Goal: Transaction & Acquisition: Purchase product/service

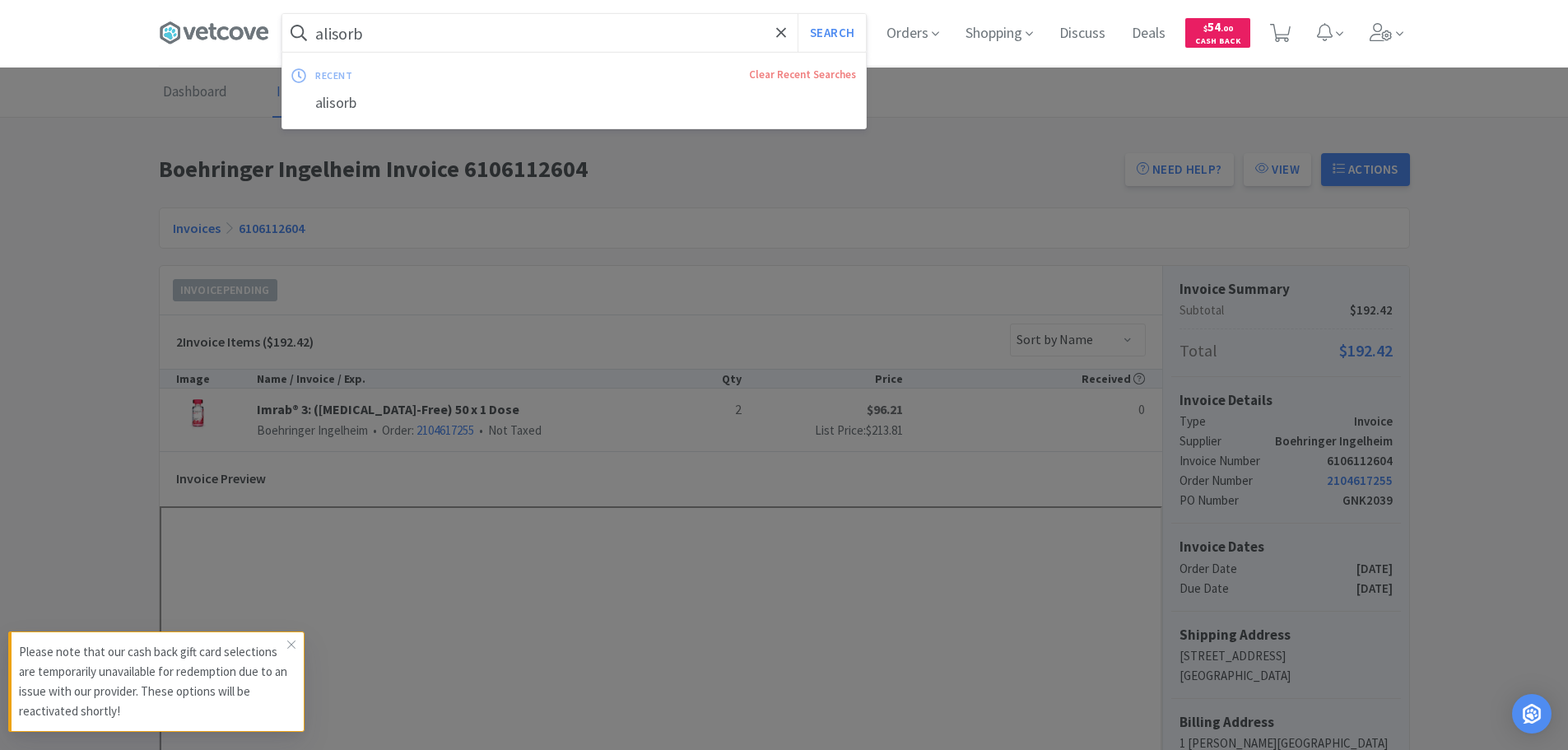
click at [376, 35] on input "alisorb" at bounding box center [574, 33] width 583 height 38
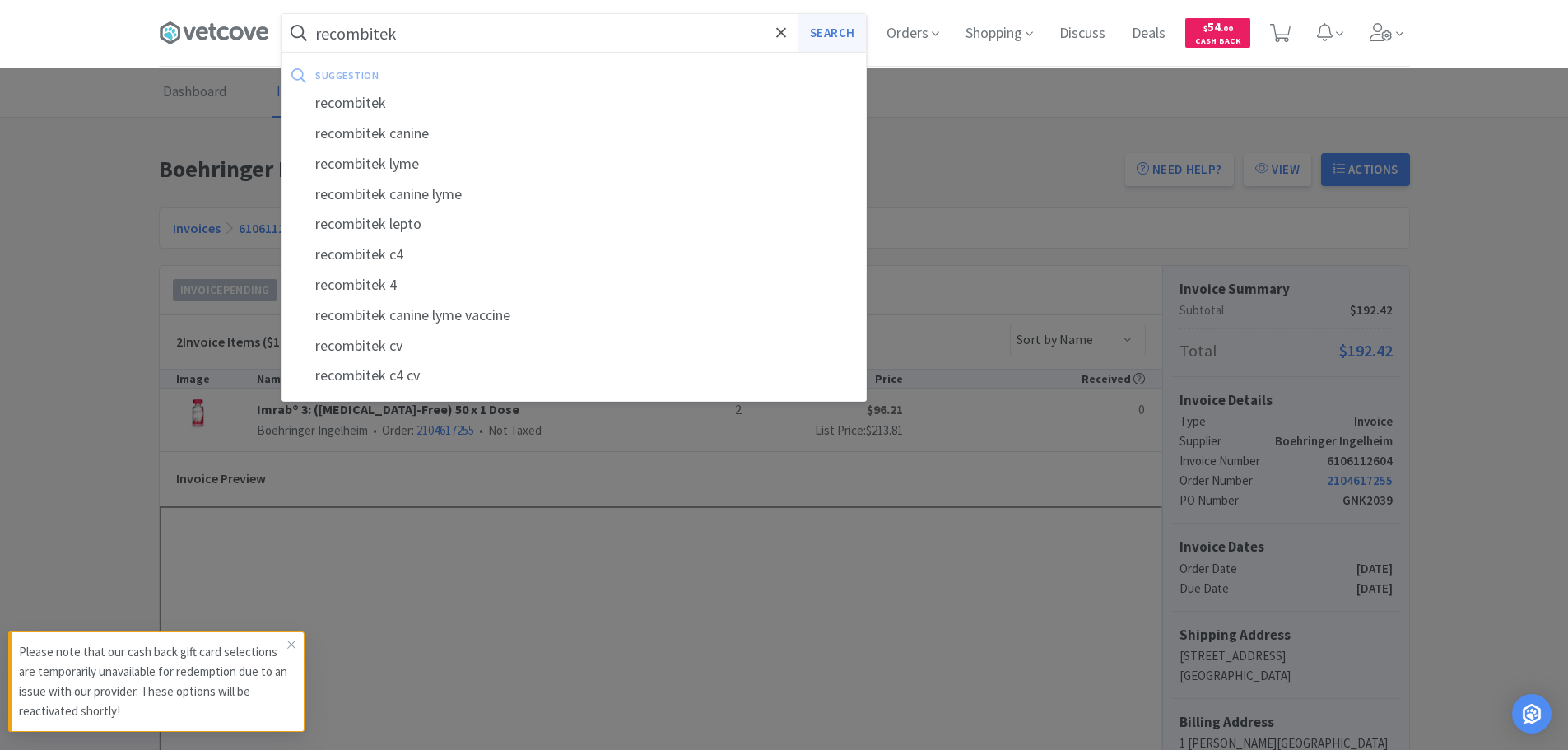
type input "recombitek"
click at [843, 27] on button "Search" at bounding box center [831, 33] width 68 height 38
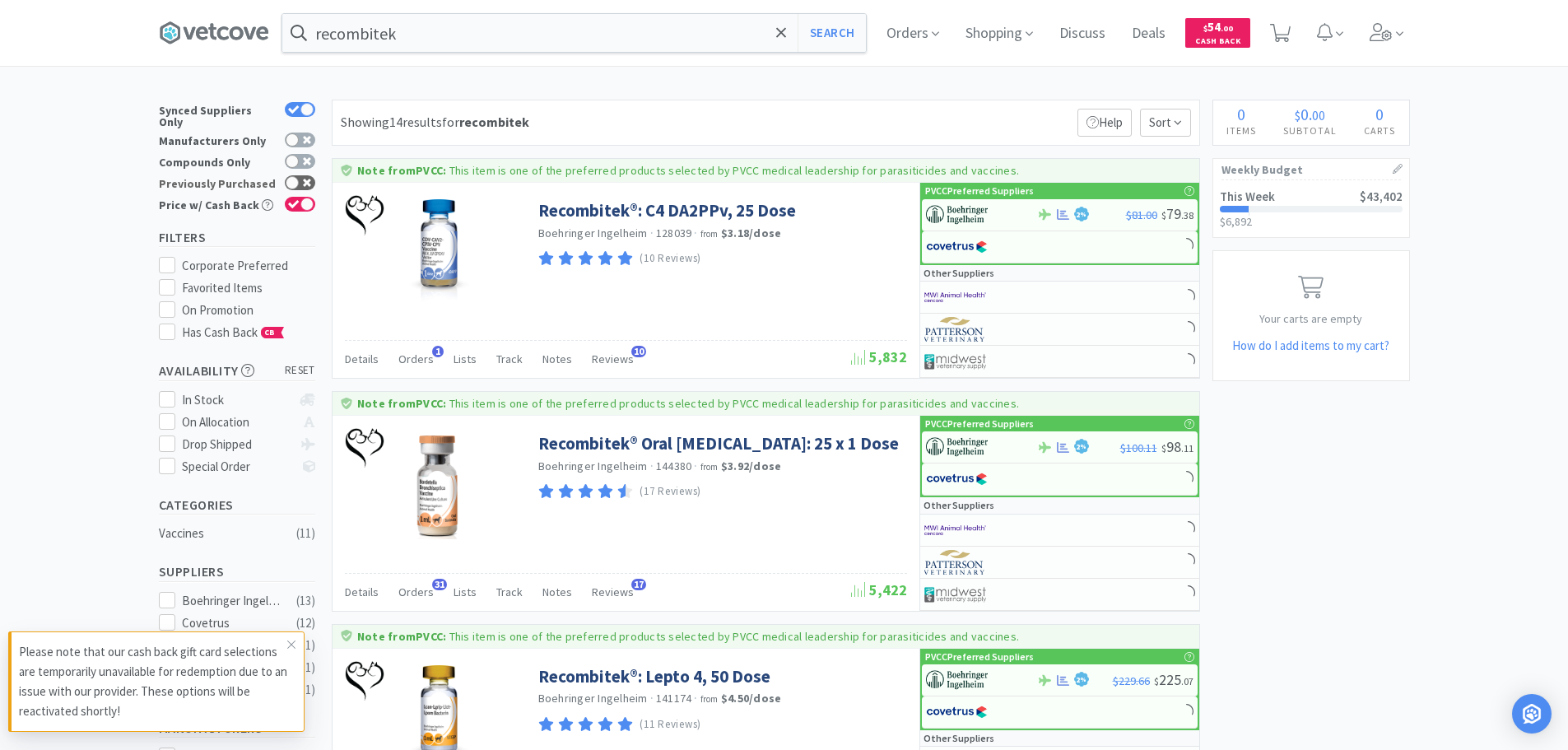
click at [297, 176] on div at bounding box center [292, 182] width 13 height 13
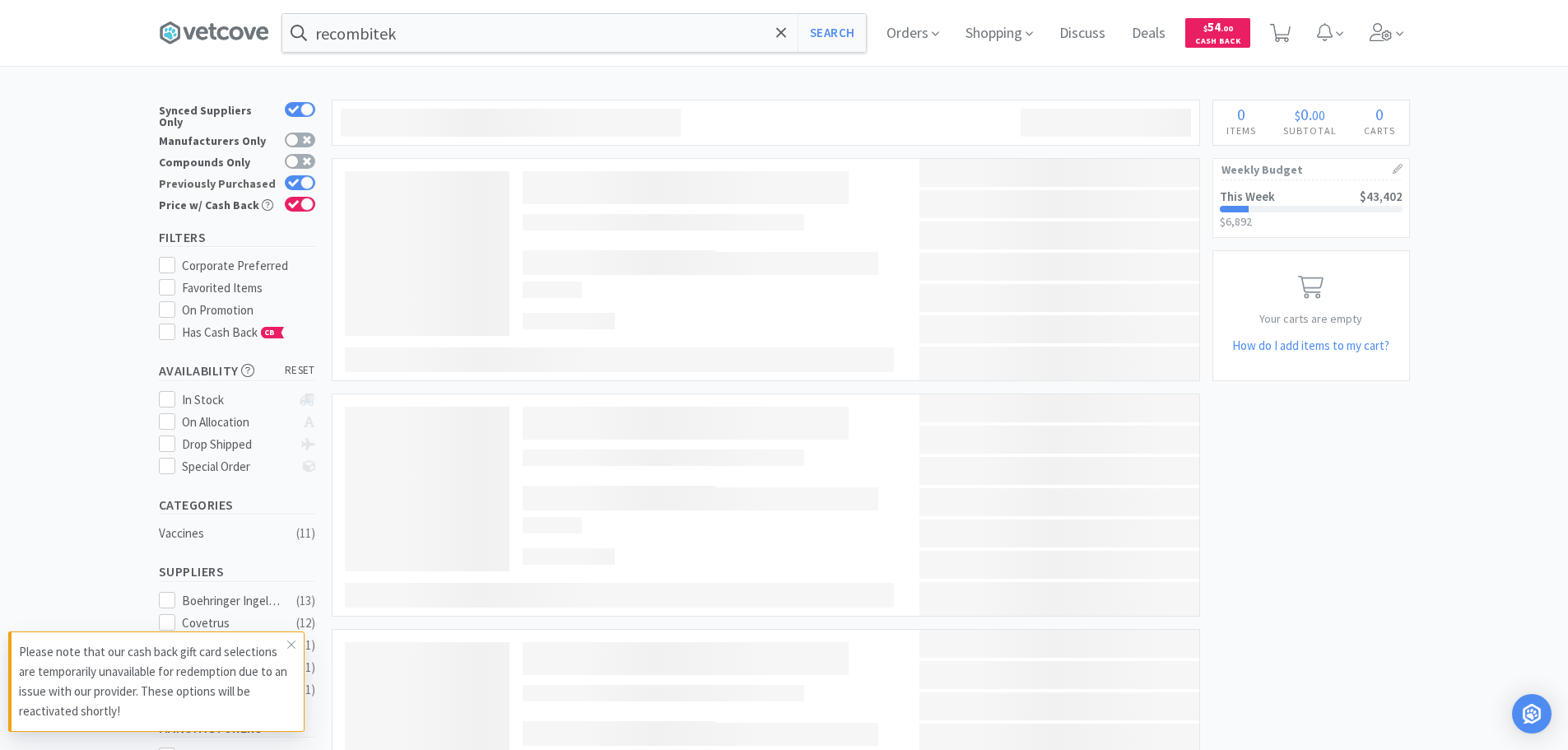
checkbox input "true"
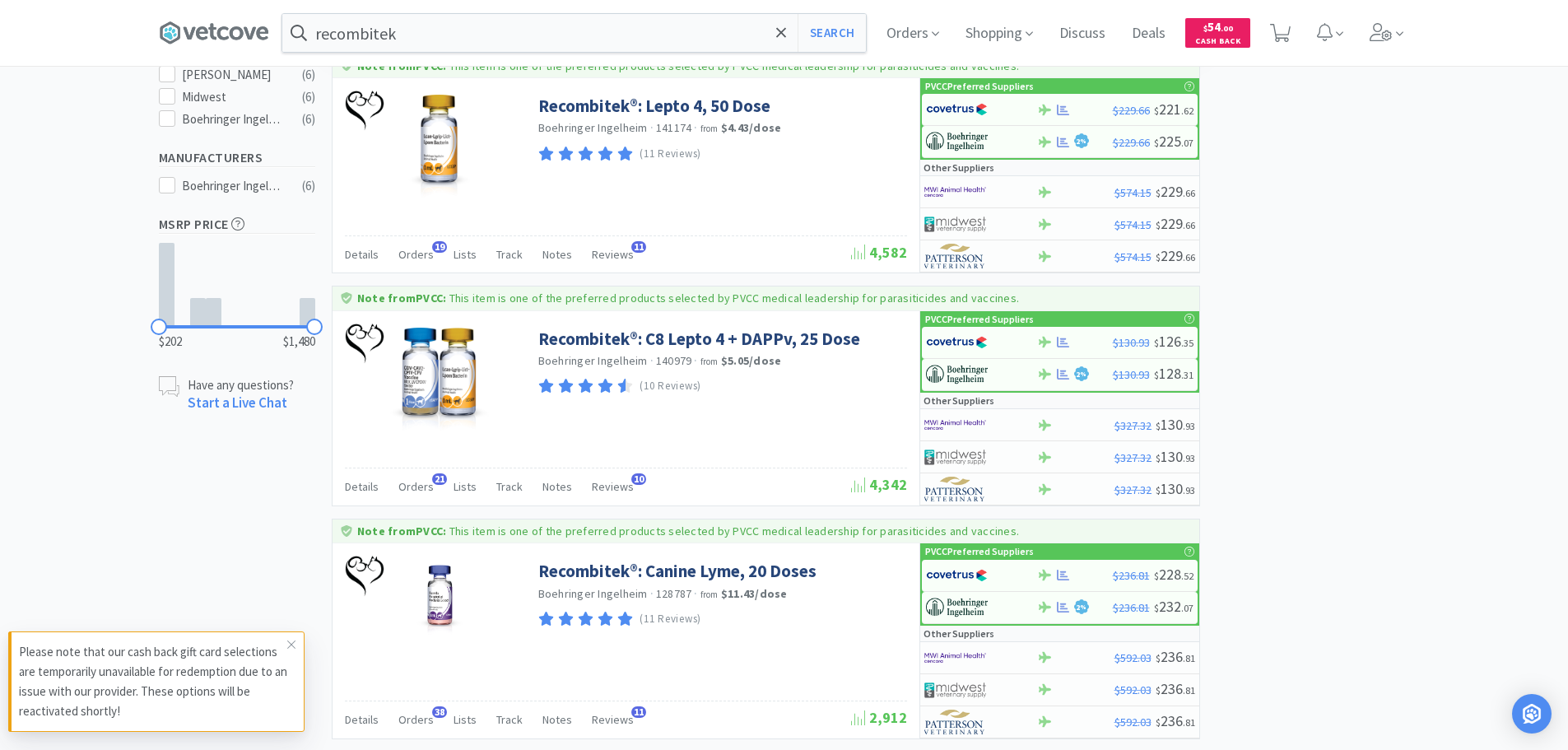
scroll to position [576, 0]
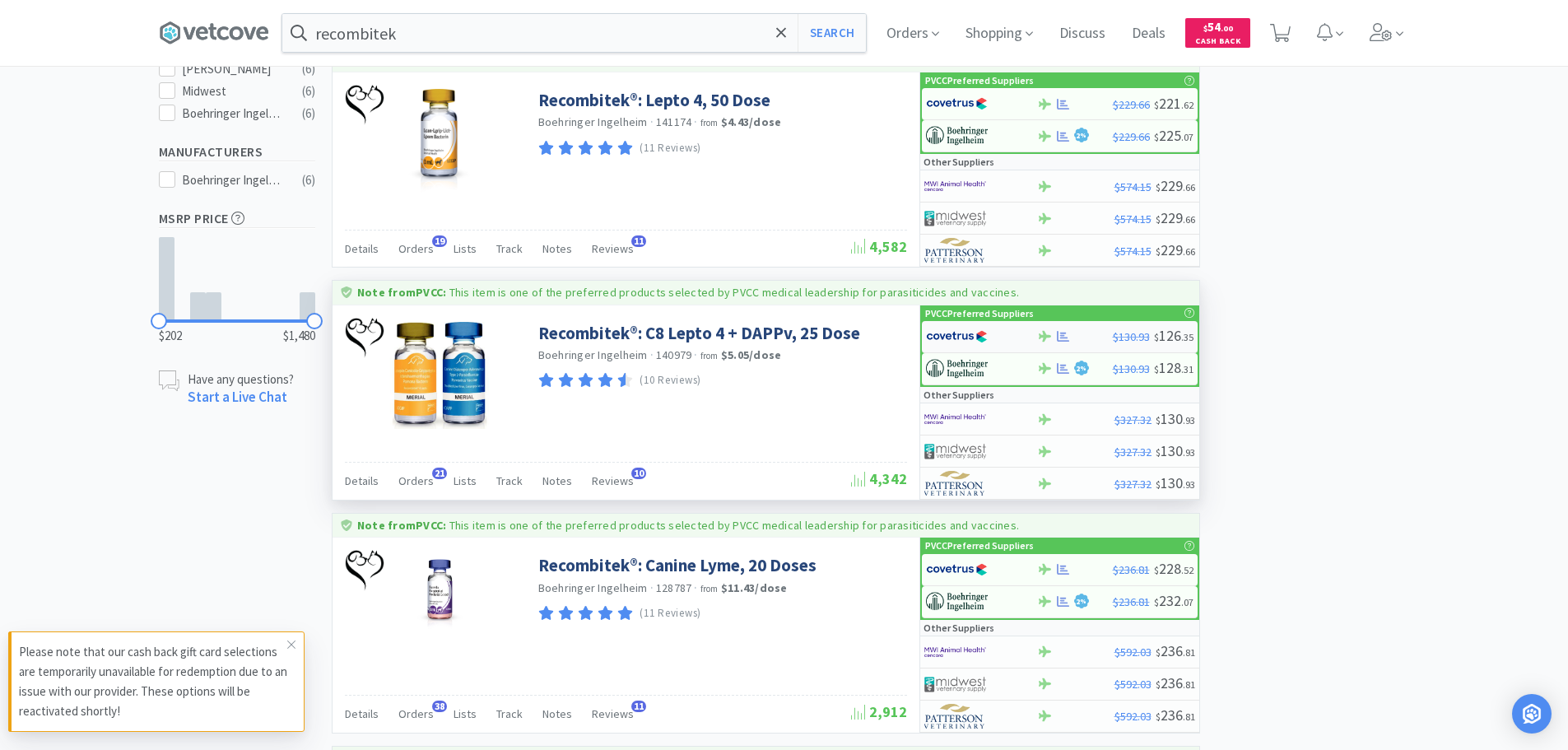
click at [958, 330] on img at bounding box center [957, 336] width 62 height 25
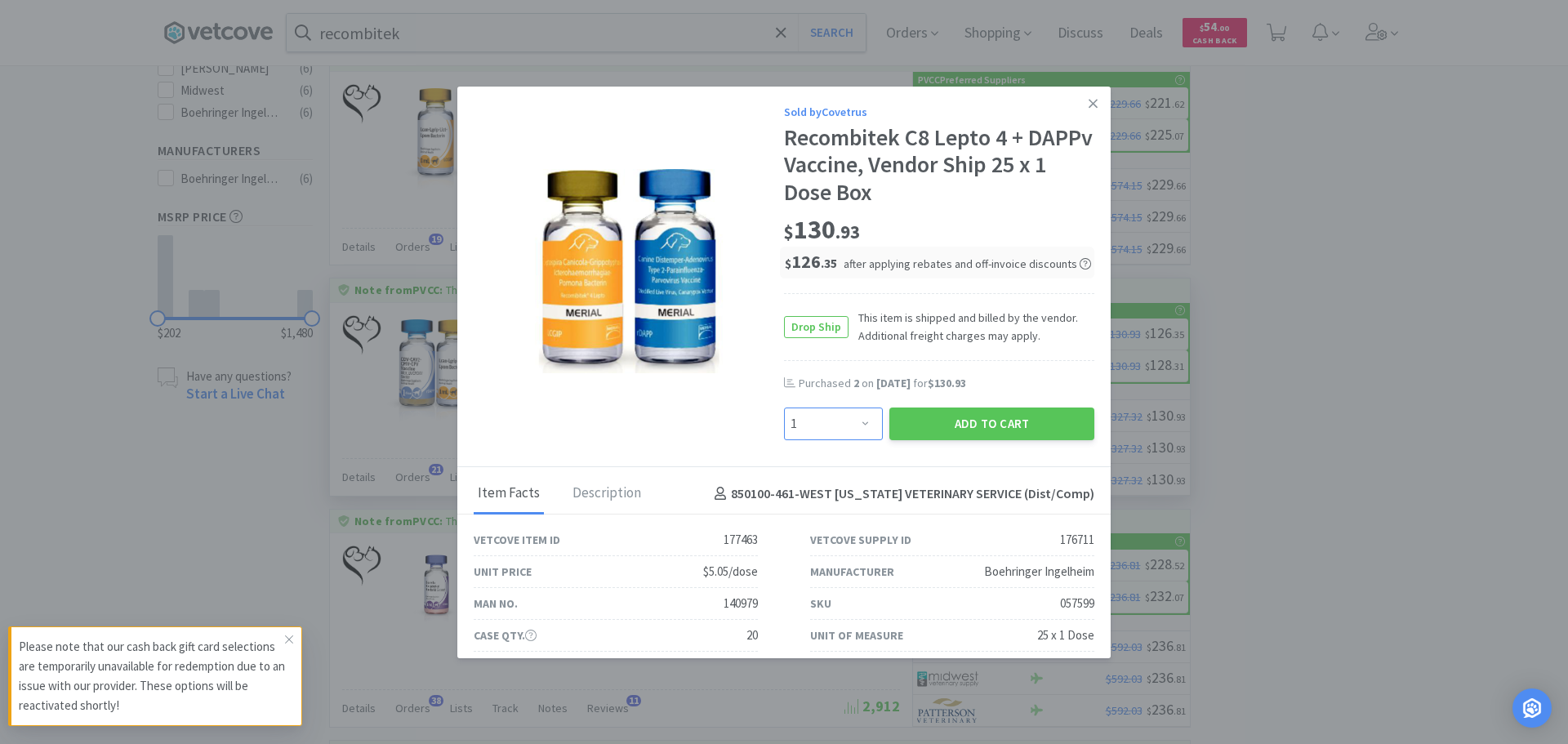
click at [838, 412] on select "Enter Quantity 1 2 3 4 5 6 7 8 9 10 11 12 13 14 15 16 17 18 19 20 Enter Quantity" at bounding box center [833, 423] width 98 height 33
select select "2"
click at [784, 408] on select "Enter Quantity 1 2 3 4 5 6 7 8 9 10 11 12 13 14 15 16 17 18 19 20 Enter Quantity" at bounding box center [833, 423] width 98 height 33
click at [962, 423] on button "Add to Cart" at bounding box center [991, 423] width 205 height 33
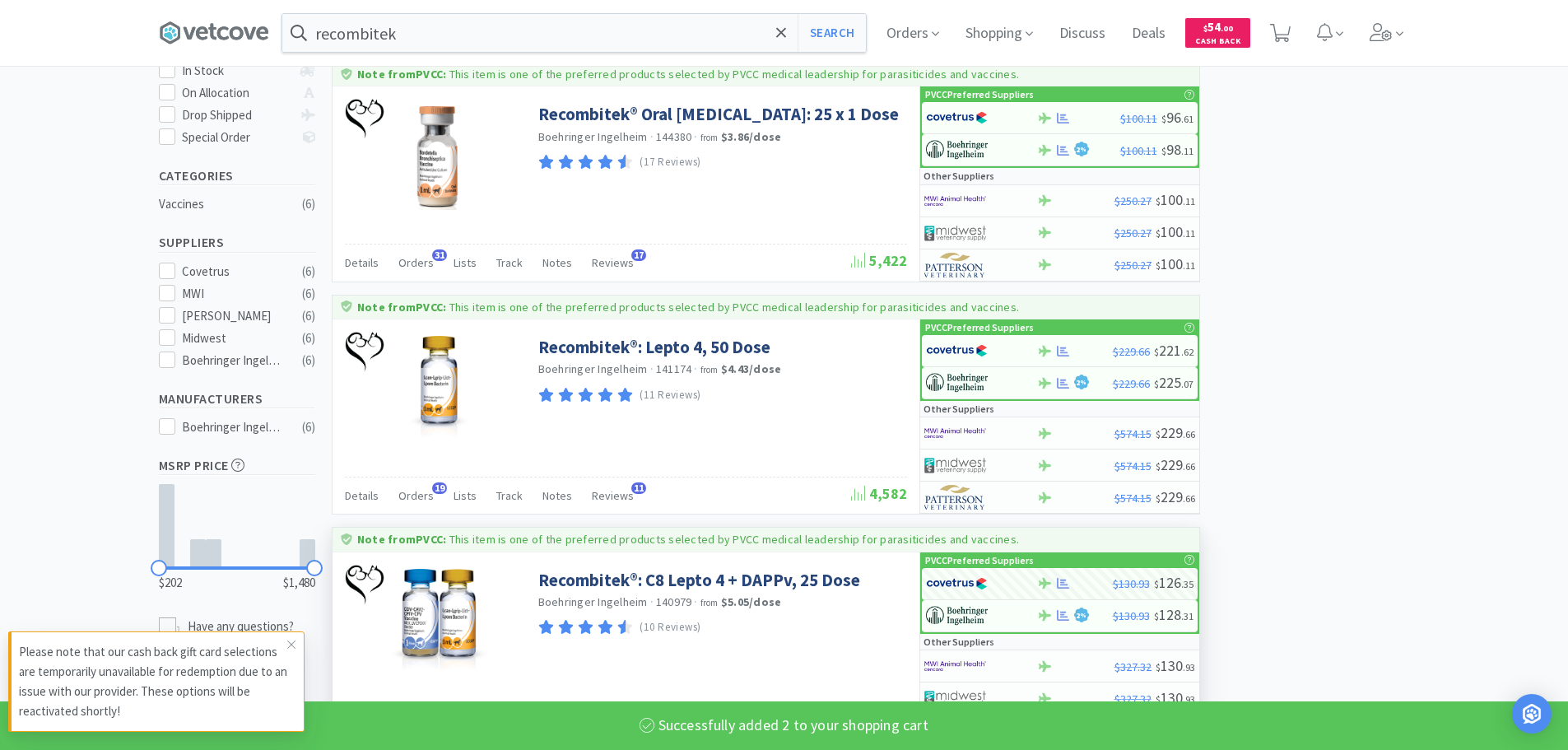
select select "2"
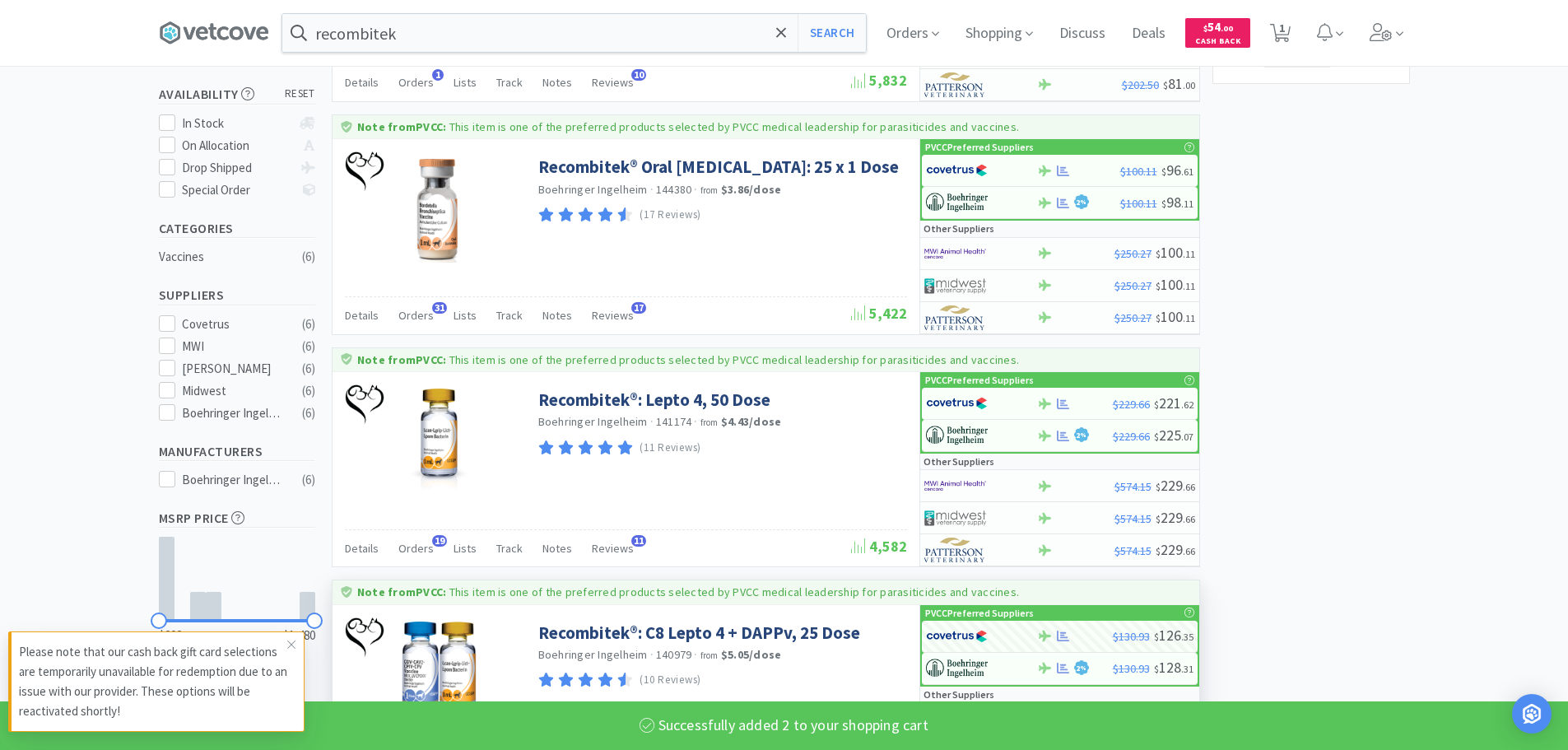
scroll to position [247, 0]
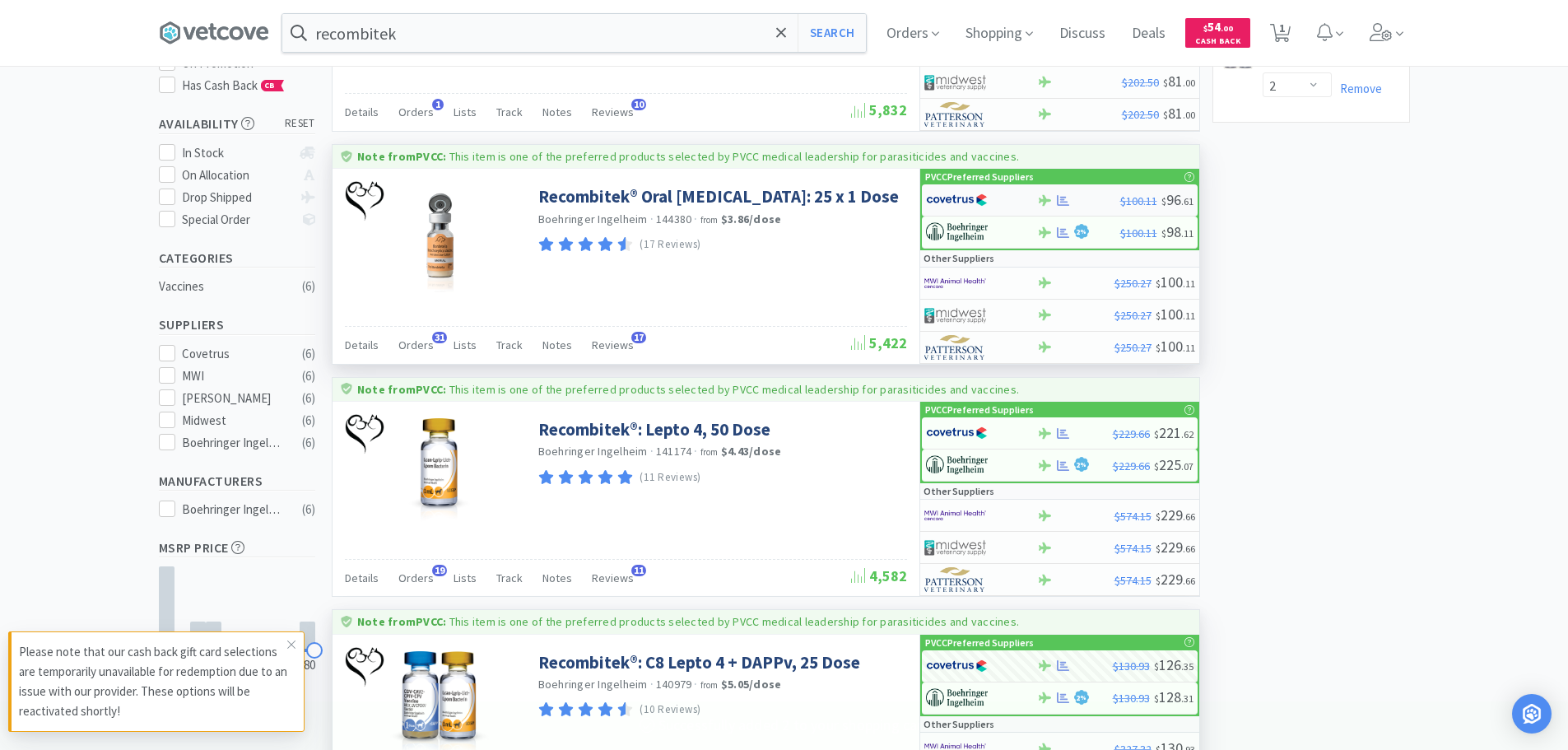
click at [969, 203] on img at bounding box center [957, 200] width 62 height 25
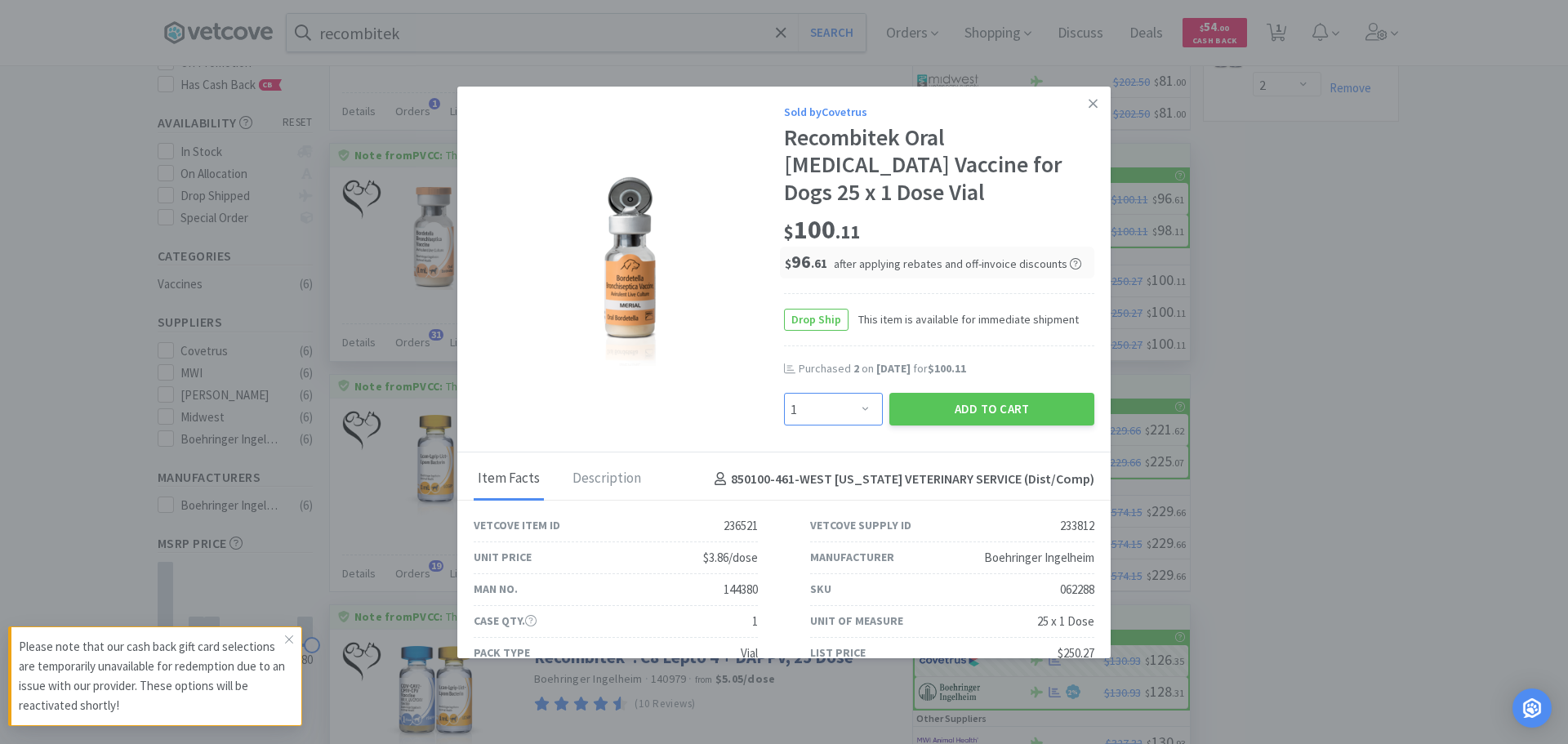
click at [833, 397] on select "Enter Quantity 1 2 3 4 5 6 7 8 9 10 11 12 13 14 15 16 17 18 19 20 Enter Quantity" at bounding box center [833, 408] width 98 height 33
select select "2"
click at [784, 393] on select "Enter Quantity 1 2 3 4 5 6 7 8 9 10 11 12 13 14 15 16 17 18 19 20 Enter Quantity" at bounding box center [833, 408] width 98 height 33
click at [904, 413] on button "Add to Cart" at bounding box center [991, 408] width 205 height 33
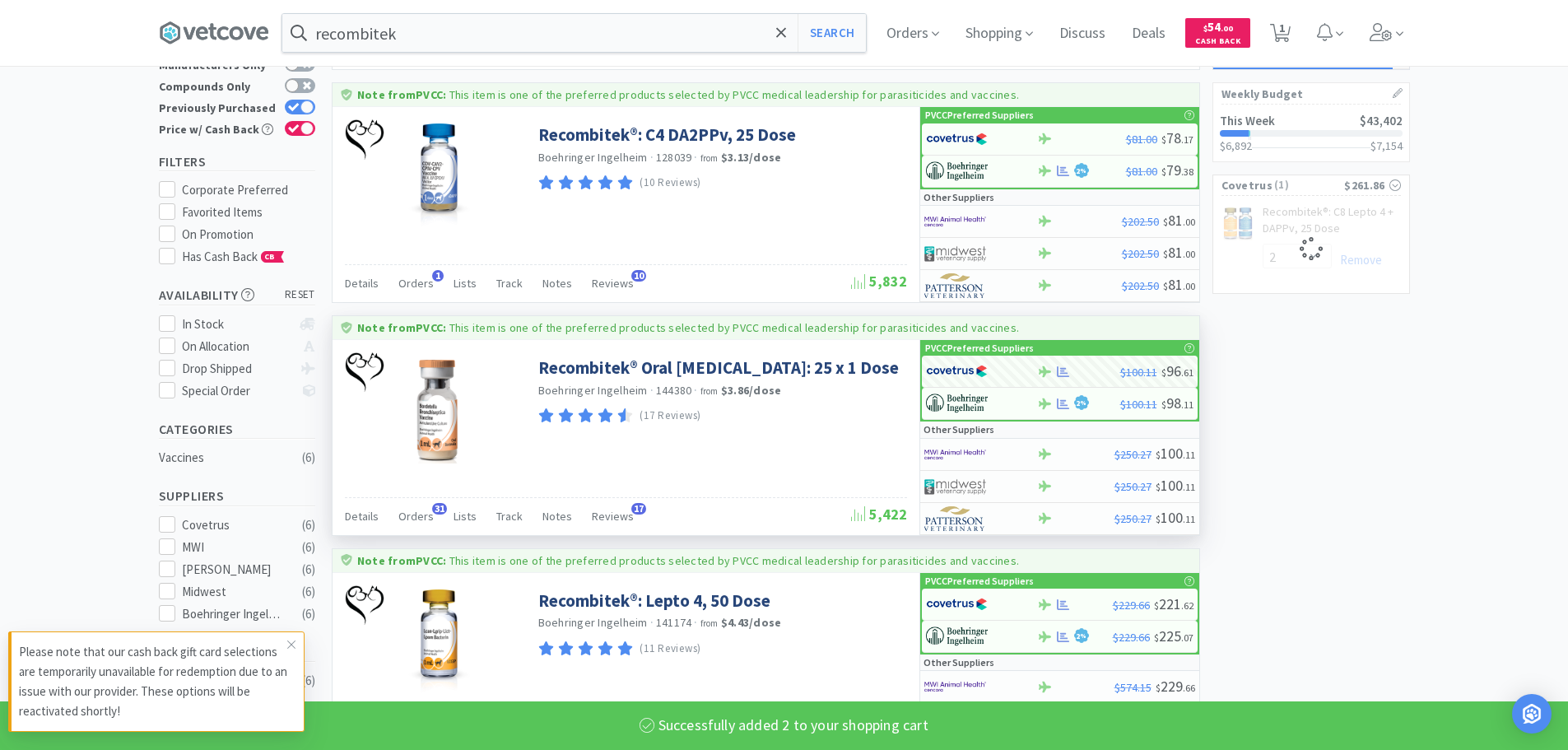
scroll to position [0, 0]
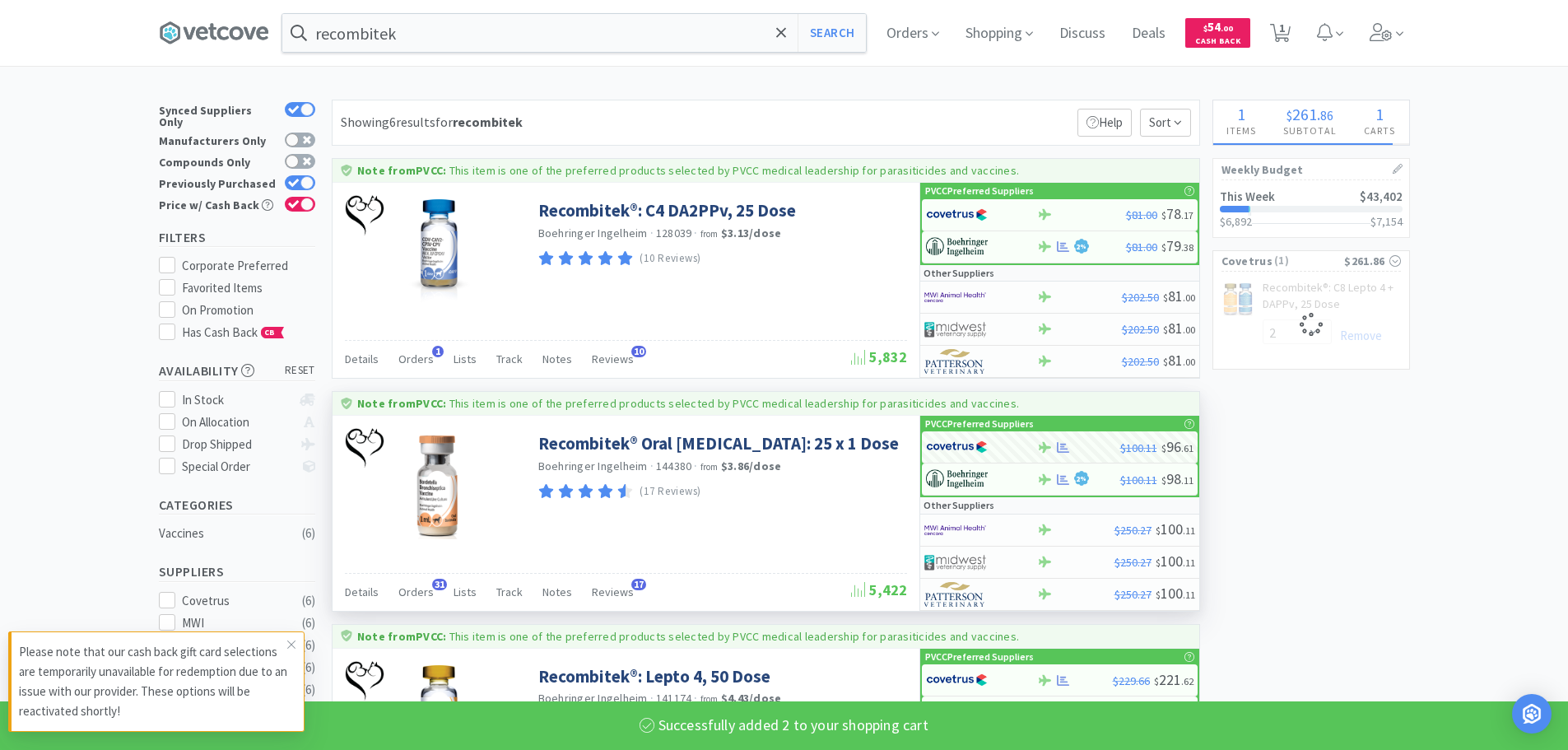
select select "2"
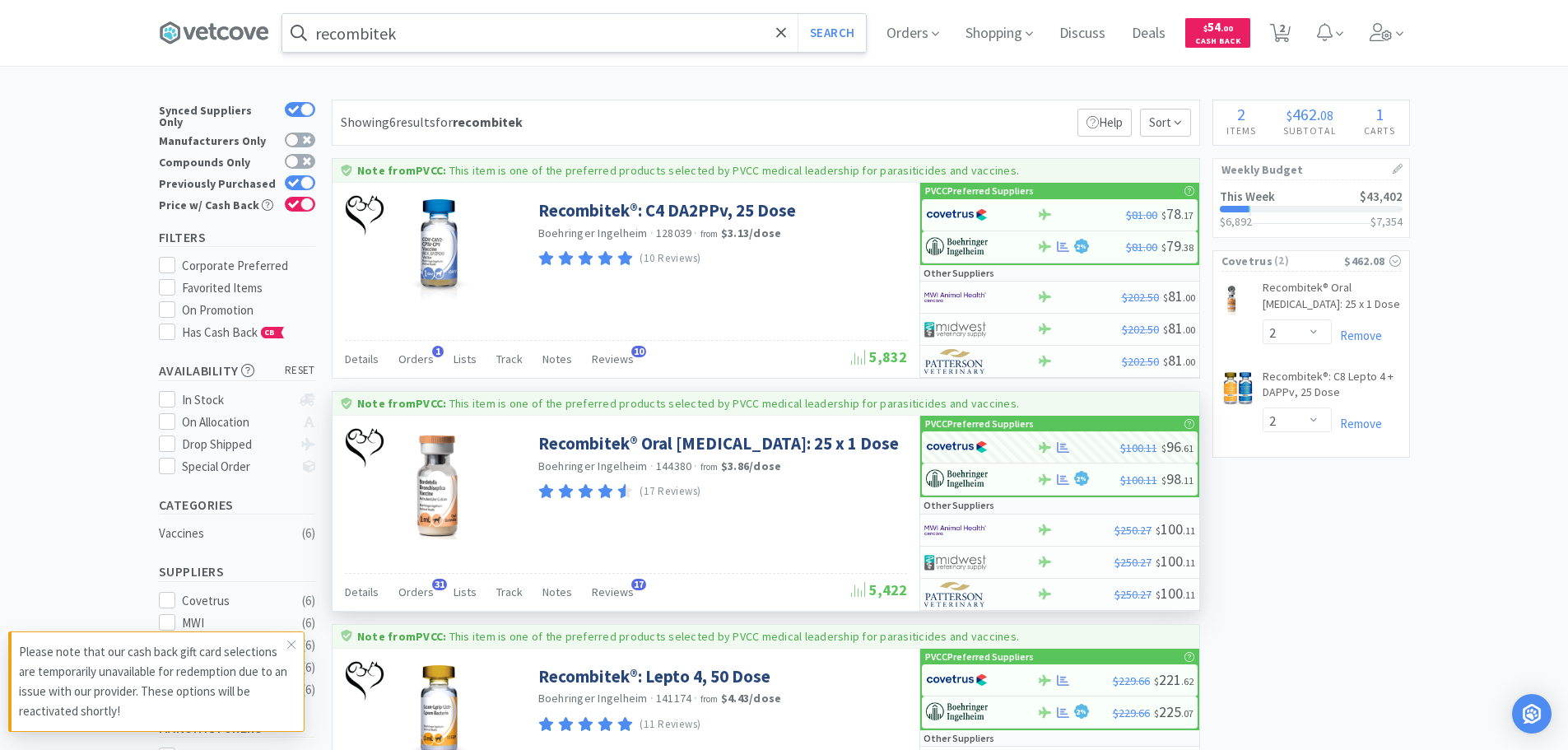
click at [589, 39] on input "recombitek" at bounding box center [574, 33] width 583 height 38
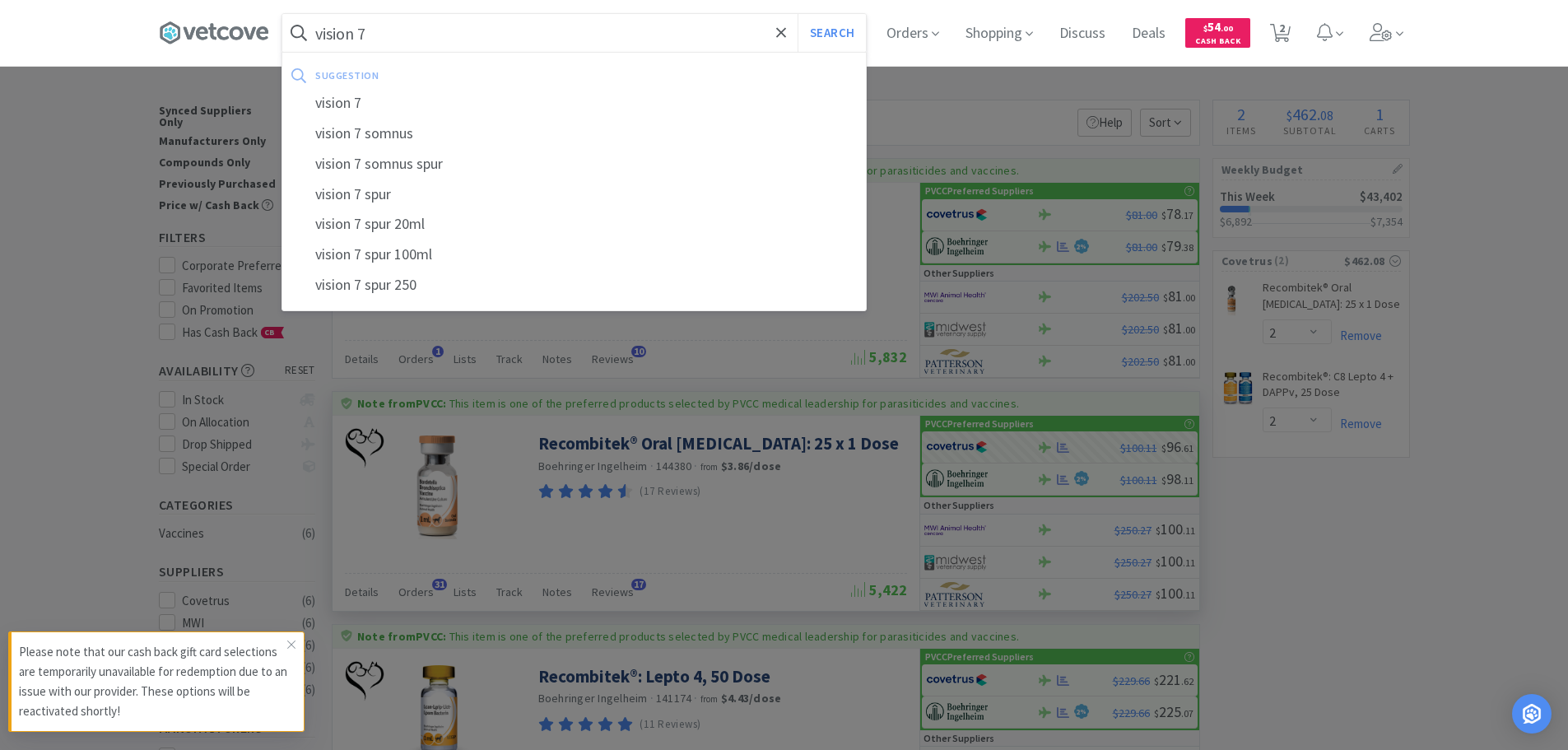
type input "vision 7"
click at [798, 14] on button "Search" at bounding box center [831, 33] width 68 height 38
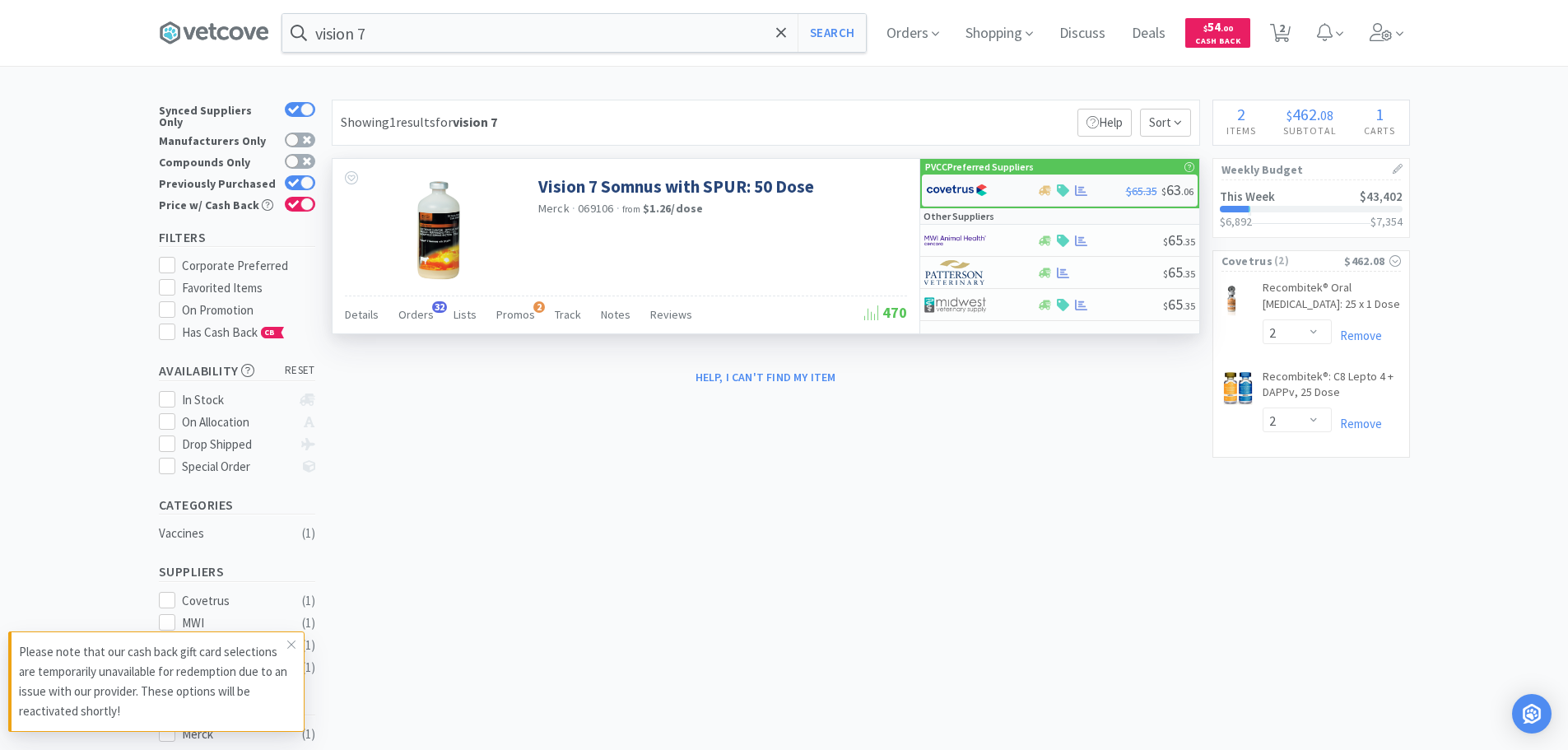
click at [1001, 198] on div at bounding box center [971, 190] width 90 height 28
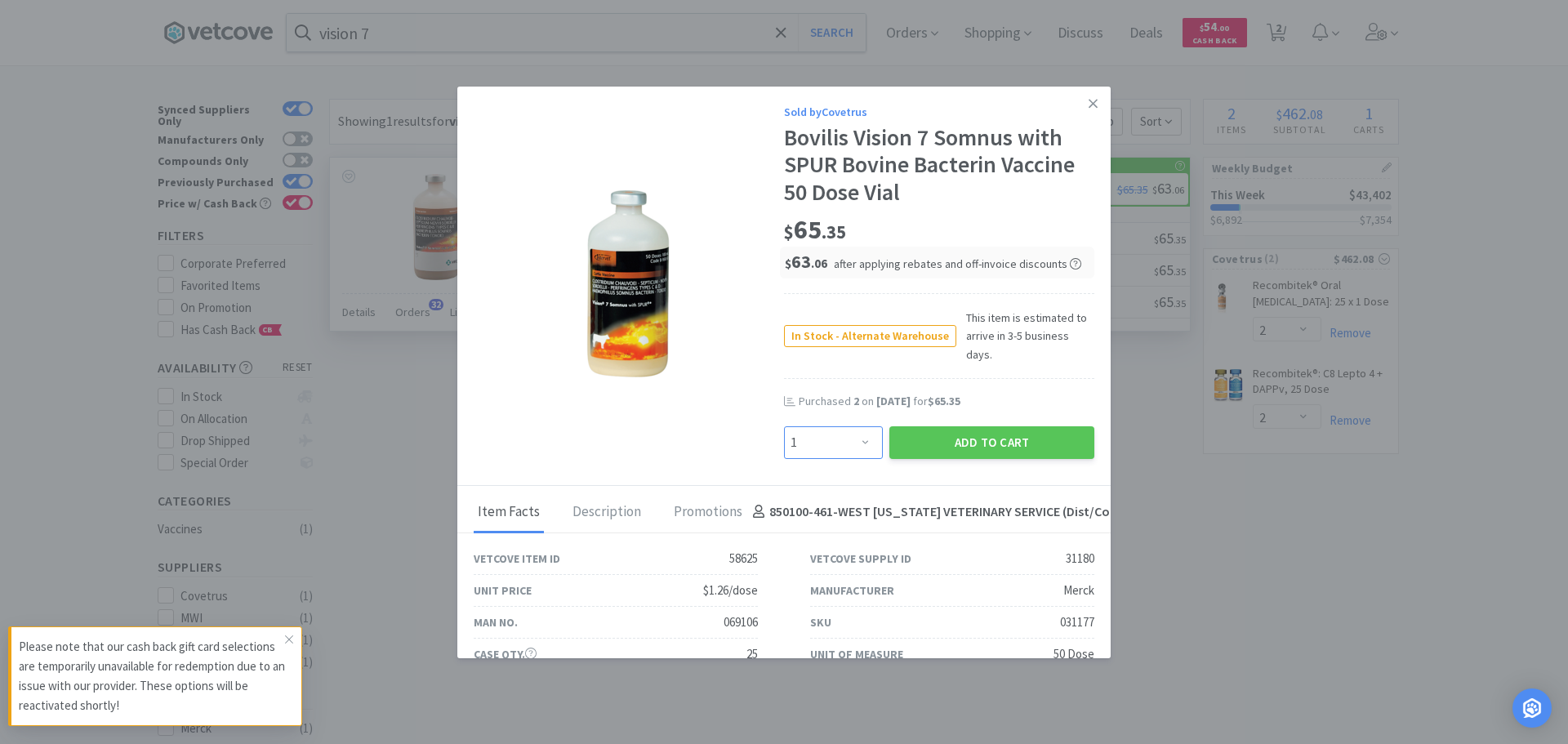
click at [848, 426] on select "Enter Quantity 1 2 3 4 5 6 7 8 9 10 11 12 13 14 15 16 17 18 19 20 Enter Quantity" at bounding box center [833, 442] width 98 height 33
select select "3"
click at [784, 426] on select "Enter Quantity 1 2 3 4 5 6 7 8 9 10 11 12 13 14 15 16 17 18 19 20 Enter Quantity" at bounding box center [833, 442] width 98 height 33
click at [1032, 426] on button "Add to Cart" at bounding box center [991, 442] width 205 height 33
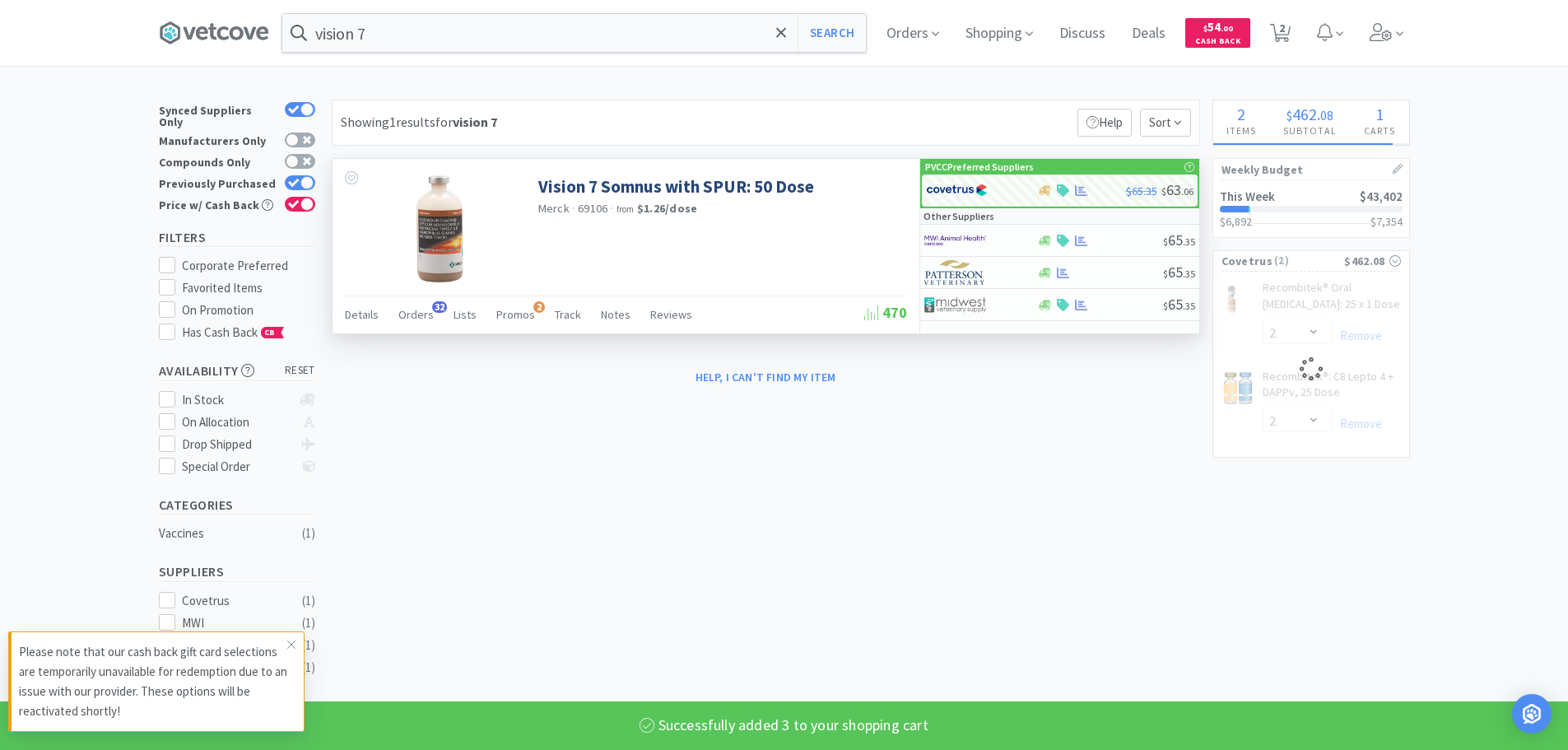
select select "3"
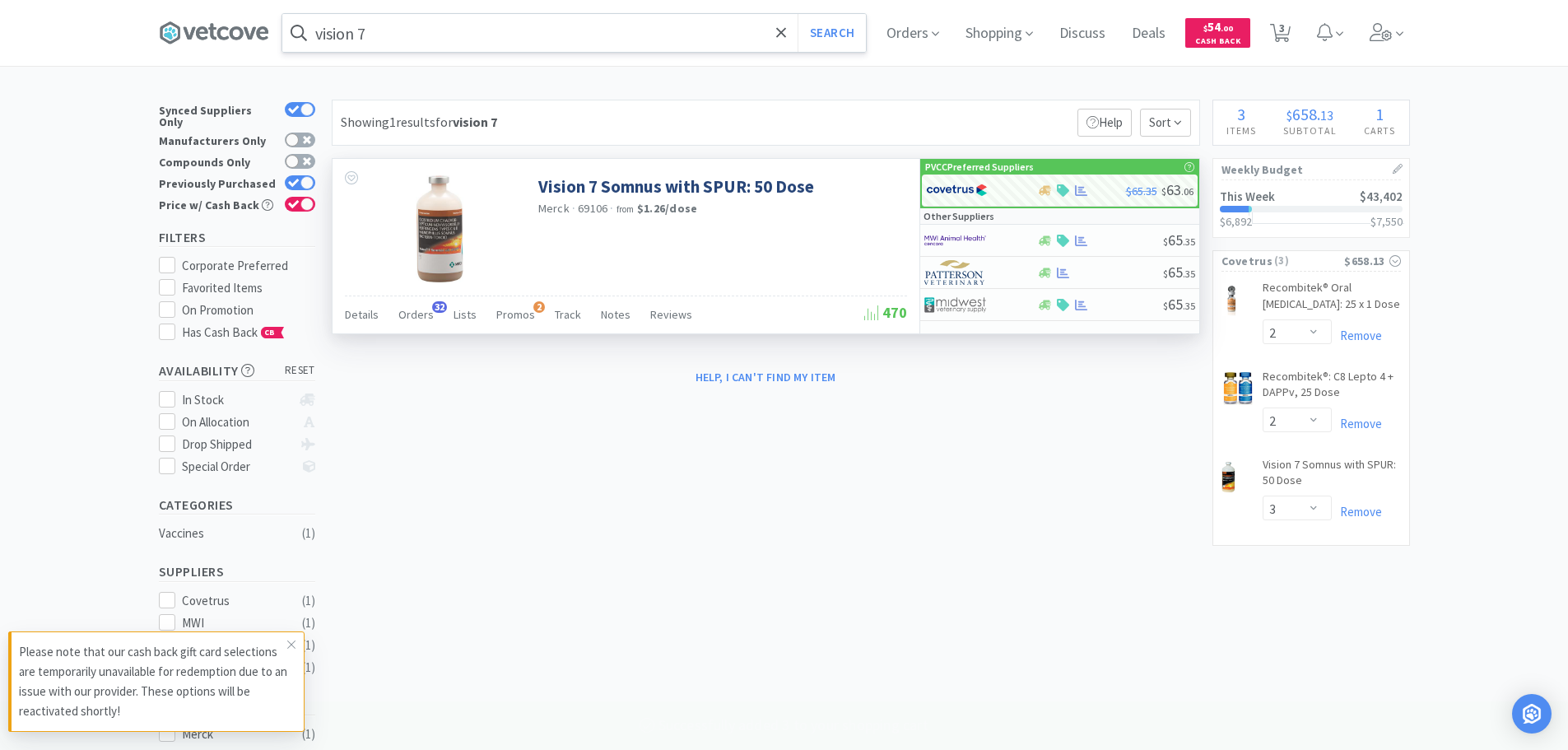
click at [605, 47] on input "vision 7" at bounding box center [574, 33] width 583 height 38
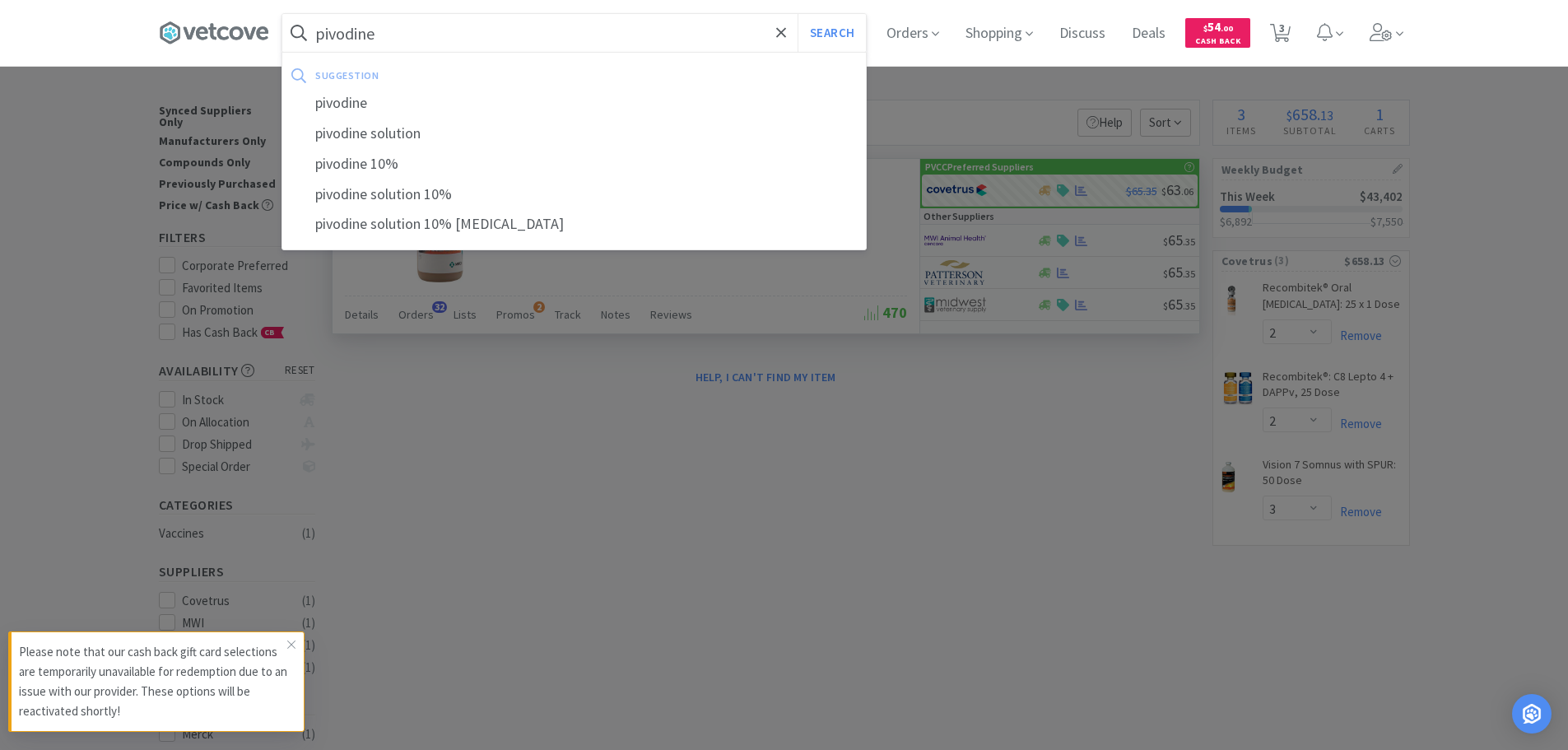
type input "pivodine"
click at [798, 14] on button "Search" at bounding box center [831, 33] width 68 height 38
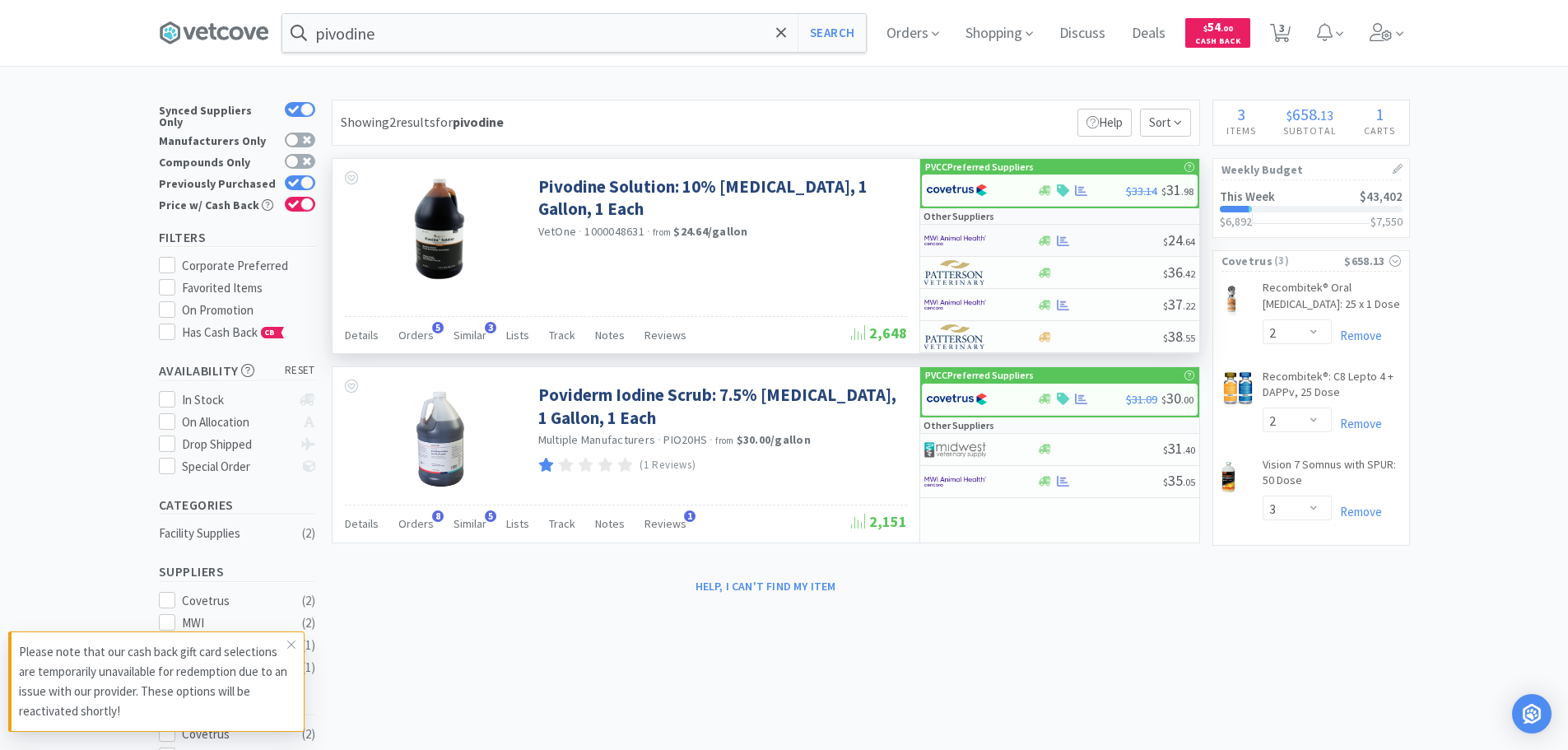
click at [933, 233] on img at bounding box center [955, 240] width 62 height 25
select select "1"
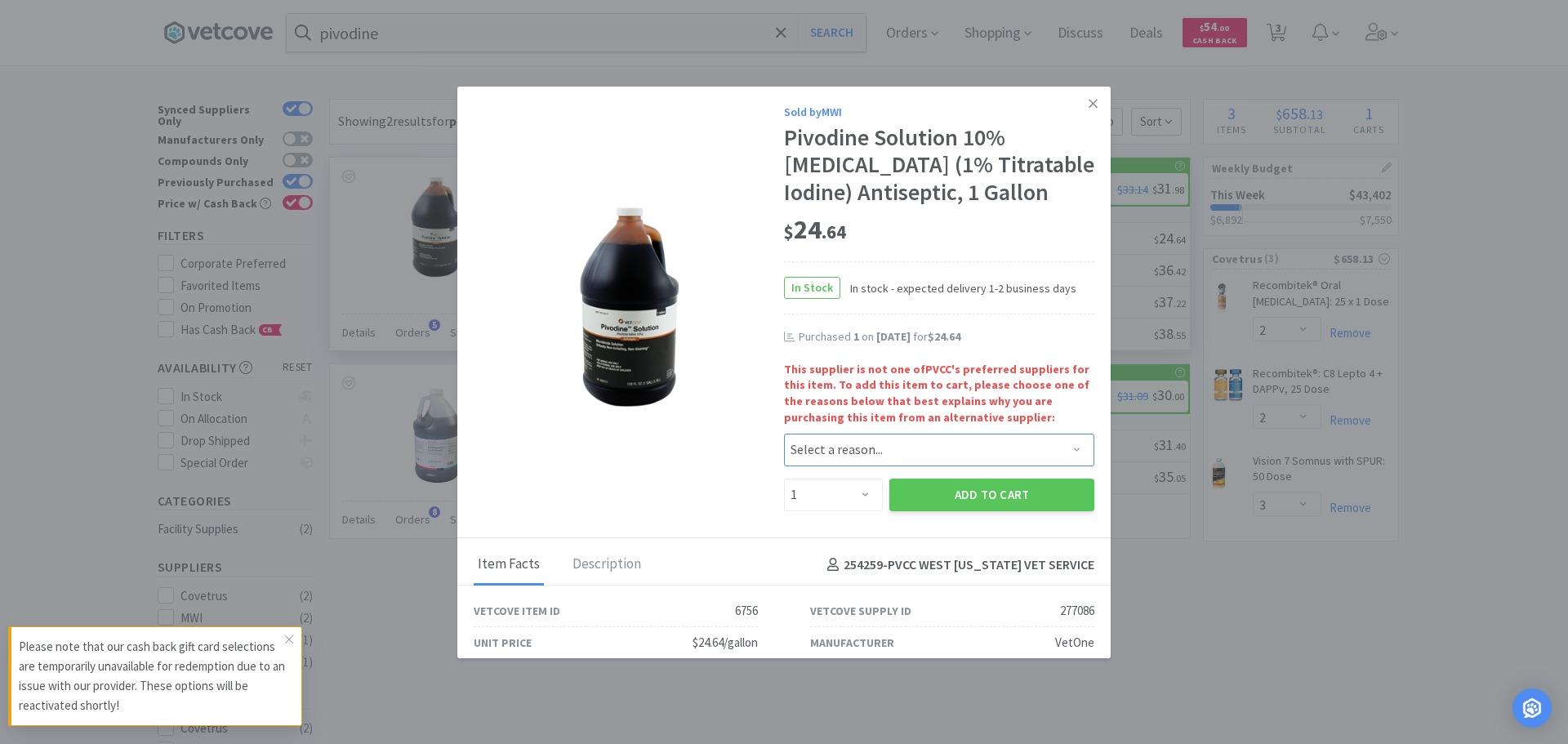
click at [838, 460] on select "Select a reason... Availability - This item is out of stock at the preferred su…" at bounding box center [939, 450] width 310 height 33
select select "pricing"
click at [784, 434] on select "Select a reason... Availability - This item is out of stock at the preferred su…" at bounding box center [939, 450] width 310 height 33
click at [904, 505] on button "Add to Cart" at bounding box center [991, 495] width 205 height 33
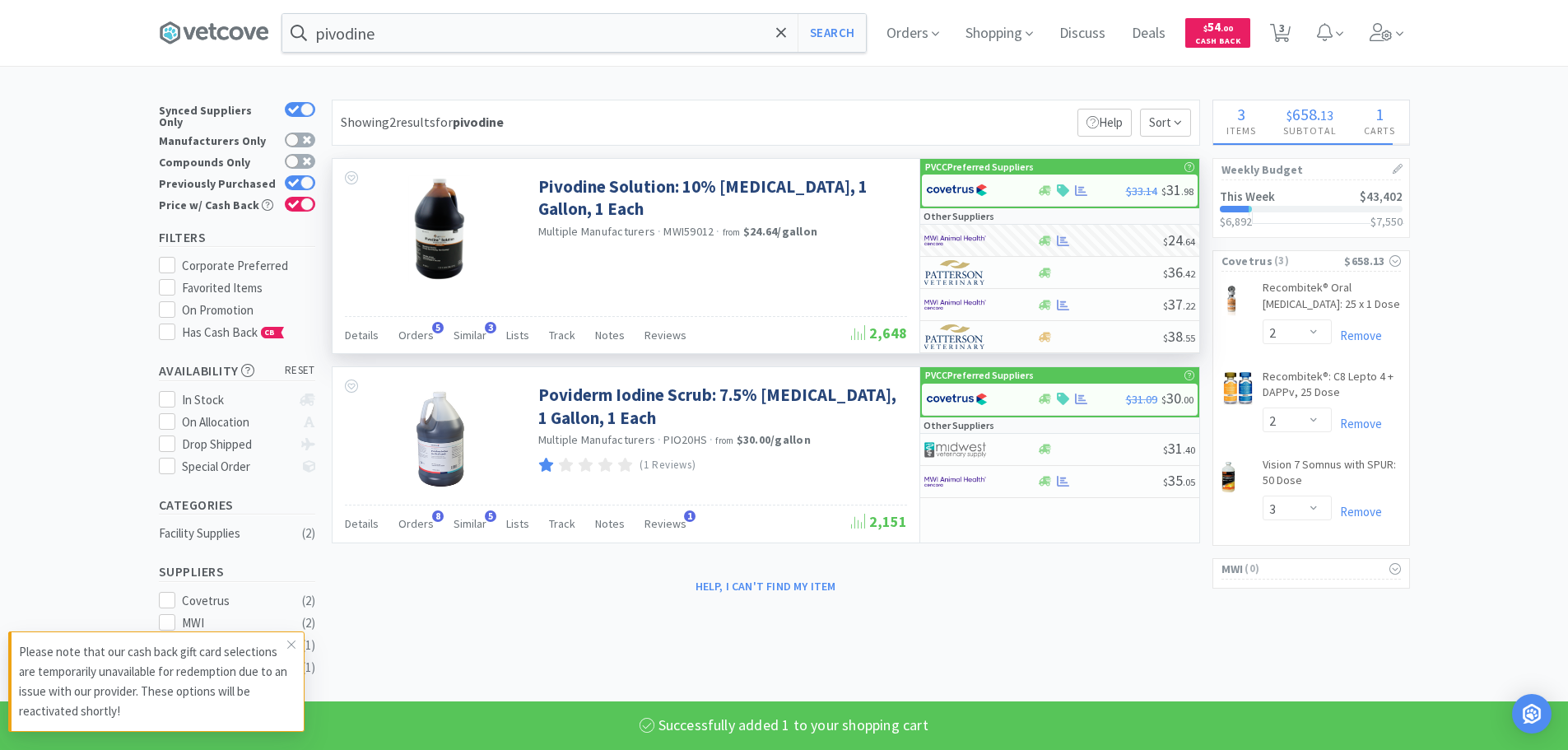
select select "1"
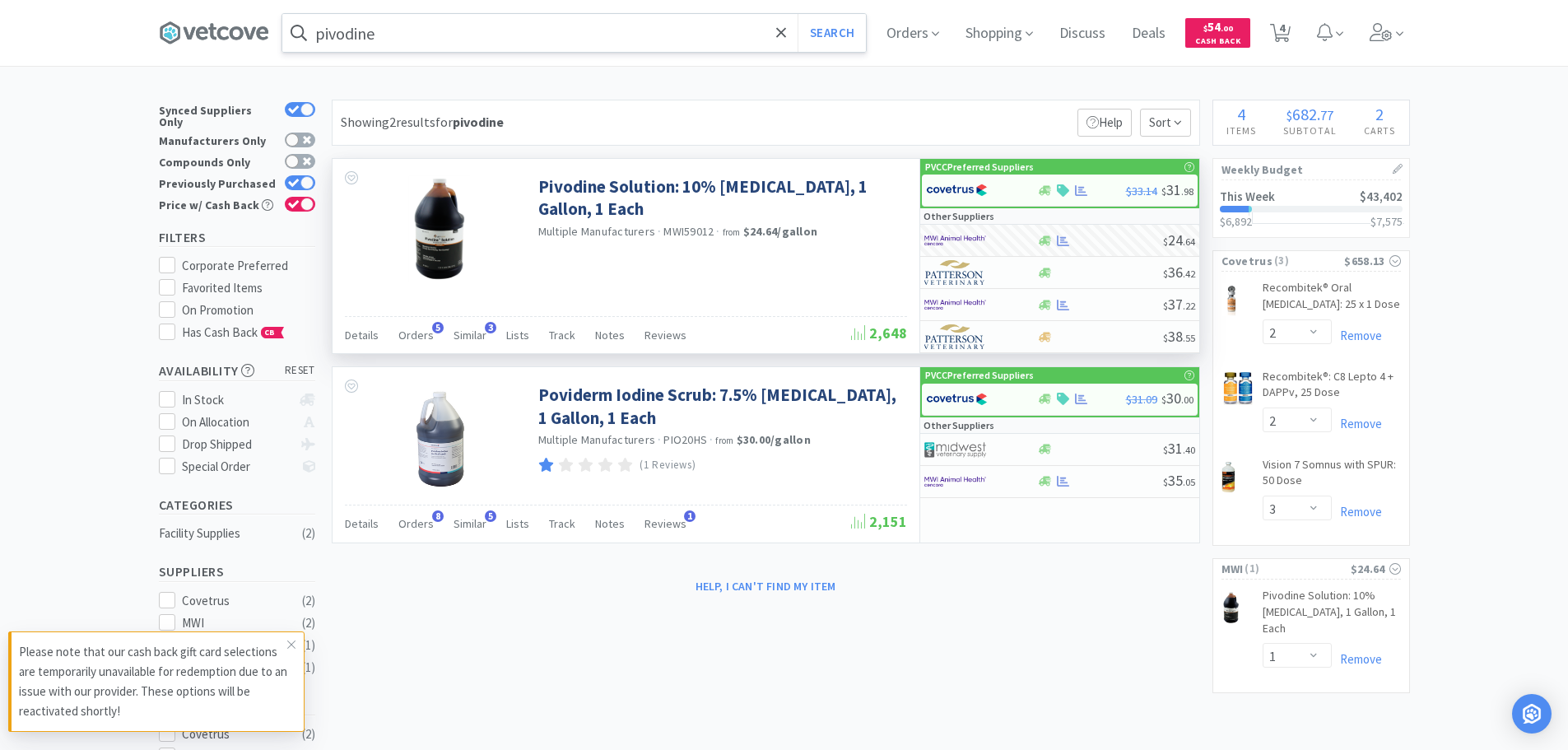
click at [509, 27] on input "pivodine" at bounding box center [574, 33] width 583 height 38
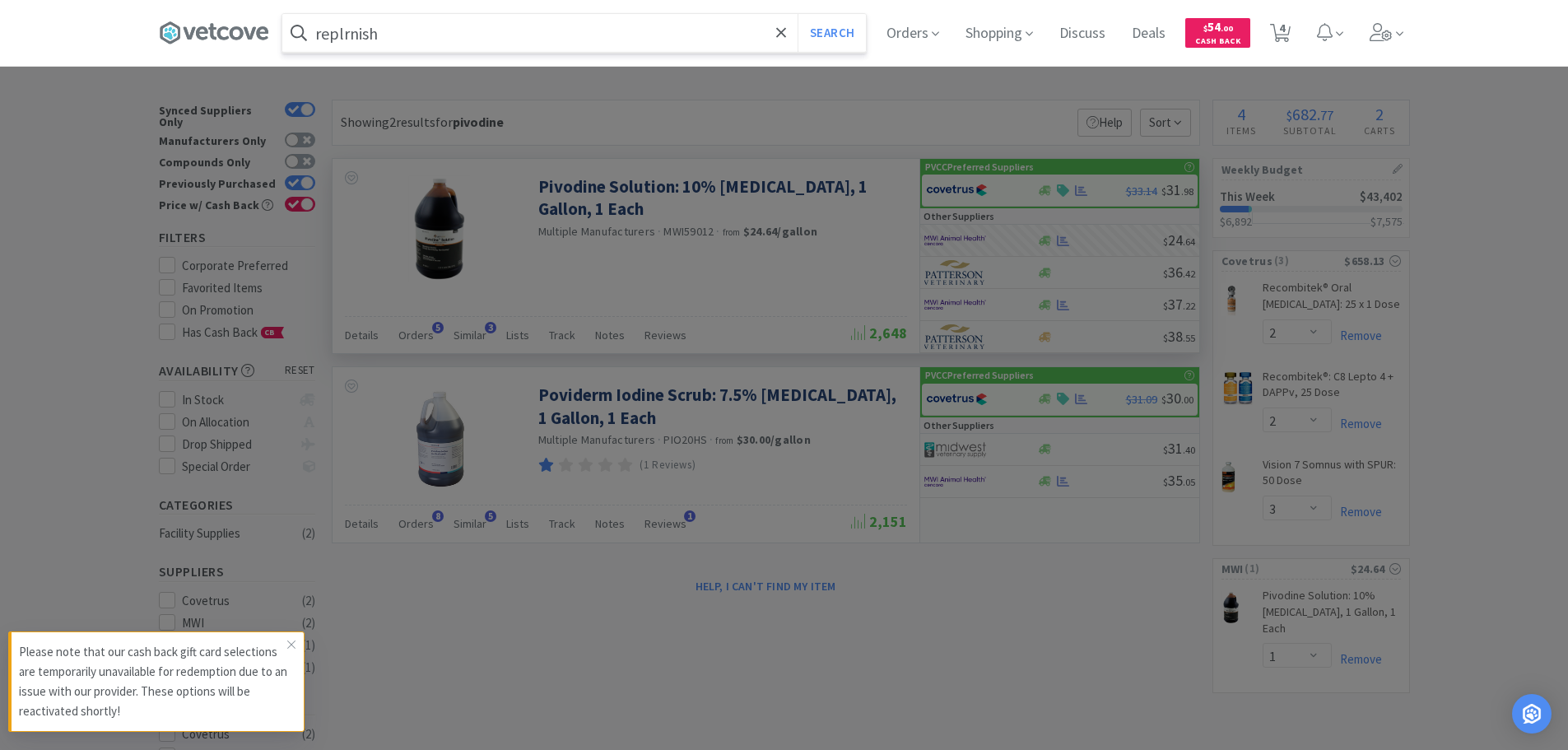
click at [798, 14] on button "Search" at bounding box center [831, 33] width 68 height 38
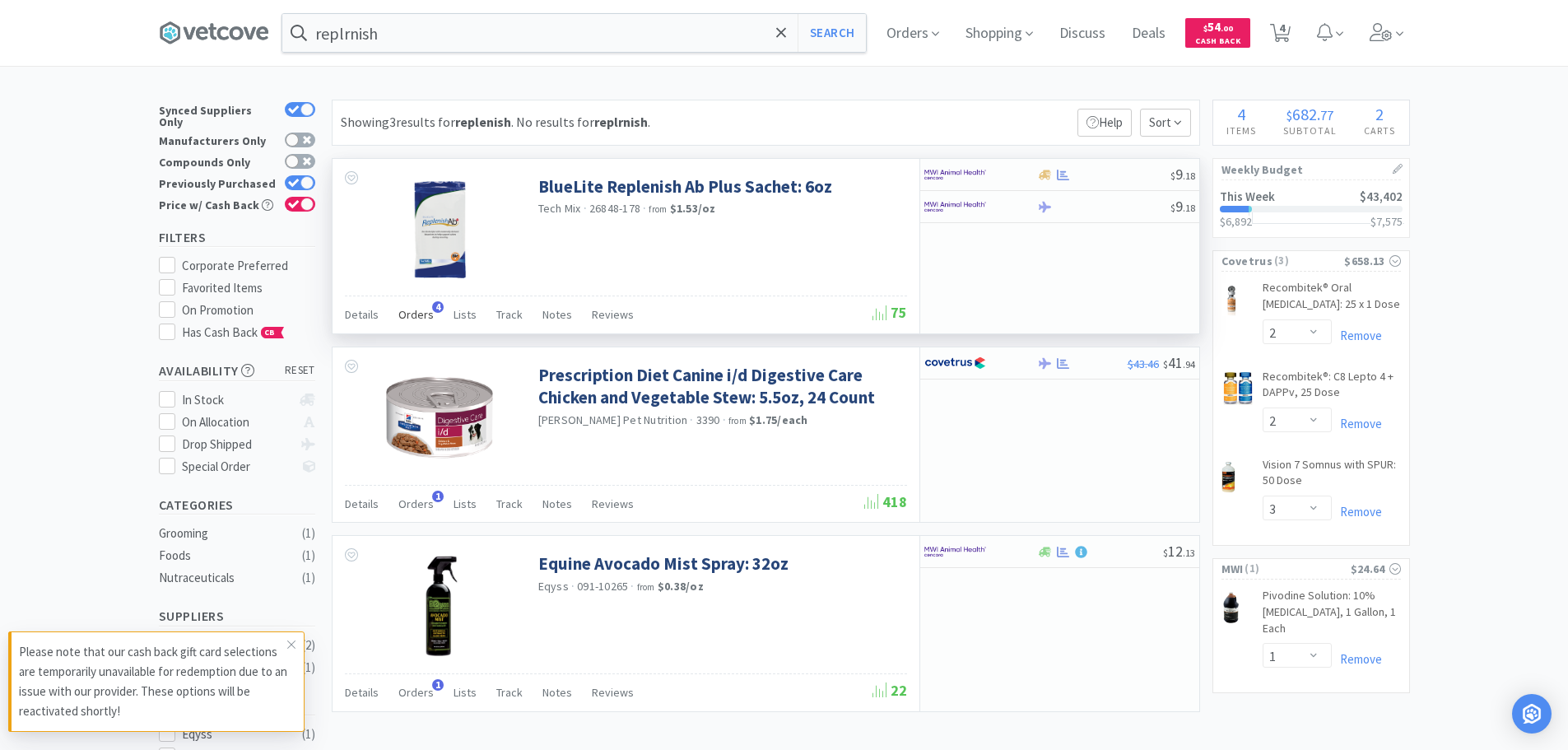
click at [427, 314] on span "Orders" at bounding box center [416, 314] width 35 height 15
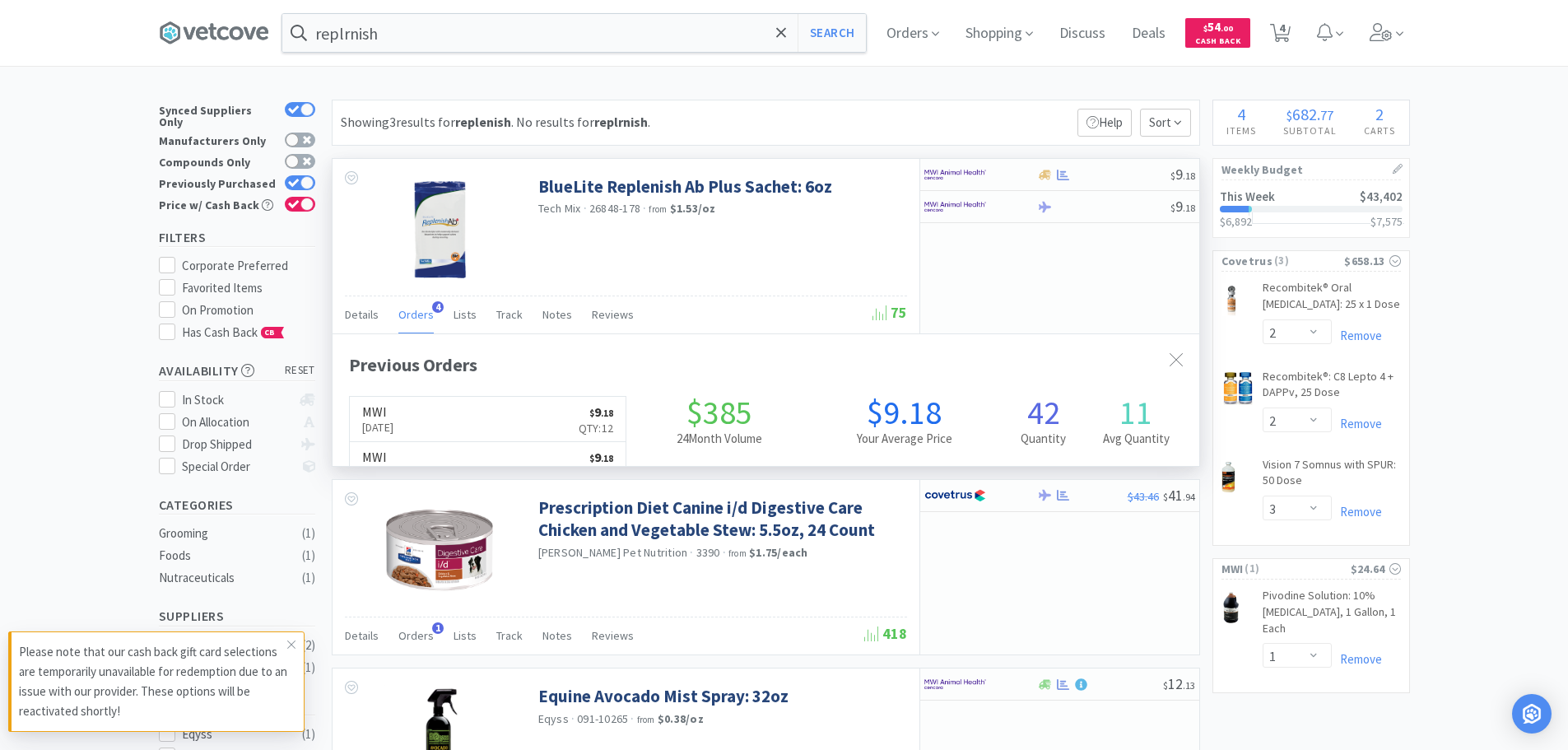
scroll to position [426, 867]
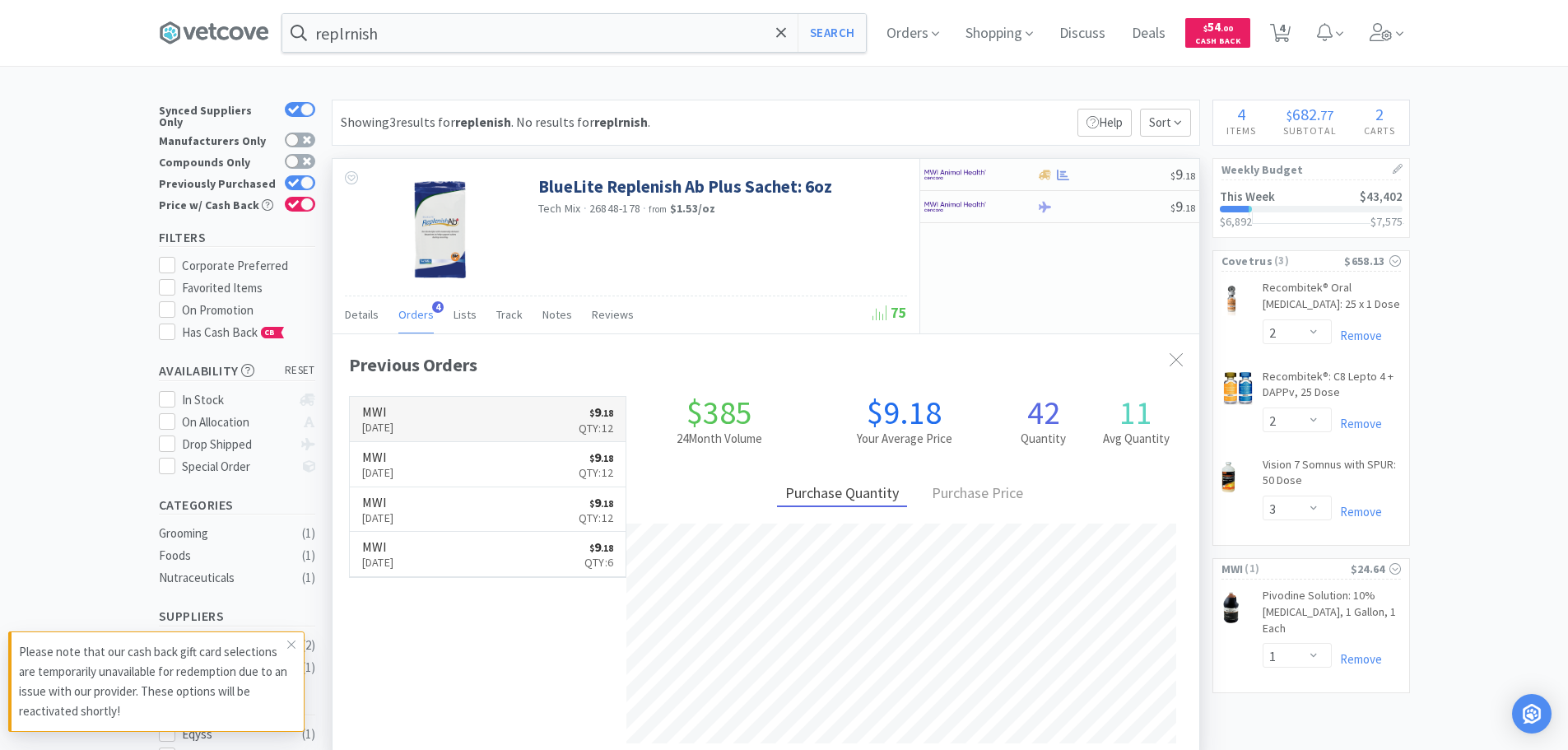
click at [394, 417] on h6 "MWI" at bounding box center [378, 411] width 32 height 13
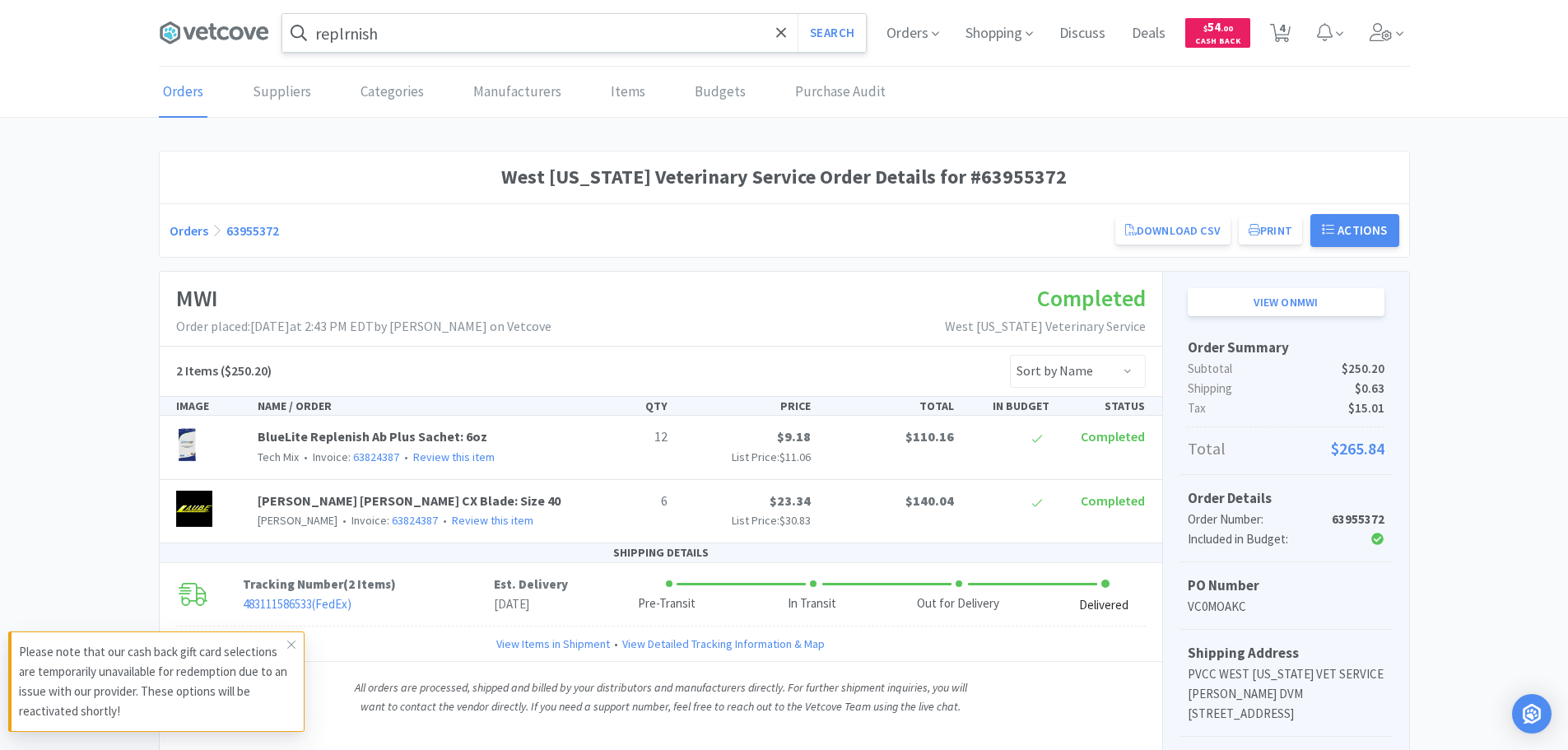
click at [476, 25] on input "replrnish" at bounding box center [574, 33] width 583 height 38
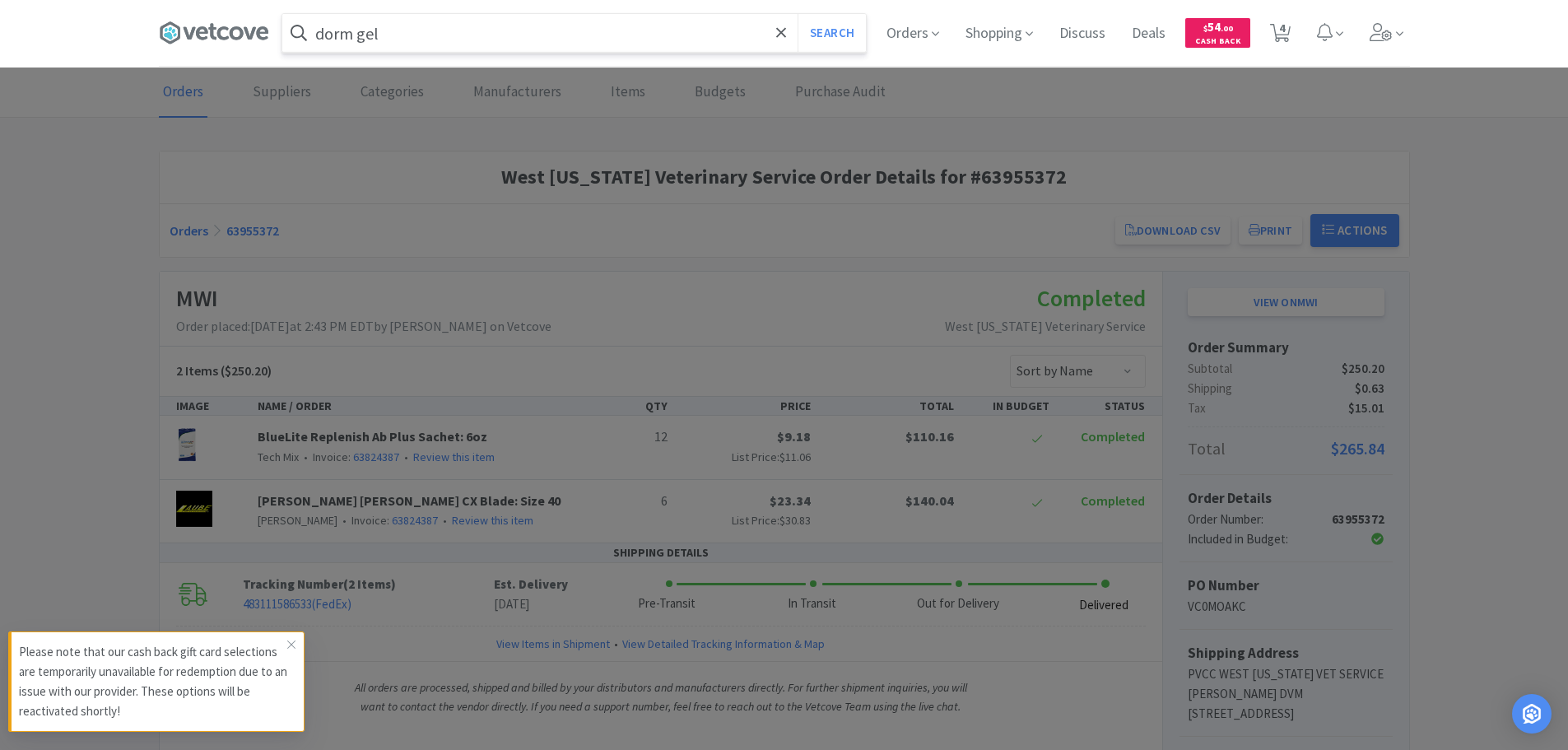
type input "dorm gel"
click at [798, 14] on button "Search" at bounding box center [831, 33] width 68 height 38
select select "2"
select select "3"
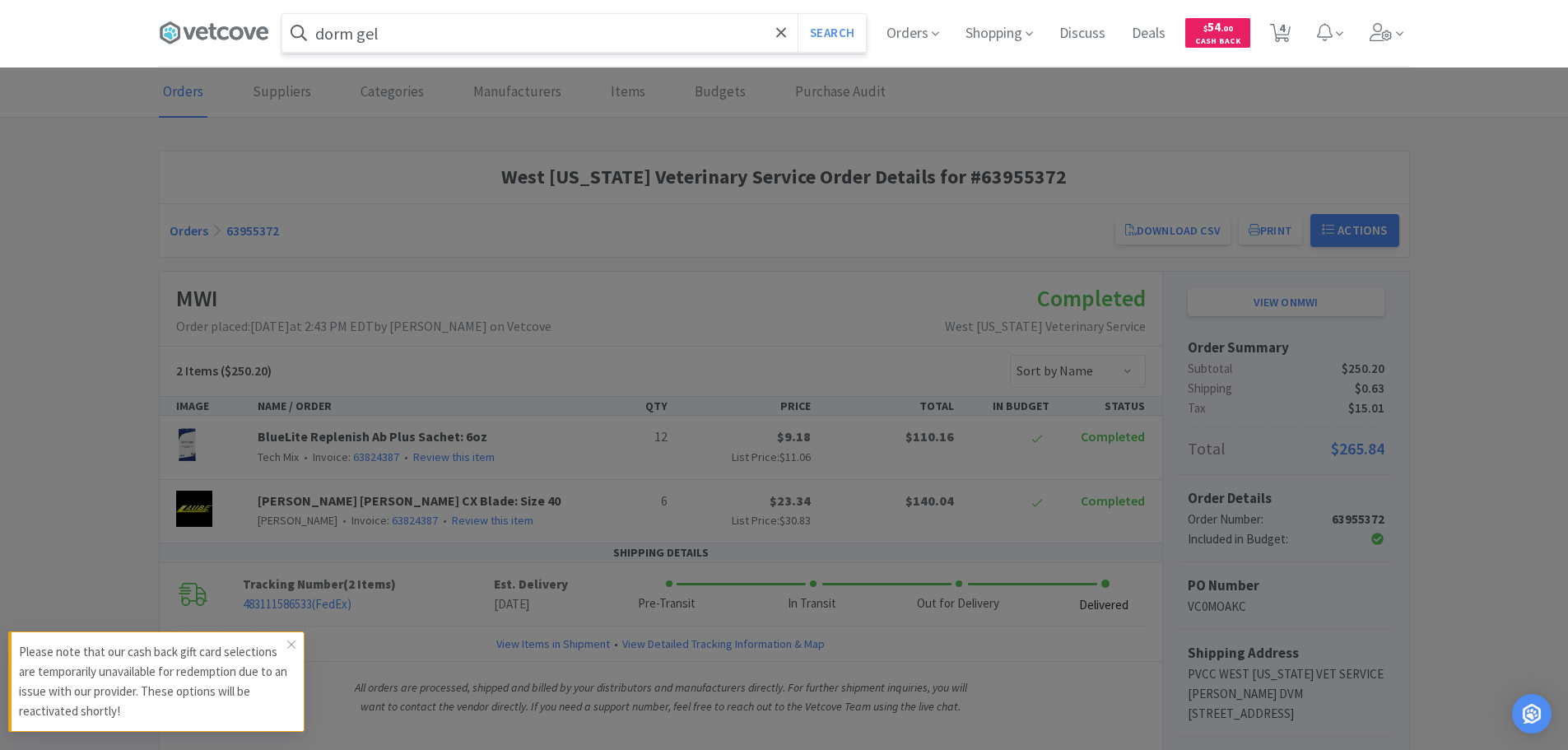
select select "1"
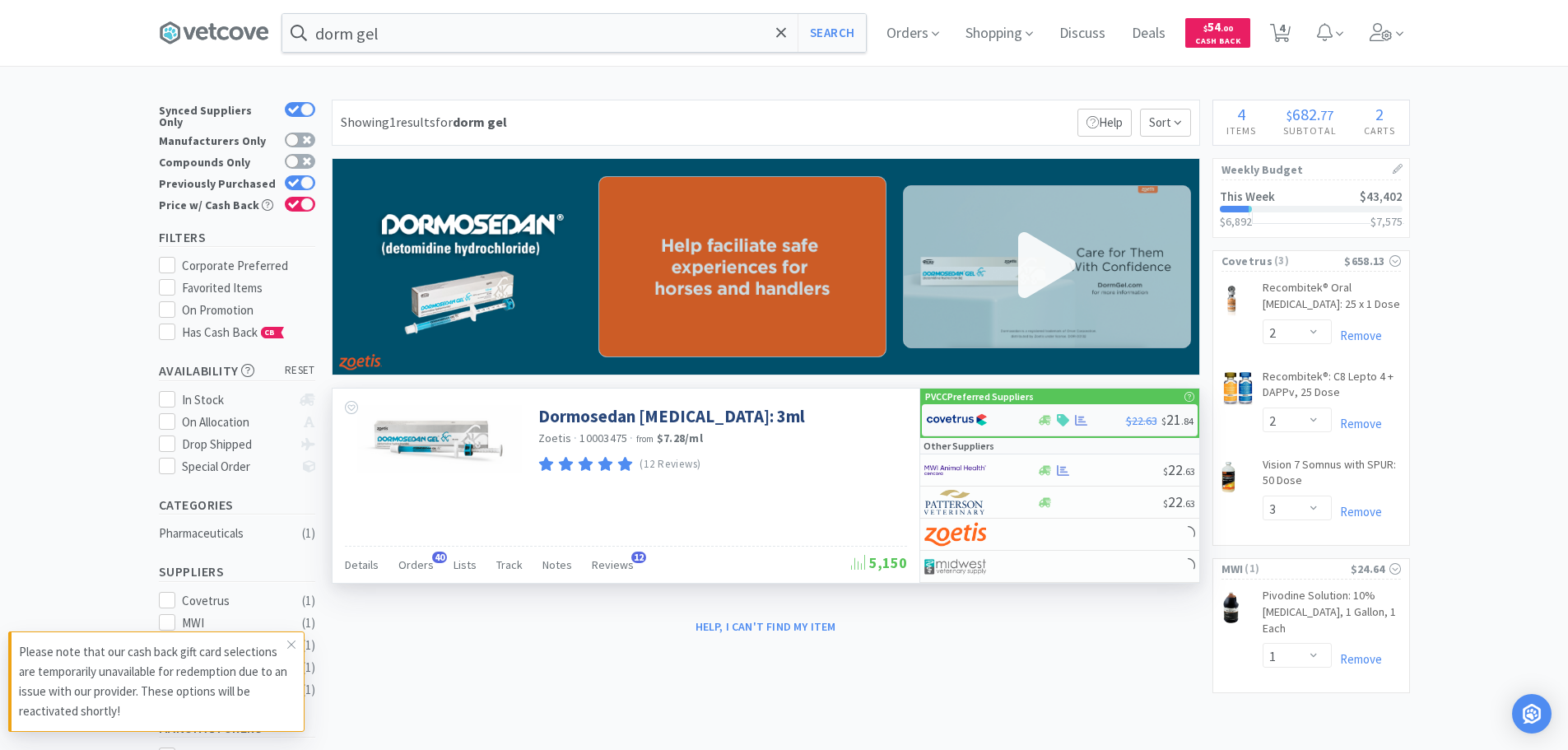
click at [954, 426] on img at bounding box center [957, 420] width 62 height 25
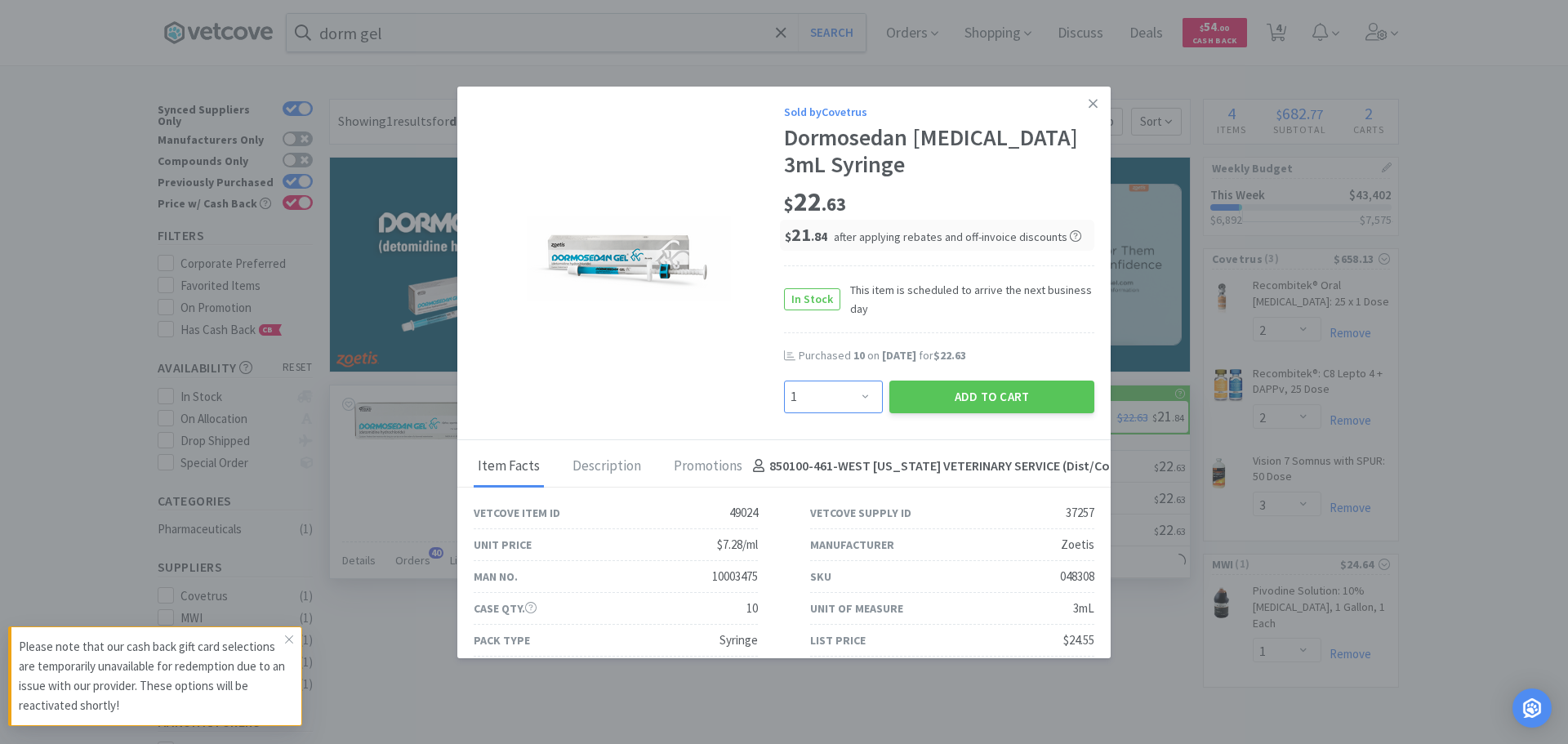
click at [854, 401] on select "Enter Quantity 1 2 3 4 5 6 7 8 9 10 11 12 13 14 15 16 17 18 19 20 Enter Quantity" at bounding box center [833, 396] width 98 height 33
select select "10"
click at [784, 380] on select "Enter Quantity 1 2 3 4 5 6 7 8 9 10 11 12 13 14 15 16 17 18 19 20 Enter Quantity" at bounding box center [833, 396] width 98 height 33
click at [927, 386] on button "Add to Cart" at bounding box center [991, 396] width 205 height 33
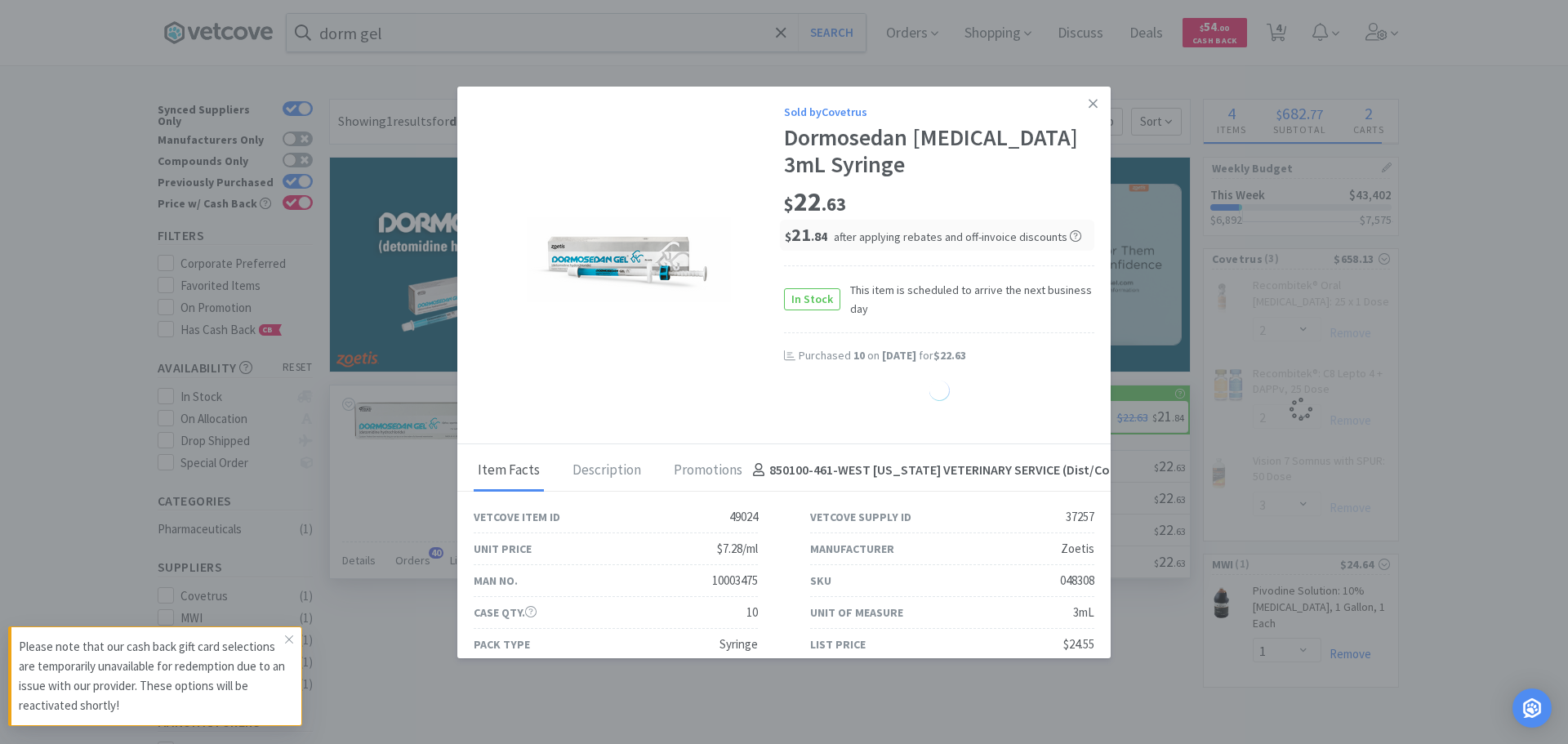
select select "1"
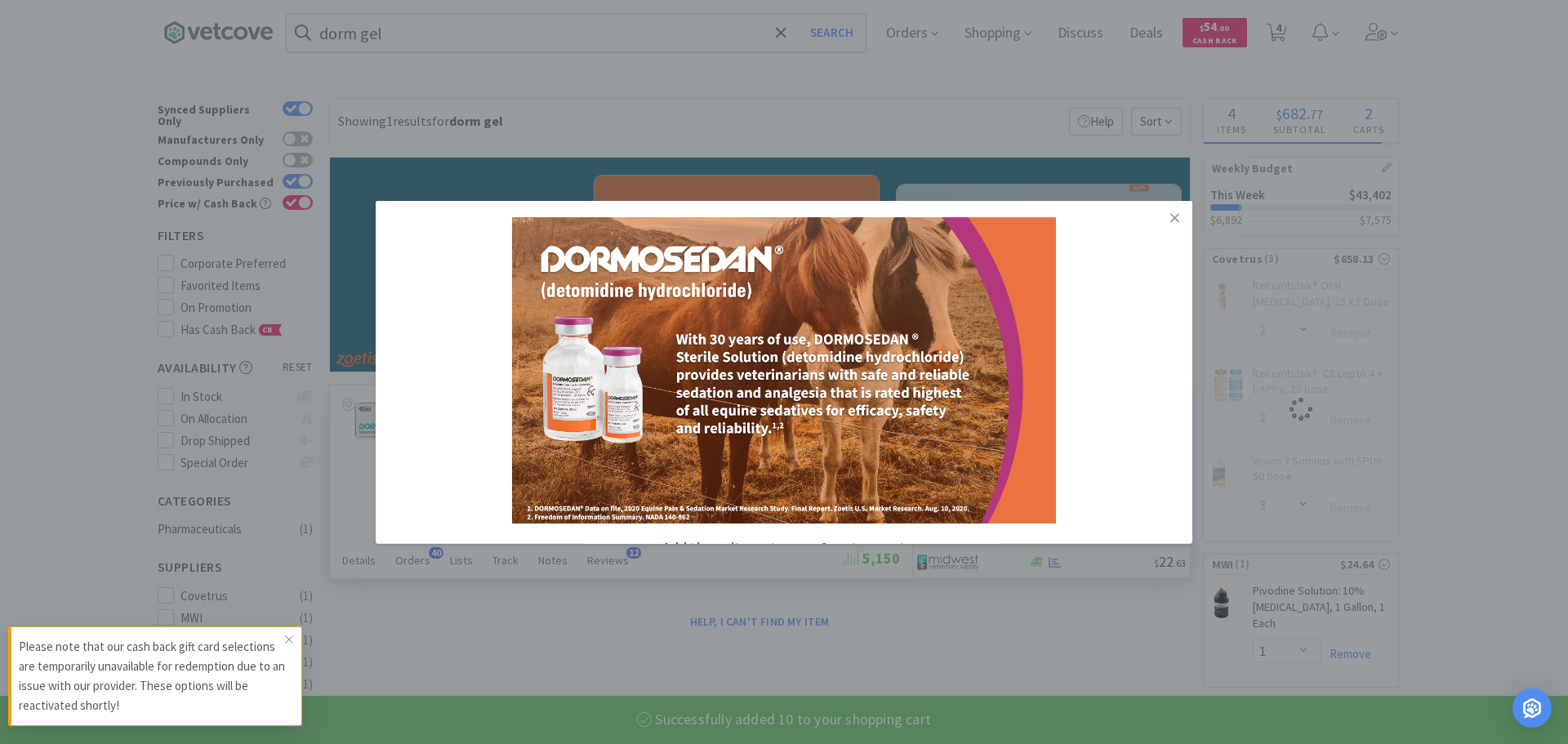
select select "10"
select select "2"
select select "3"
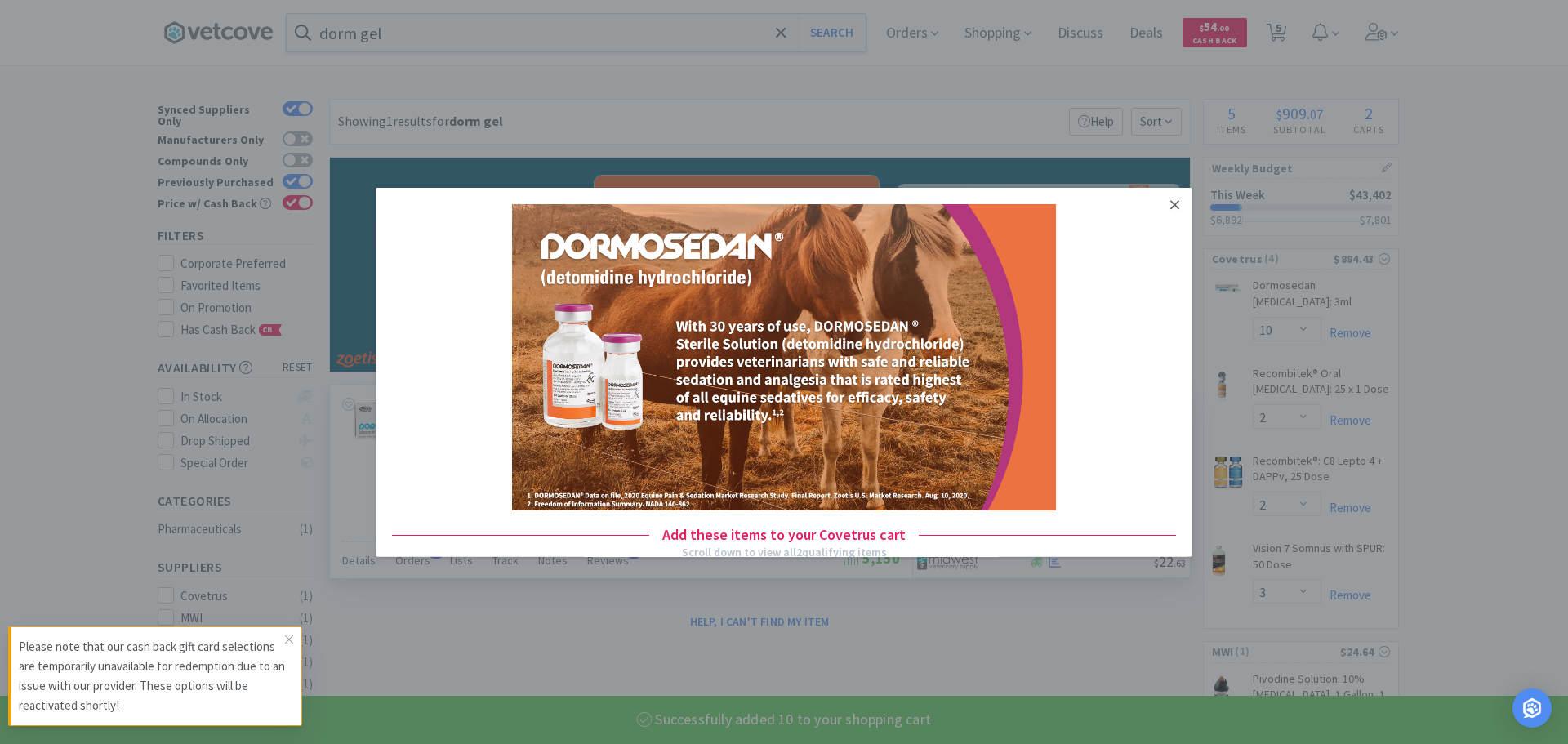
click at [1171, 212] on icon at bounding box center [1175, 204] width 9 height 15
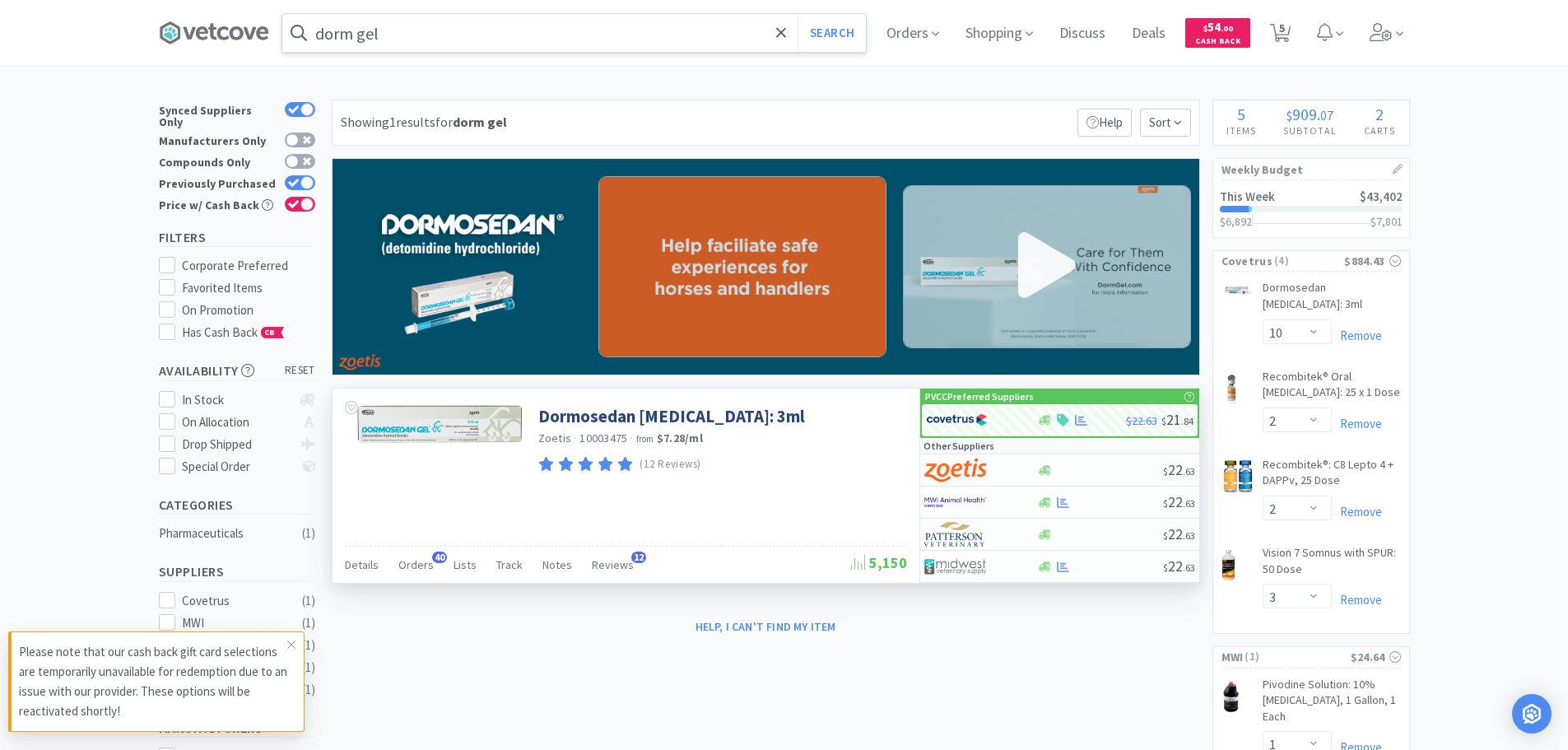
click at [487, 36] on input "dorm gel" at bounding box center [574, 33] width 583 height 38
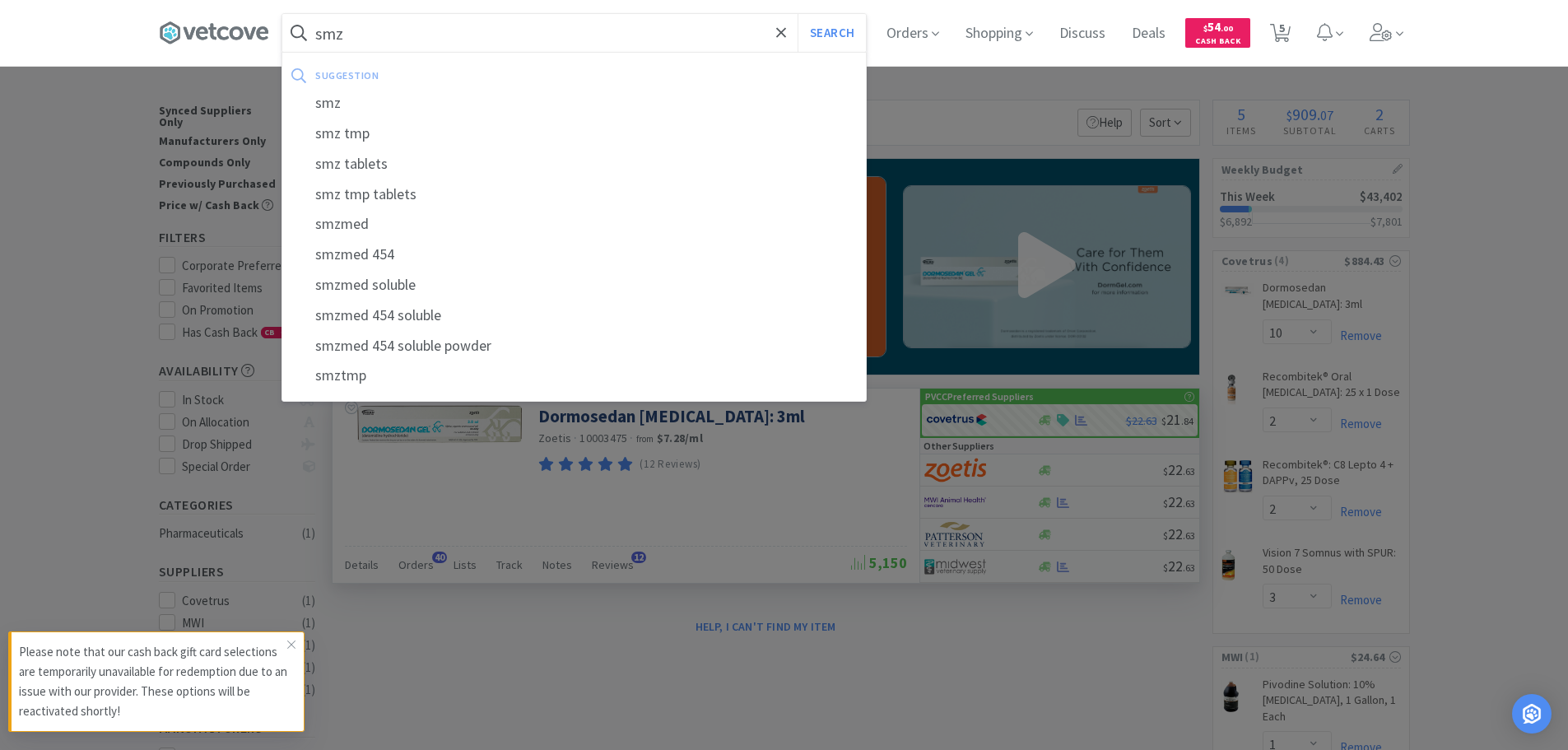
type input "smz"
click at [798, 14] on button "Search" at bounding box center [831, 33] width 68 height 38
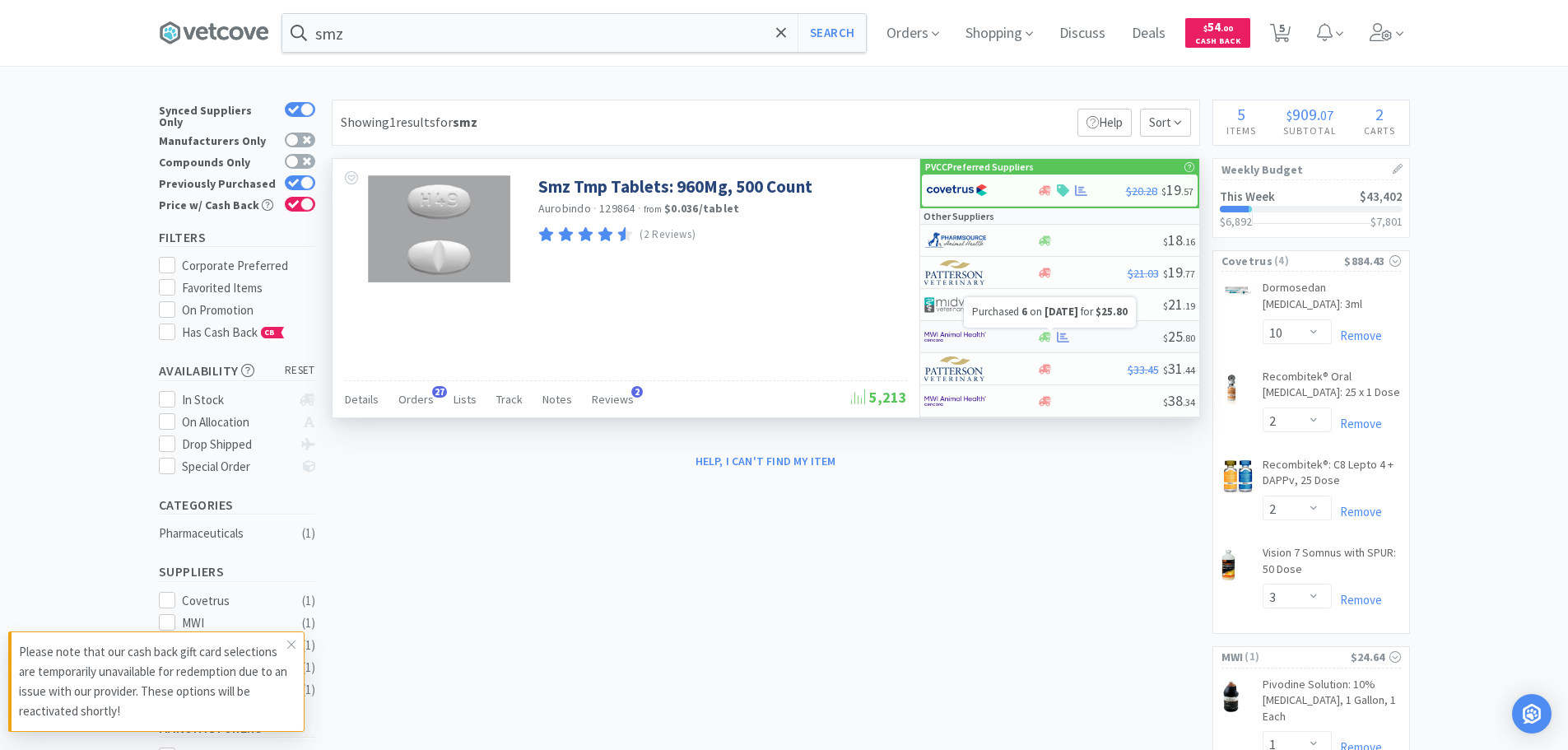
click at [1062, 337] on icon at bounding box center [1062, 337] width 12 height 12
select select "1"
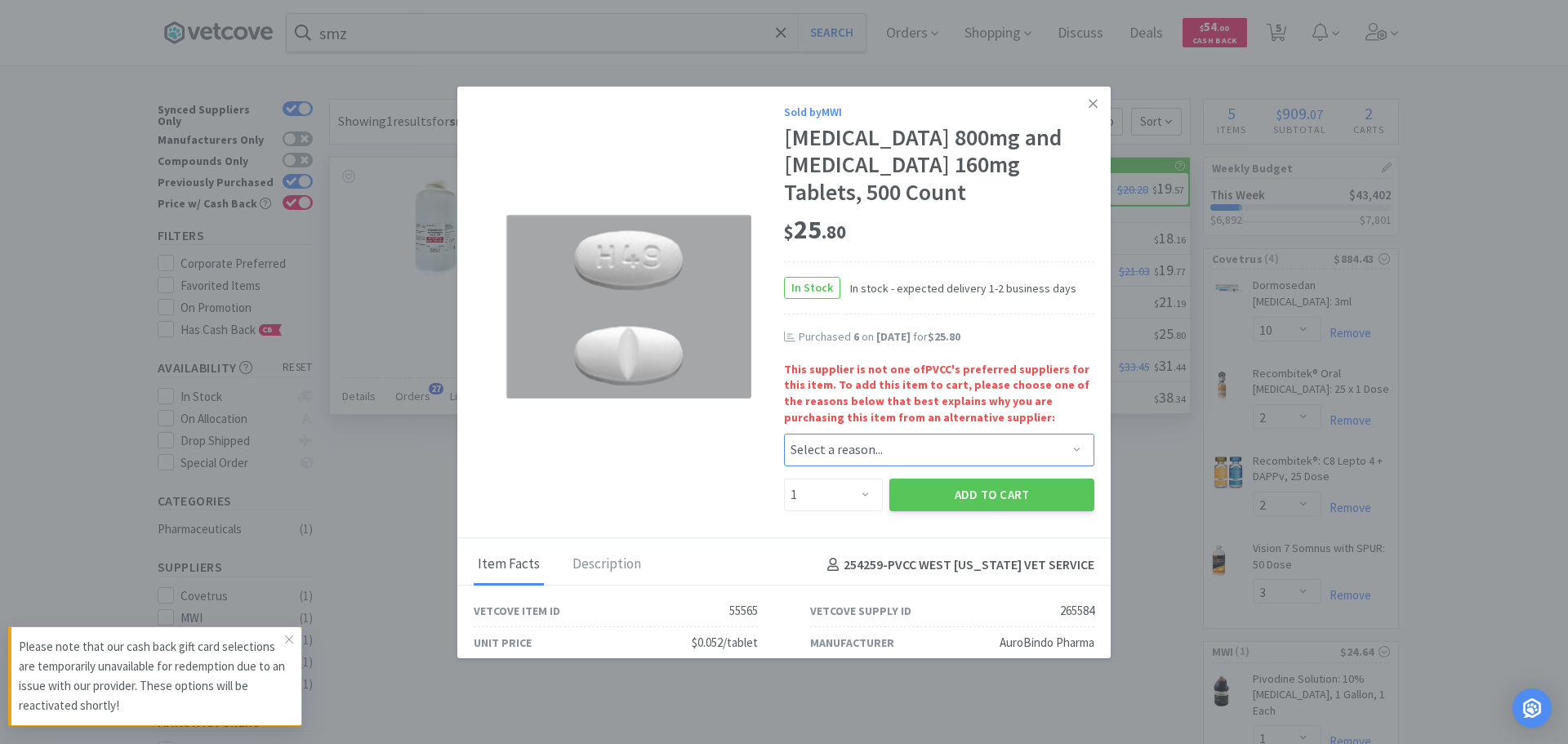
click at [885, 464] on select "Select a reason... Availability - This item is out of stock at the preferred su…" at bounding box center [939, 450] width 310 height 33
select select "availability"
click at [784, 434] on select "Select a reason... Availability - This item is out of stock at the preferred su…" at bounding box center [939, 450] width 310 height 33
click at [857, 493] on select "Enter Quantity 1 2 3 4 5 6 7 8 9 10 11 12 13 14 15 16 17 18 19 20 Enter Quantity" at bounding box center [833, 495] width 98 height 33
select select "6"
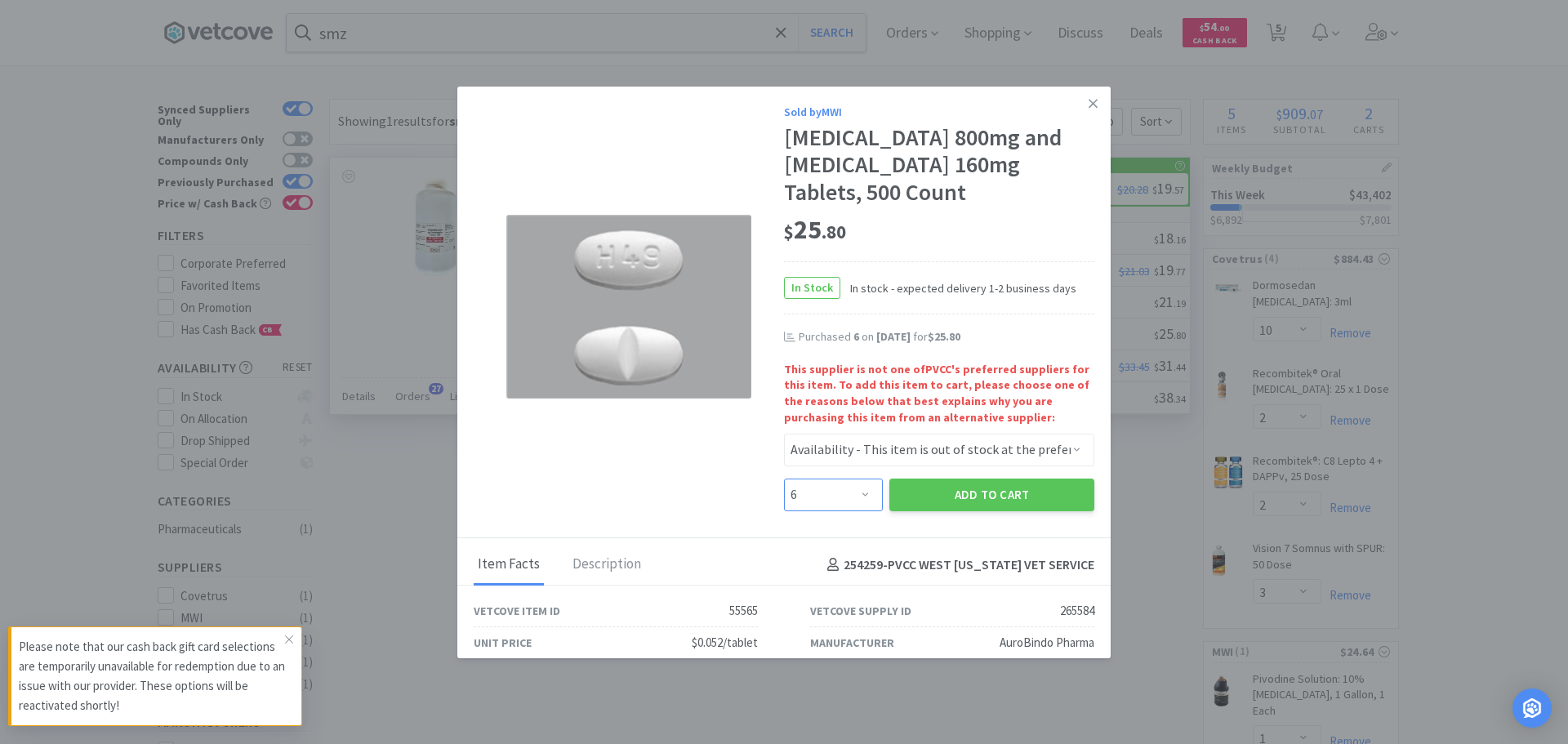
click at [784, 479] on select "Enter Quantity 1 2 3 4 5 6 7 8 9 10 11 12 13 14 15 16 17 18 19 20 Enter Quantity" at bounding box center [833, 495] width 98 height 33
click at [1002, 492] on button "Add to Cart" at bounding box center [991, 495] width 205 height 33
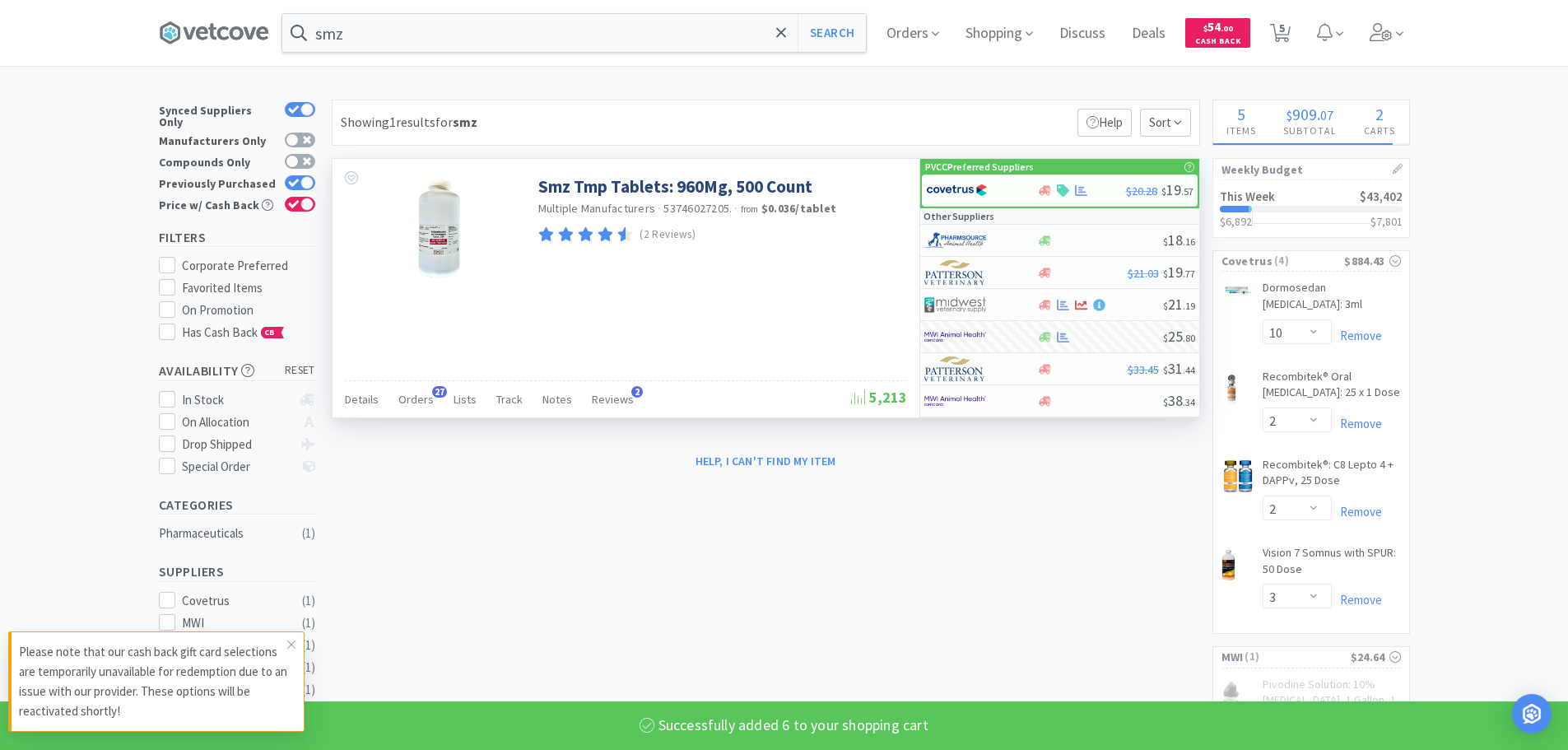
select select "6"
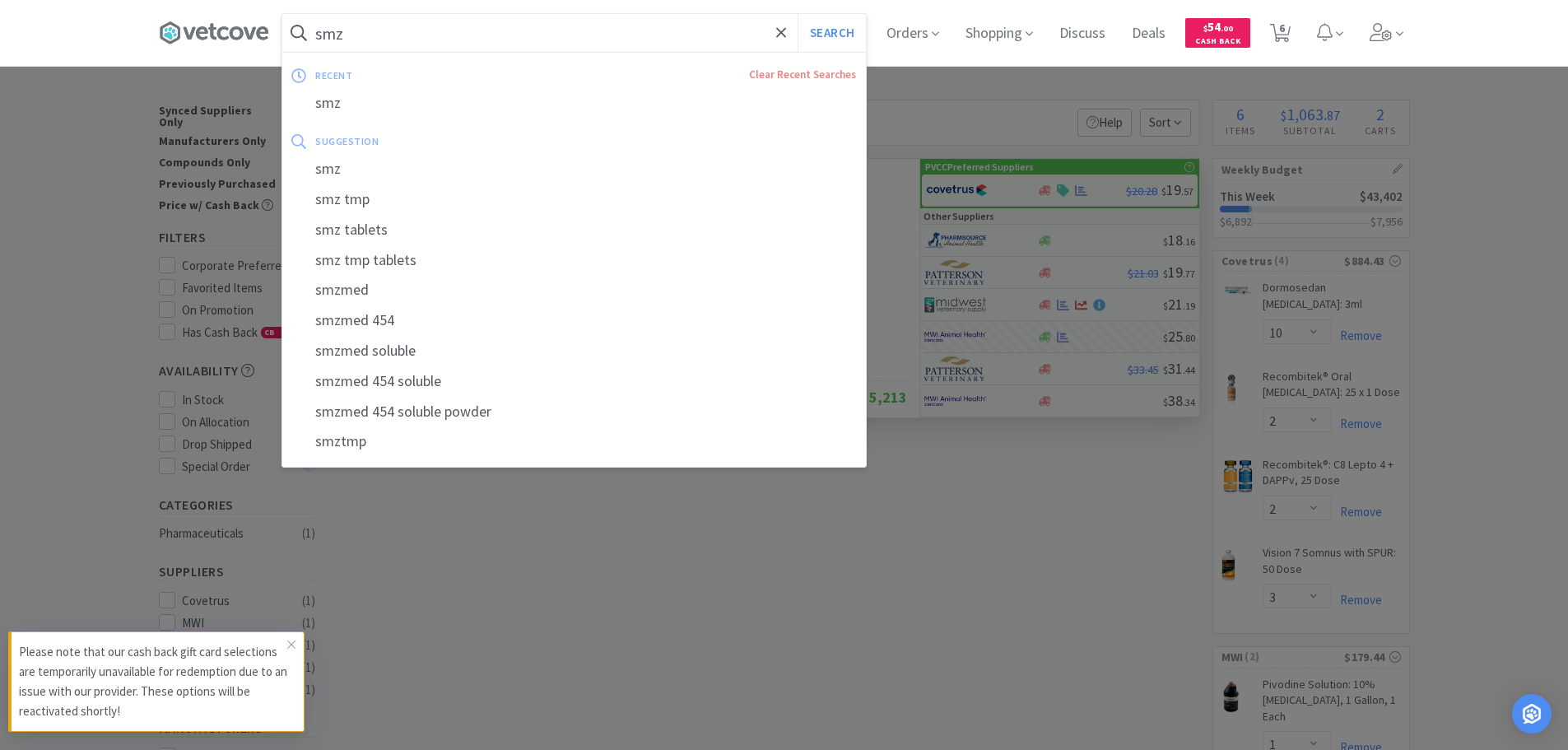
click at [387, 40] on input "smz" at bounding box center [574, 33] width 583 height 38
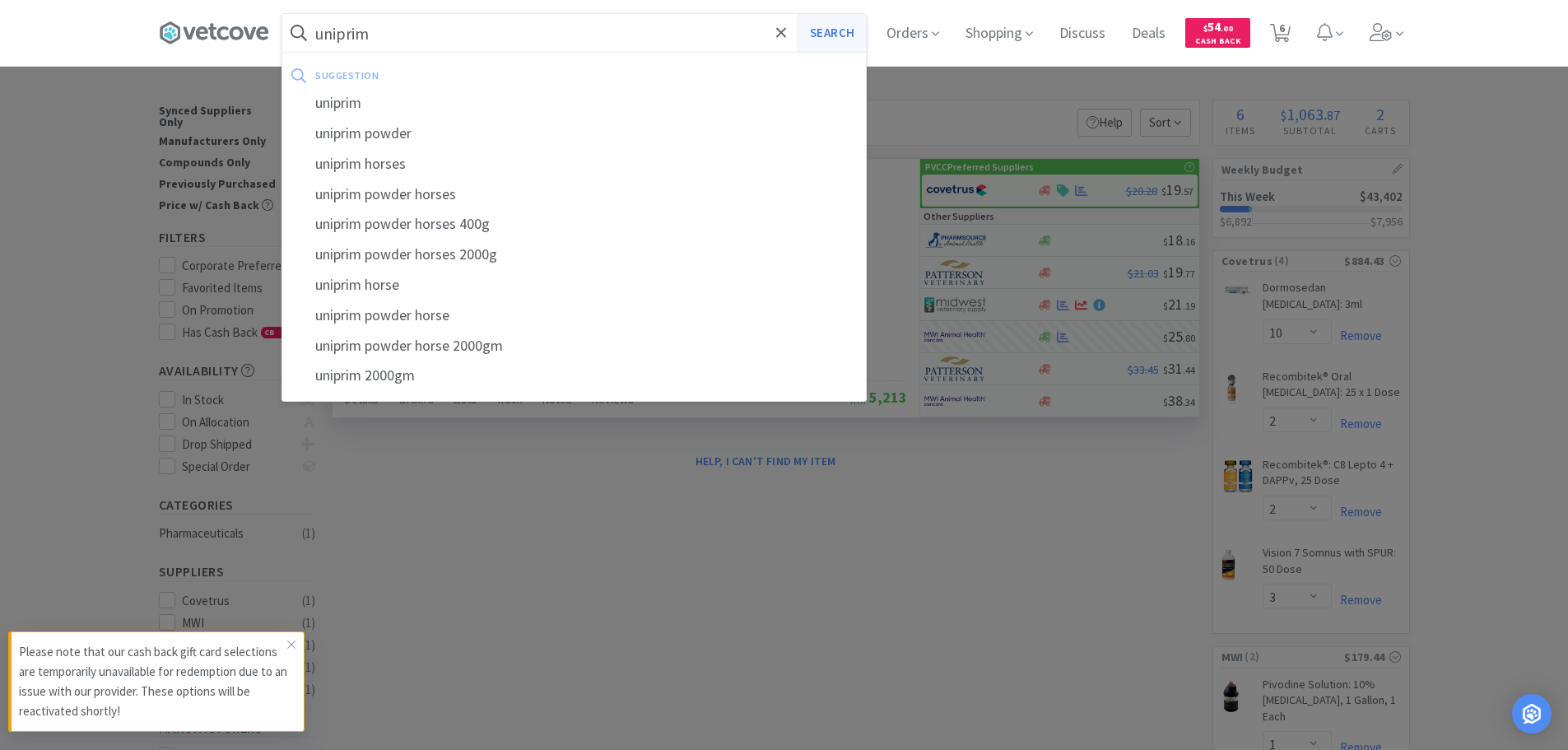
type input "uniprim"
click at [849, 34] on button "Search" at bounding box center [831, 33] width 68 height 38
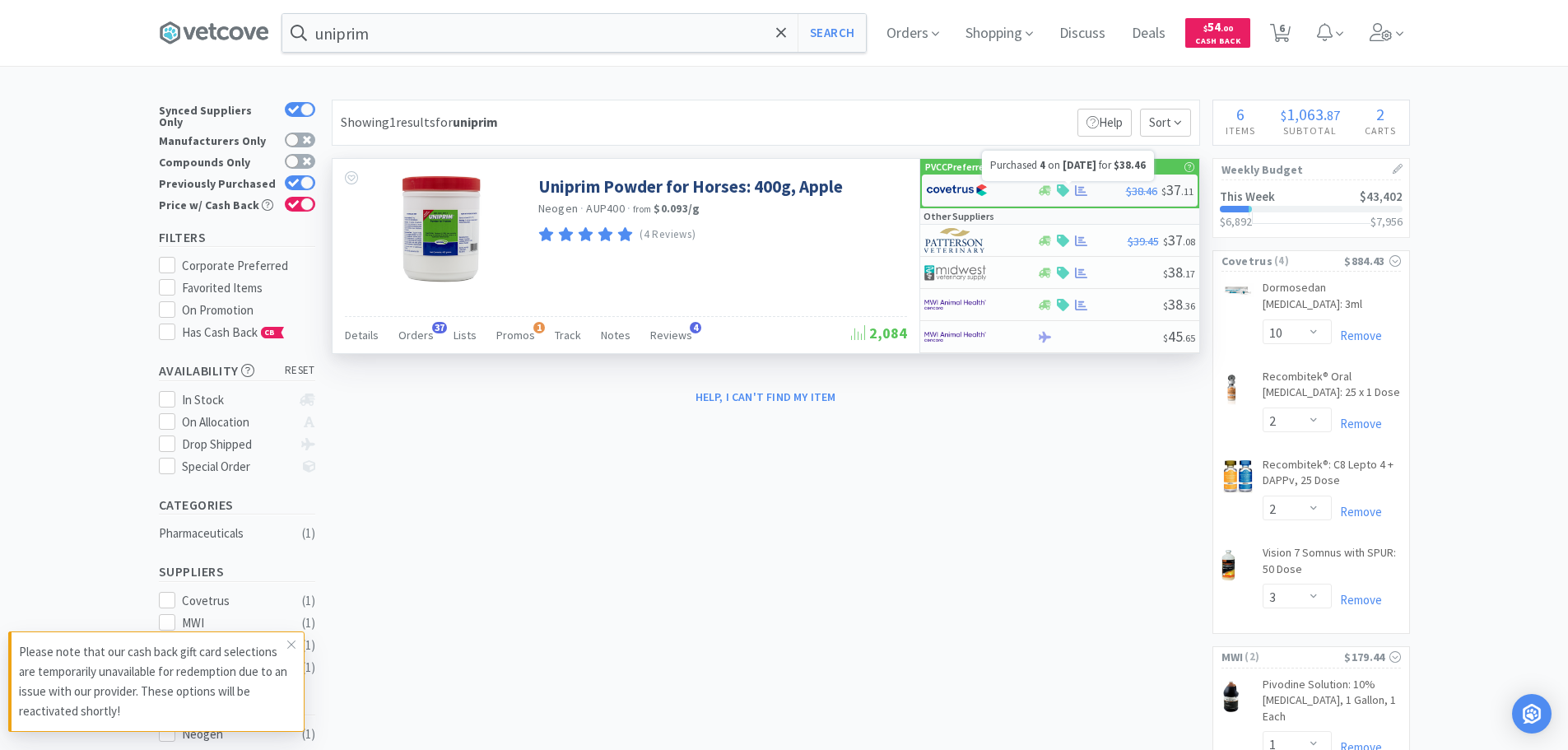
click at [1075, 192] on icon at bounding box center [1081, 190] width 12 height 12
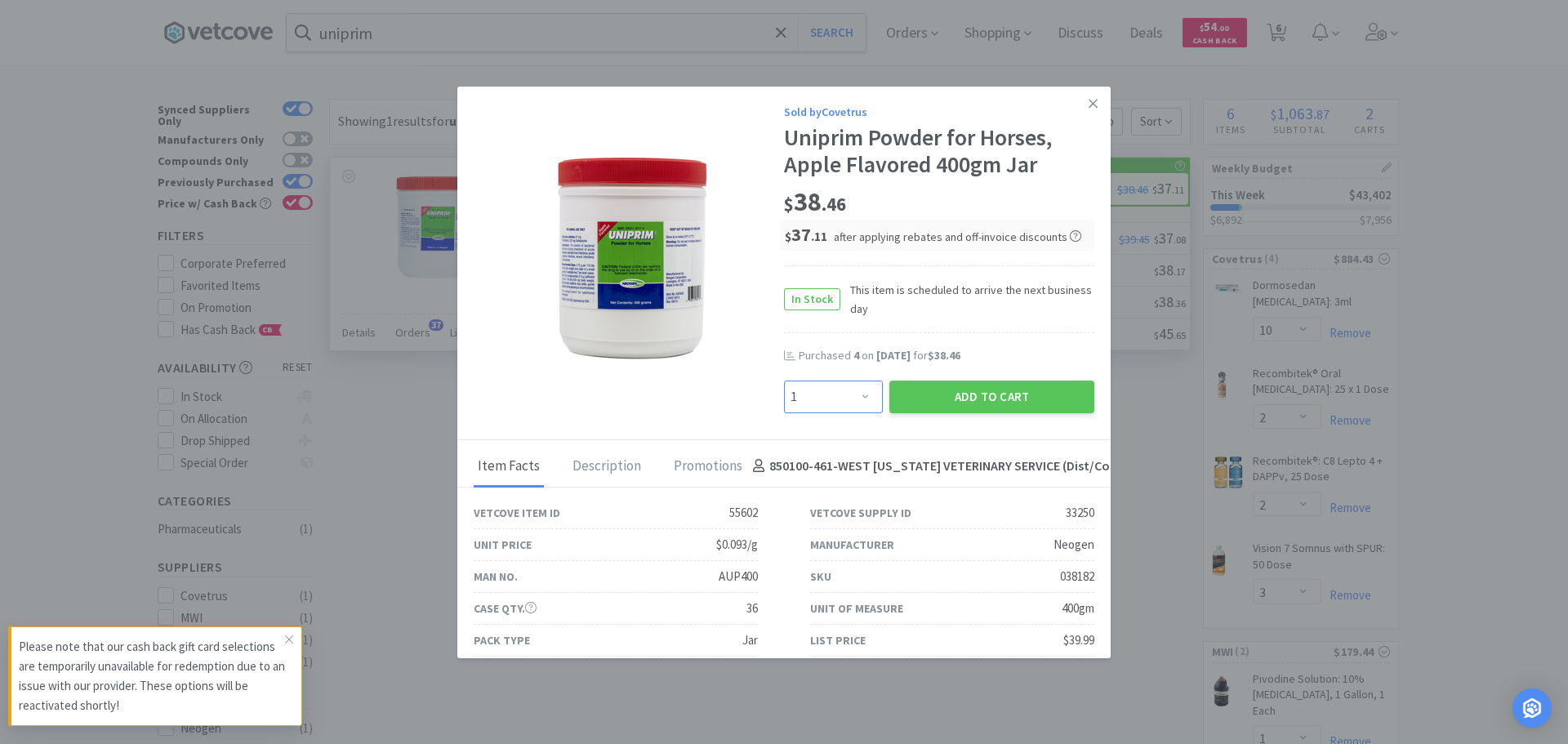
click at [843, 404] on select "Enter Quantity 1 2 3 4 5 6 7 8 9 10 11 12 13 14 15 16 17 18 19 20 Enter Quantity" at bounding box center [833, 396] width 98 height 33
select select "6"
click at [784, 380] on select "Enter Quantity 1 2 3 4 5 6 7 8 9 10 11 12 13 14 15 16 17 18 19 20 Enter Quantity" at bounding box center [833, 396] width 98 height 33
click at [982, 393] on button "Add to Cart" at bounding box center [991, 396] width 205 height 33
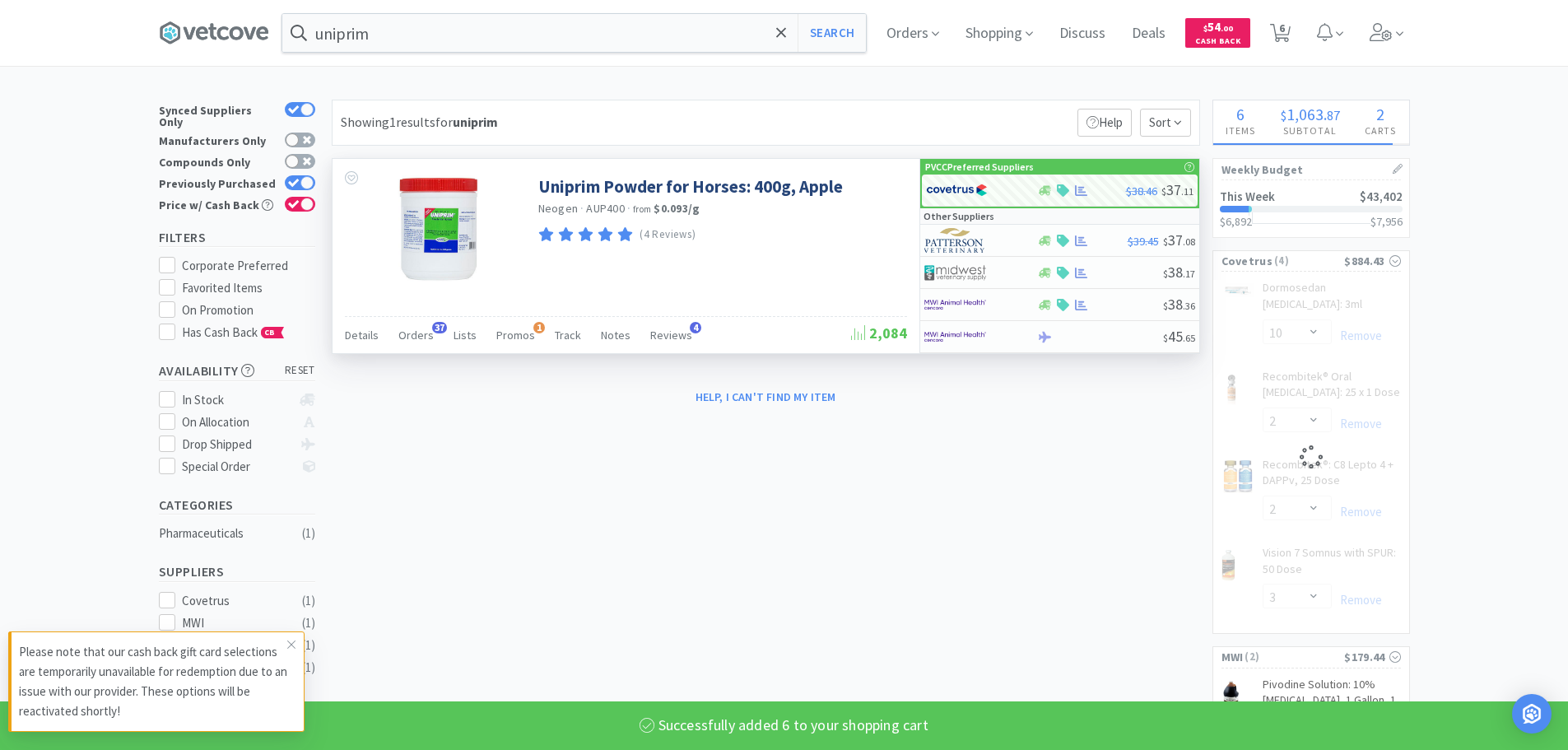
select select "6"
select select "3"
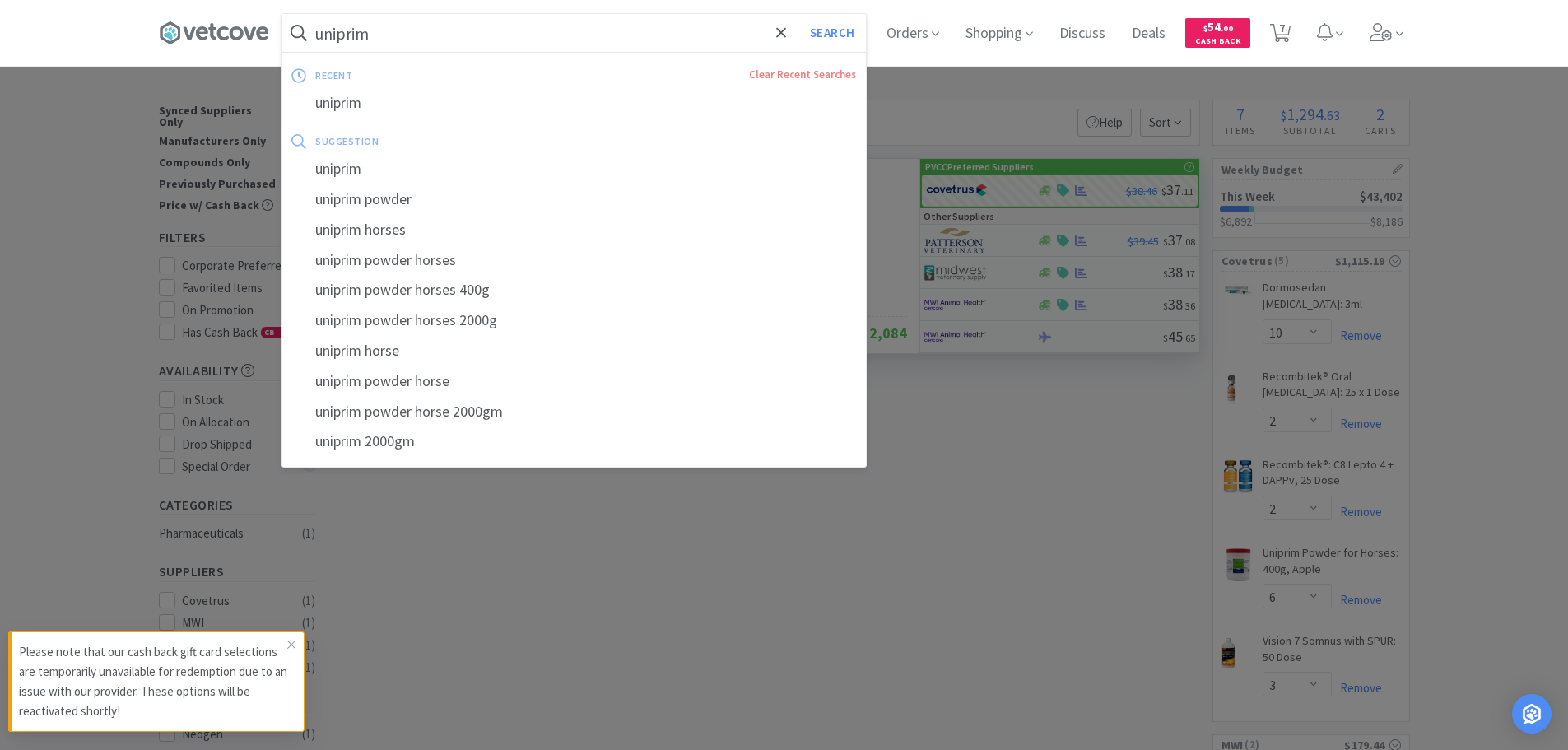
click at [377, 18] on input "uniprim" at bounding box center [574, 33] width 583 height 38
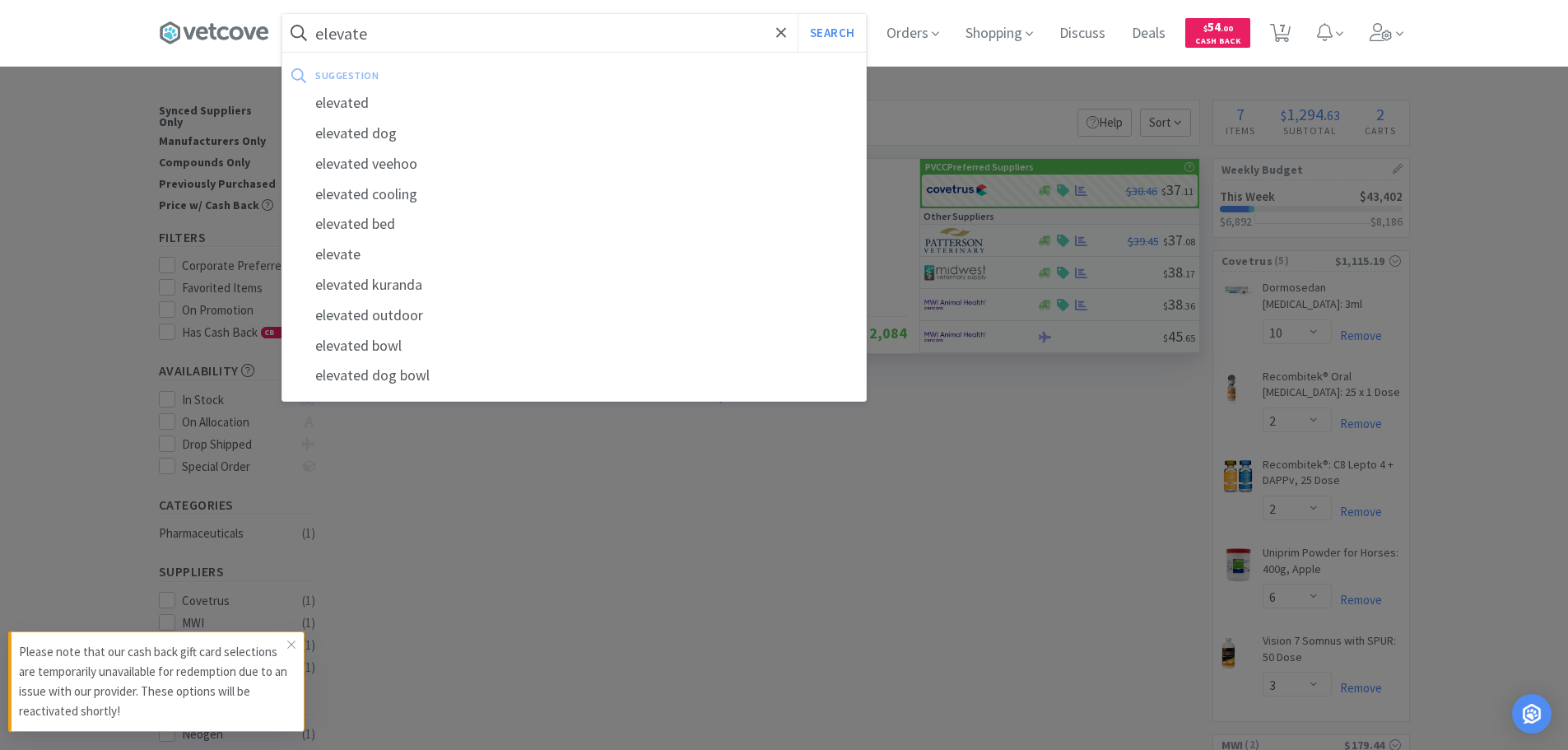
type input "elevate"
click at [798, 14] on button "Search" at bounding box center [831, 33] width 68 height 38
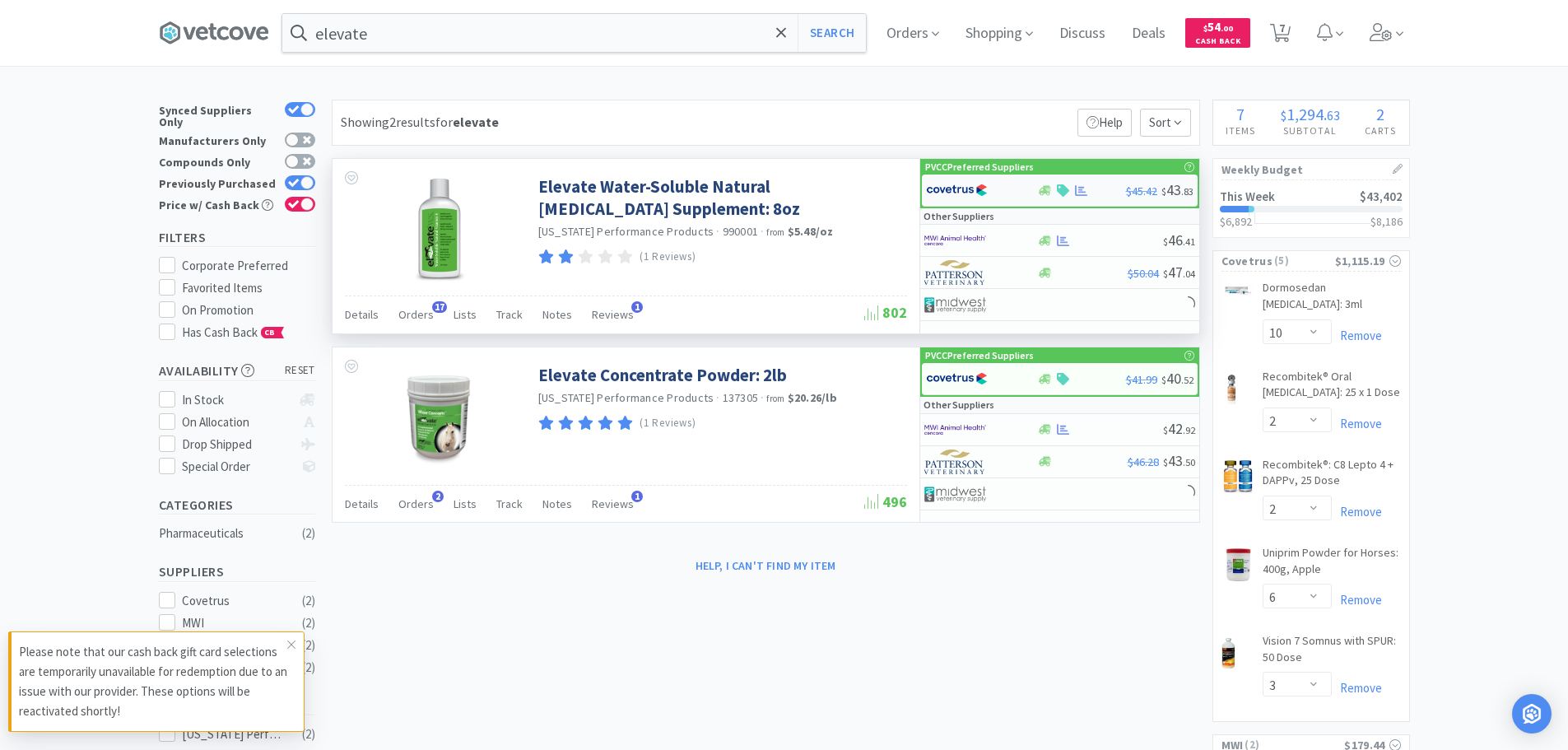
click at [962, 192] on img at bounding box center [957, 190] width 62 height 25
select select "1"
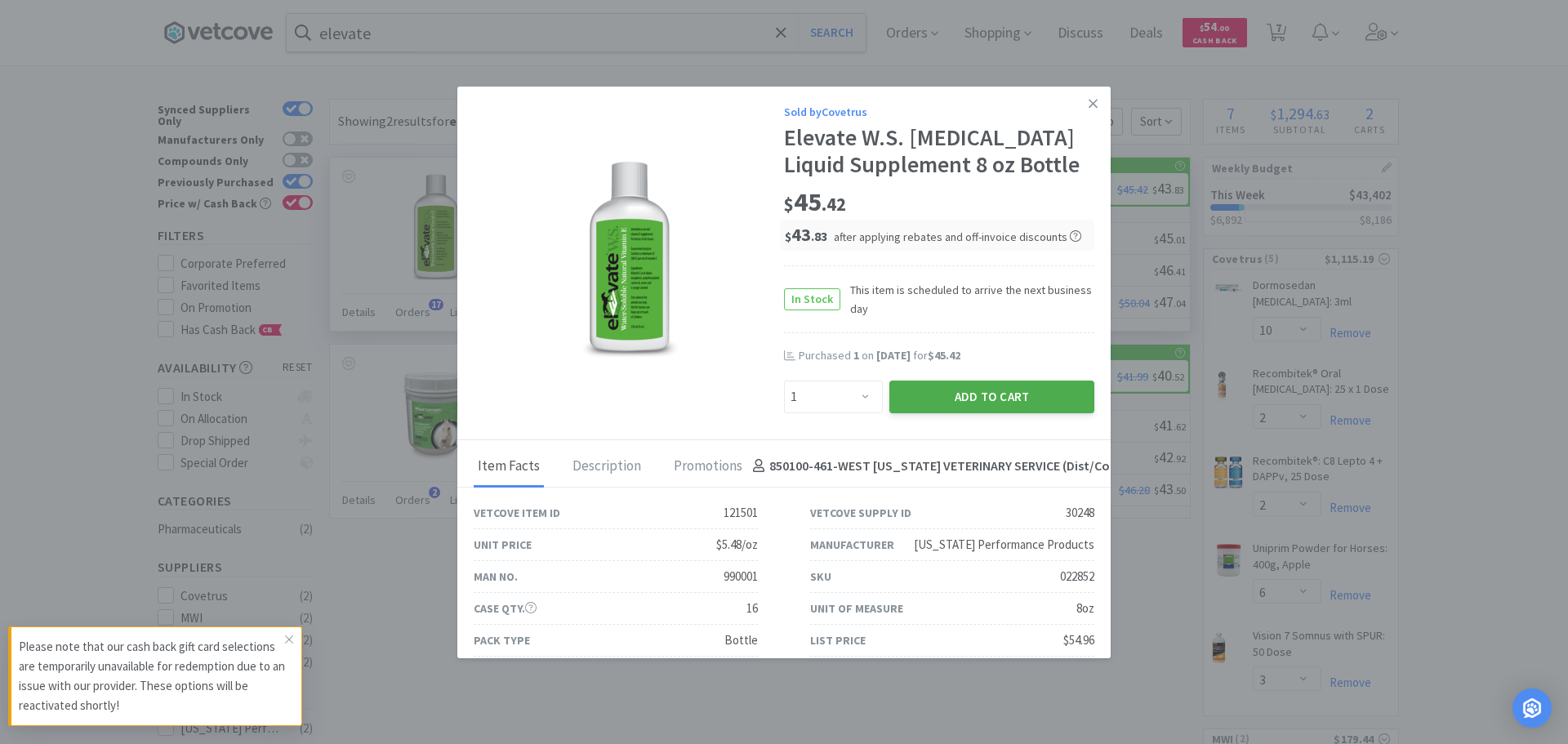
click at [969, 388] on button "Add to Cart" at bounding box center [991, 396] width 205 height 33
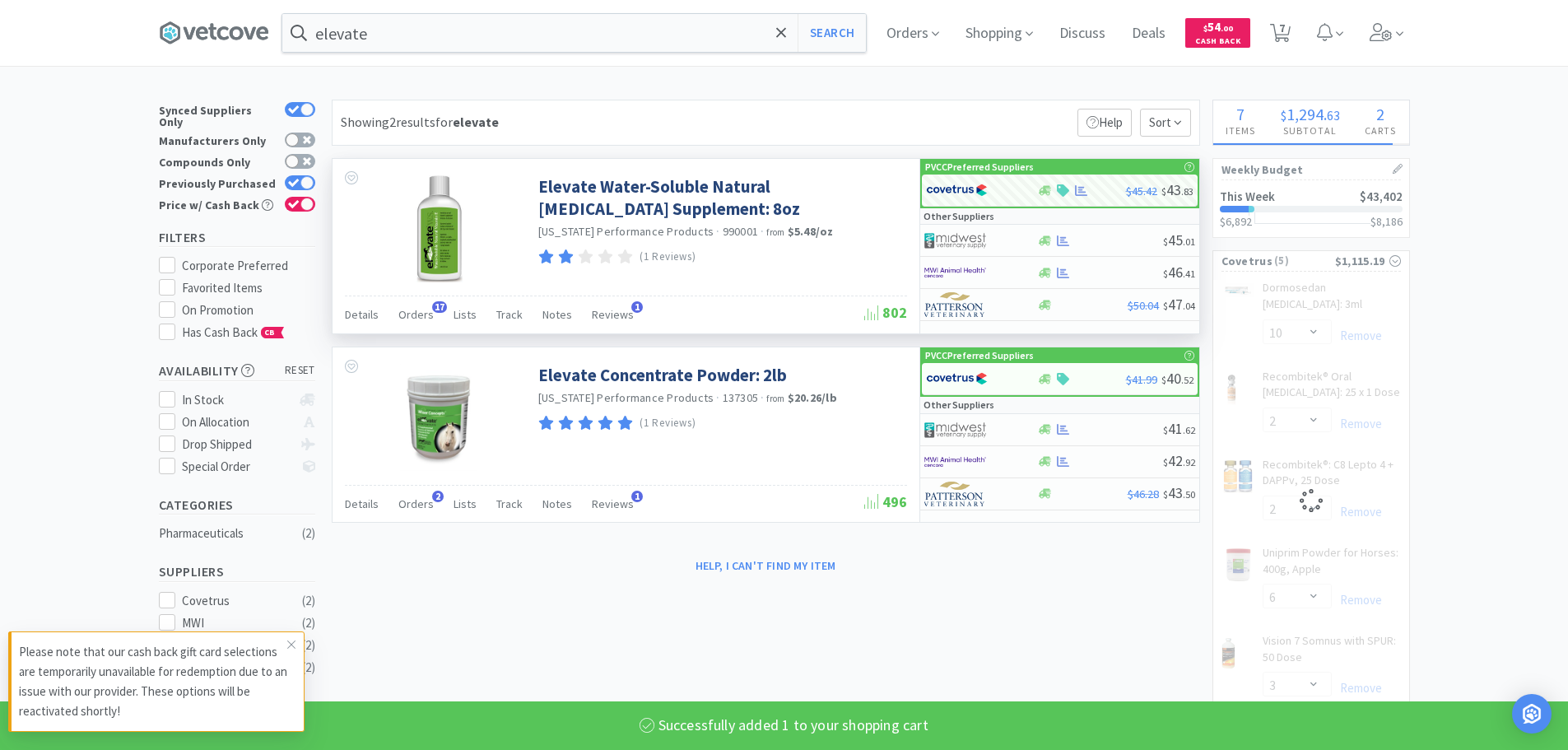
select select "1"
select select "2"
select select "6"
select select "3"
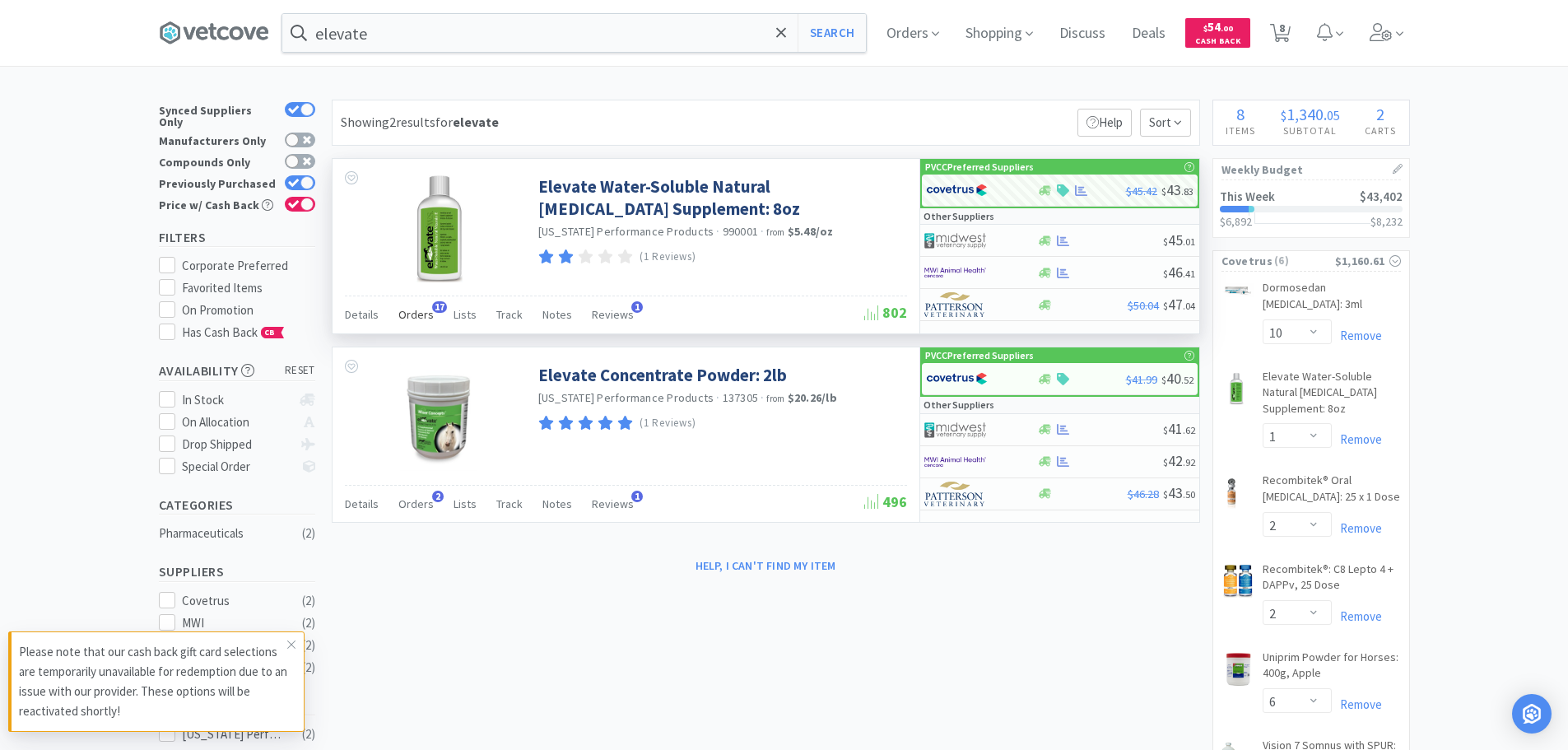
click at [414, 310] on span "Orders" at bounding box center [416, 314] width 35 height 15
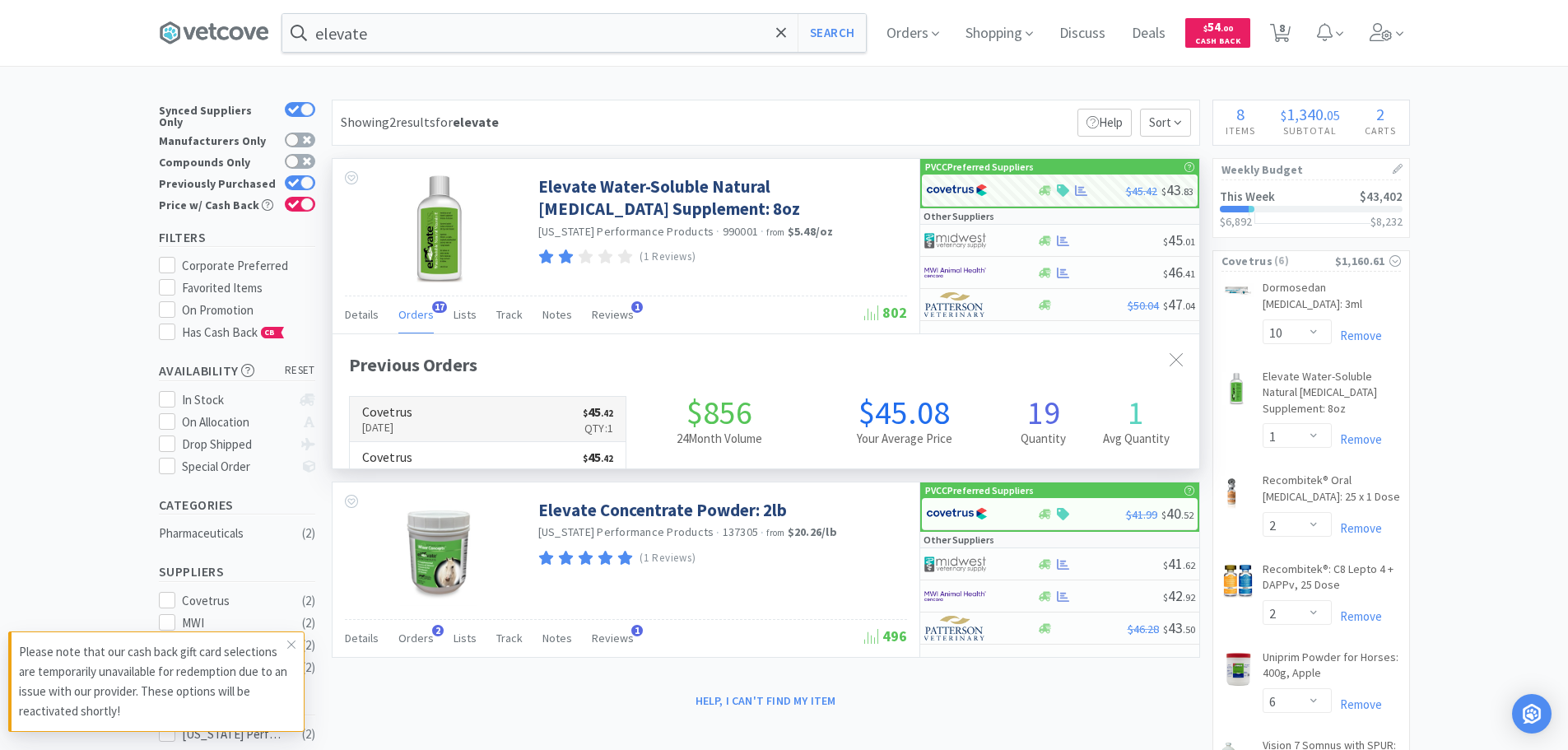
scroll to position [441, 867]
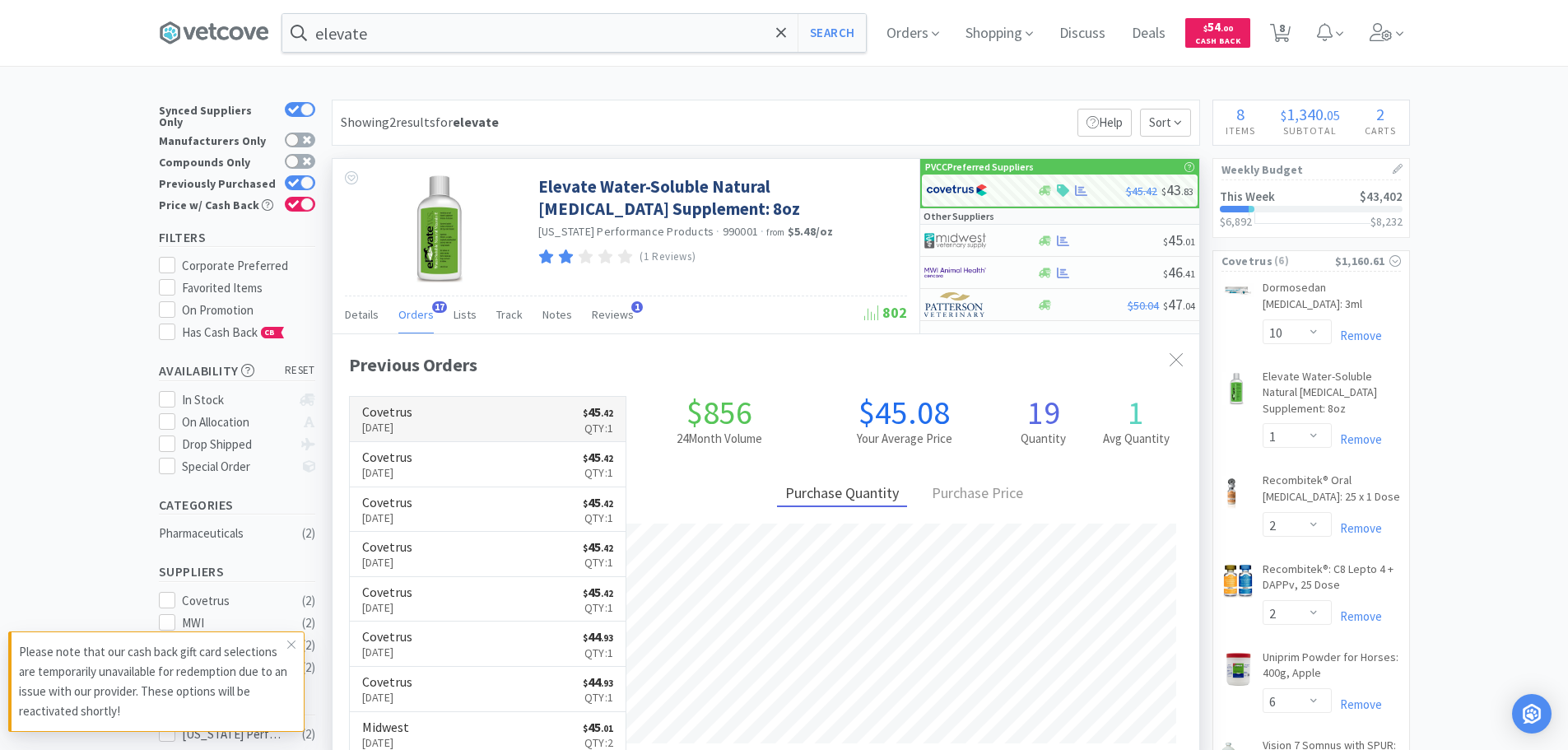
click at [449, 414] on link "Covetrus [DATE] $ 45 . 42 Qty: 1" at bounding box center [488, 419] width 276 height 45
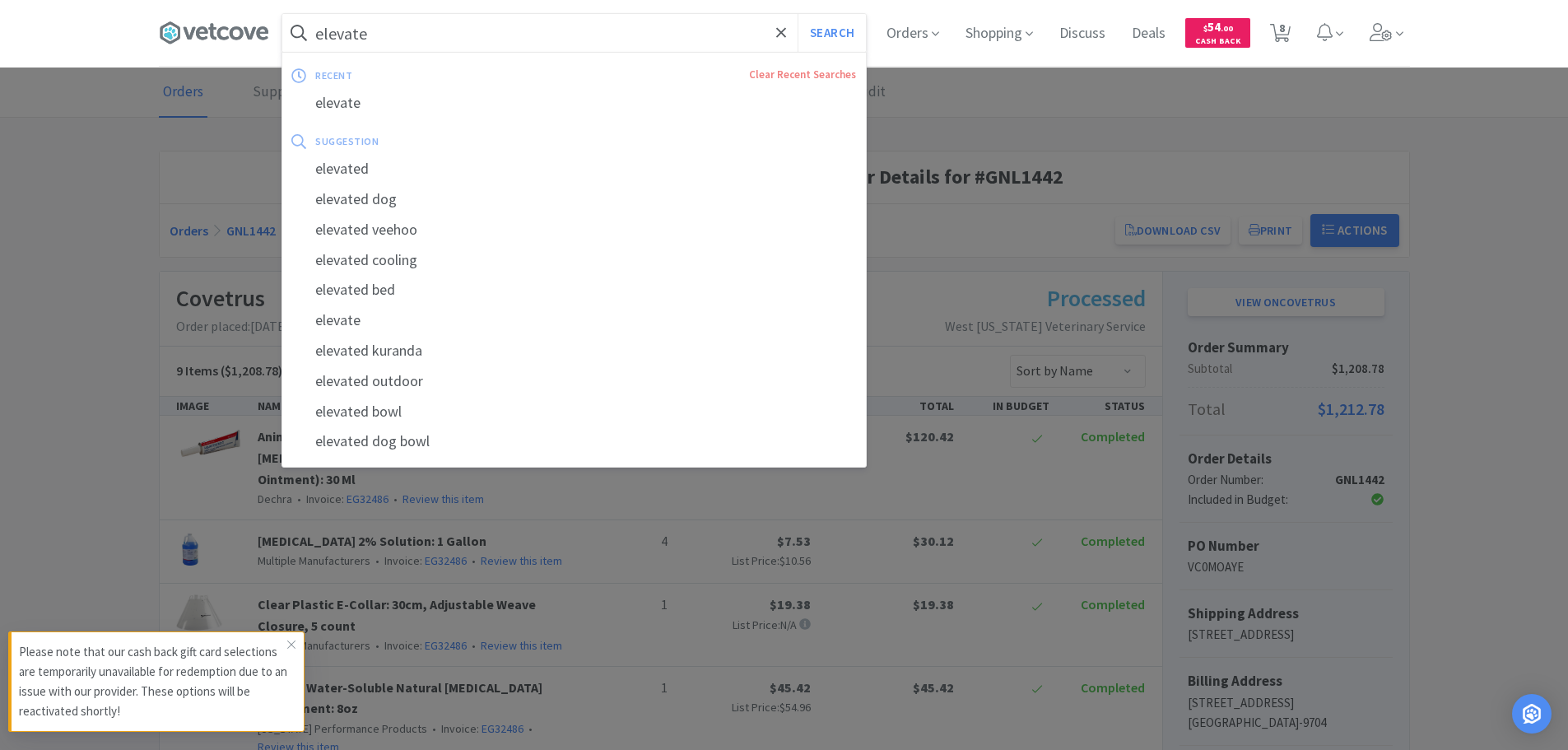
click at [537, 29] on input "elevate" at bounding box center [574, 33] width 583 height 38
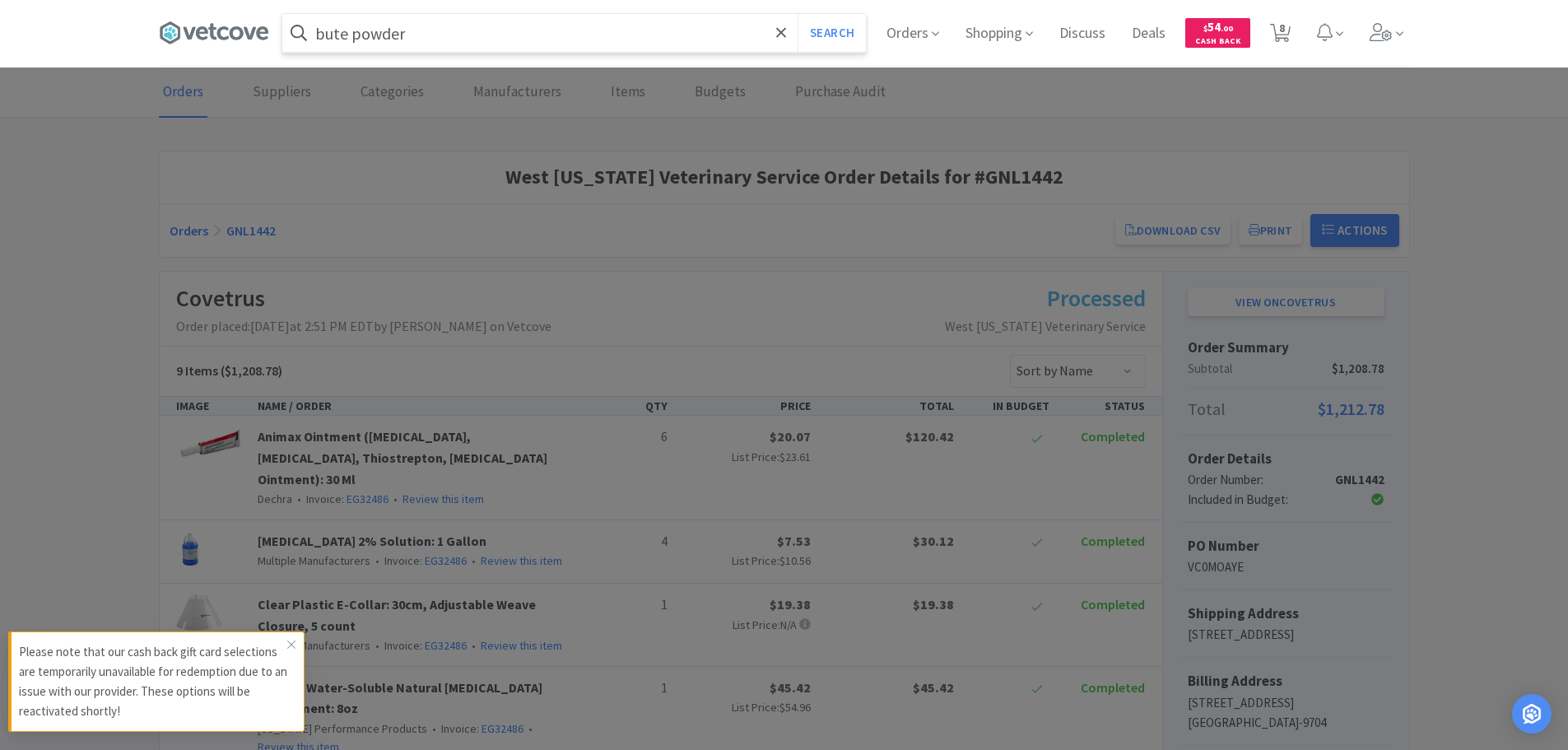
type input "bute powder"
click at [798, 14] on button "Search" at bounding box center [831, 33] width 68 height 38
select select "10"
select select "1"
select select "2"
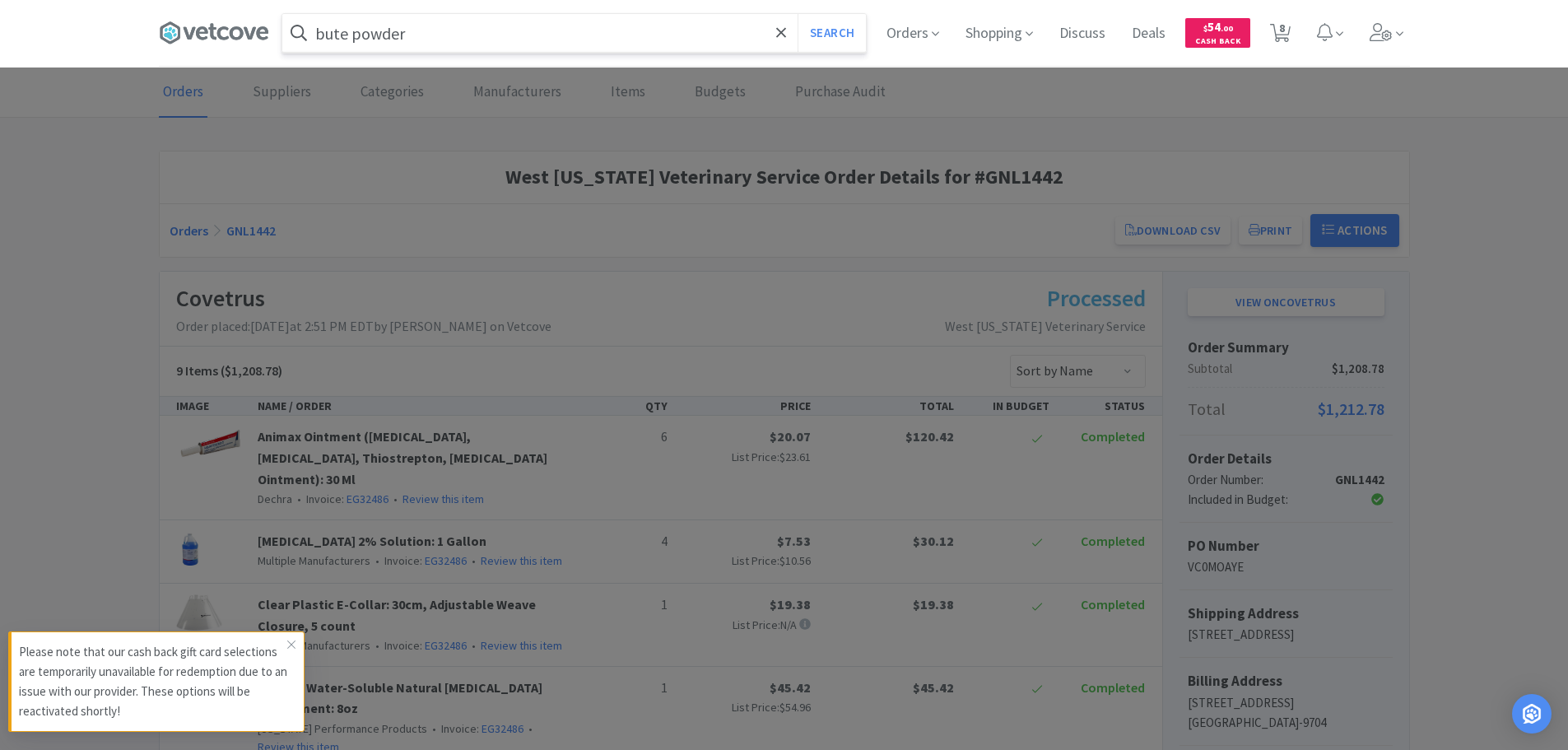
select select "2"
select select "6"
select select "3"
select select "1"
select select "6"
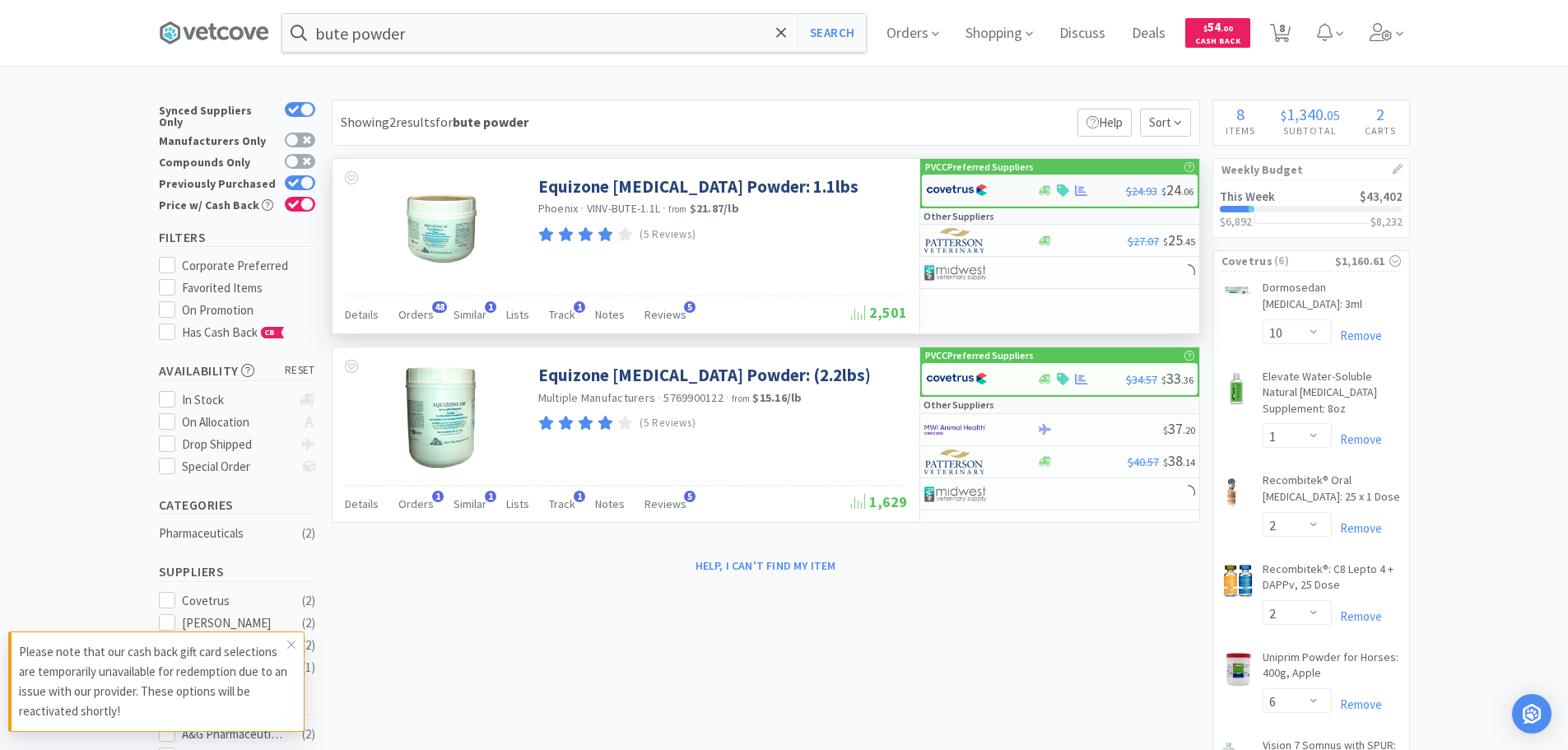
click at [966, 190] on img at bounding box center [957, 190] width 62 height 25
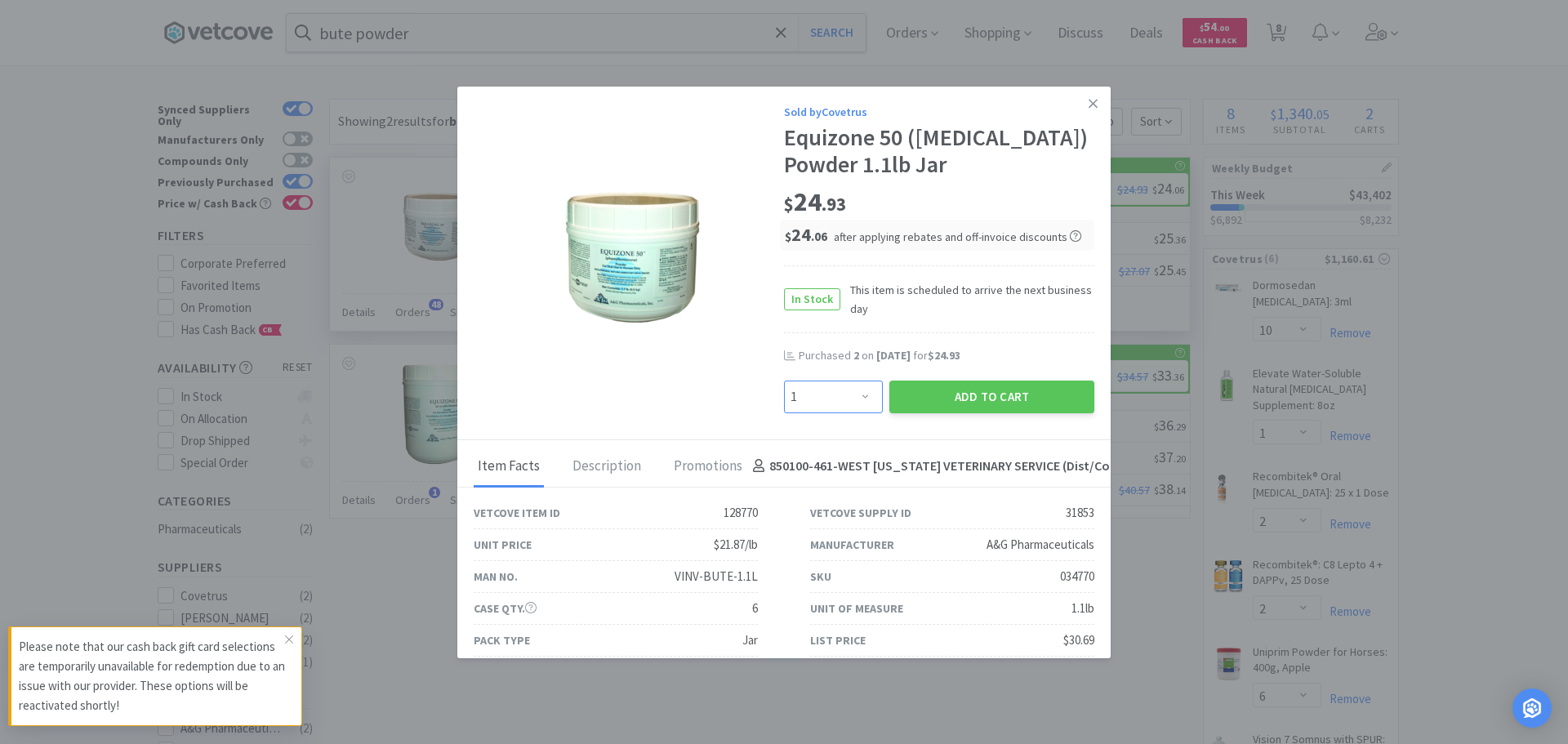
click at [838, 391] on select "Enter Quantity 1 2 3 4 5 6 7 8 9 10 11 12 13 14 15 16 17 18 19 20 Enter Quantity" at bounding box center [833, 396] width 98 height 33
select select "6"
click at [784, 380] on select "Enter Quantity 1 2 3 4 5 6 7 8 9 10 11 12 13 14 15 16 17 18 19 20 Enter Quantity" at bounding box center [833, 396] width 98 height 33
click at [929, 399] on button "Add to Cart" at bounding box center [991, 396] width 205 height 33
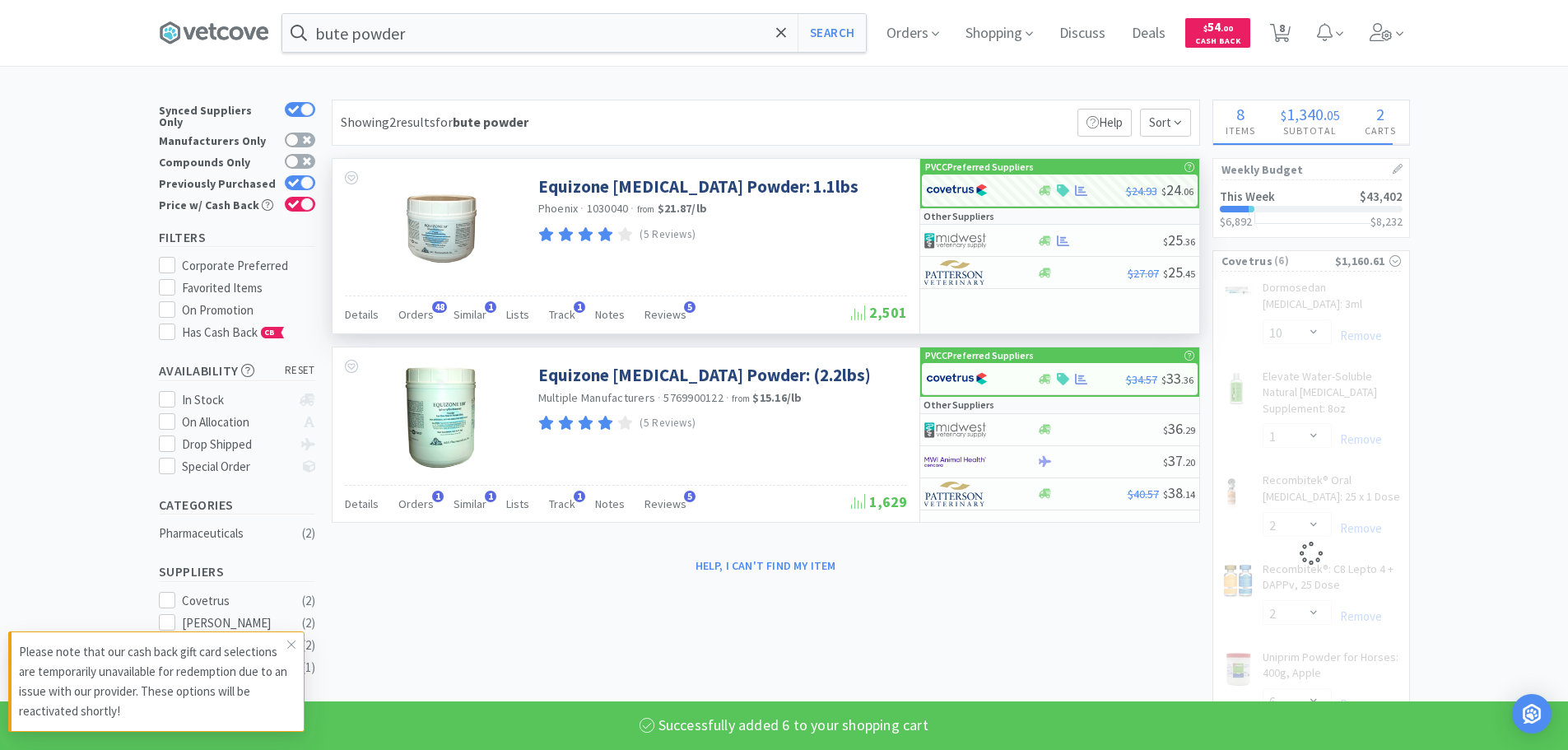
select select "6"
select select "2"
select select "6"
select select "3"
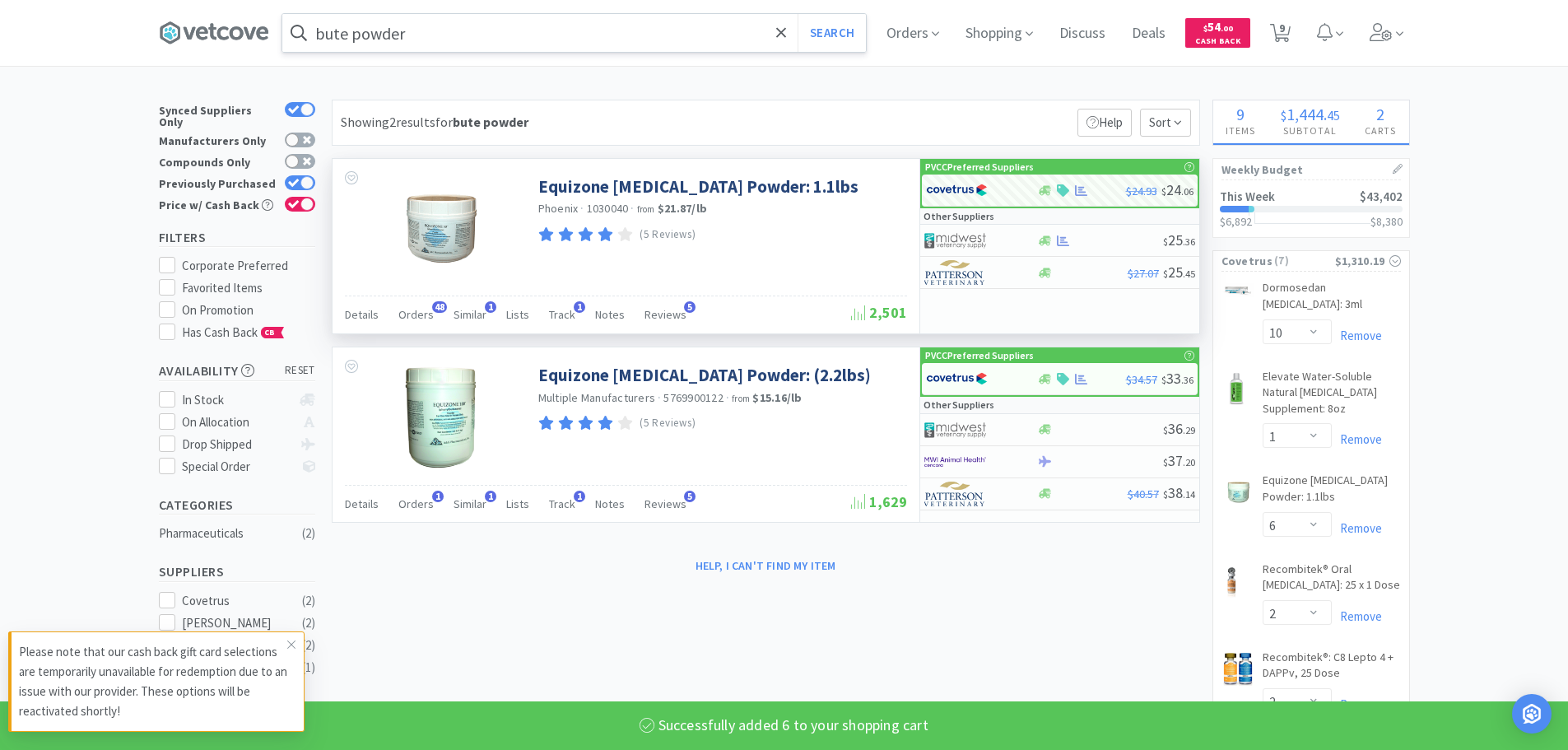
click at [476, 44] on input "bute powder" at bounding box center [574, 33] width 583 height 38
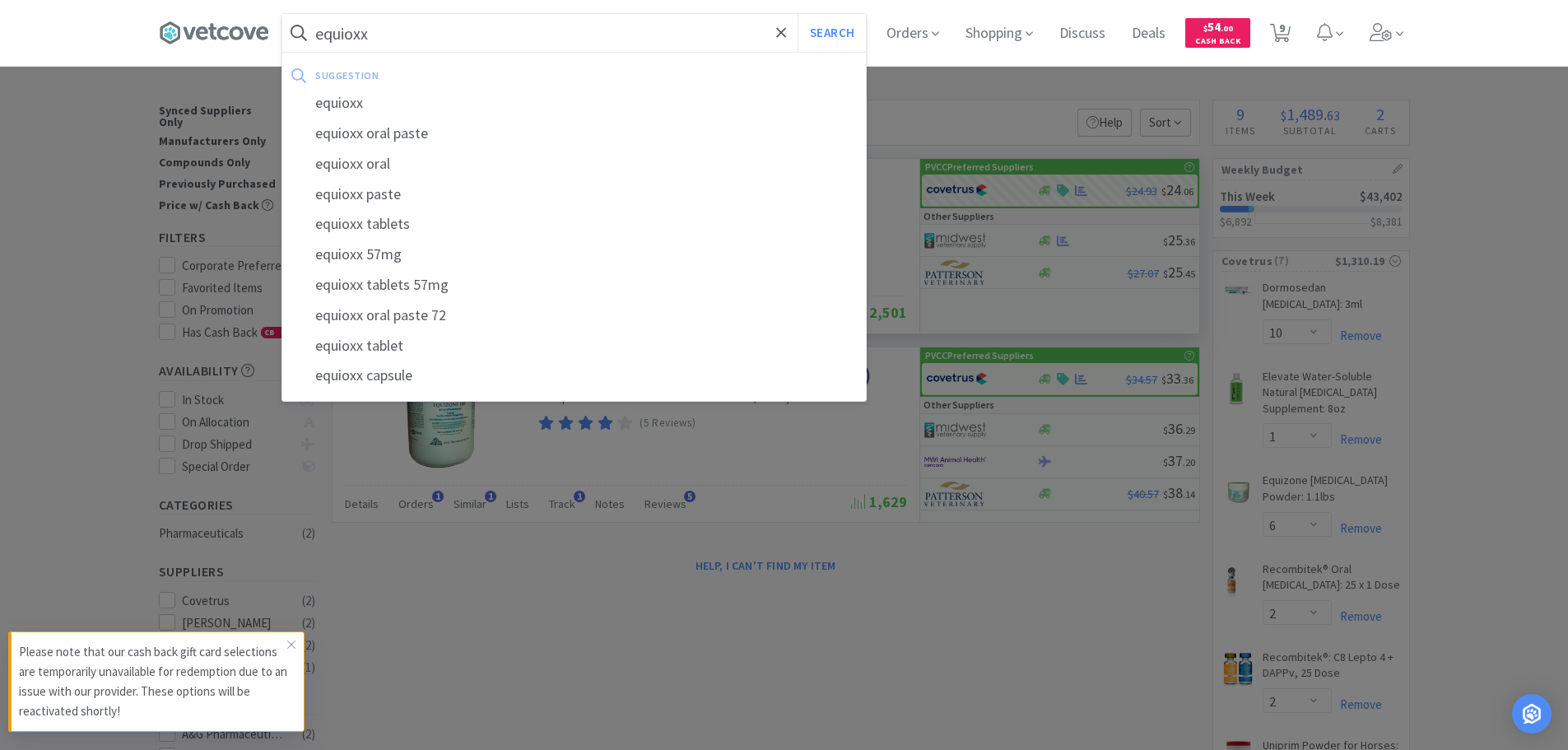
type input "equioxx"
click at [798, 14] on button "Search" at bounding box center [831, 33] width 68 height 38
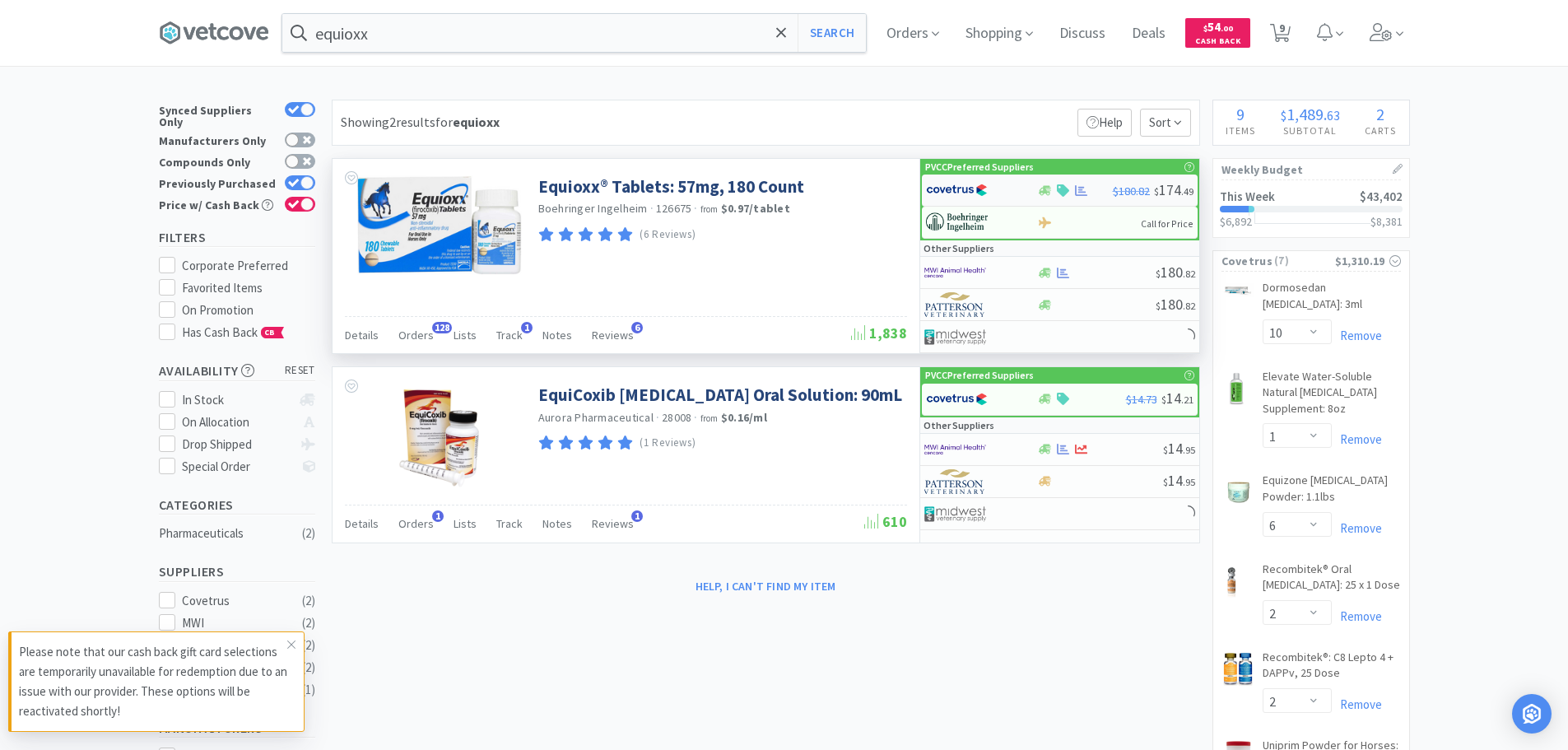
click at [997, 192] on div at bounding box center [971, 190] width 90 height 28
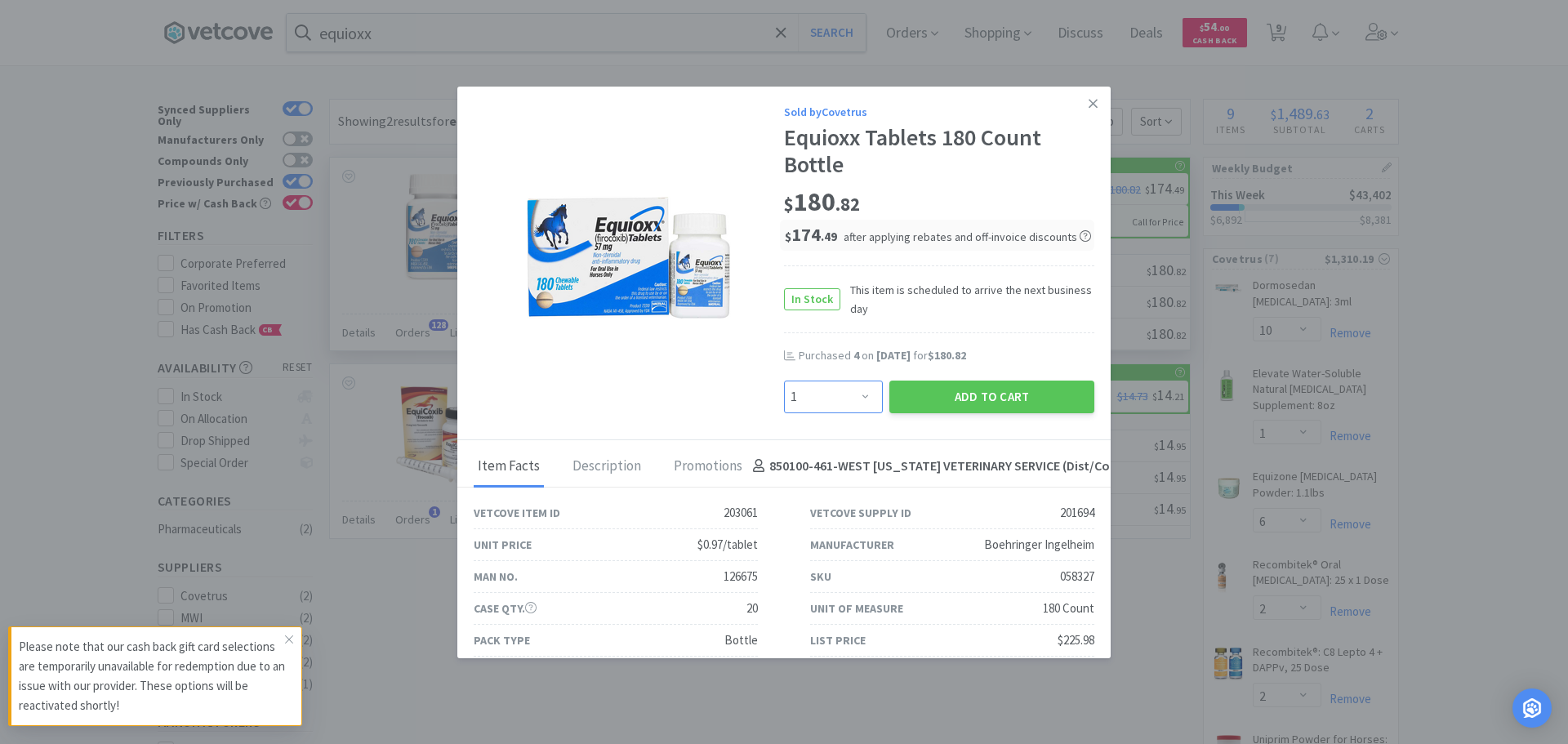
click at [854, 388] on select "Enter Quantity 1 2 3 4 5 6 7 8 9 10 11 12 13 14 15 16 17 18 19 20 Enter Quantity" at bounding box center [833, 396] width 98 height 33
select select "4"
click at [784, 380] on select "Enter Quantity 1 2 3 4 5 6 7 8 9 10 11 12 13 14 15 16 17 18 19 20 Enter Quantity" at bounding box center [833, 396] width 98 height 33
click at [940, 392] on button "Add to Cart" at bounding box center [991, 396] width 205 height 33
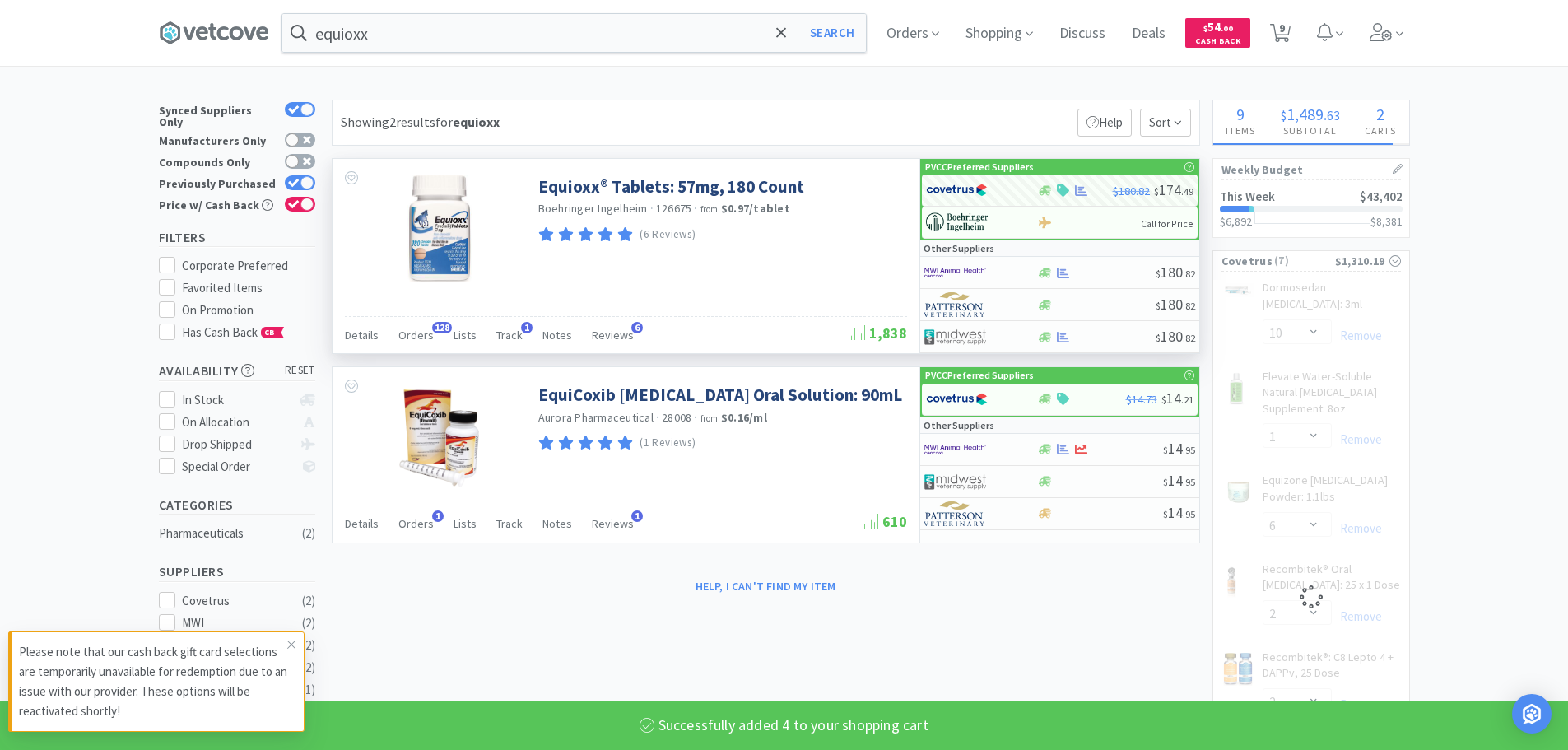
select select "4"
select select "6"
select select "2"
select select "6"
select select "3"
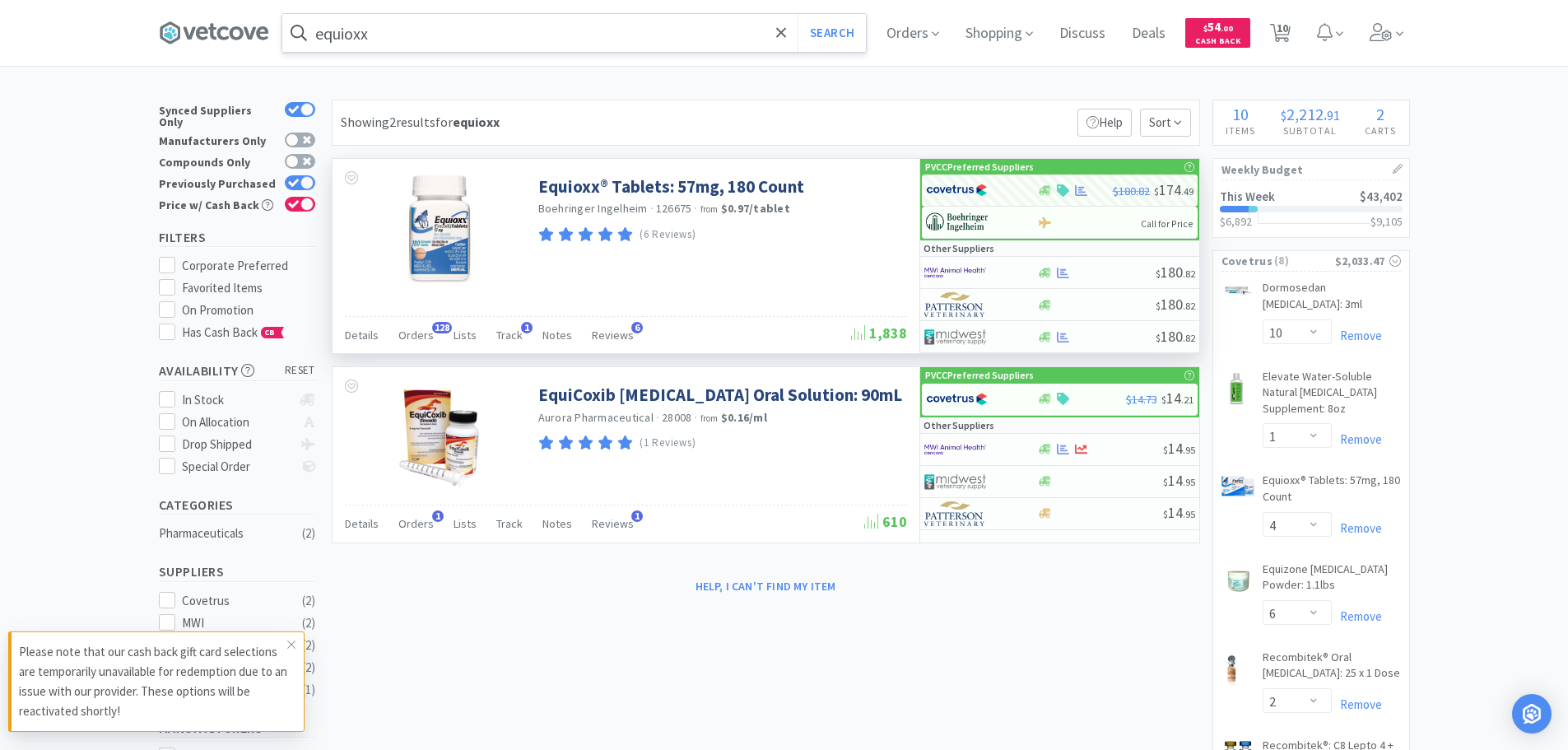
click at [521, 27] on input "equioxx" at bounding box center [574, 33] width 583 height 38
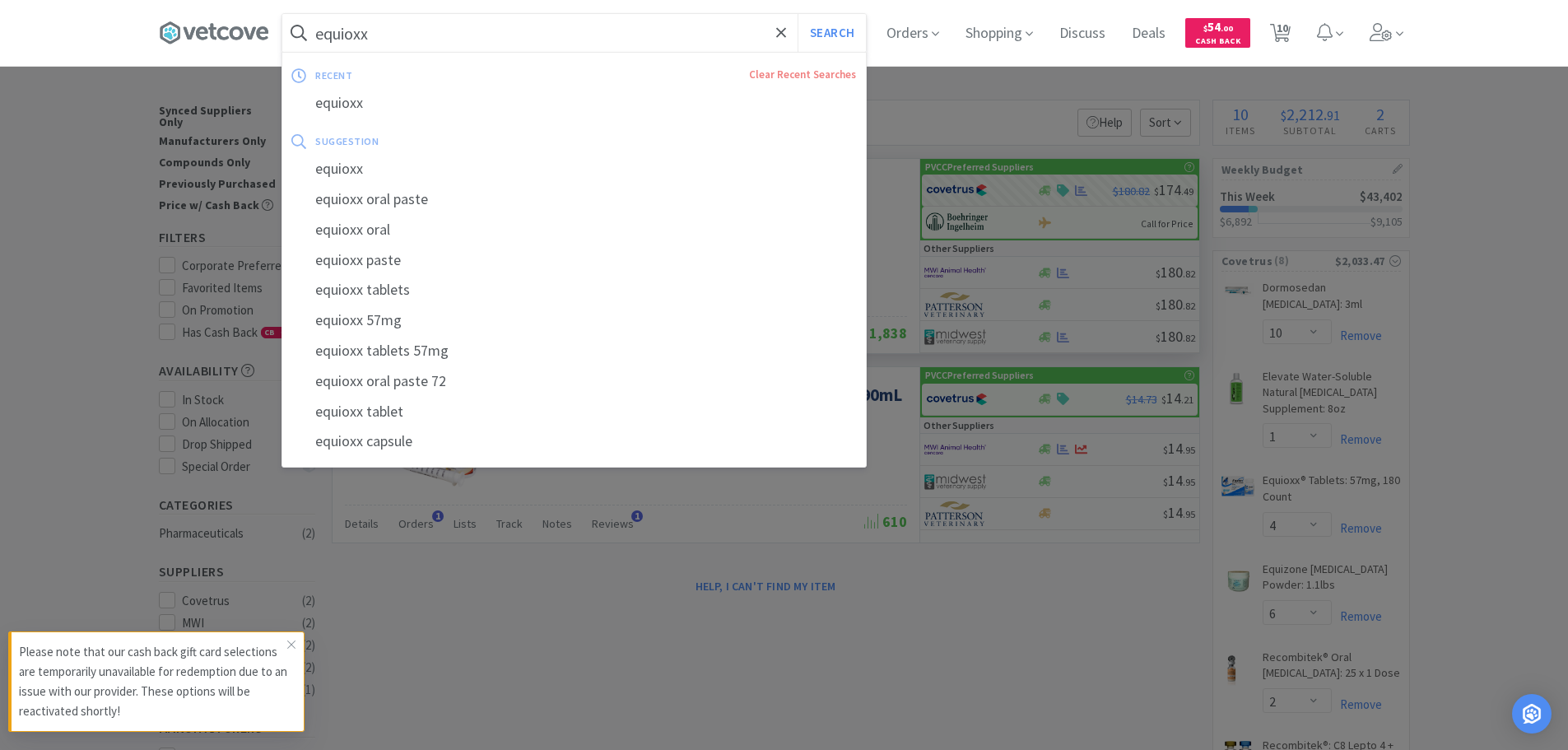
type input "4"
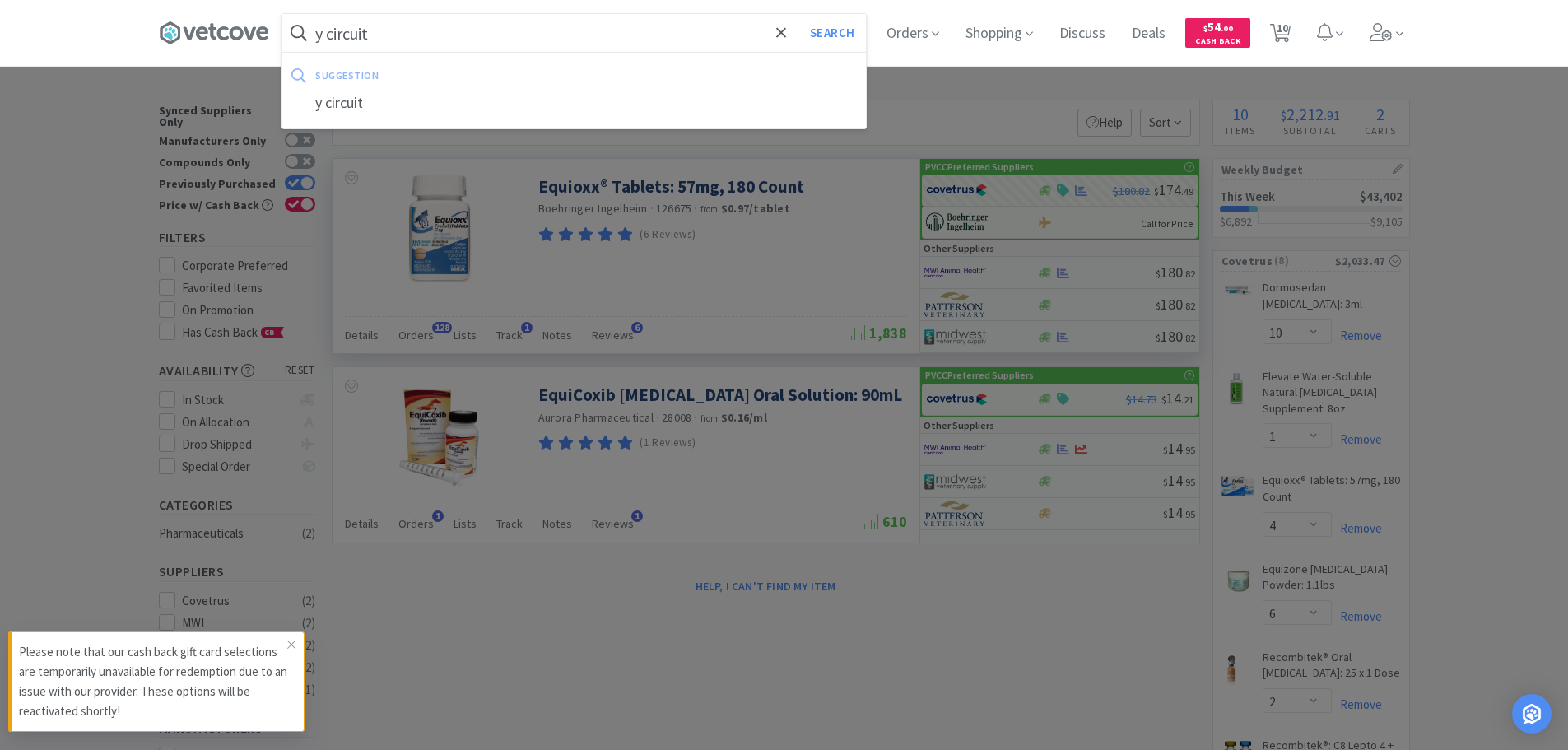
type input "y circuit"
click at [798, 14] on button "Search" at bounding box center [831, 33] width 68 height 38
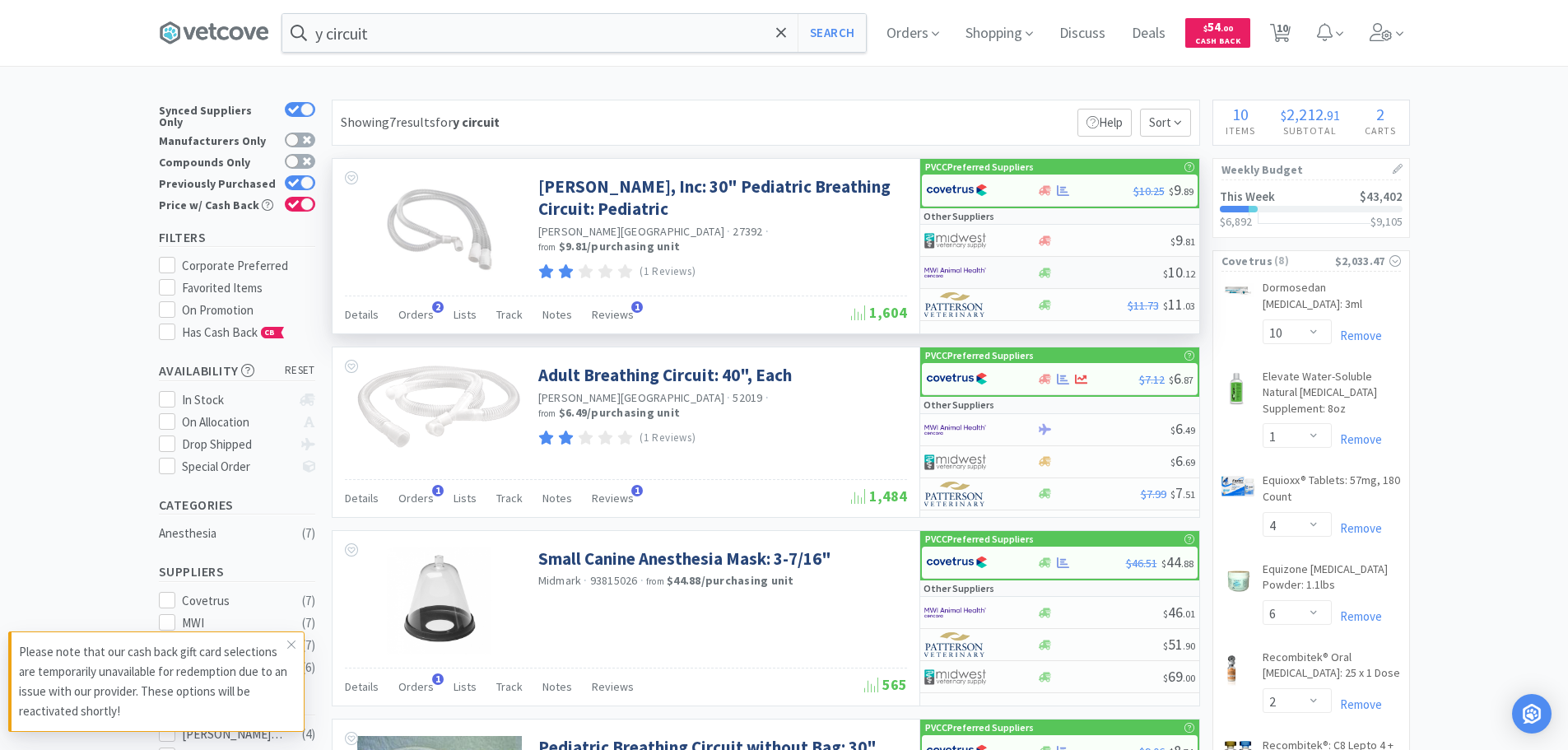
click at [1012, 271] on div at bounding box center [969, 273] width 90 height 28
select select "1"
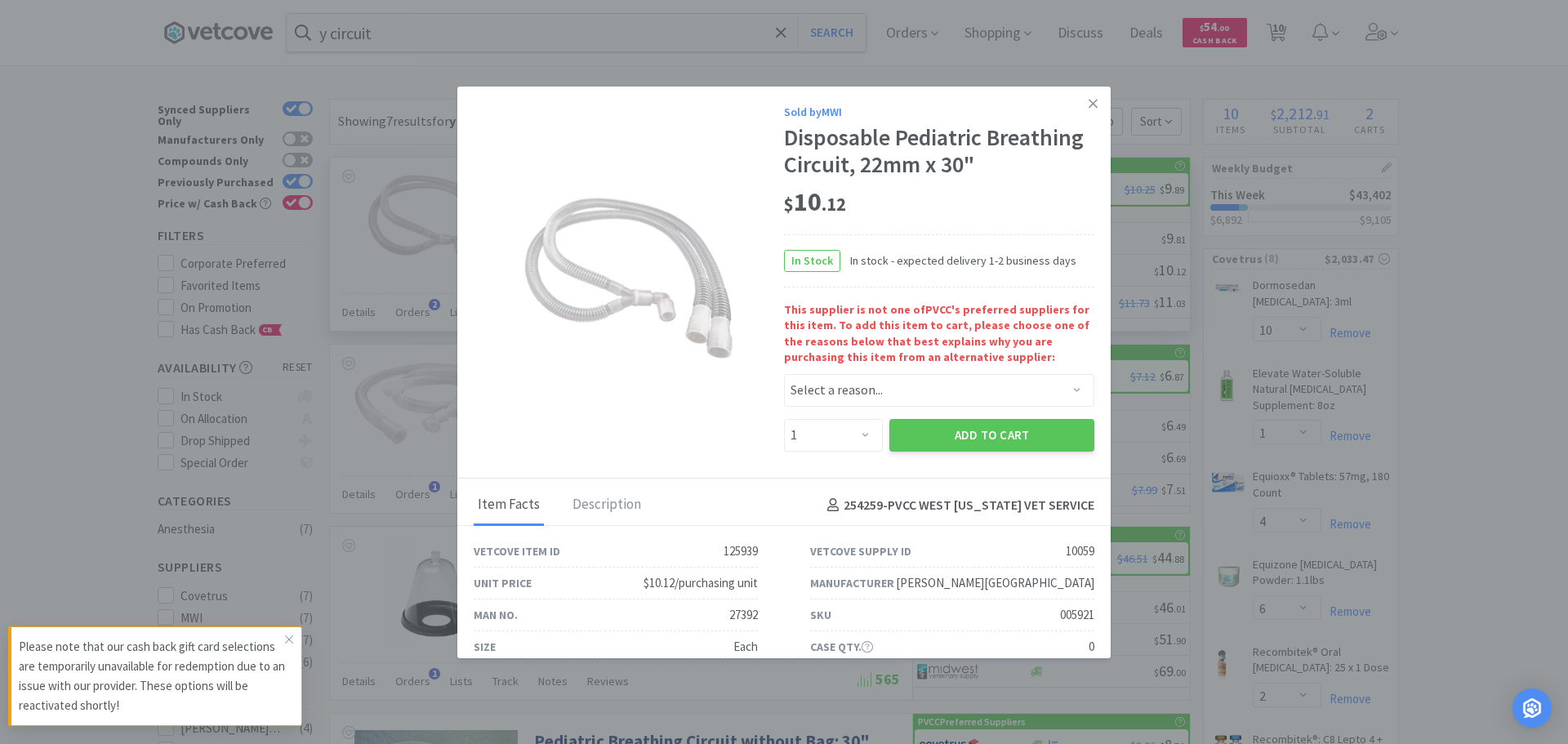
click at [921, 373] on div "This supplier is not one of PVCC 's preferred suppliers for this item. To add t…" at bounding box center [939, 354] width 310 height 105
click at [916, 404] on select "Select a reason... Availability - This item is out of stock at the preferred su…" at bounding box center [939, 390] width 310 height 33
select select "availability"
click at [784, 374] on select "Select a reason... Availability - This item is out of stock at the preferred su…" at bounding box center [939, 390] width 310 height 33
click at [851, 436] on select "Enter Quantity 1 2 3 4 5 6 7 8 9 10 11 12 13 14 15 16 17 18 19 20 Enter Quantity" at bounding box center [833, 435] width 98 height 33
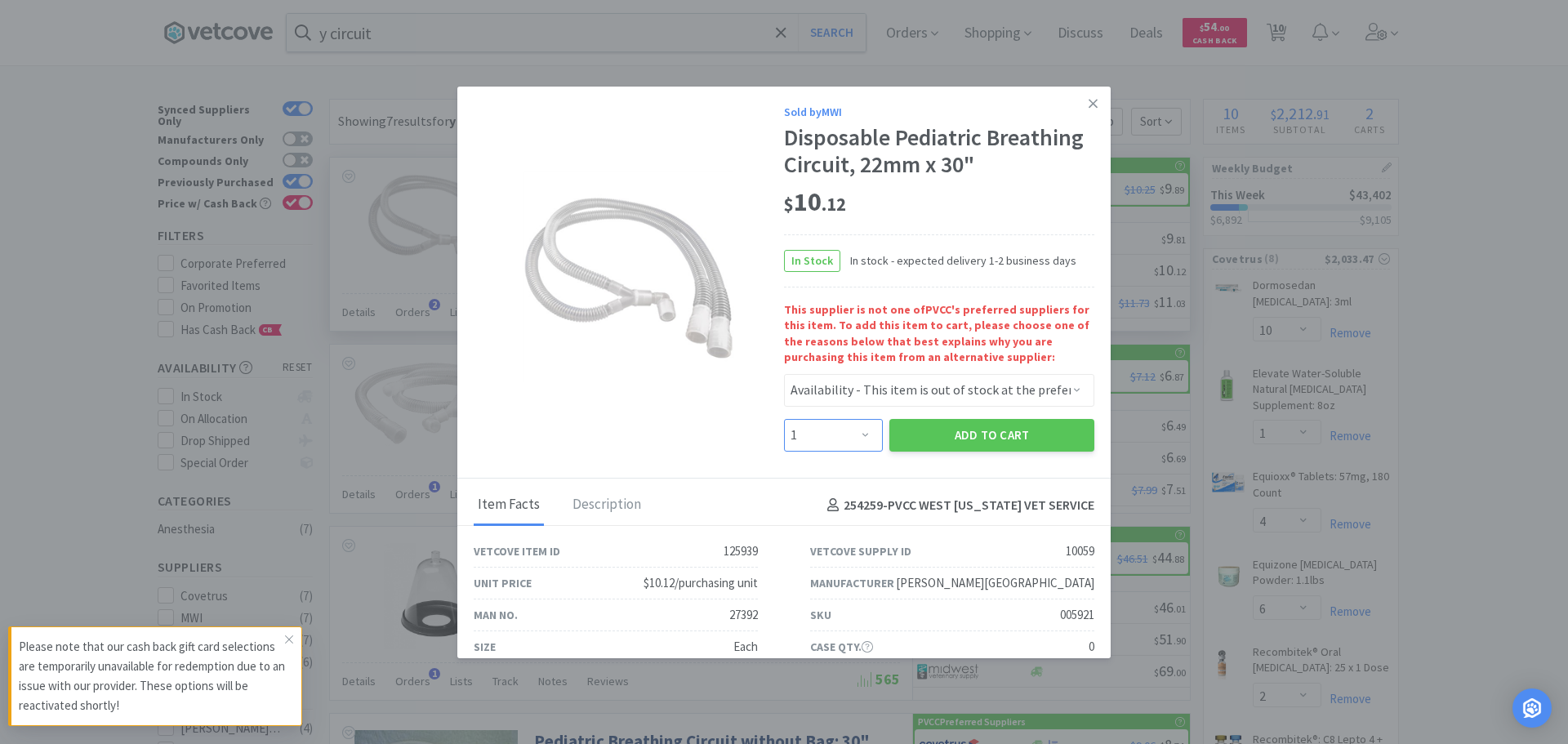
select select "2"
click at [784, 419] on select "Enter Quantity 1 2 3 4 5 6 7 8 9 10 11 12 13 14 15 16 17 18 19 20 Enter Quantity" at bounding box center [833, 435] width 98 height 33
click at [1005, 444] on button "Add to Cart" at bounding box center [991, 435] width 205 height 33
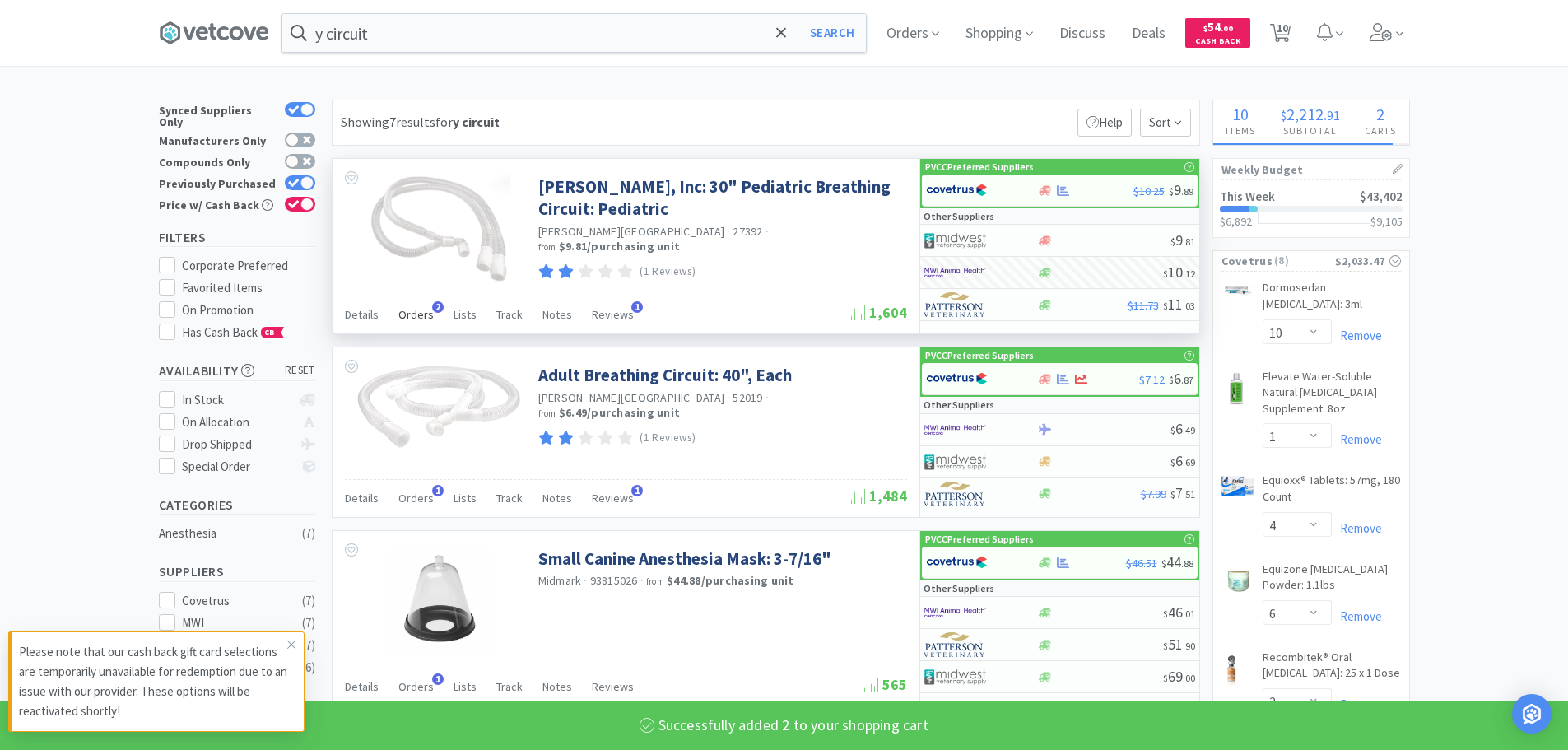
click at [410, 316] on span "Orders" at bounding box center [416, 314] width 35 height 15
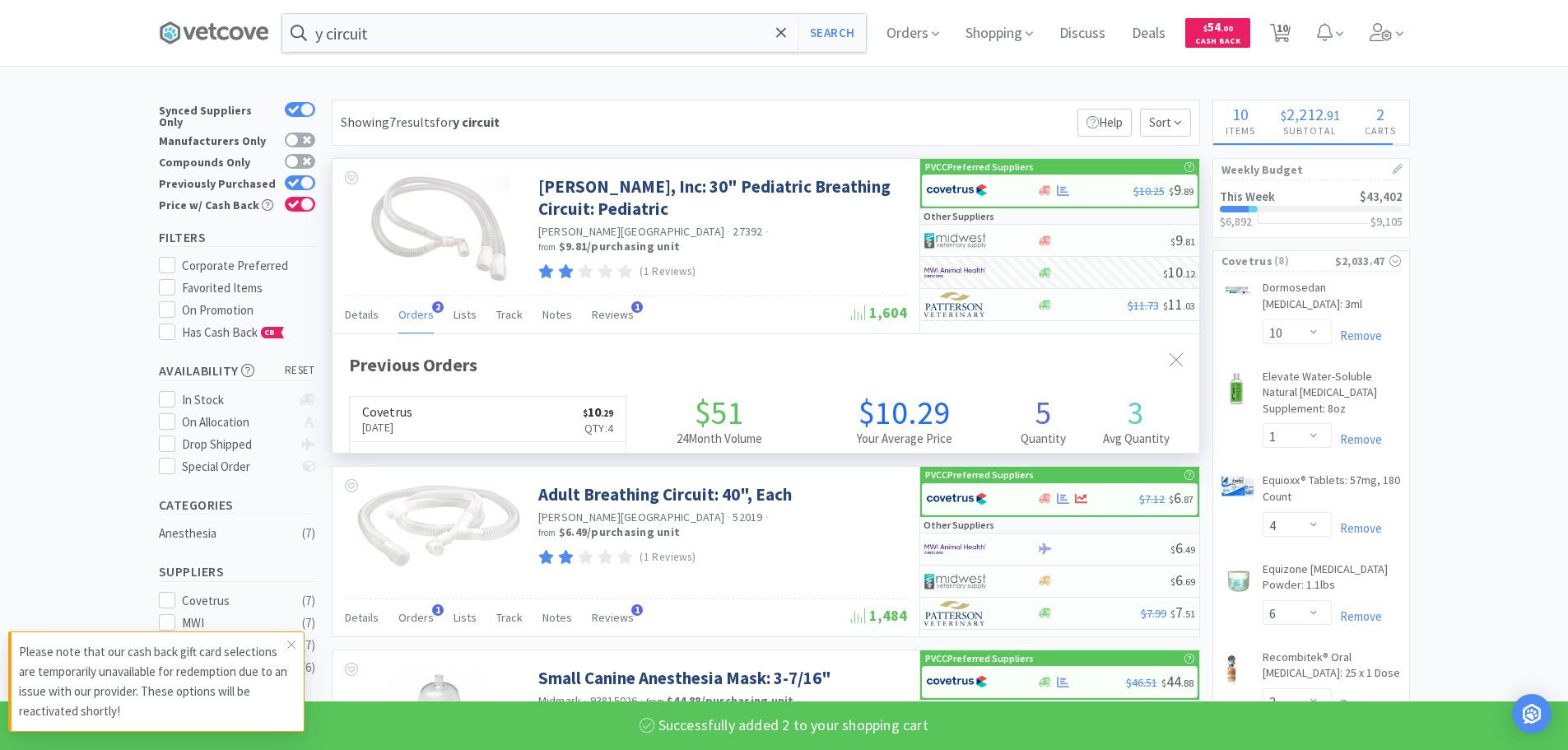
select select "2"
select select "1"
select select "6"
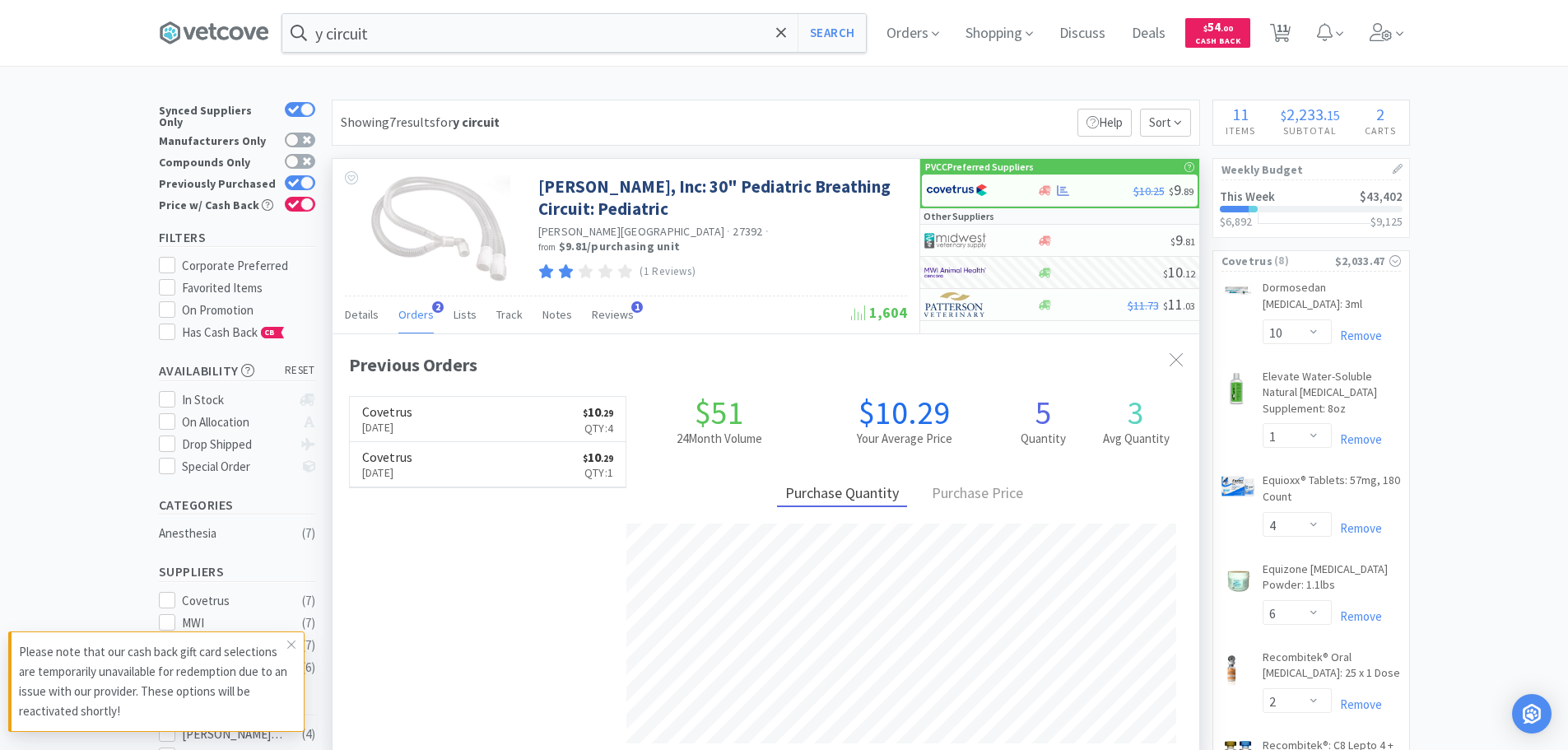
click at [410, 316] on span "Orders" at bounding box center [416, 314] width 35 height 15
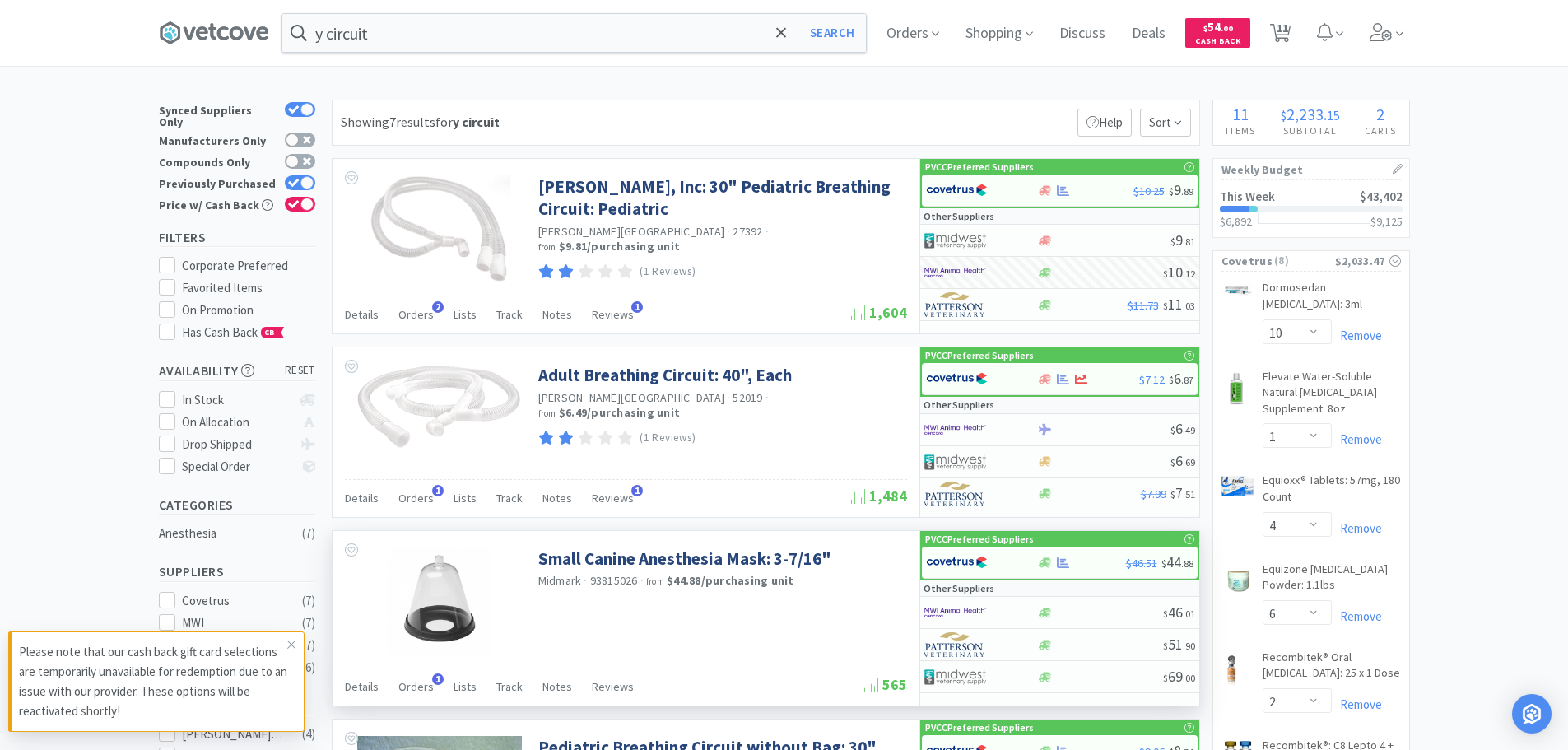
scroll to position [247, 0]
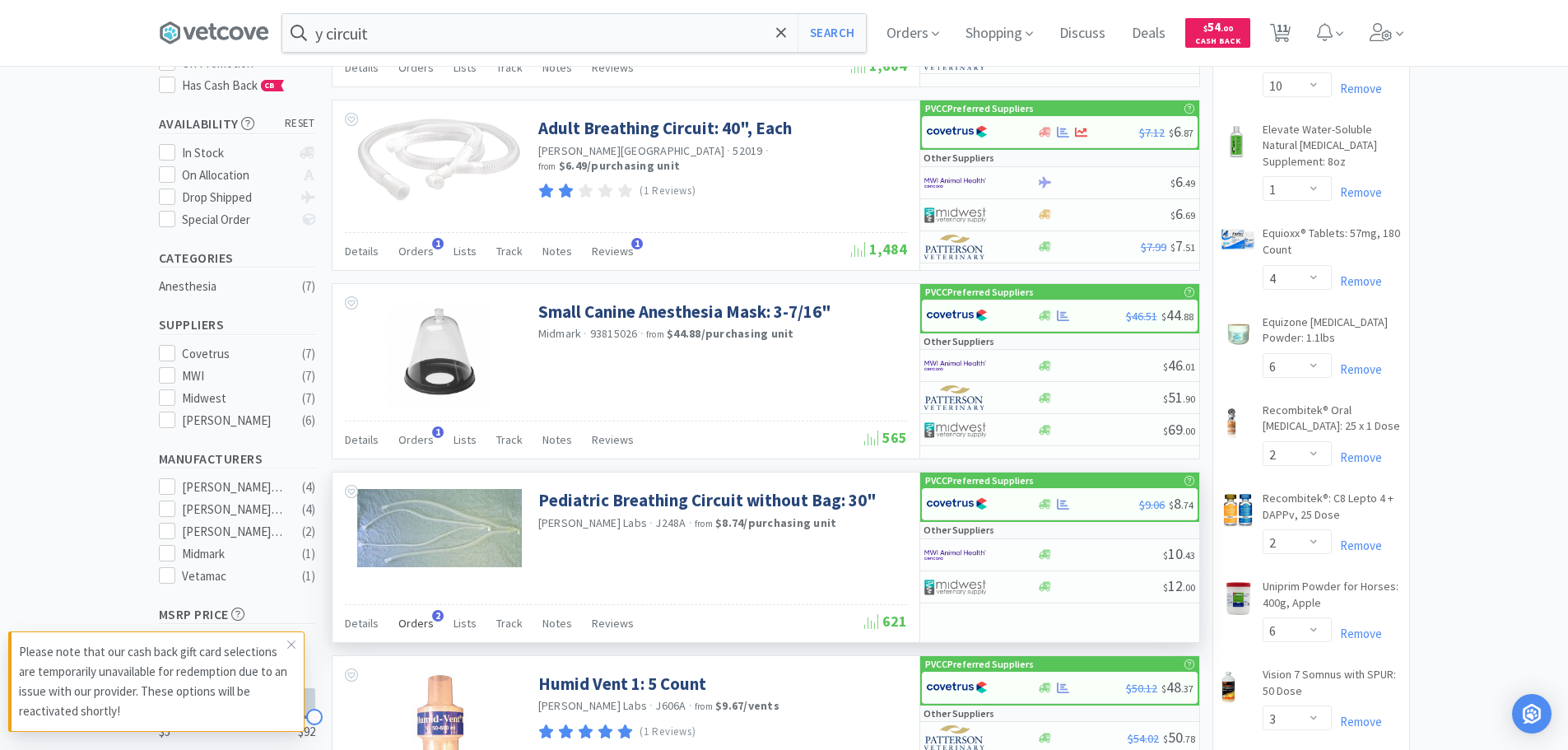
click at [411, 623] on span "Orders" at bounding box center [416, 622] width 35 height 15
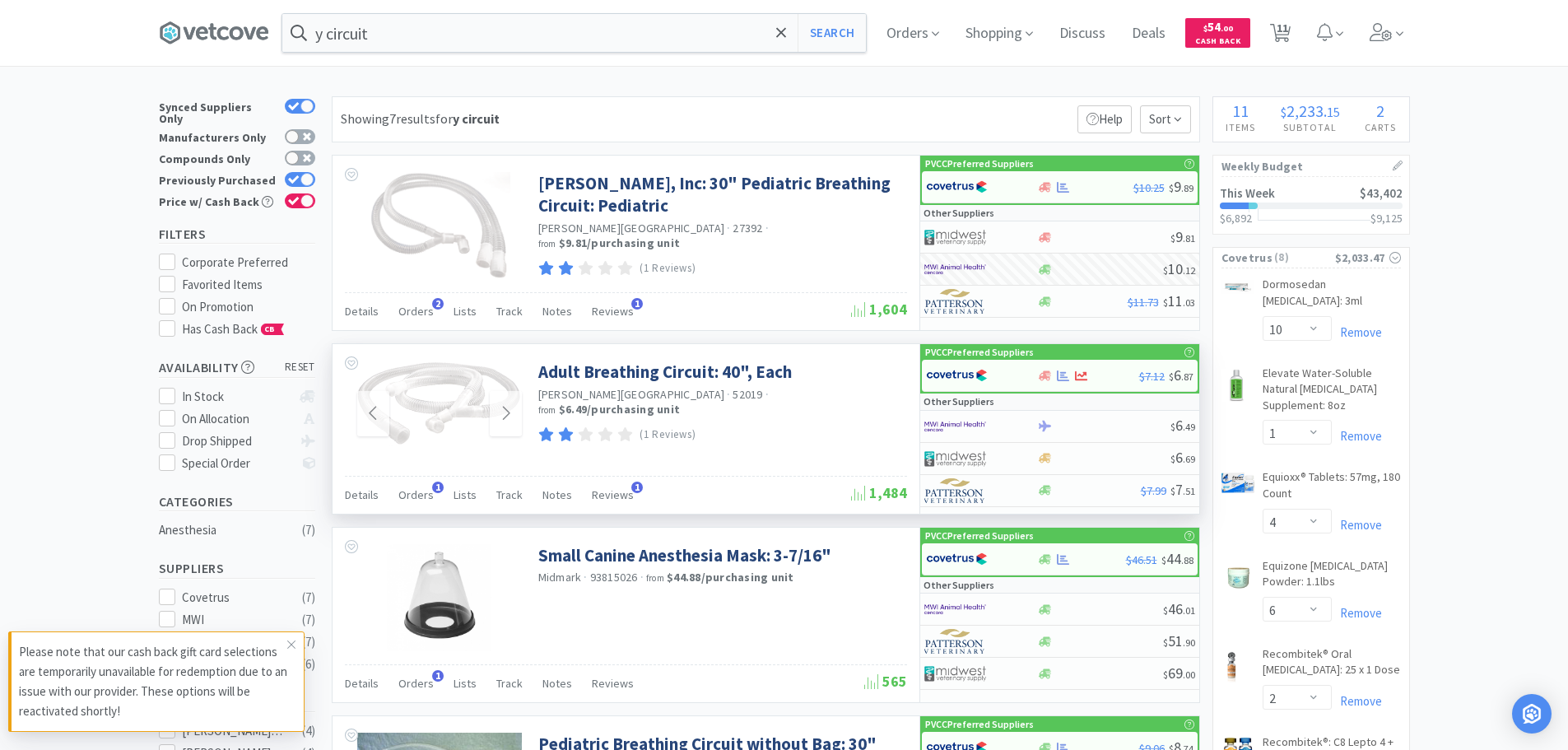
scroll to position [0, 0]
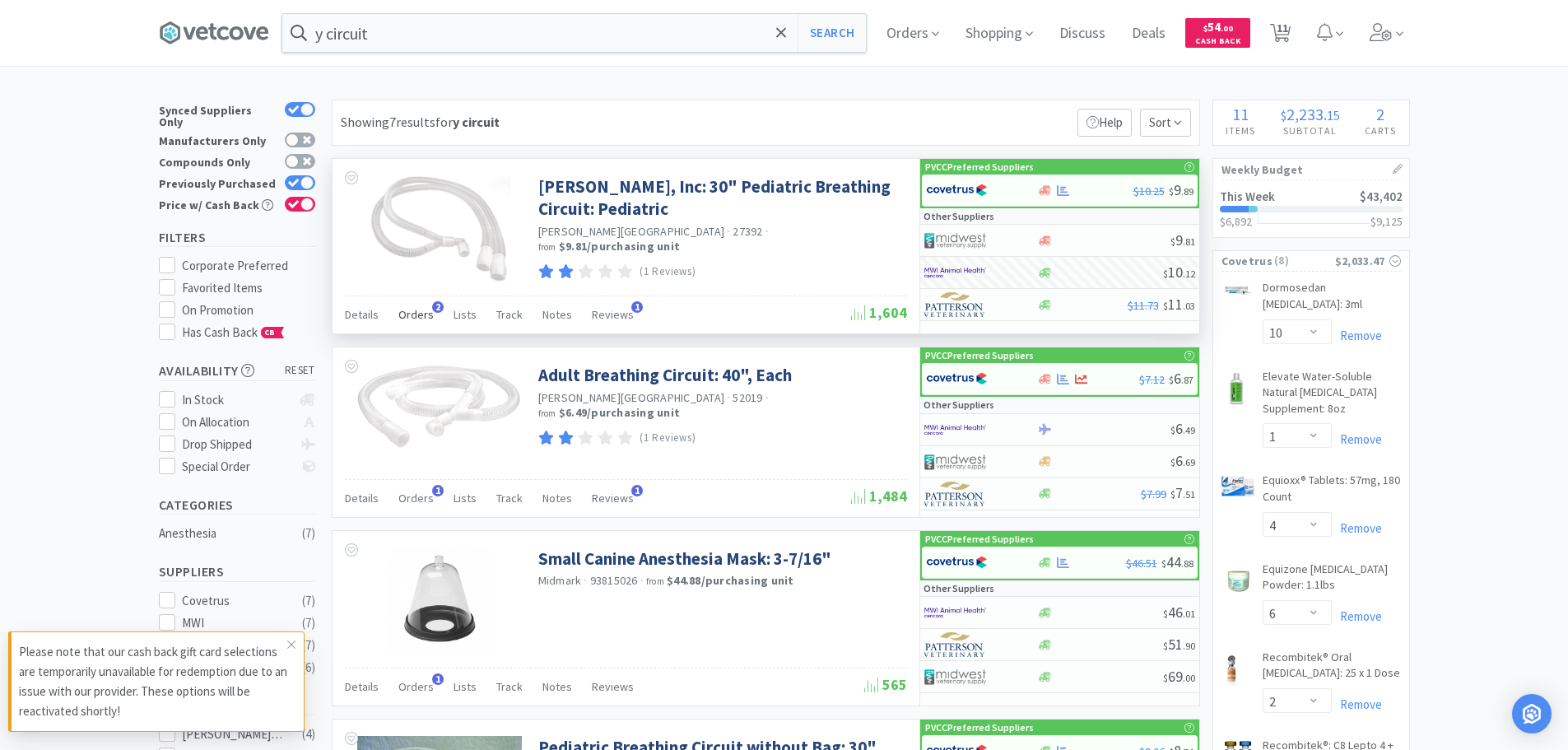
click at [413, 313] on span "Orders" at bounding box center [416, 314] width 35 height 15
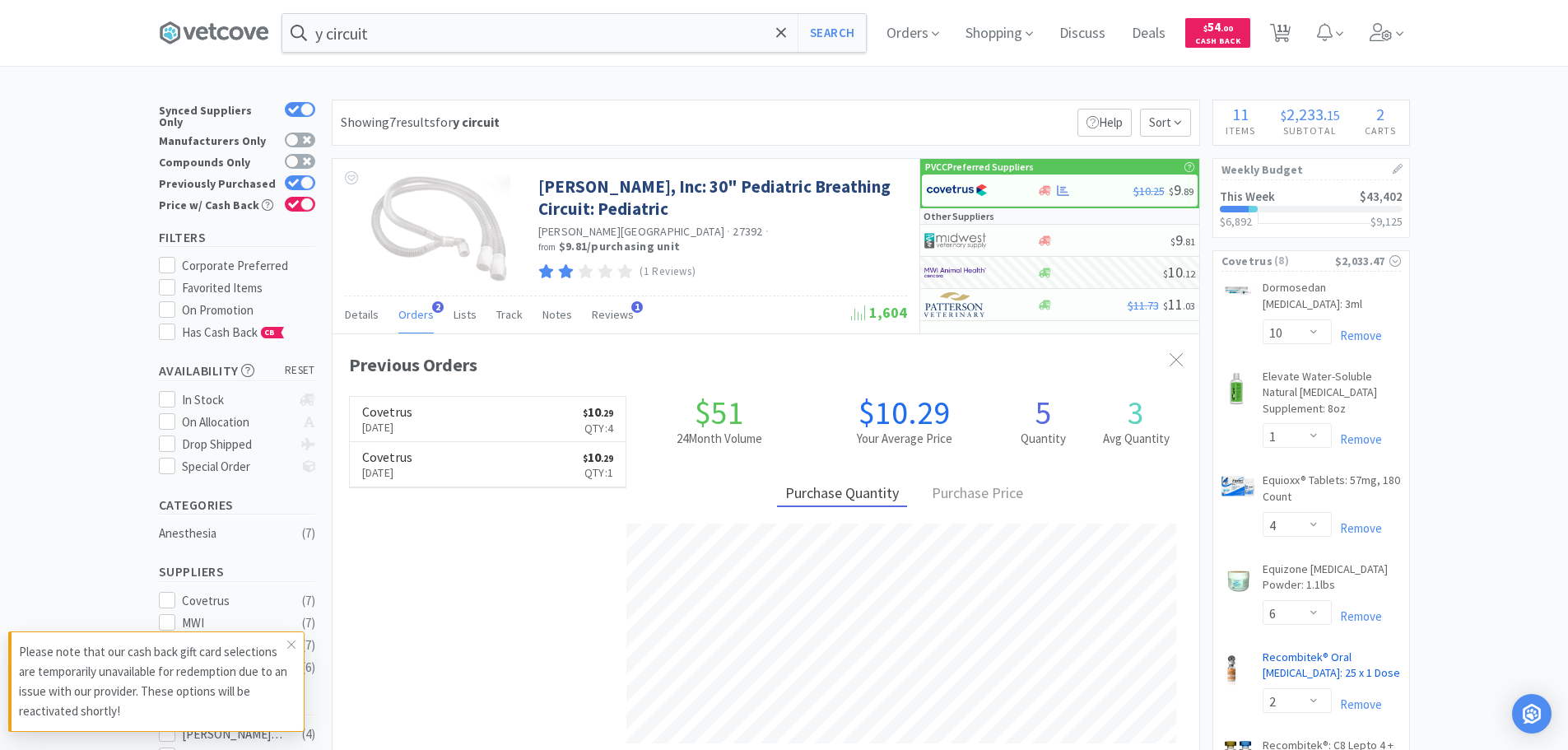
scroll to position [412, 0]
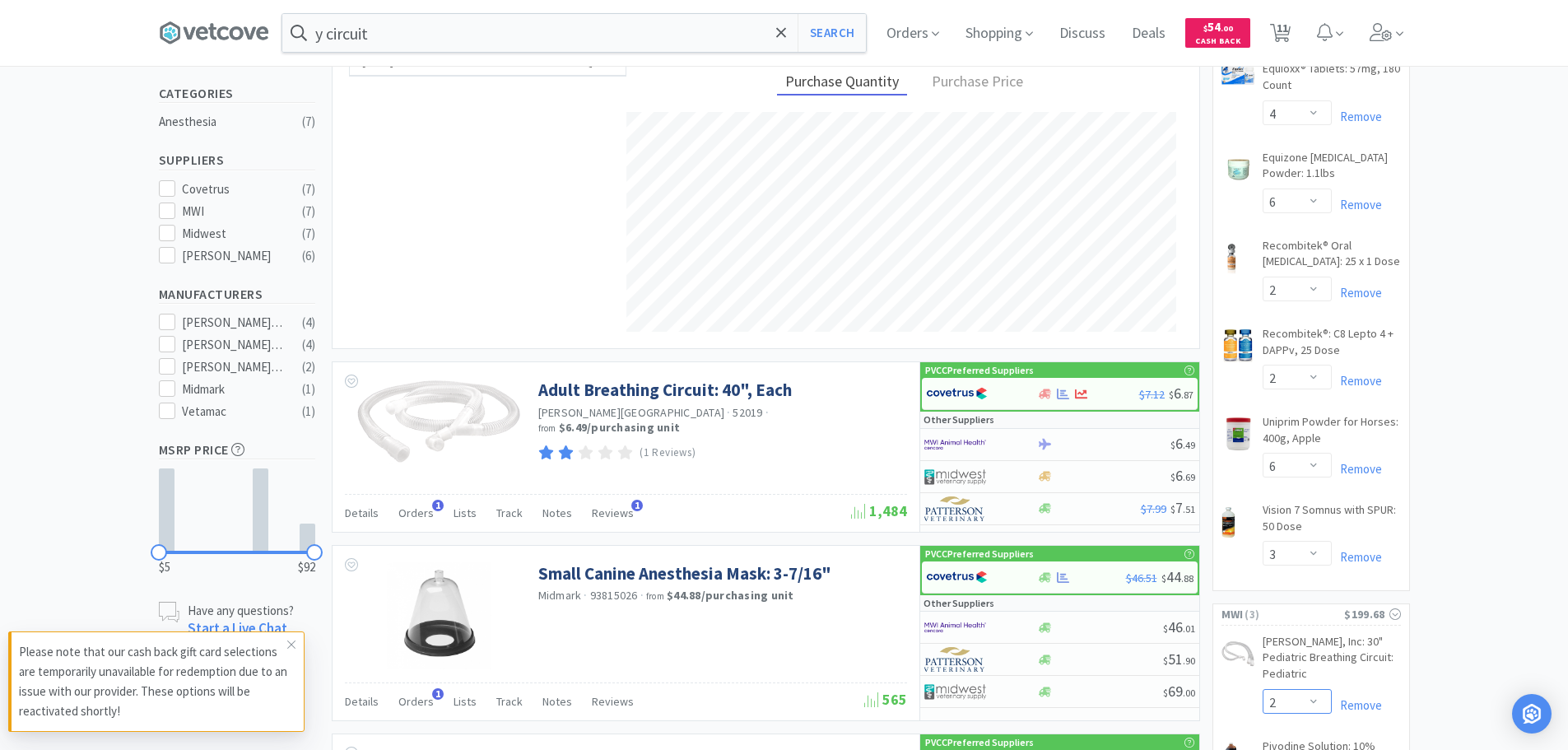
click at [1300, 690] on select "Enter Quantity 1 2 3 4 5 6 7 8 9 10 11 12 13 14 15 16 17 18 19 20 Enter Quantity" at bounding box center [1297, 701] width 69 height 25
click at [1263, 689] on select "Enter Quantity 1 2 3 4 5 6 7 8 9 10 11 12 13 14 15 16 17 18 19 20 Enter Quantity" at bounding box center [1297, 701] width 69 height 25
select select "4"
click at [567, 27] on input "y circuit" at bounding box center [574, 33] width 583 height 38
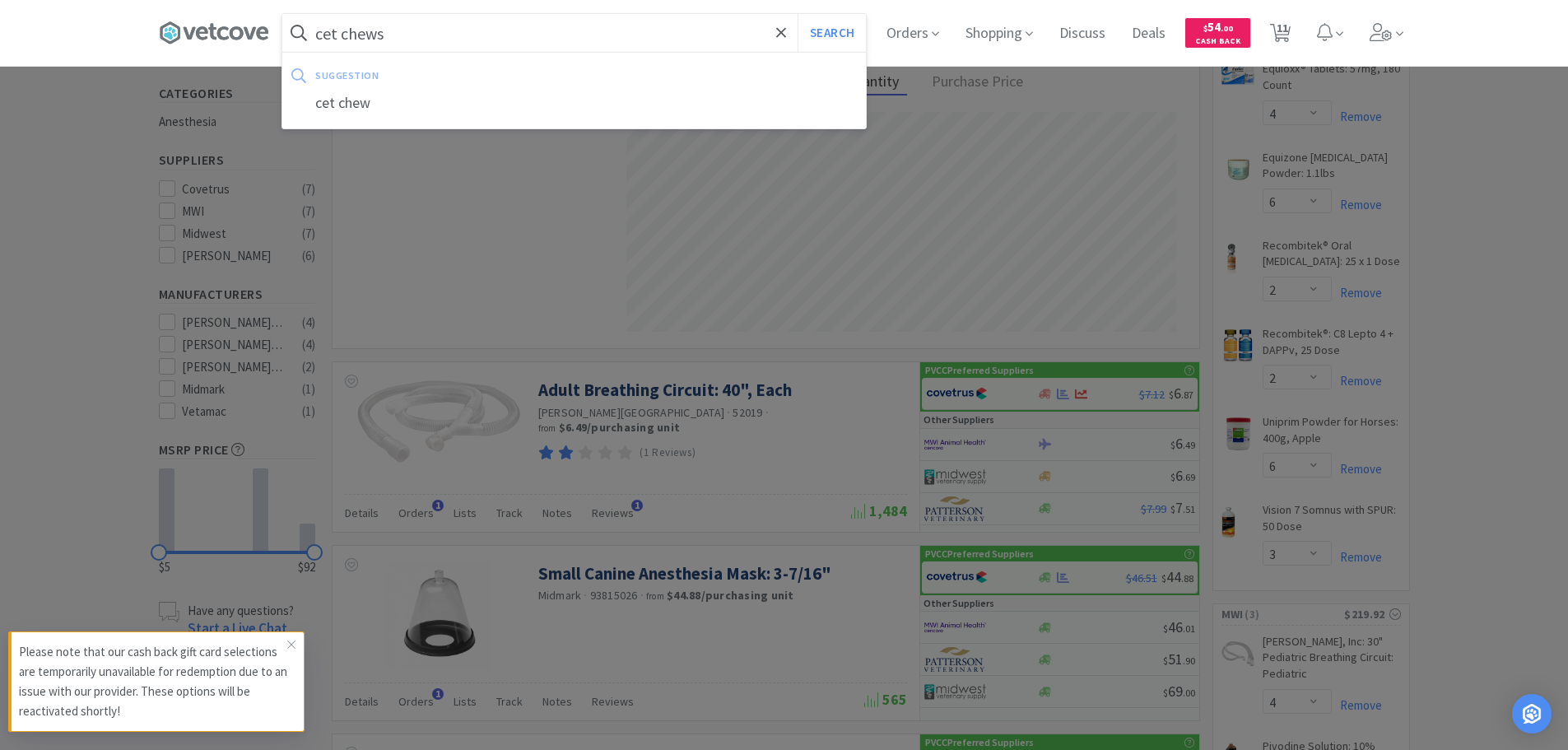
type input "cet chews"
click at [798, 14] on button "Search" at bounding box center [831, 33] width 68 height 38
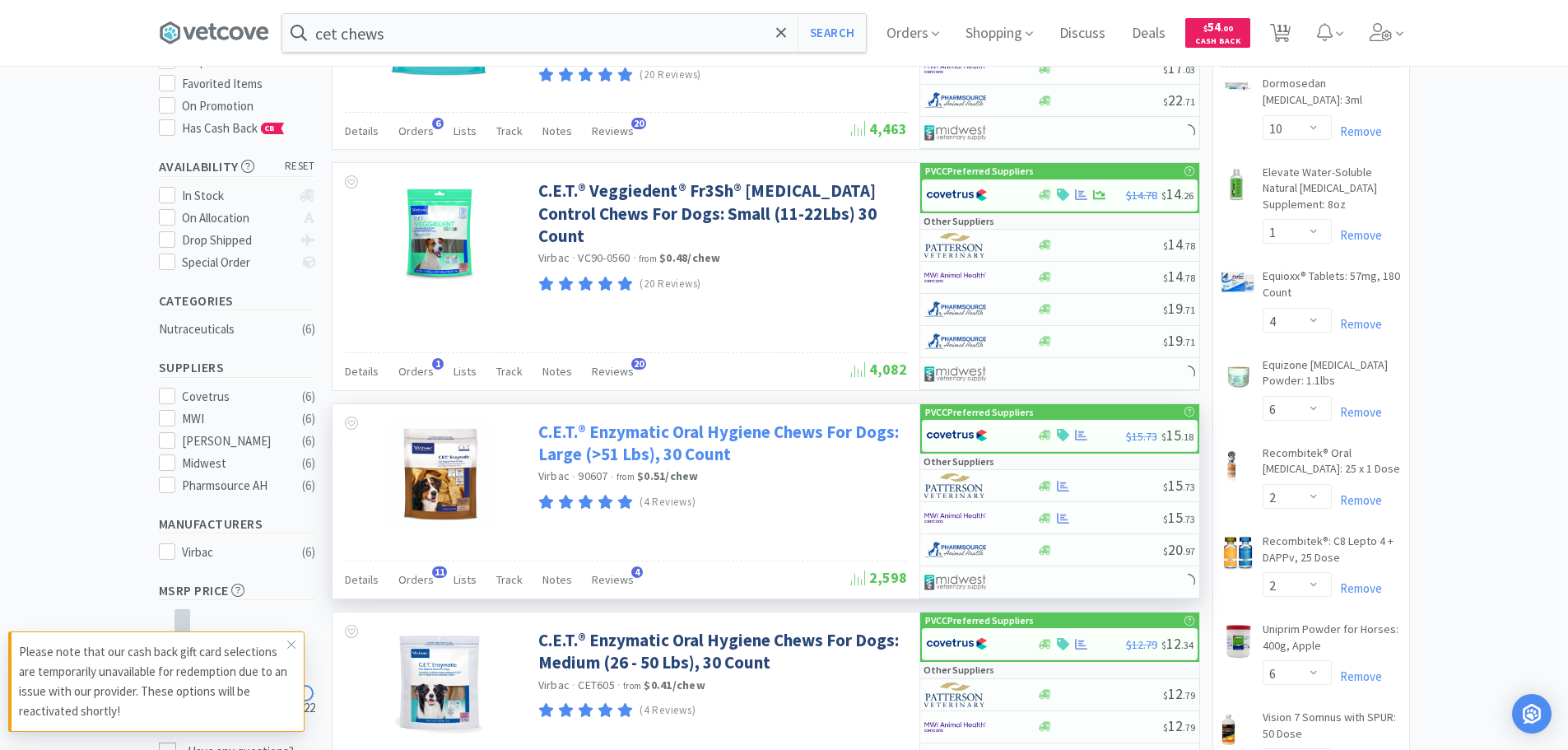
scroll to position [329, 0]
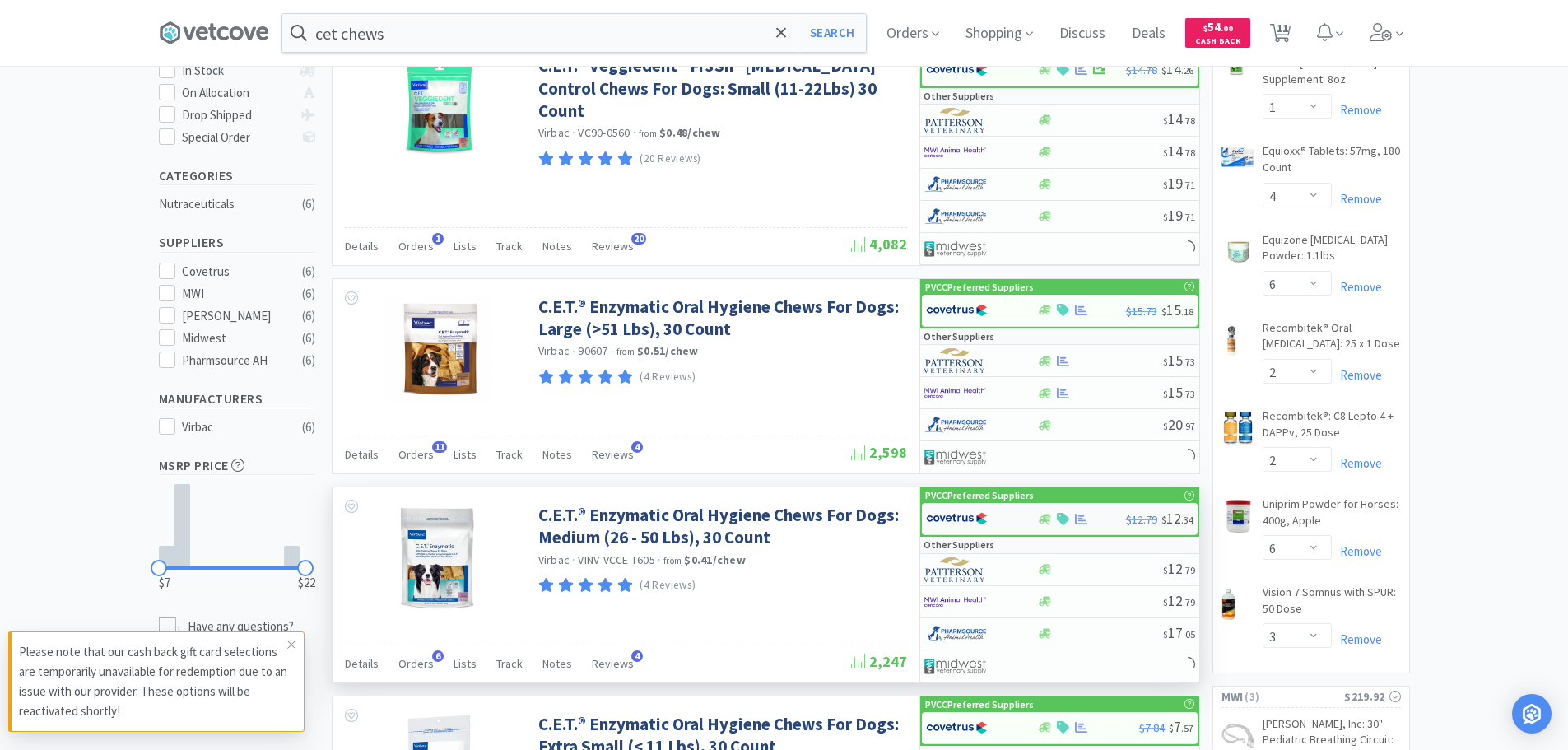
click at [928, 522] on img at bounding box center [957, 519] width 62 height 25
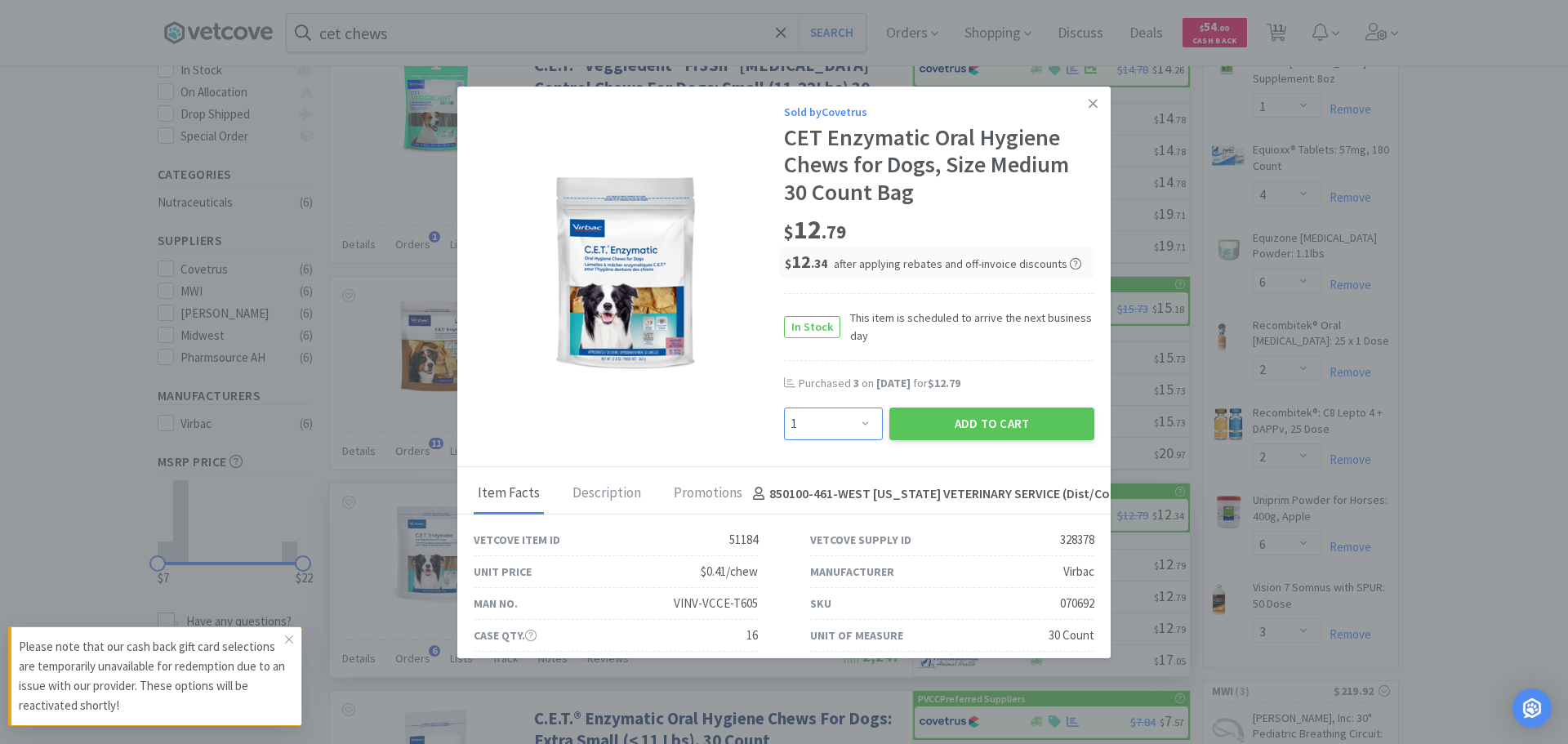
click at [842, 421] on select "Enter Quantity 1 2 3 4 5 6 7 8 9 10 11 12 13 14 15 16 17 18 19 20 Enter Quantity" at bounding box center [833, 423] width 98 height 33
select select "3"
click at [784, 408] on select "Enter Quantity 1 2 3 4 5 6 7 8 9 10 11 12 13 14 15 16 17 18 19 20 Enter Quantity" at bounding box center [833, 423] width 98 height 33
click at [954, 426] on button "Add to Cart" at bounding box center [991, 423] width 205 height 33
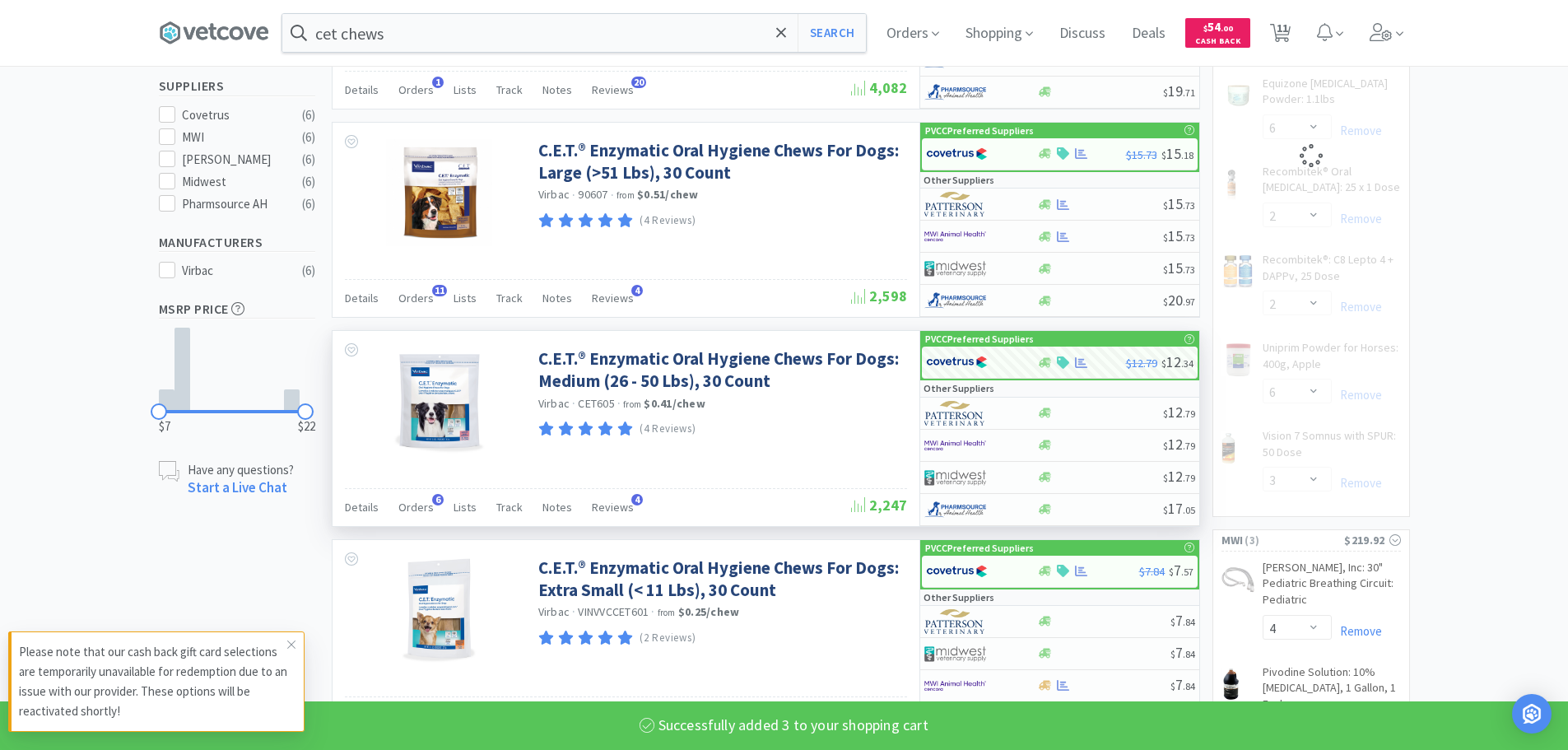
scroll to position [576, 0]
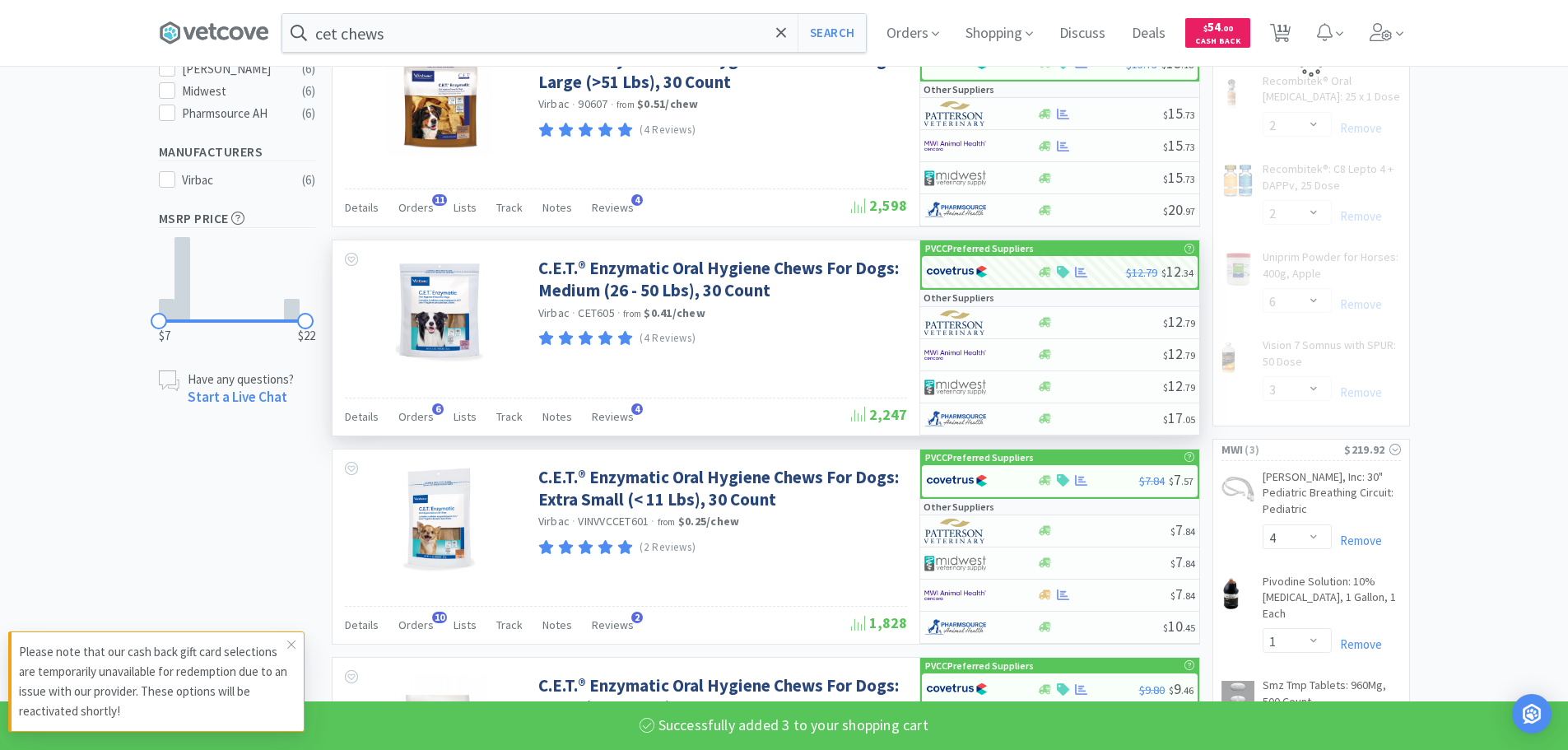
select select "3"
select select "10"
select select "1"
select select "4"
select select "6"
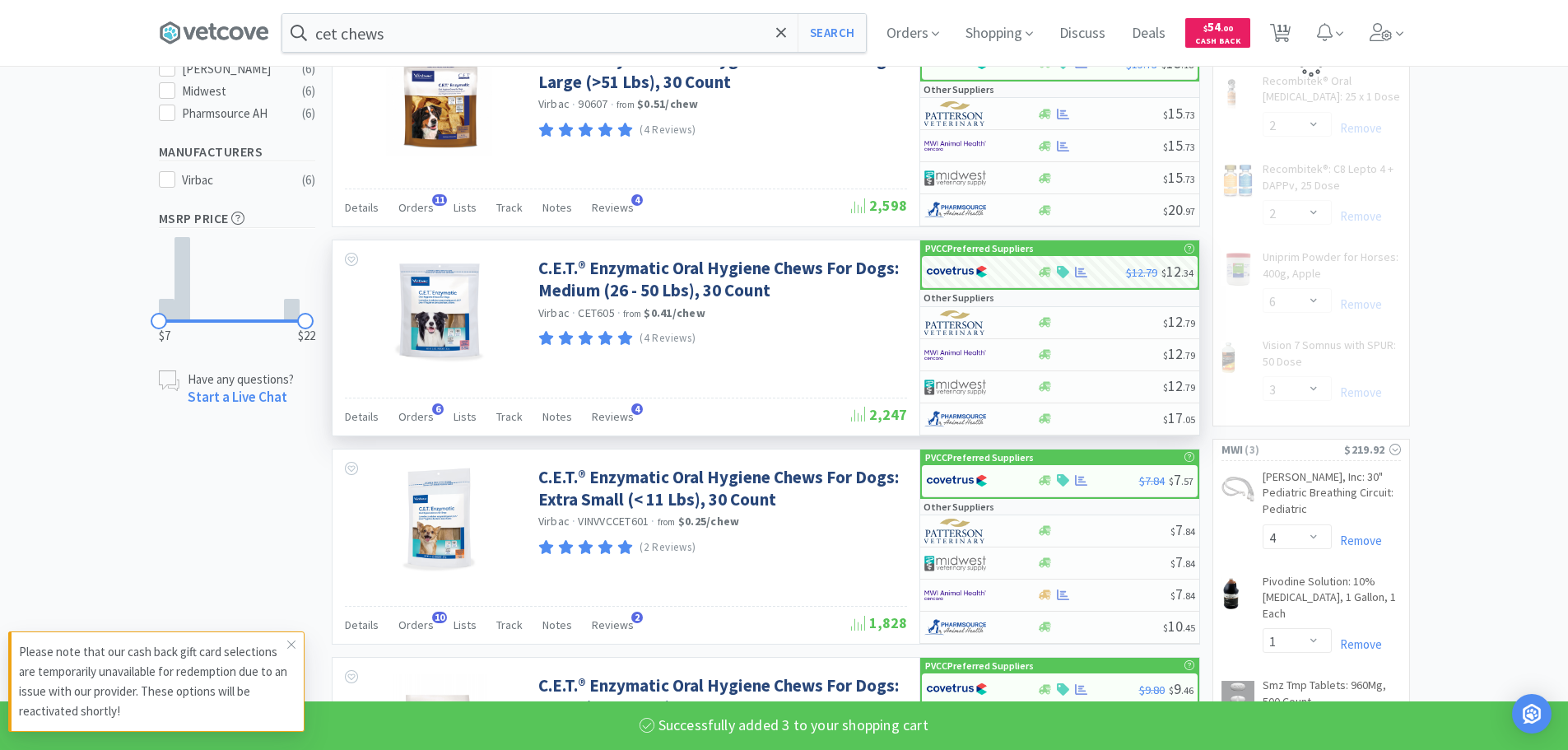
select select "2"
select select "6"
select select "3"
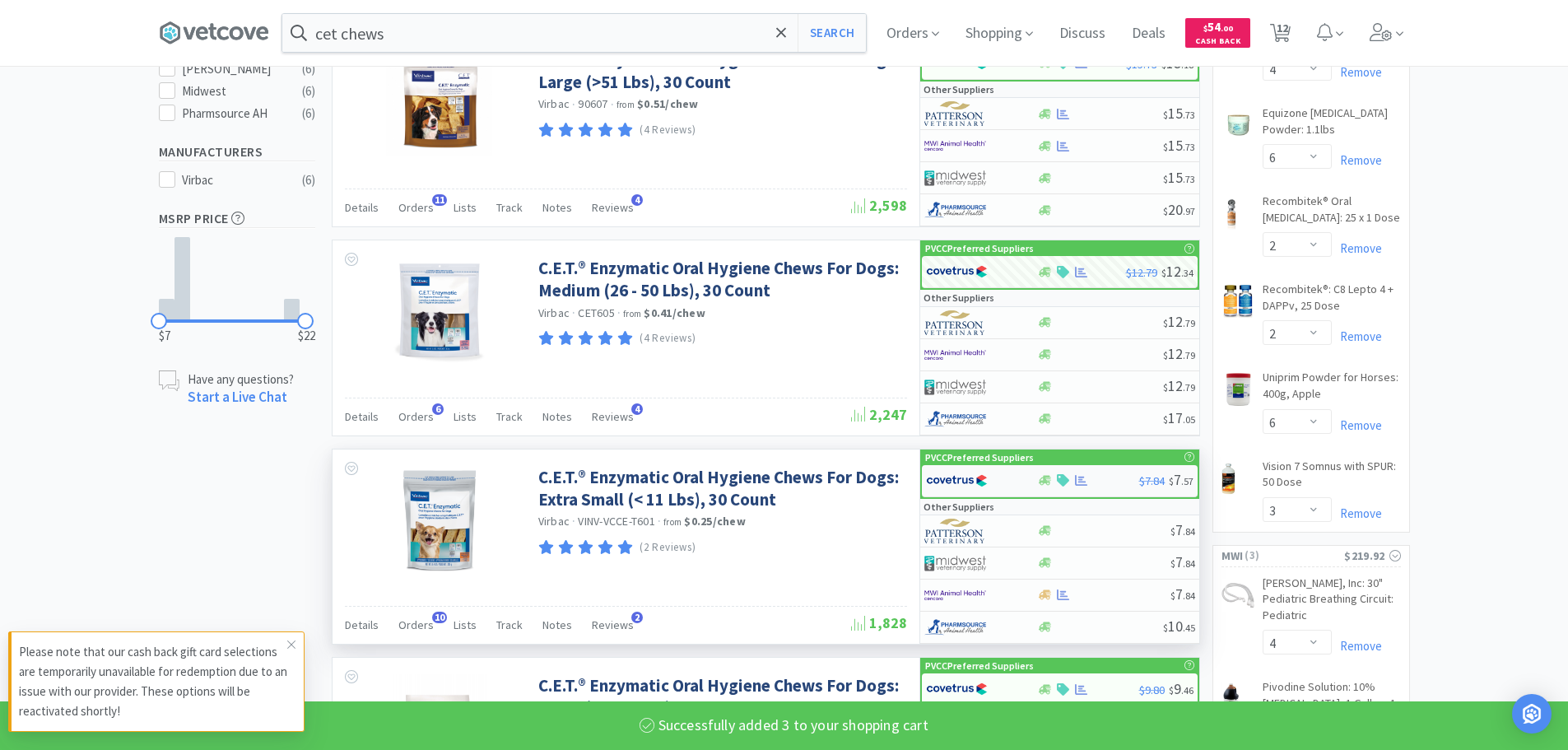
click at [938, 489] on img at bounding box center [957, 481] width 62 height 25
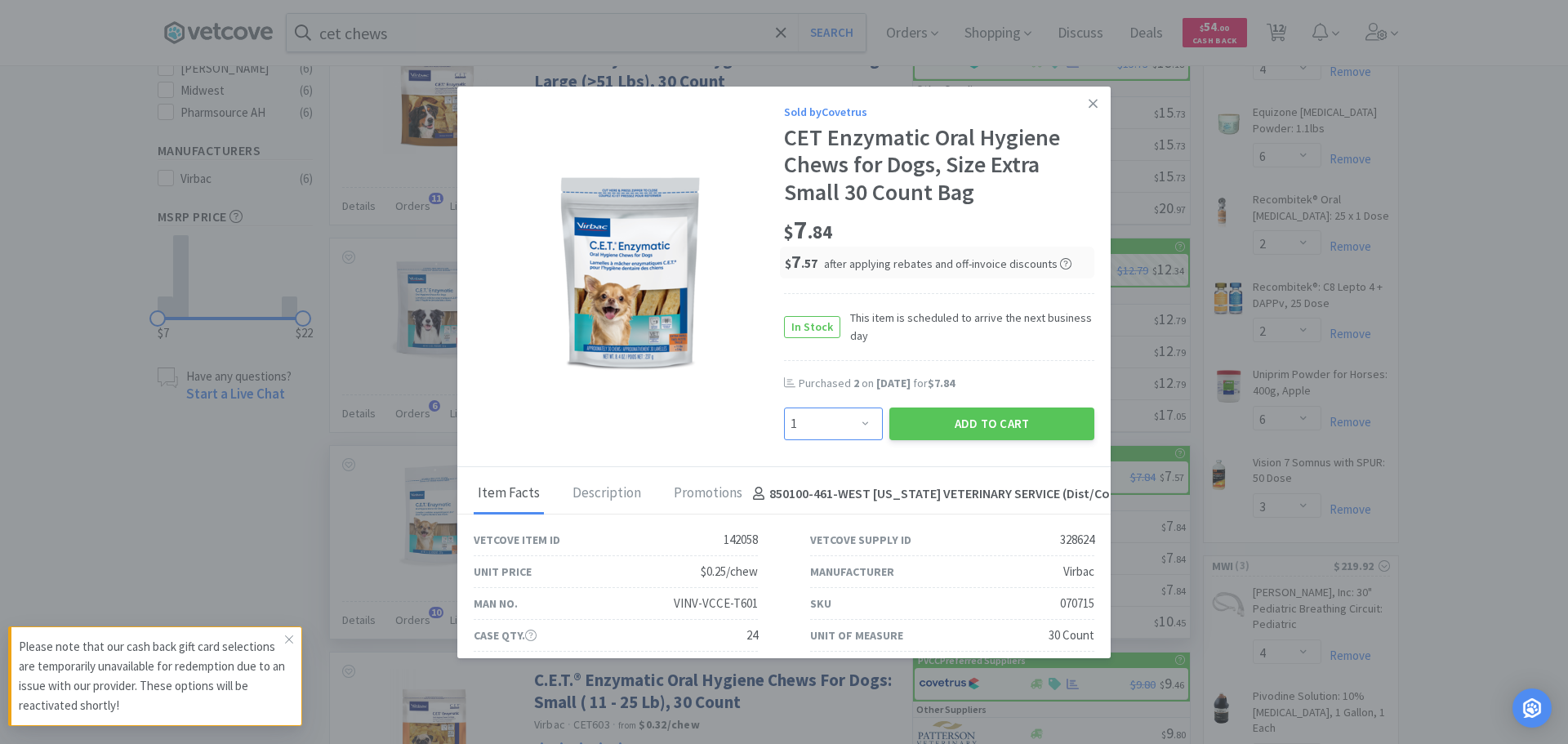
click at [846, 429] on select "Enter Quantity 1 2 3 4 5 6 7 8 9 10 11 12 13 14 15 16 17 18 19 20 Enter Quantity" at bounding box center [833, 423] width 98 height 33
select select "3"
click at [784, 408] on select "Enter Quantity 1 2 3 4 5 6 7 8 9 10 11 12 13 14 15 16 17 18 19 20 Enter Quantity" at bounding box center [833, 423] width 98 height 33
click at [981, 431] on button "Add to Cart" at bounding box center [991, 423] width 205 height 33
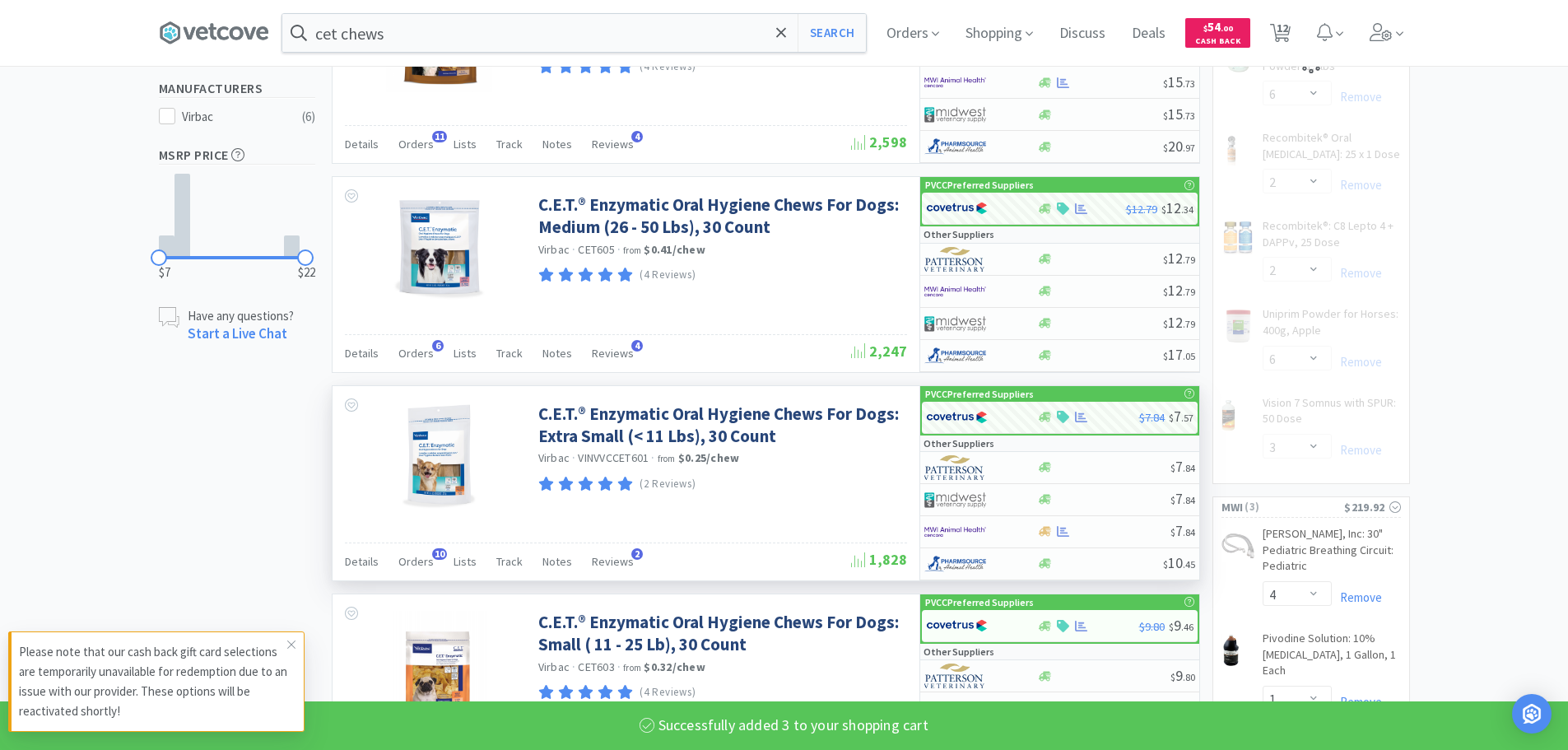
select select "3"
select select "10"
select select "1"
select select "4"
select select "6"
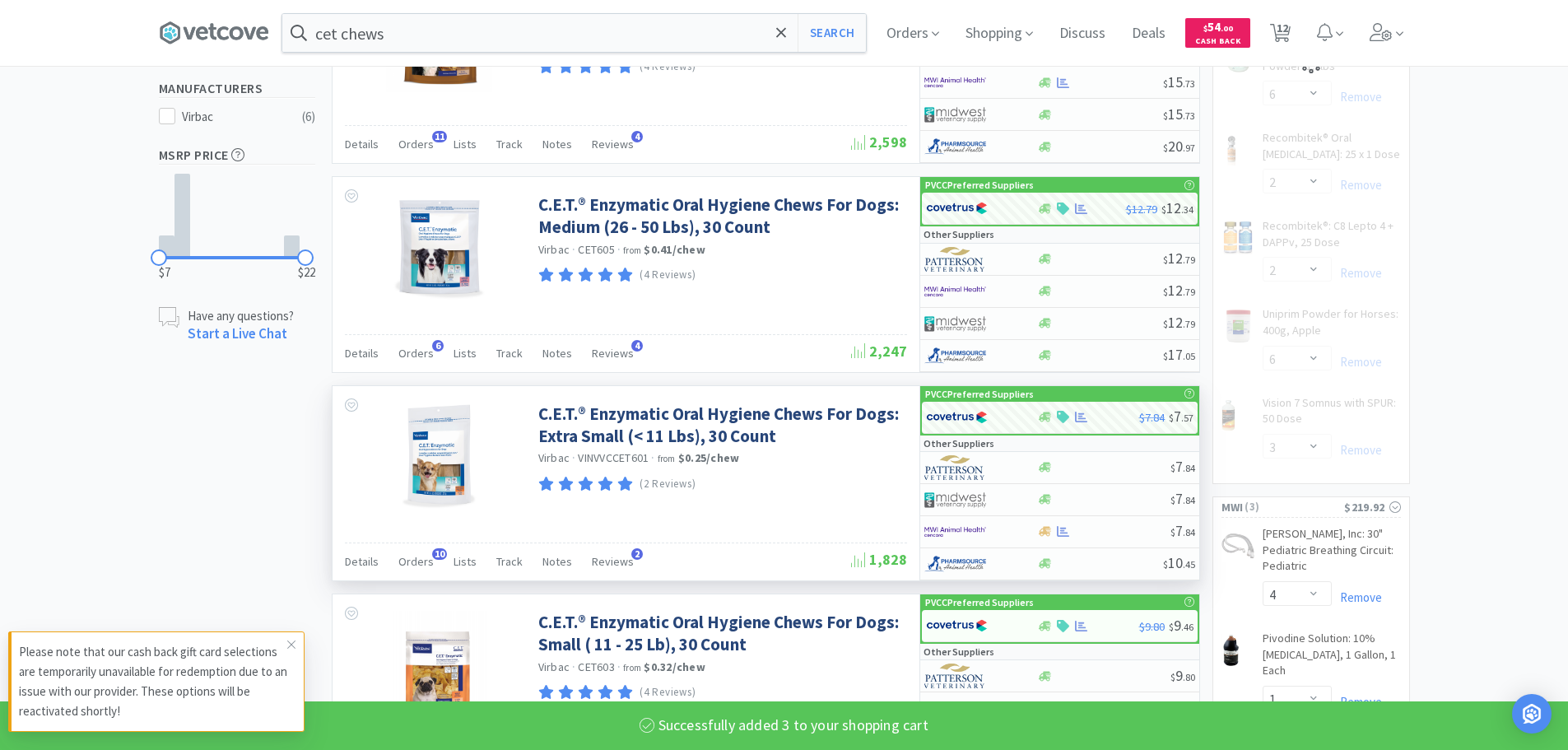
select select "2"
select select "6"
select select "3"
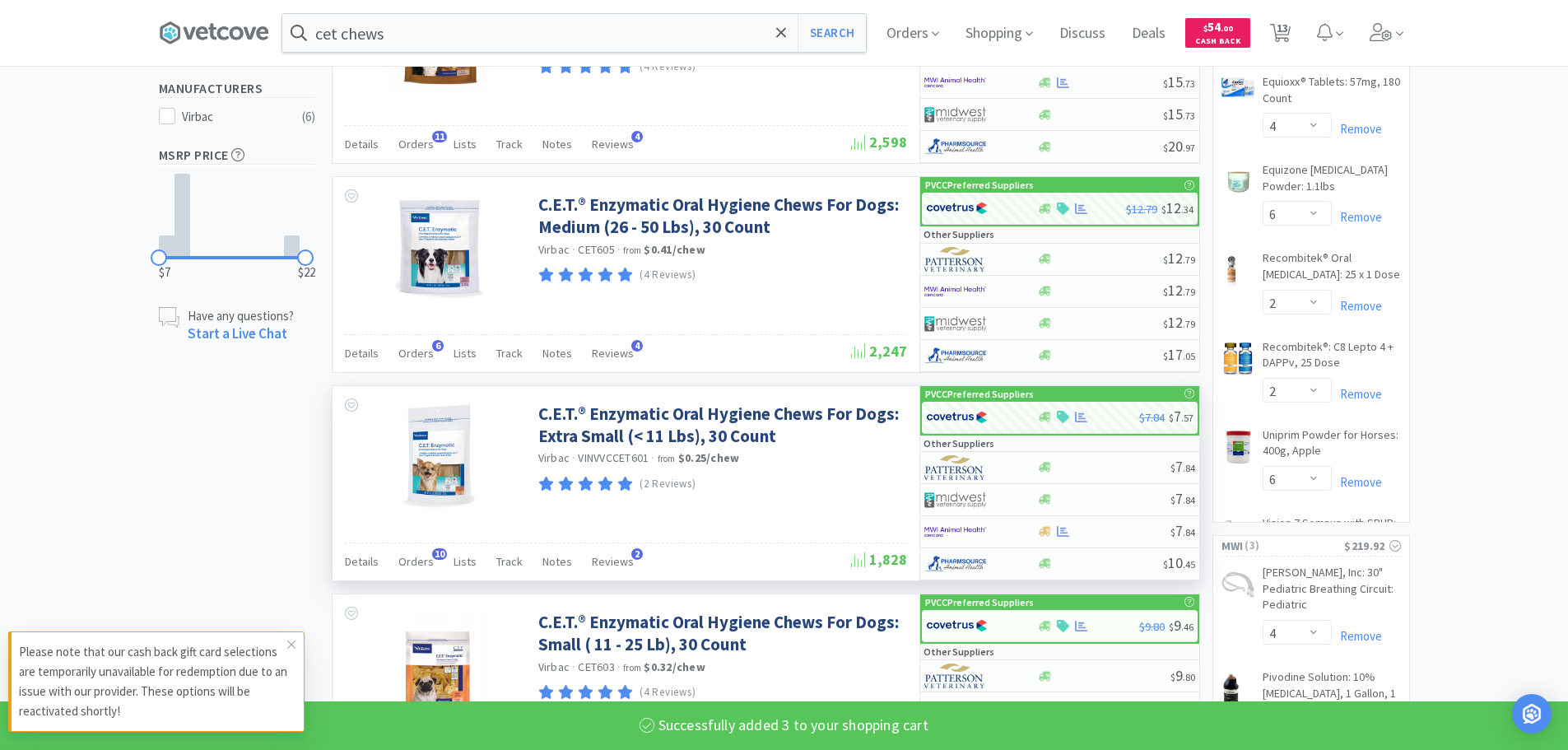
scroll to position [785, 0]
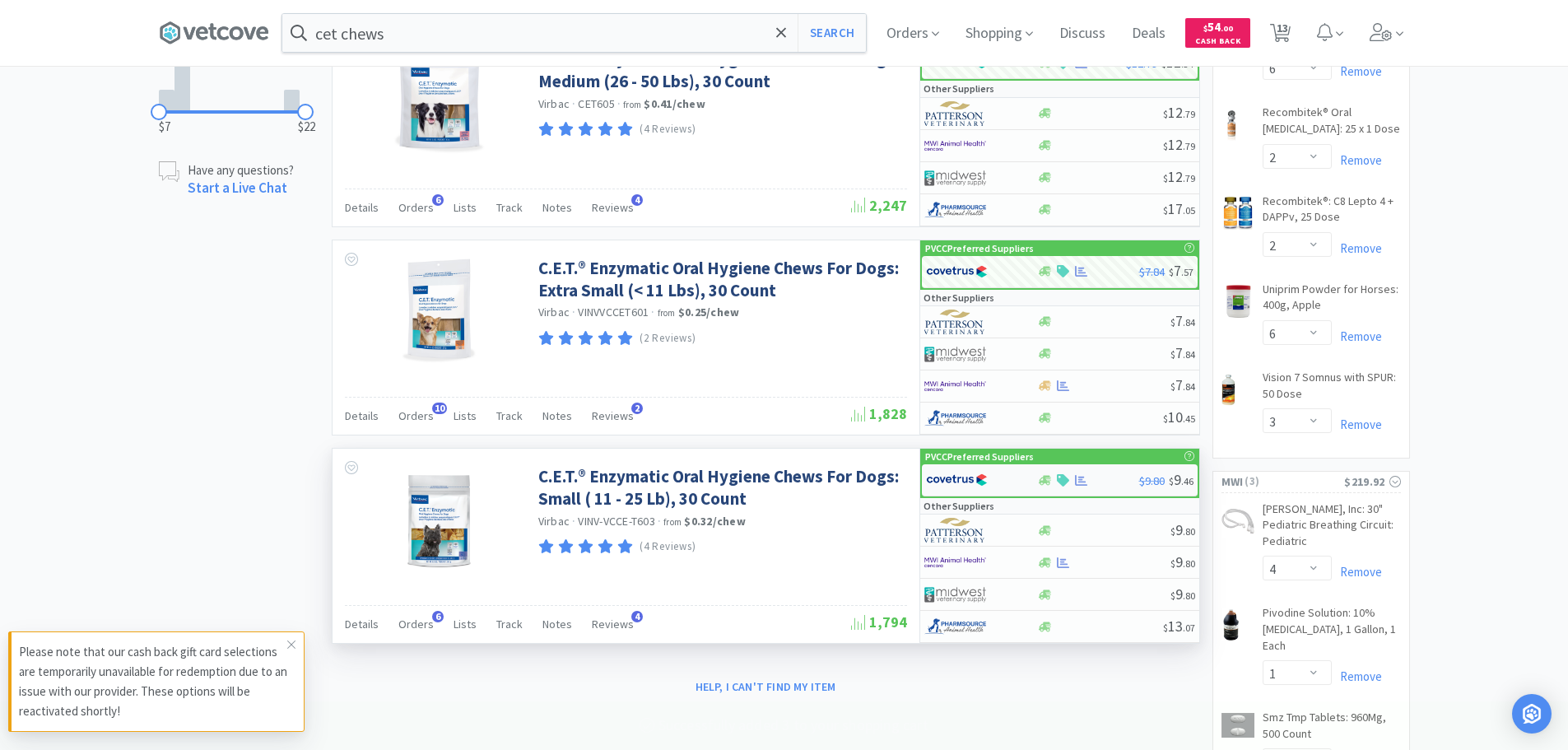
click at [966, 480] on img at bounding box center [957, 480] width 62 height 25
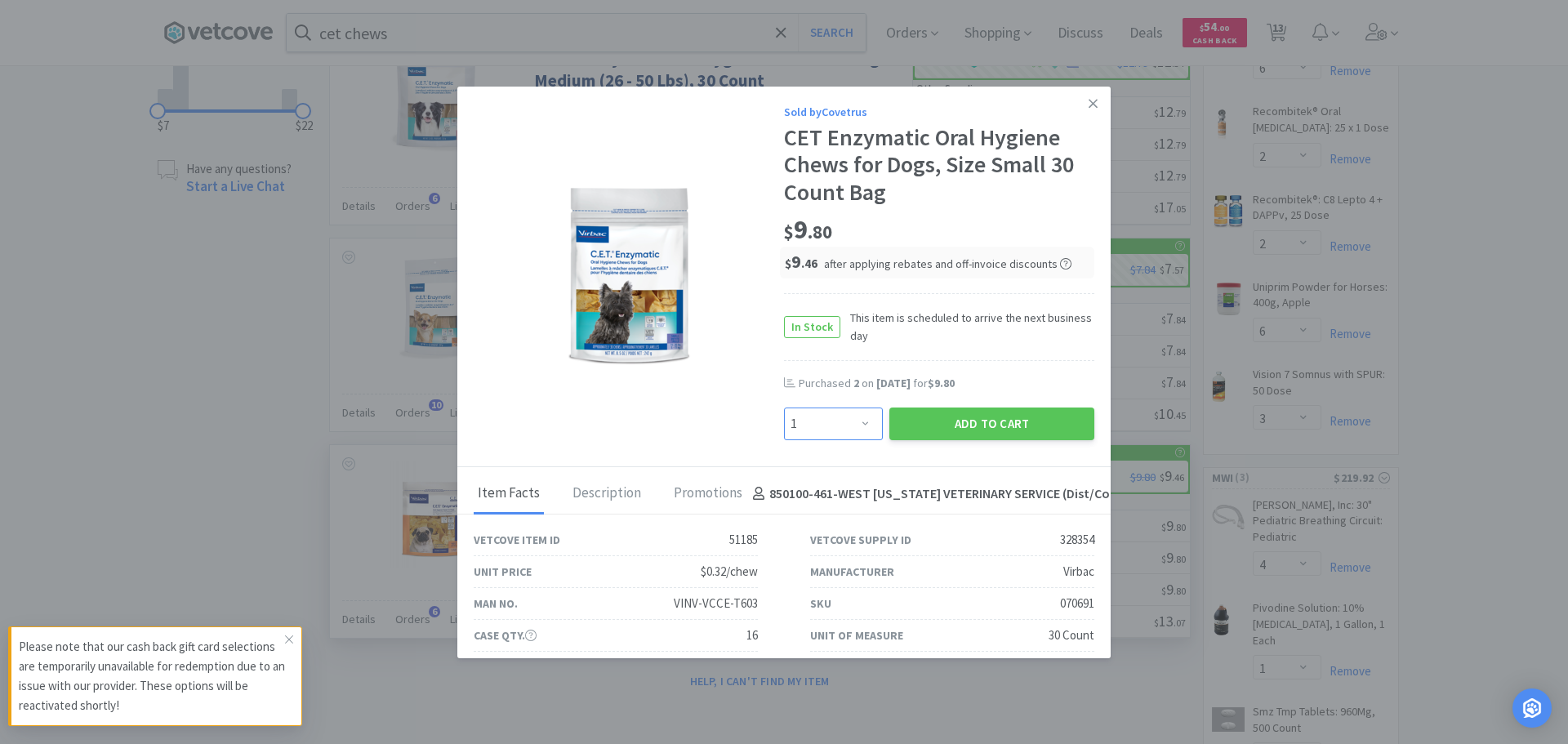
click at [831, 415] on select "Enter Quantity 1 2 3 4 5 6 7 8 9 10 11 12 13 14 15 16 17 18 19 20 Enter Quantity" at bounding box center [833, 423] width 98 height 33
select select "3"
click at [784, 408] on select "Enter Quantity 1 2 3 4 5 6 7 8 9 10 11 12 13 14 15 16 17 18 19 20 Enter Quantity" at bounding box center [833, 423] width 98 height 33
click at [956, 421] on button "Add to Cart" at bounding box center [991, 423] width 205 height 33
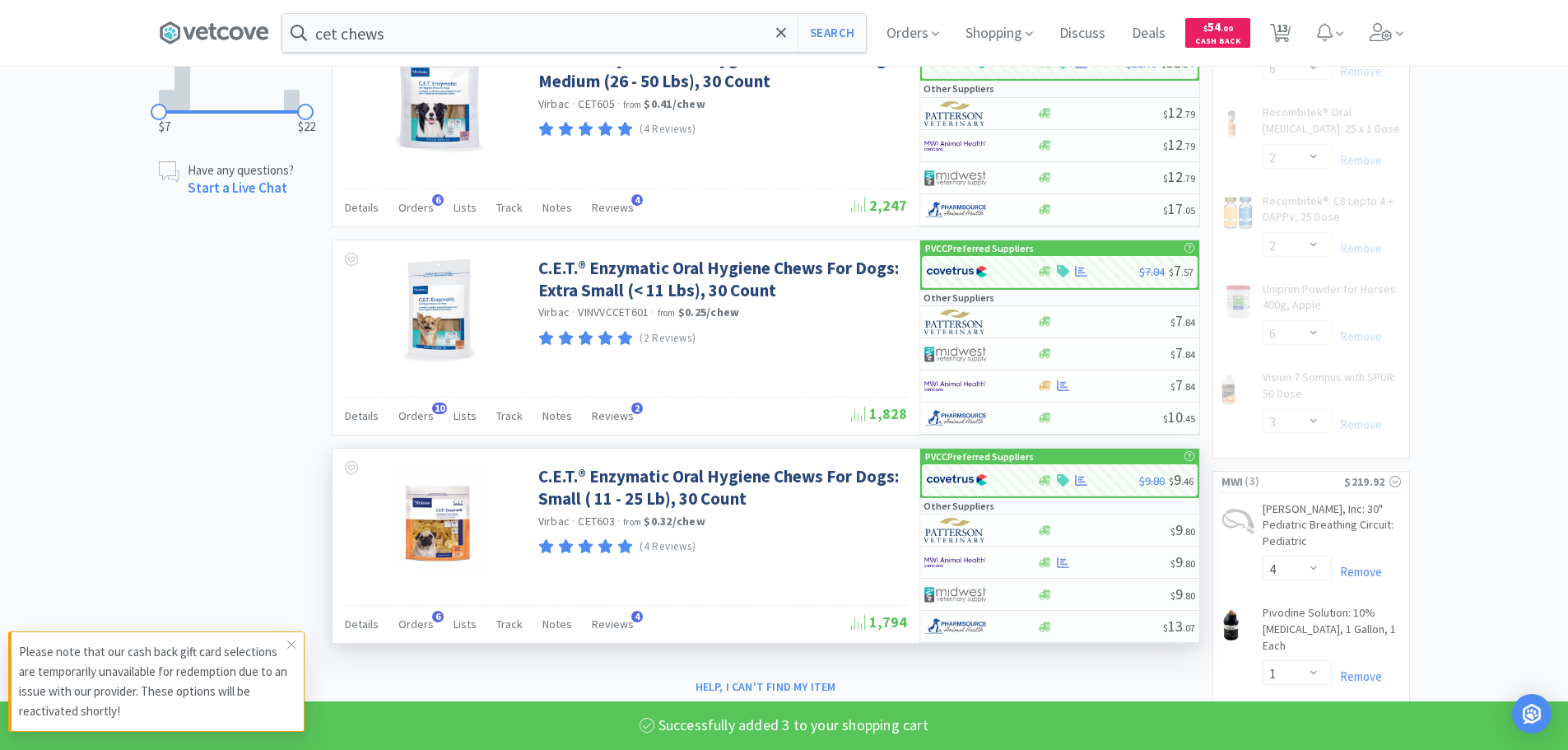
select select "3"
select select "10"
select select "1"
select select "4"
select select "6"
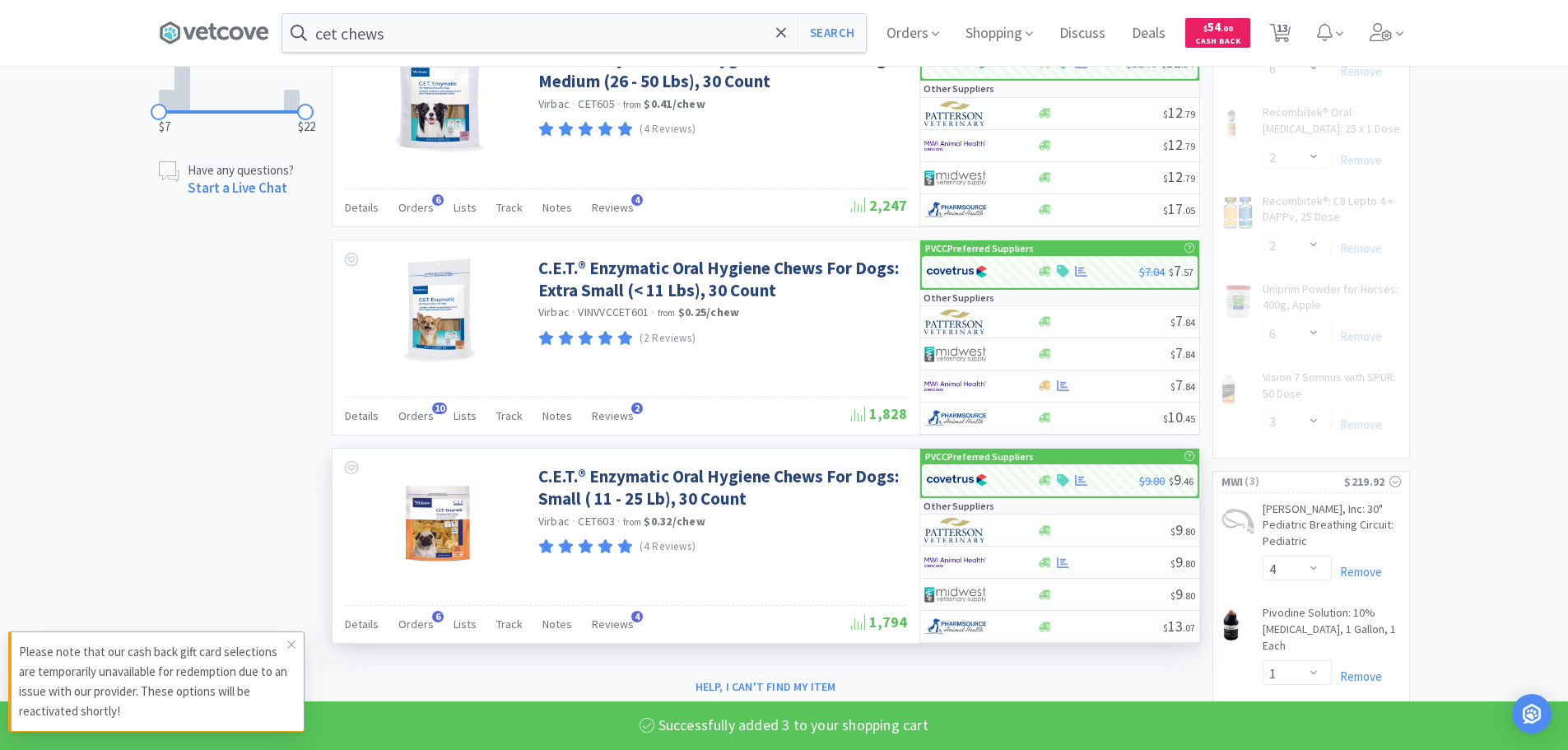
select select "2"
select select "6"
select select "3"
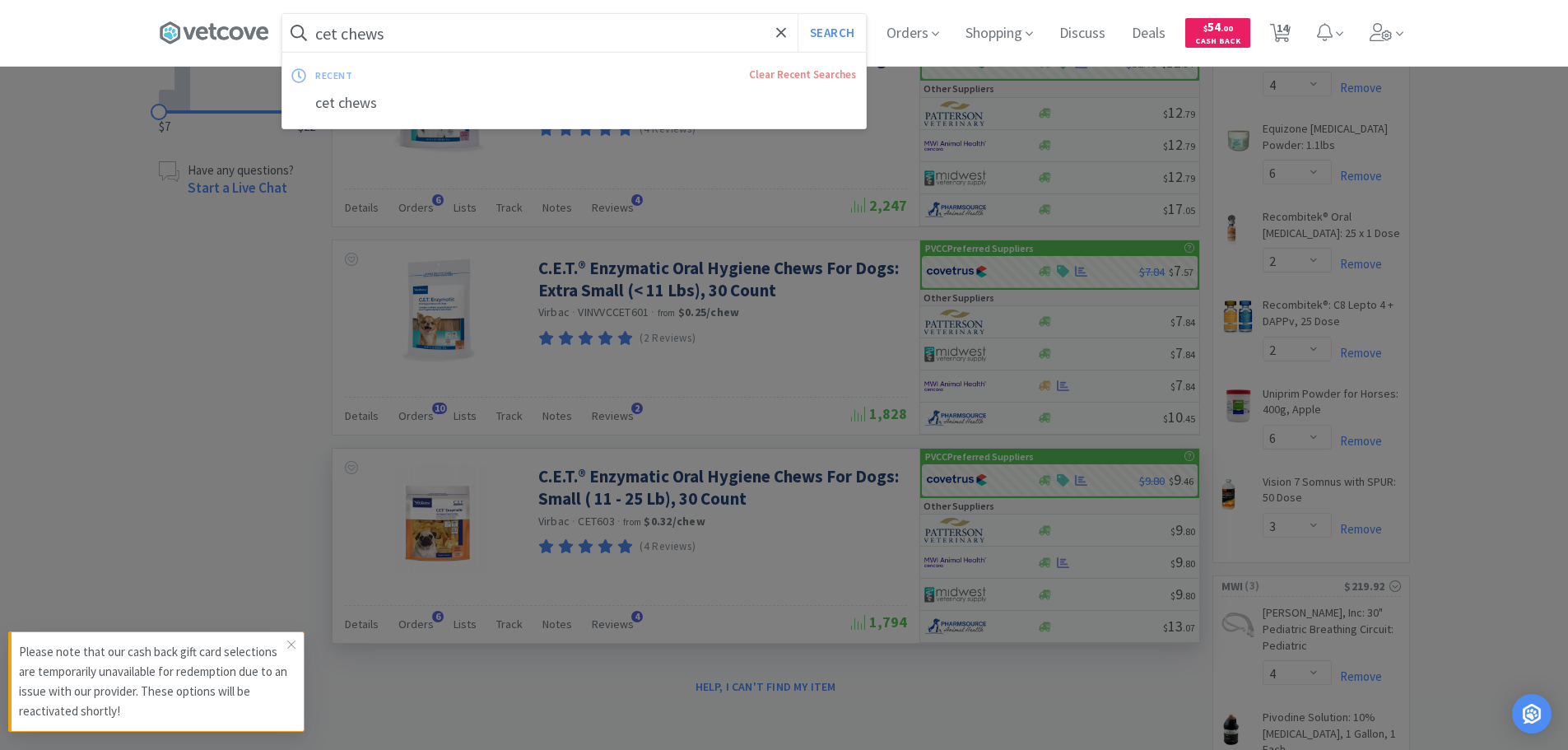
click at [474, 35] on input "cet chews" at bounding box center [574, 33] width 583 height 38
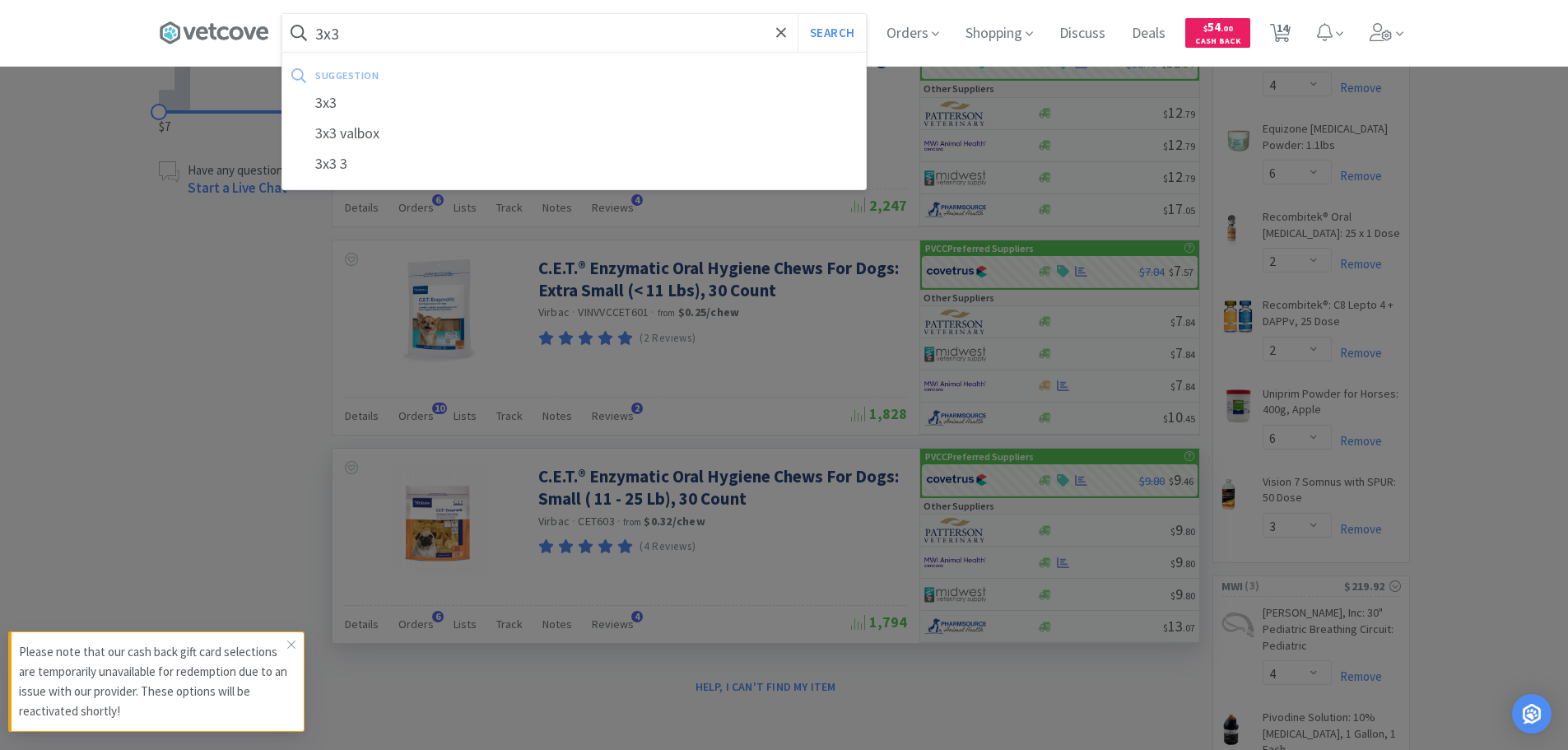
click at [798, 14] on button "Search" at bounding box center [831, 33] width 68 height 38
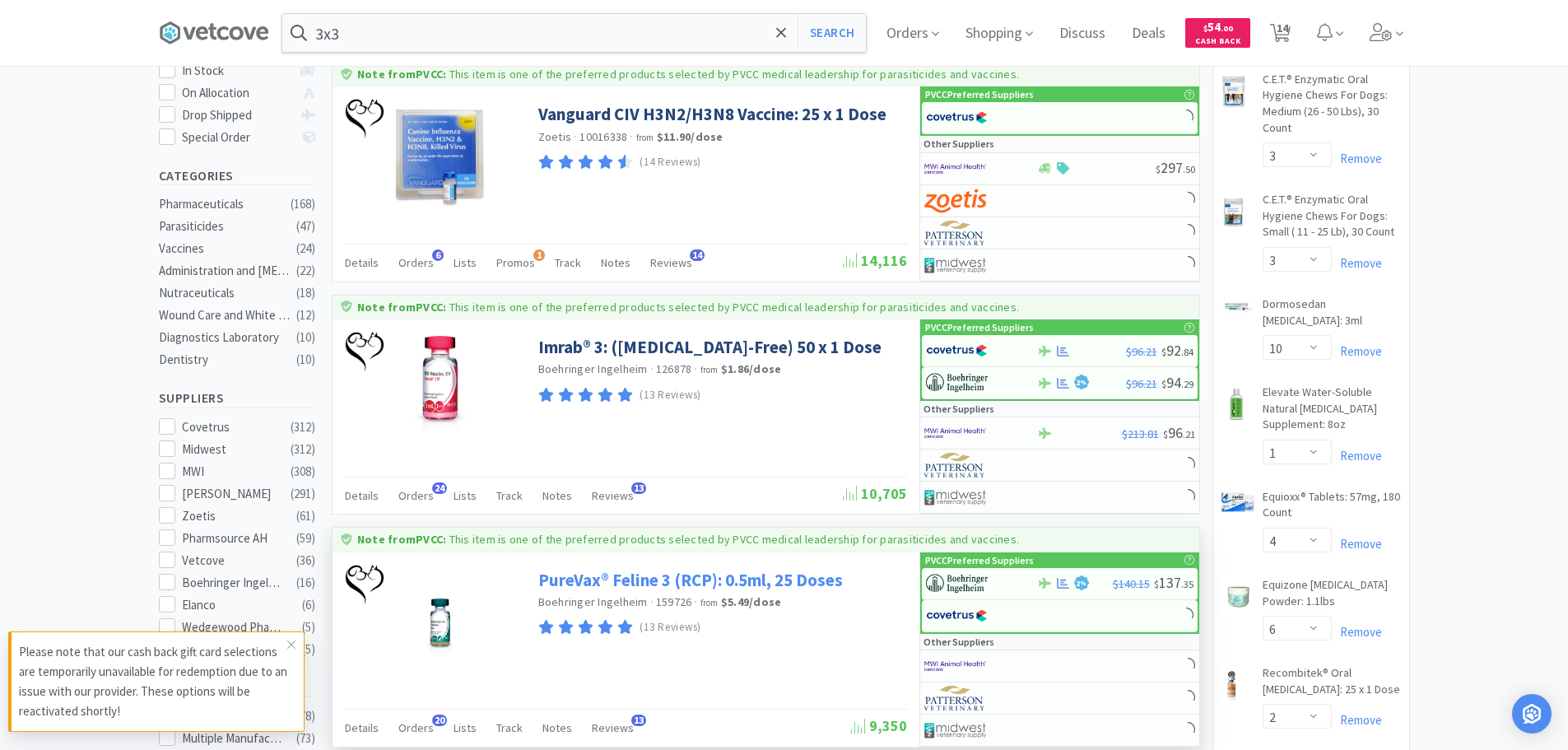
scroll to position [659, 0]
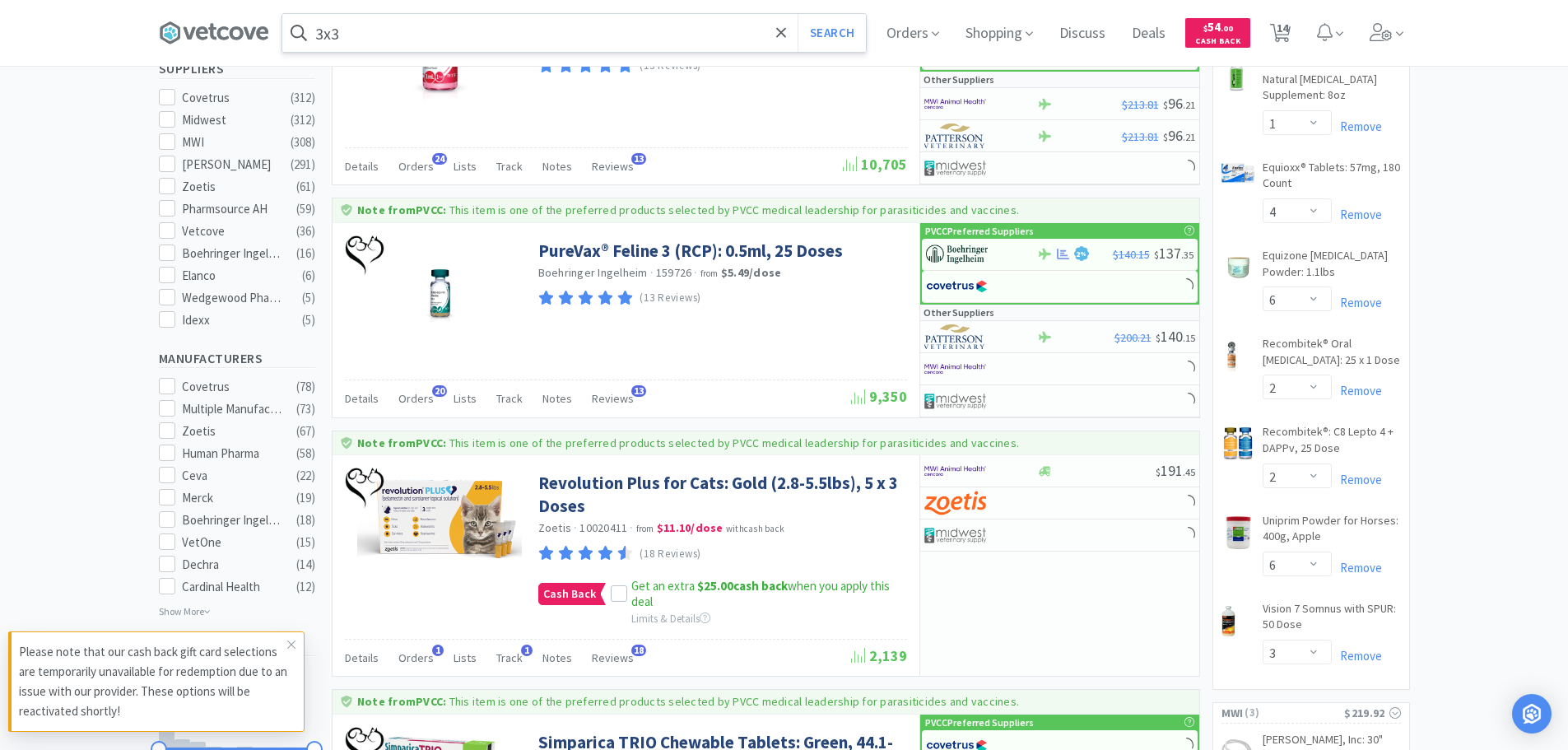
click at [452, 29] on input "3x3" at bounding box center [574, 33] width 583 height 38
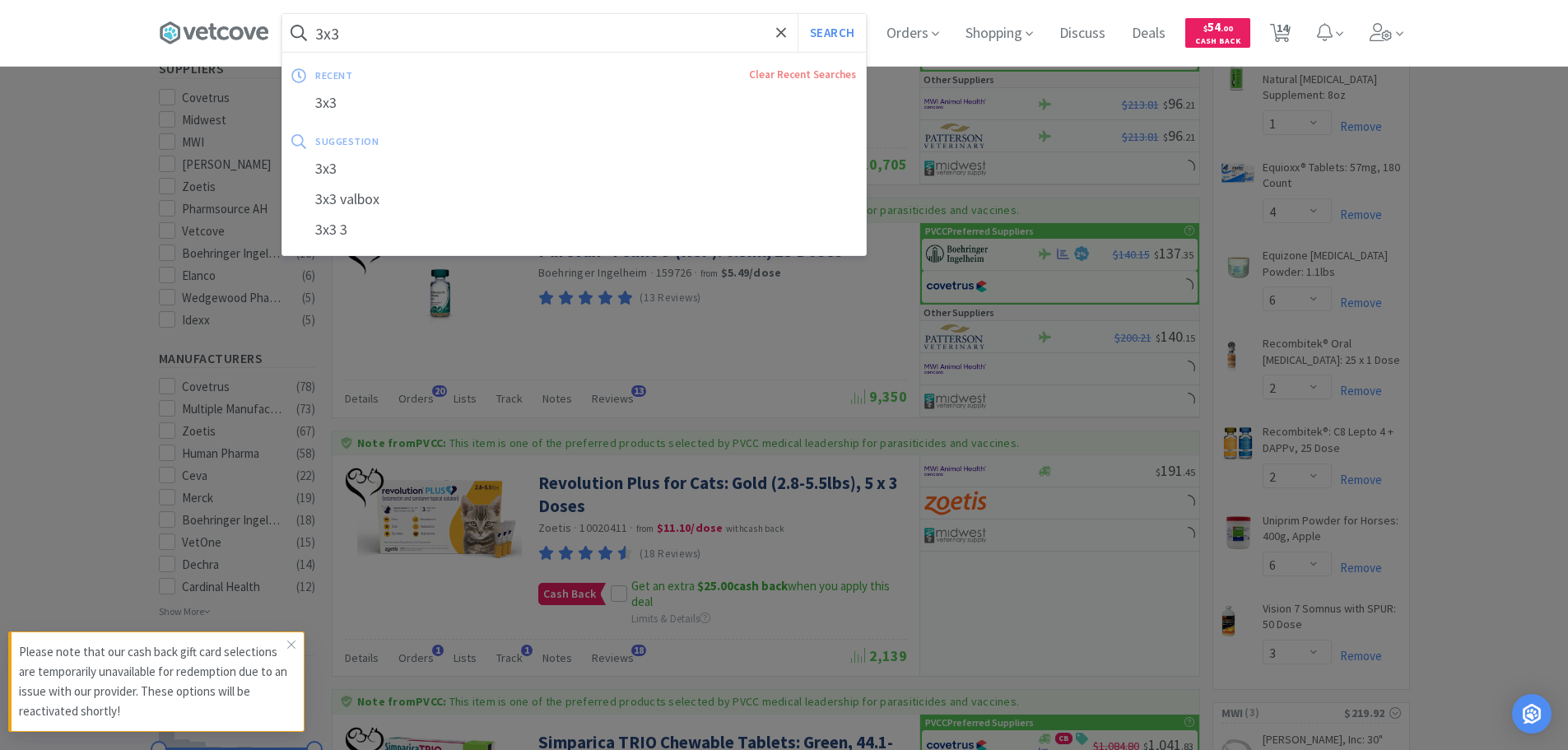
click at [480, 33] on input "3x3" at bounding box center [574, 33] width 583 height 38
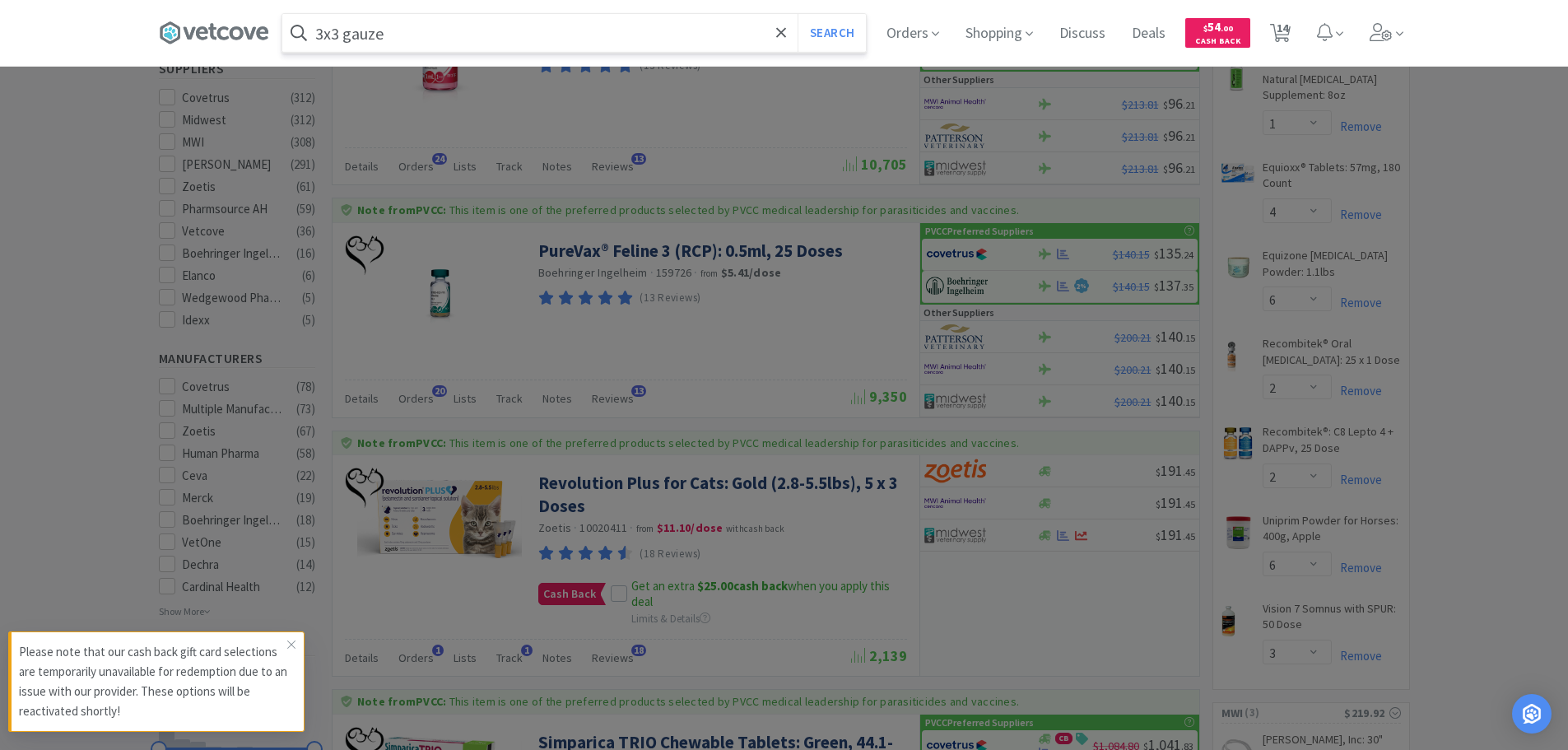
type input "3x3 gauze"
click at [798, 14] on button "Search" at bounding box center [831, 33] width 68 height 38
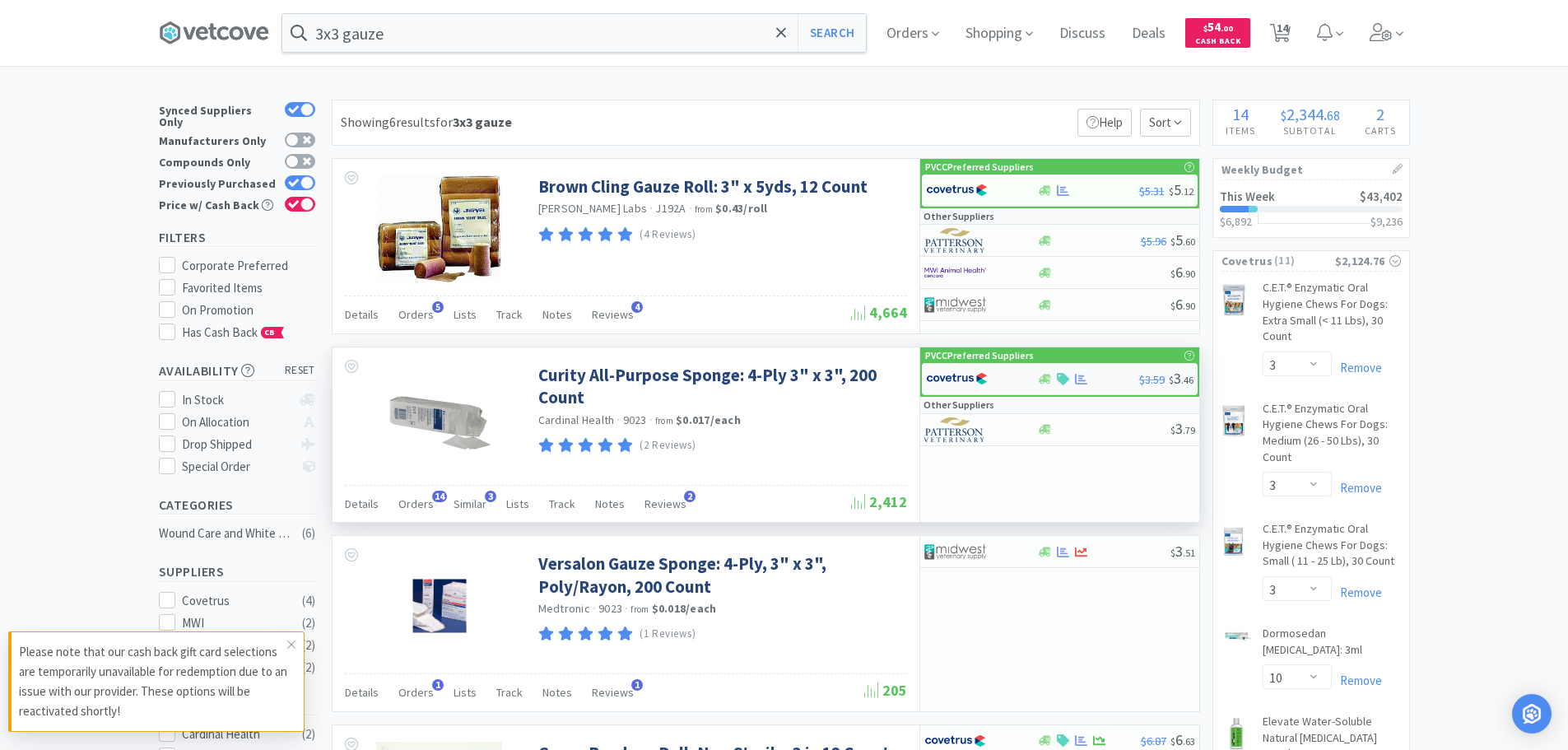
click at [956, 383] on img at bounding box center [957, 379] width 62 height 25
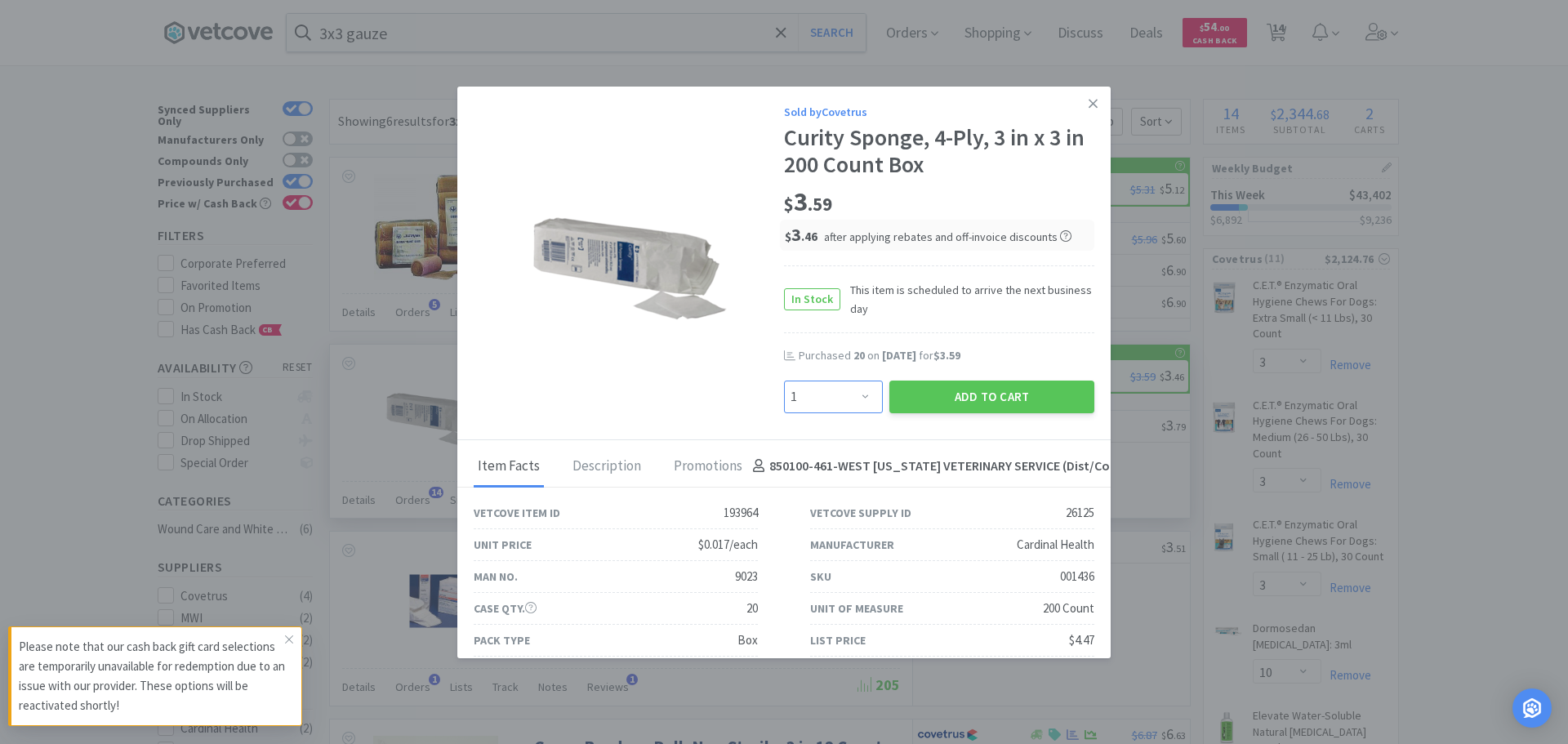
click at [853, 392] on select "Enter Quantity 1 2 3 4 5 6 7 8 9 10 11 12 13 14 15 16 17 18 19 20 Enter Quantity" at bounding box center [833, 396] width 98 height 33
select select "20"
click at [784, 380] on select "Enter Quantity 1 2 3 4 5 6 7 8 9 10 11 12 13 14 15 16 17 18 19 20 Enter Quantity" at bounding box center [833, 396] width 98 height 33
click at [955, 394] on button "Add to Cart" at bounding box center [991, 396] width 205 height 33
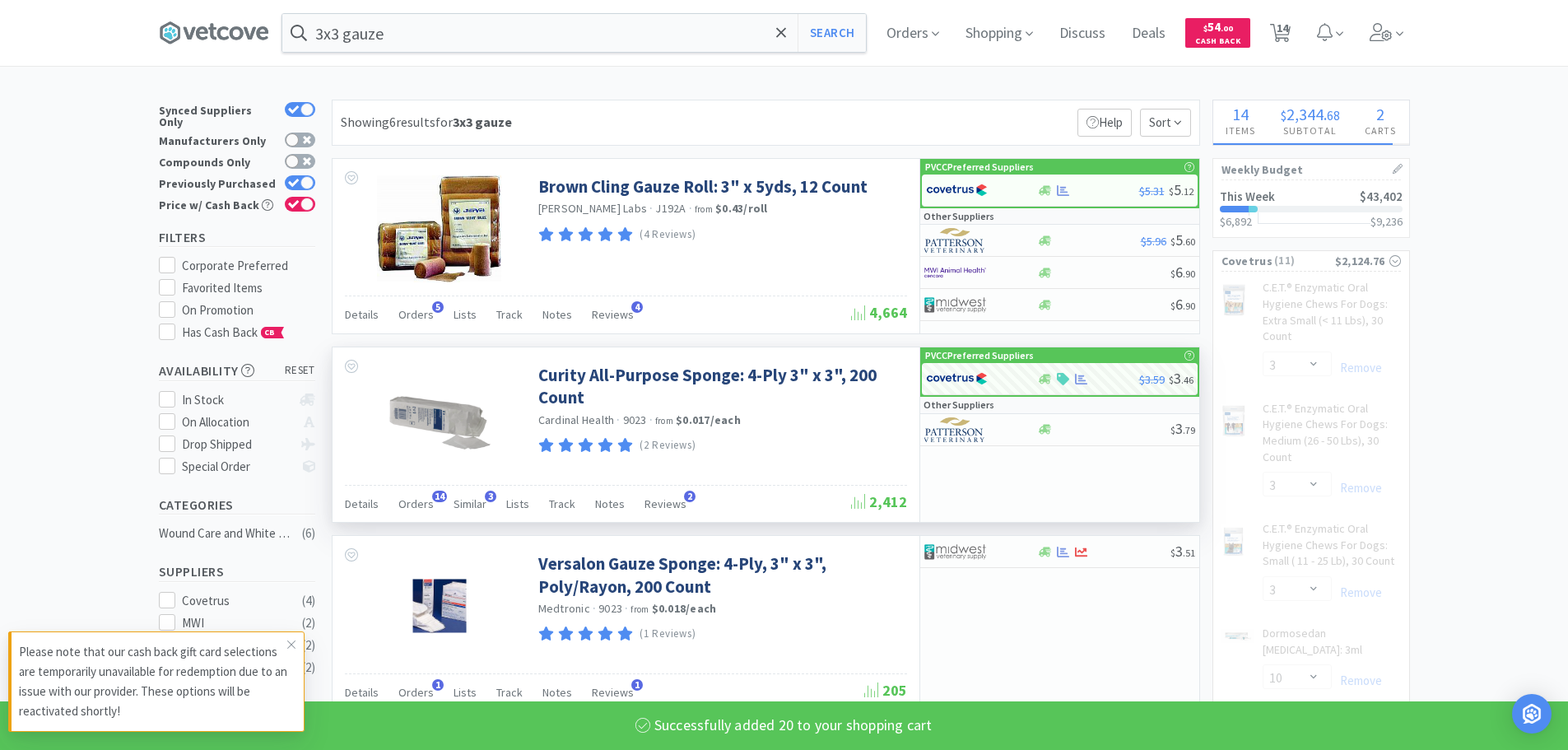
select select "20"
select select "10"
select select "1"
select select "4"
select select "6"
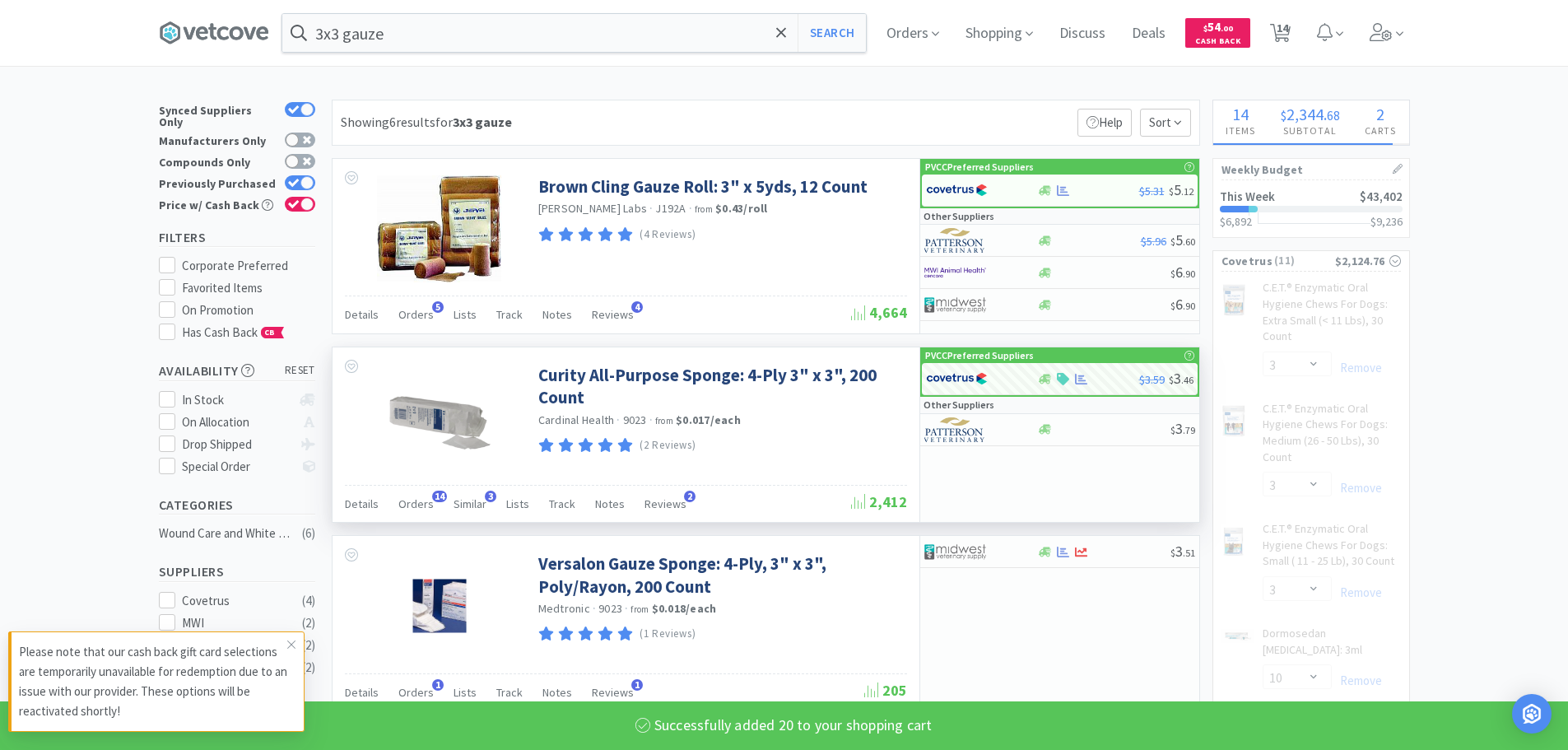
select select "2"
select select "6"
select select "3"
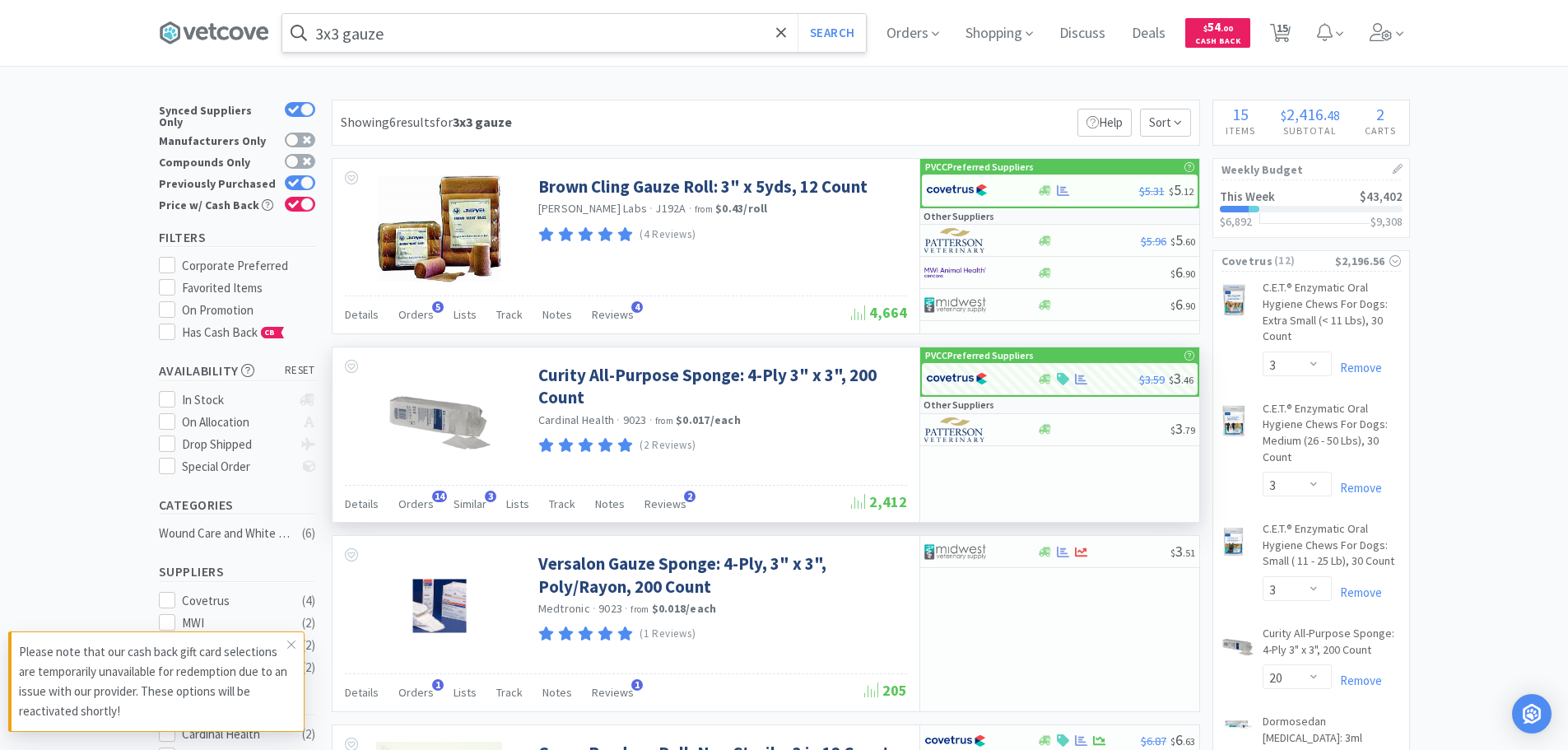
click at [410, 41] on input "3x3 gauze" at bounding box center [574, 33] width 583 height 38
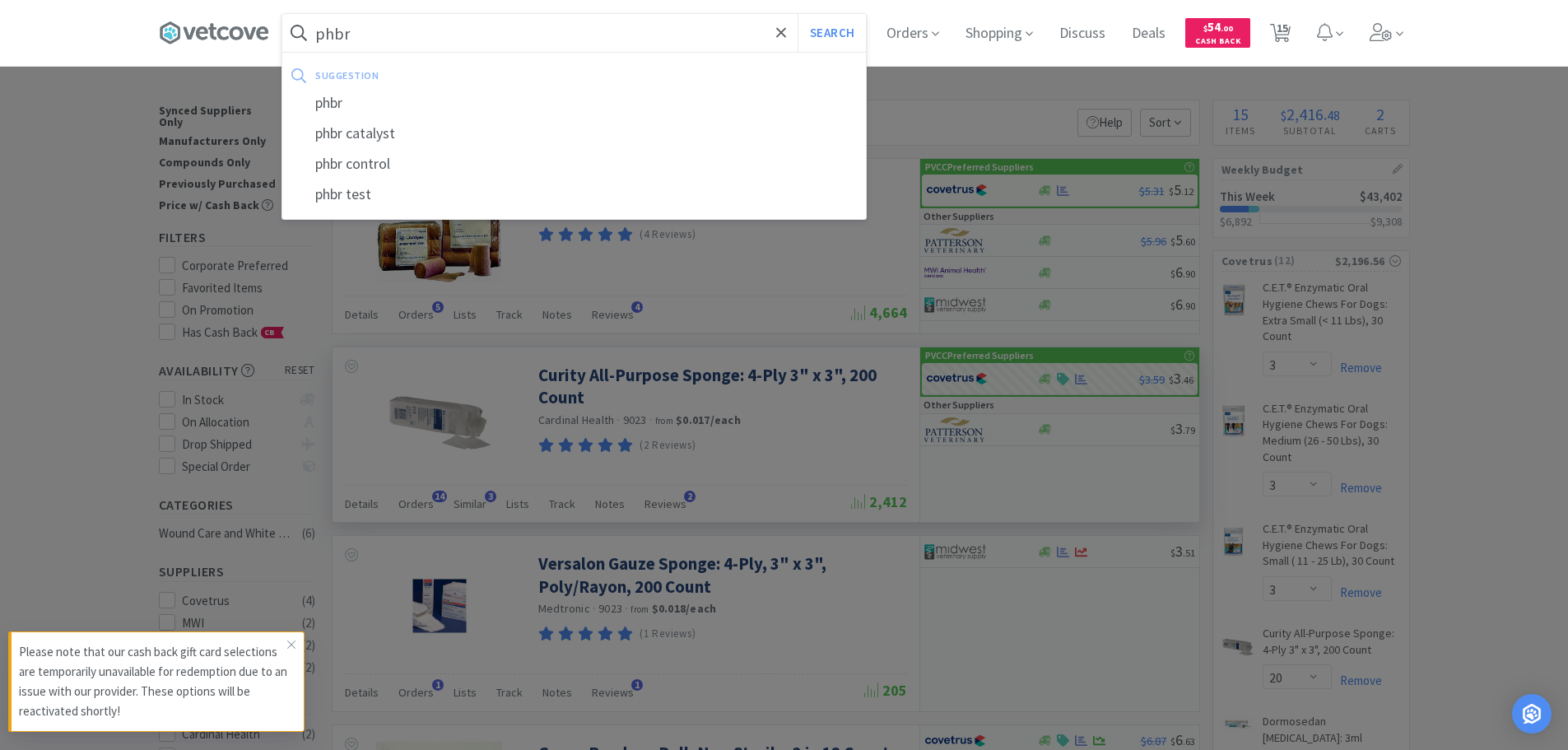
type input "phbr"
click at [798, 14] on button "Search" at bounding box center [831, 33] width 68 height 38
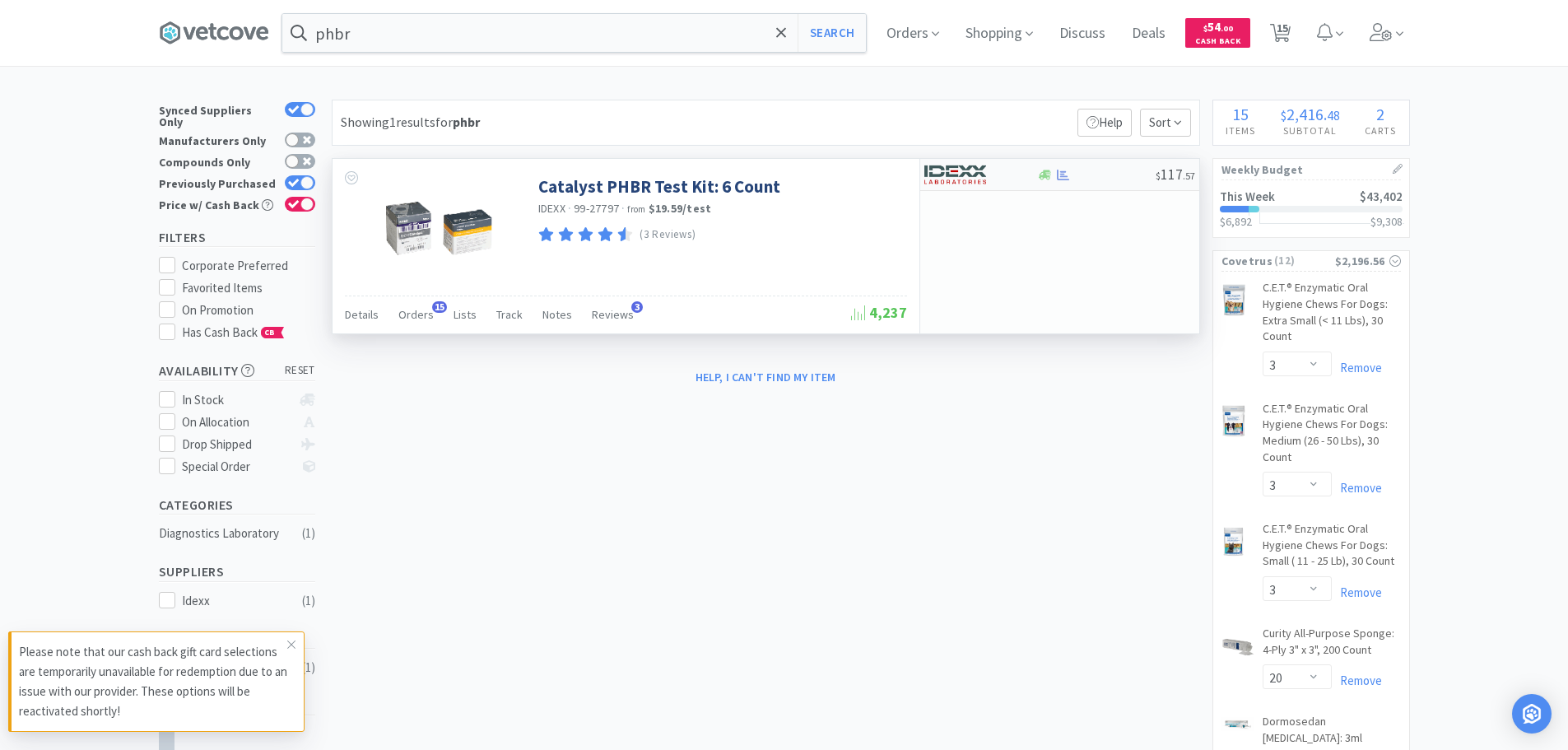
click at [1031, 172] on div at bounding box center [980, 174] width 112 height 28
select select "1"
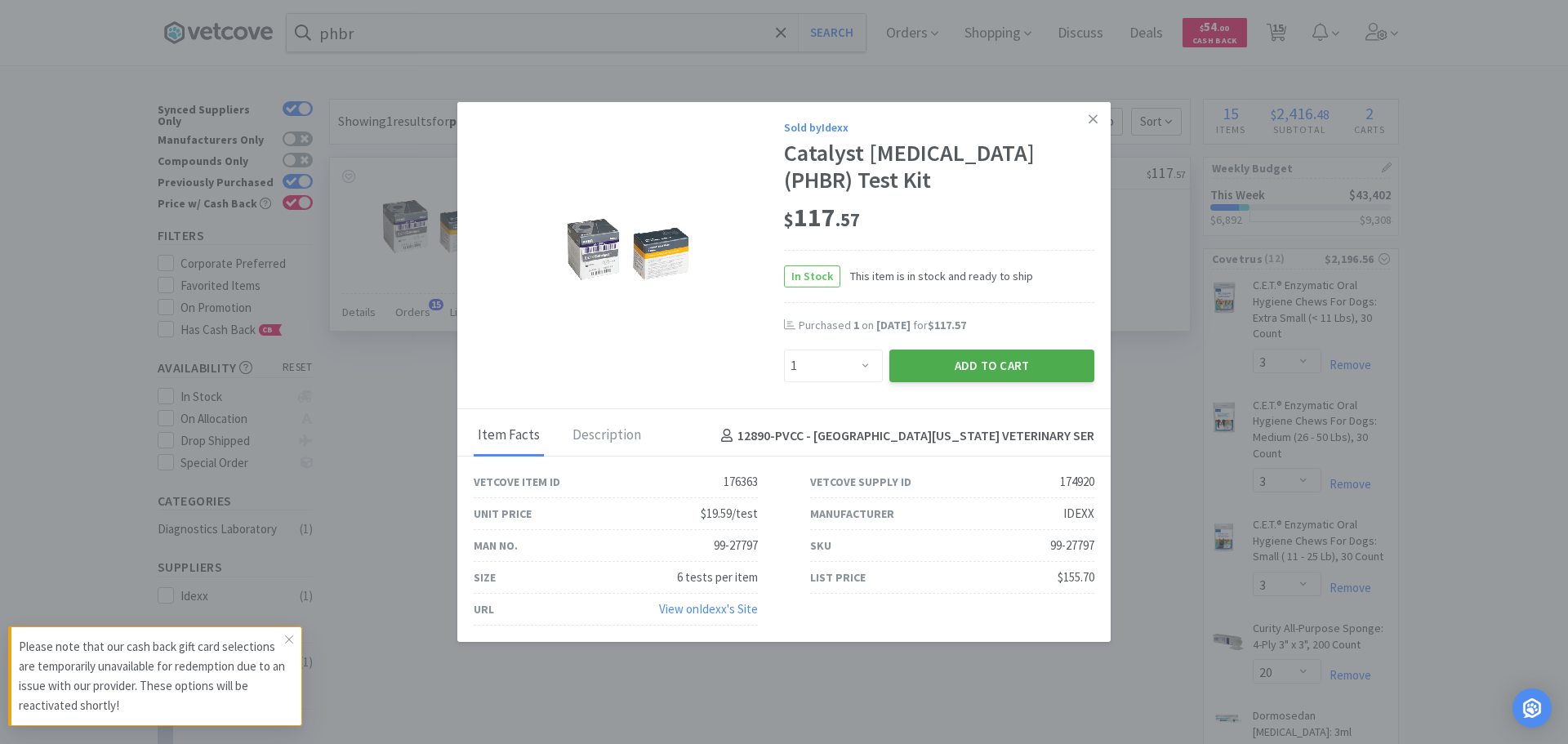
click at [1017, 357] on button "Add to Cart" at bounding box center [991, 365] width 205 height 33
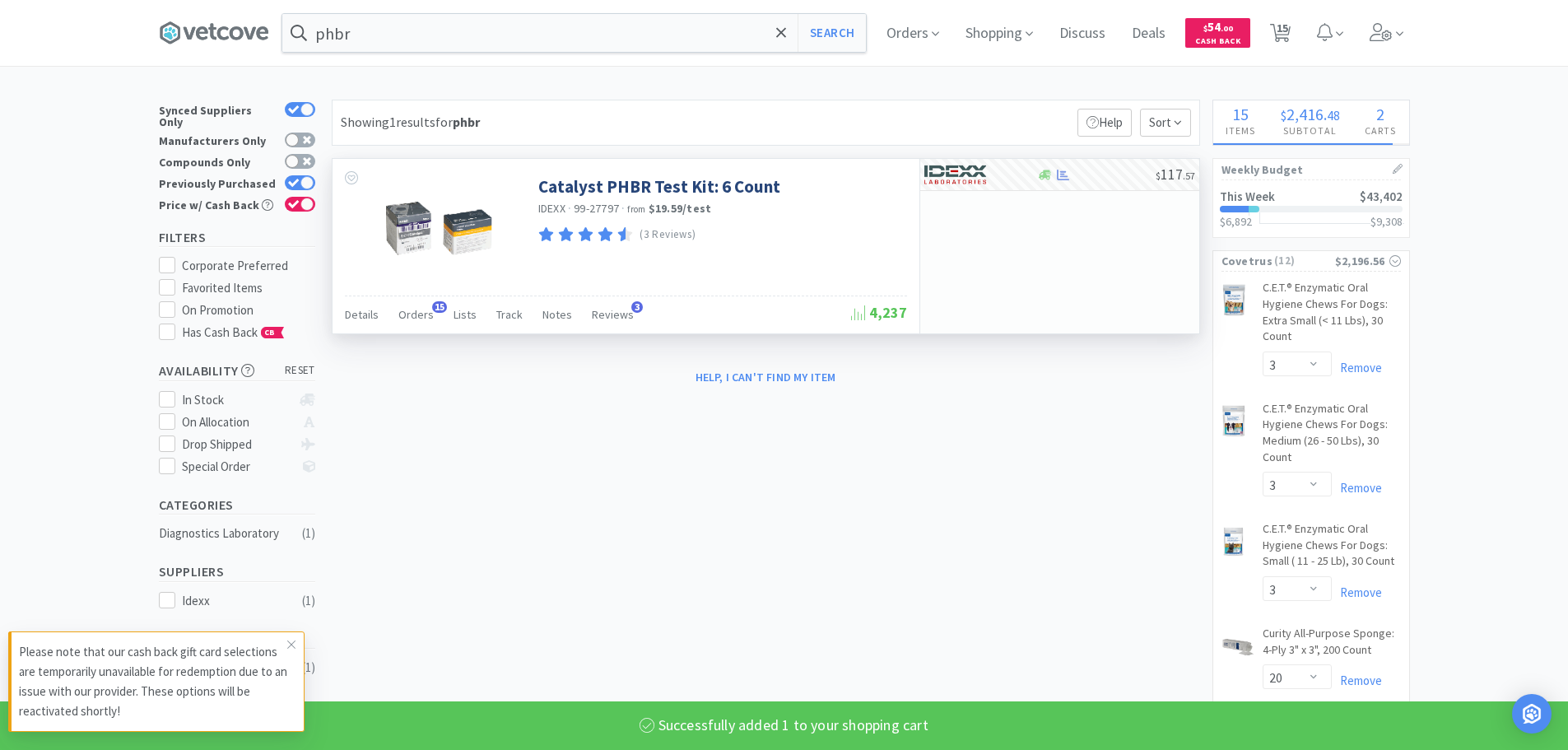
select select "1"
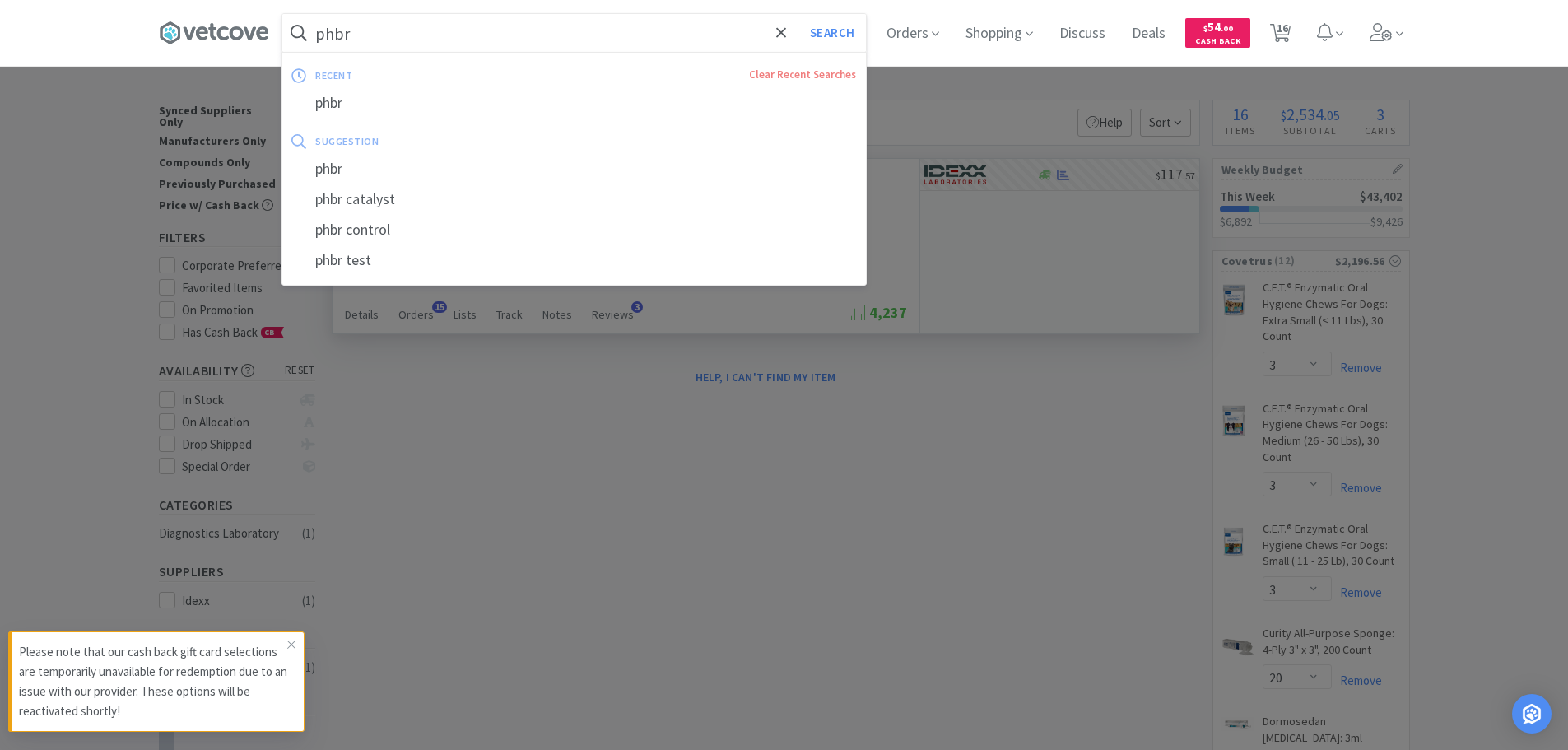
click at [524, 37] on input "phbr" at bounding box center [574, 33] width 583 height 38
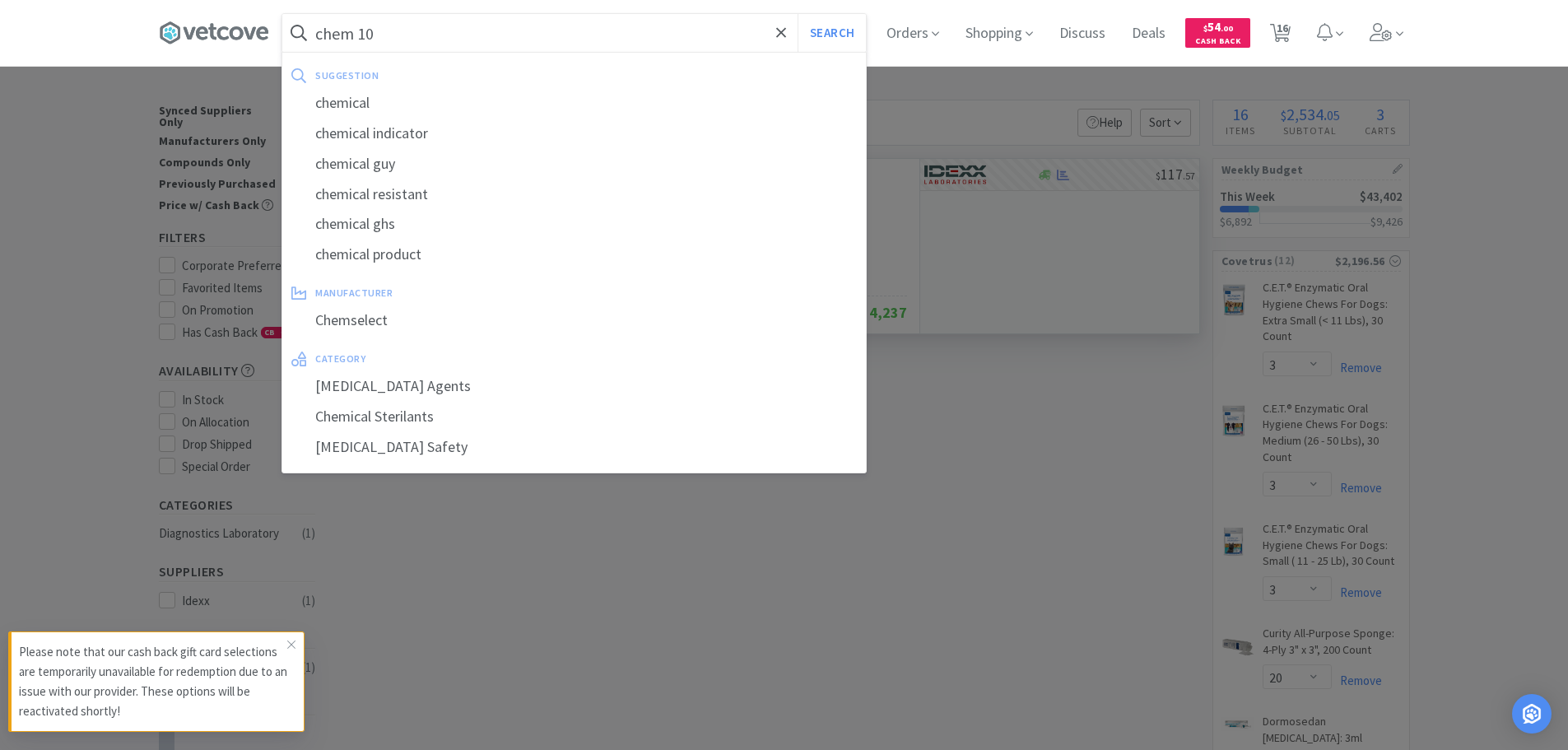
type input "chem 10"
click at [798, 14] on button "Search" at bounding box center [831, 33] width 68 height 38
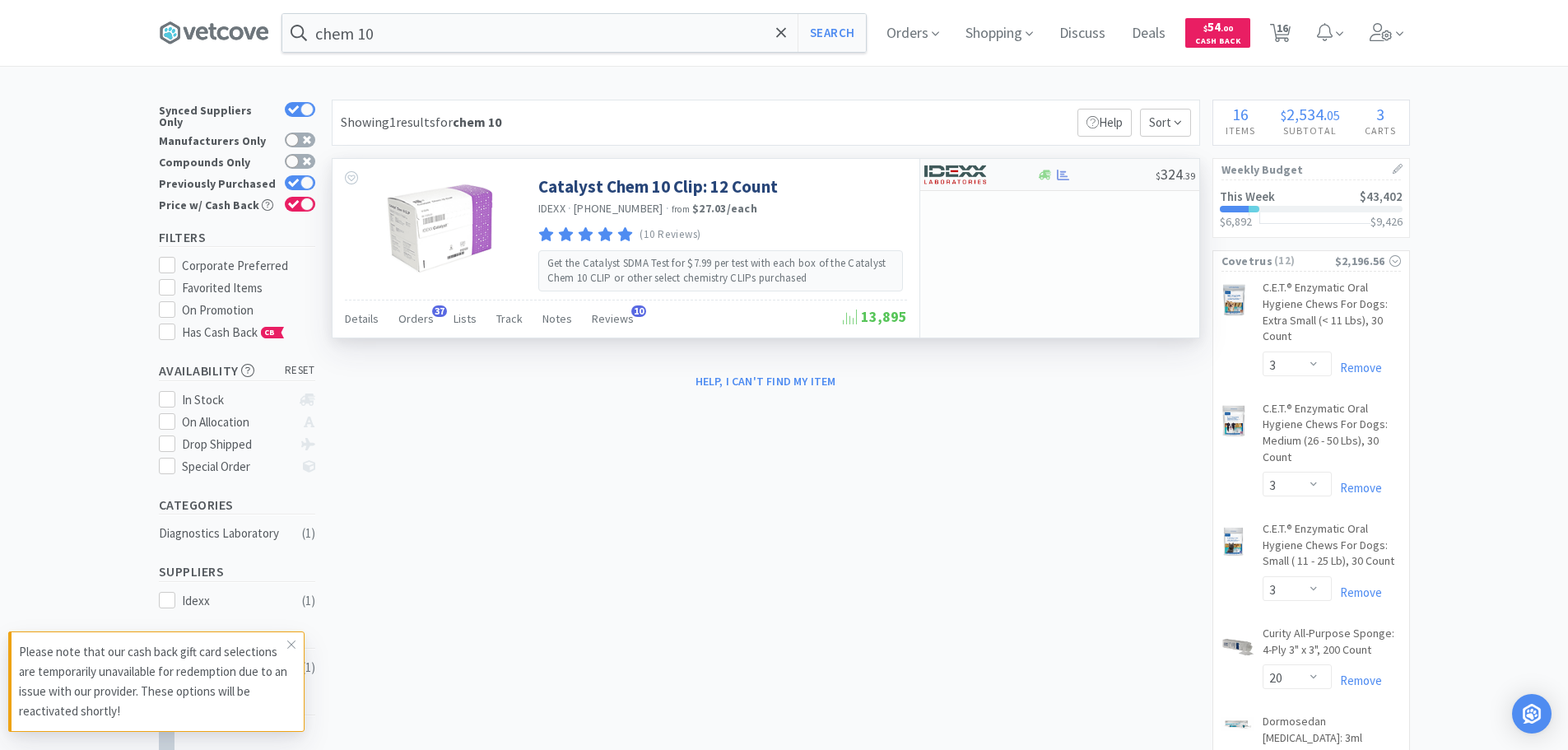
click at [1090, 174] on div at bounding box center [1096, 175] width 119 height 12
select select "1"
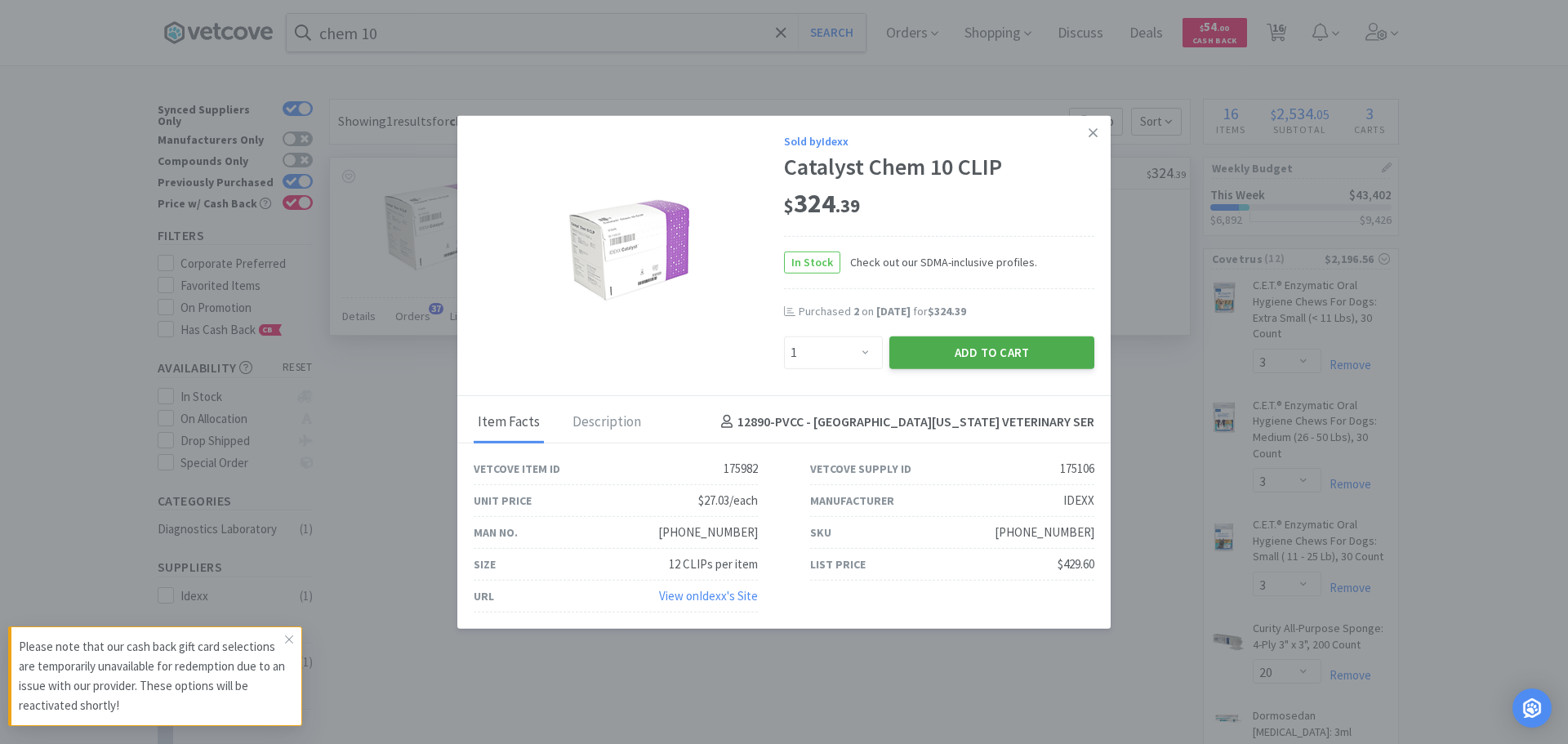
click at [1038, 358] on button "Add to Cart" at bounding box center [991, 351] width 205 height 33
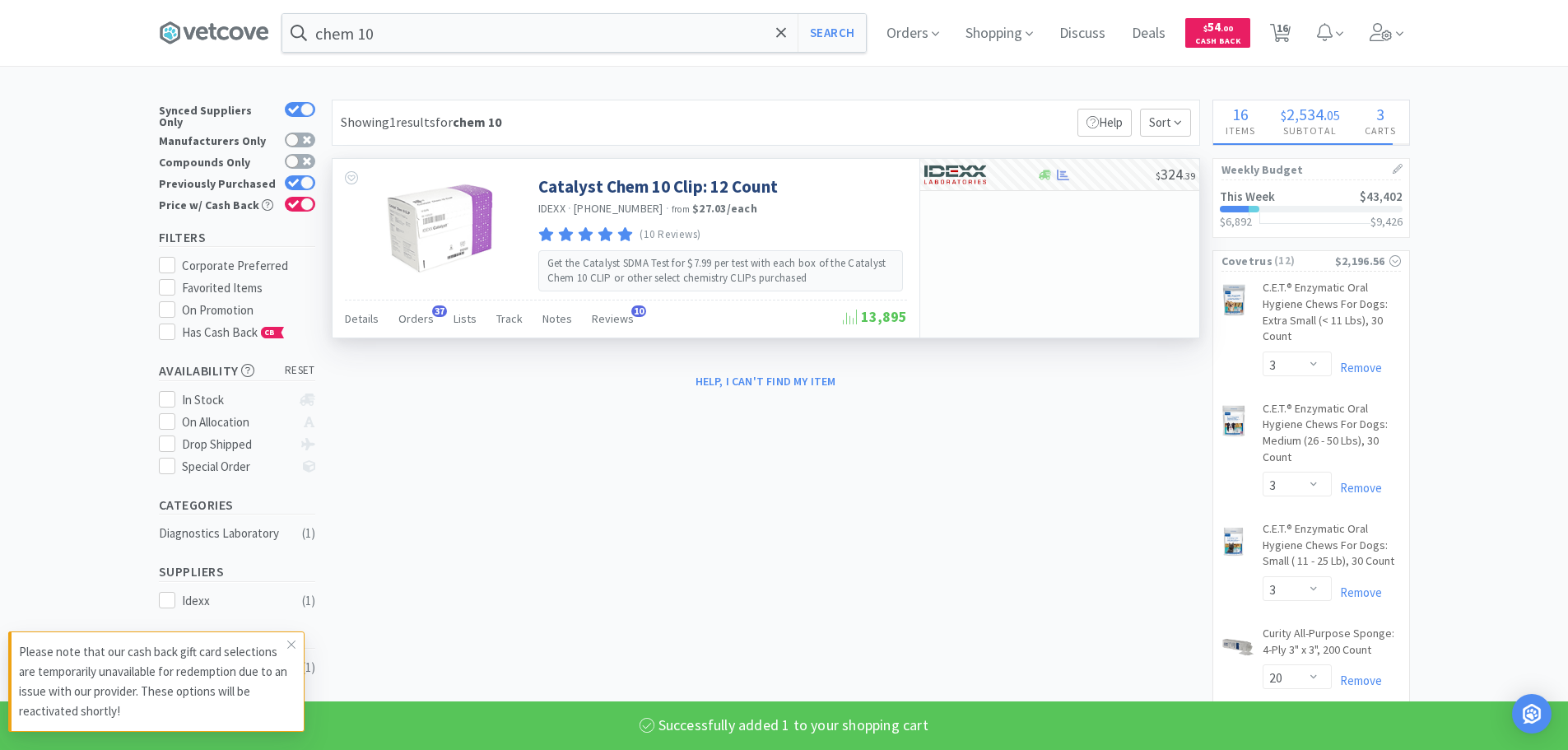
select select "1"
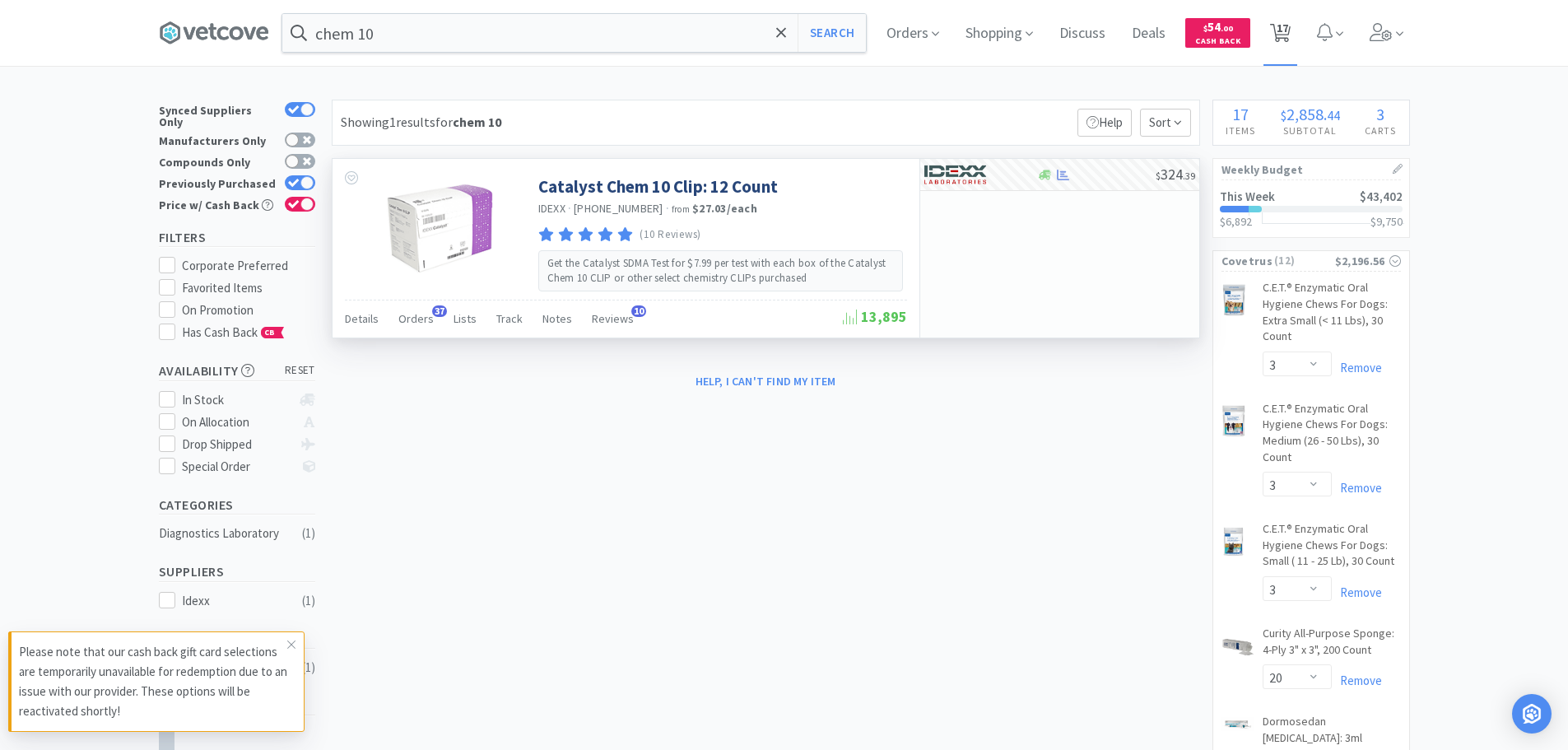
click at [1288, 29] on span "17" at bounding box center [1281, 27] width 12 height 66
select select "1"
select select "3"
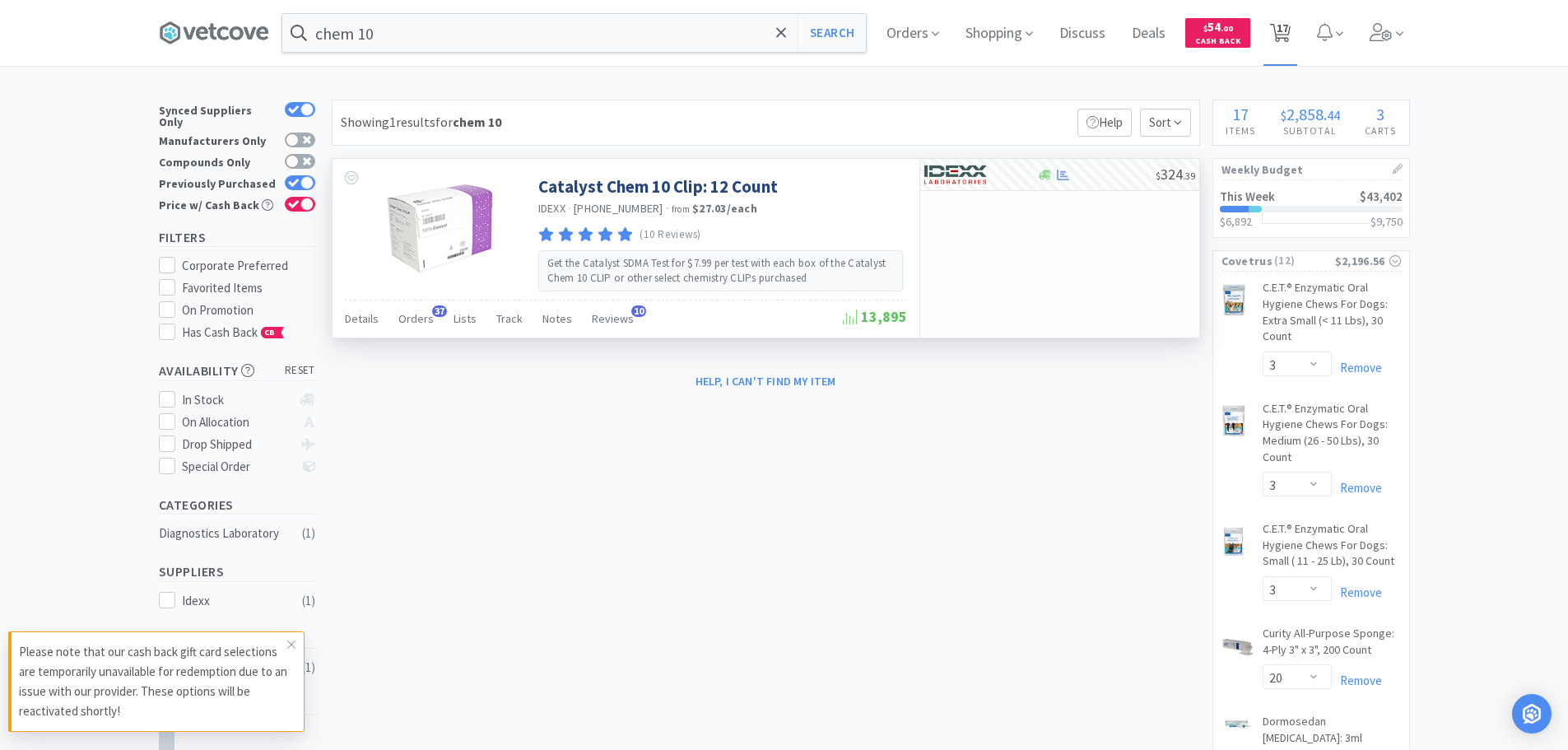
select select "3"
select select "20"
select select "10"
select select "1"
select select "4"
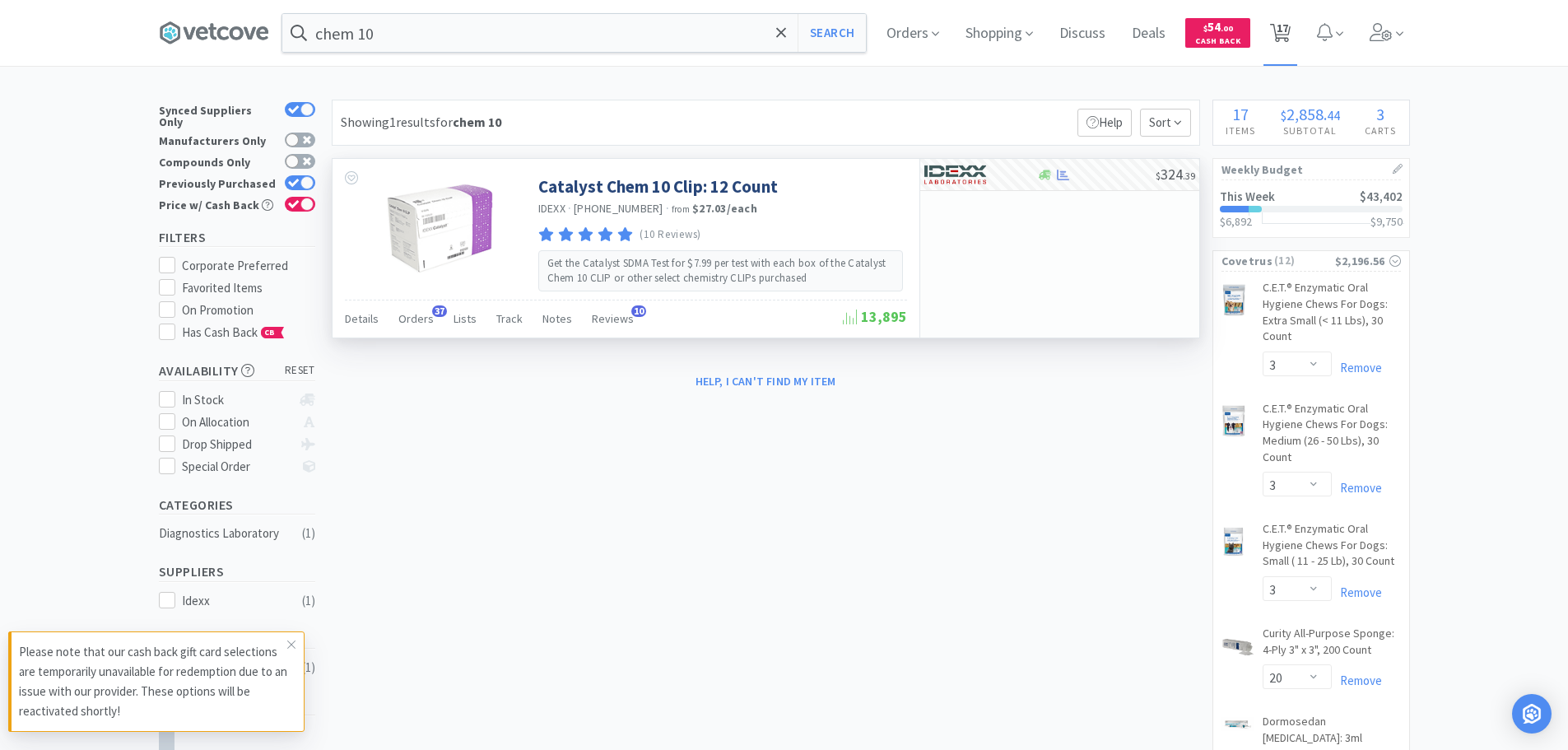
select select "6"
select select "2"
select select "6"
select select "3"
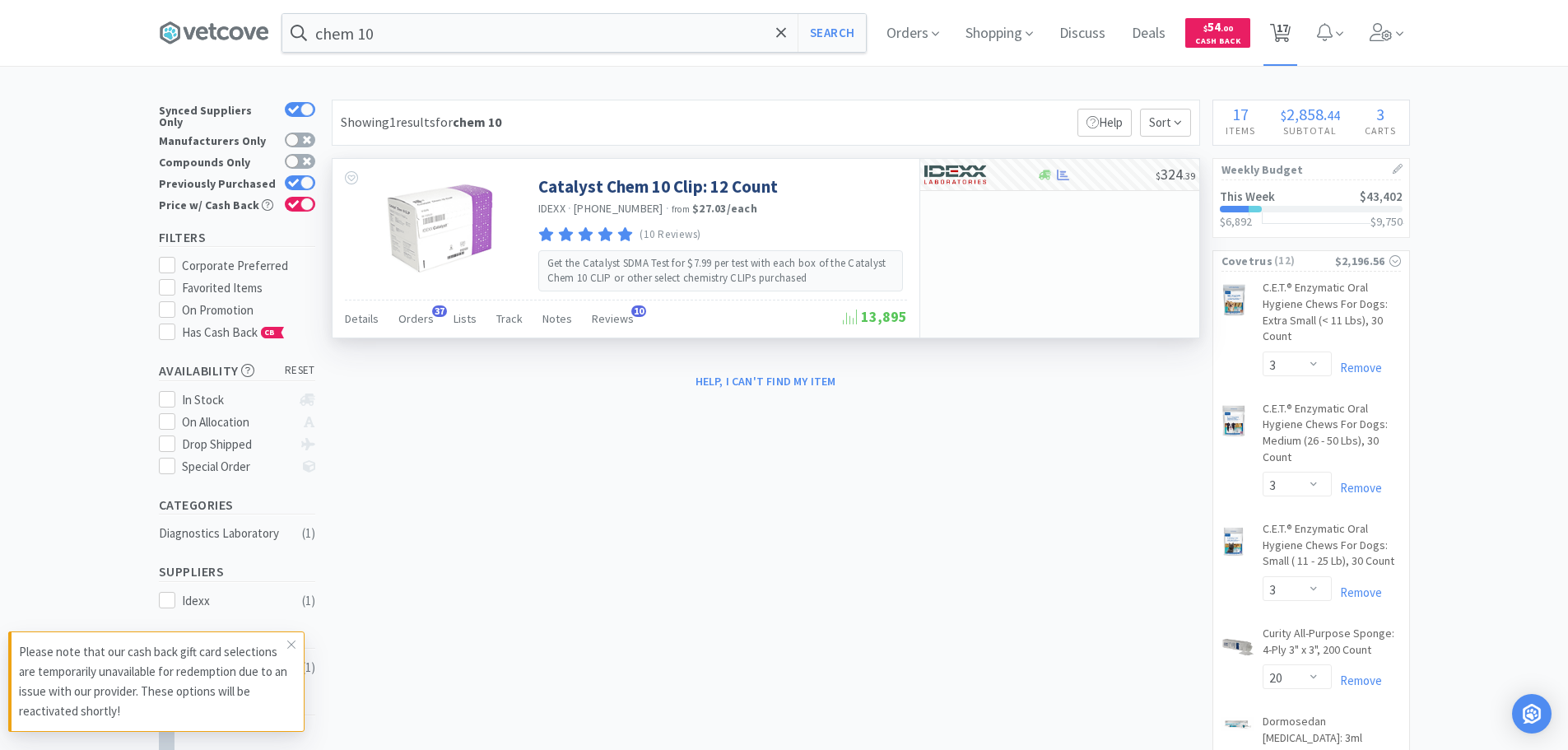
select select "4"
select select "1"
select select "6"
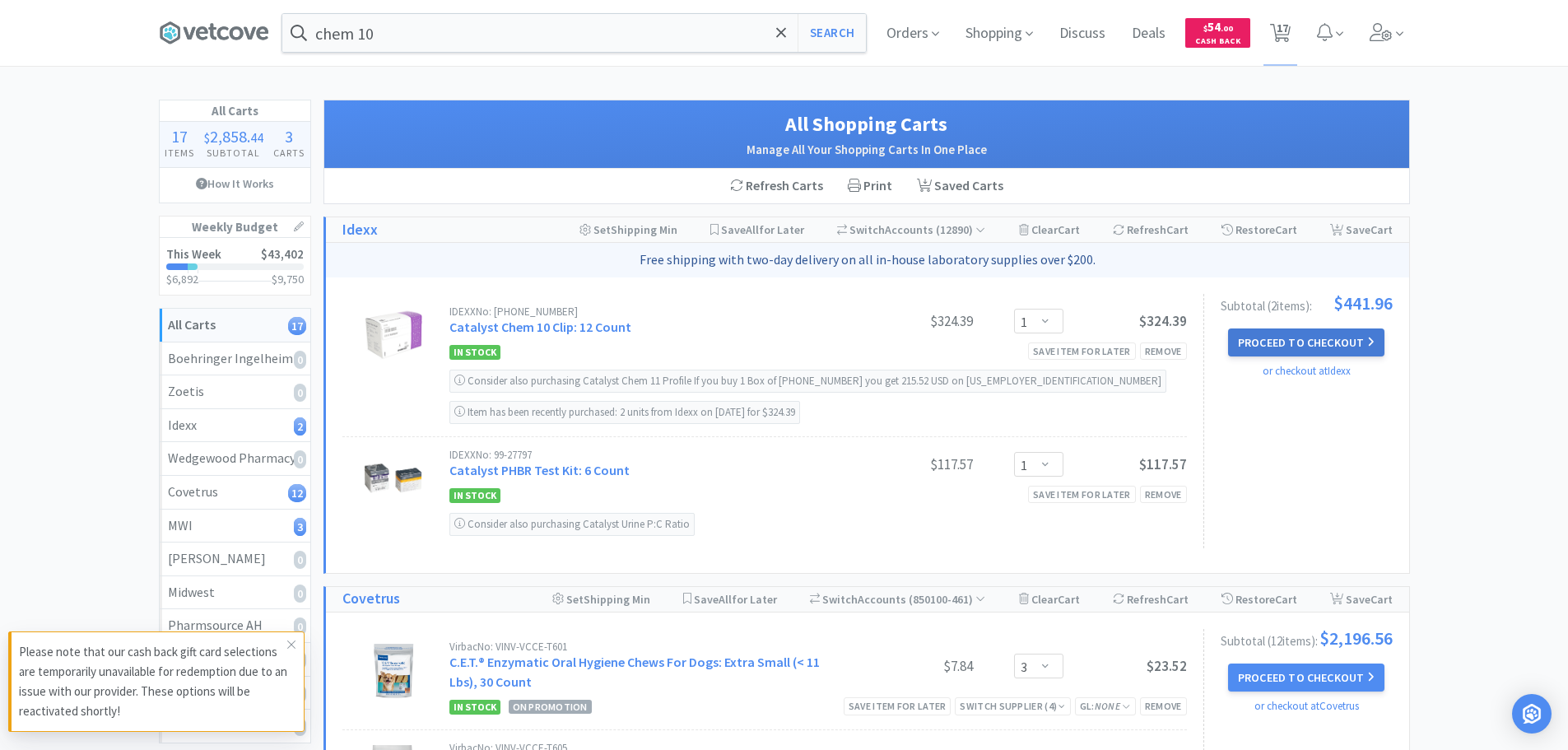
click at [1346, 338] on button "Proceed to Checkout" at bounding box center [1306, 343] width 157 height 28
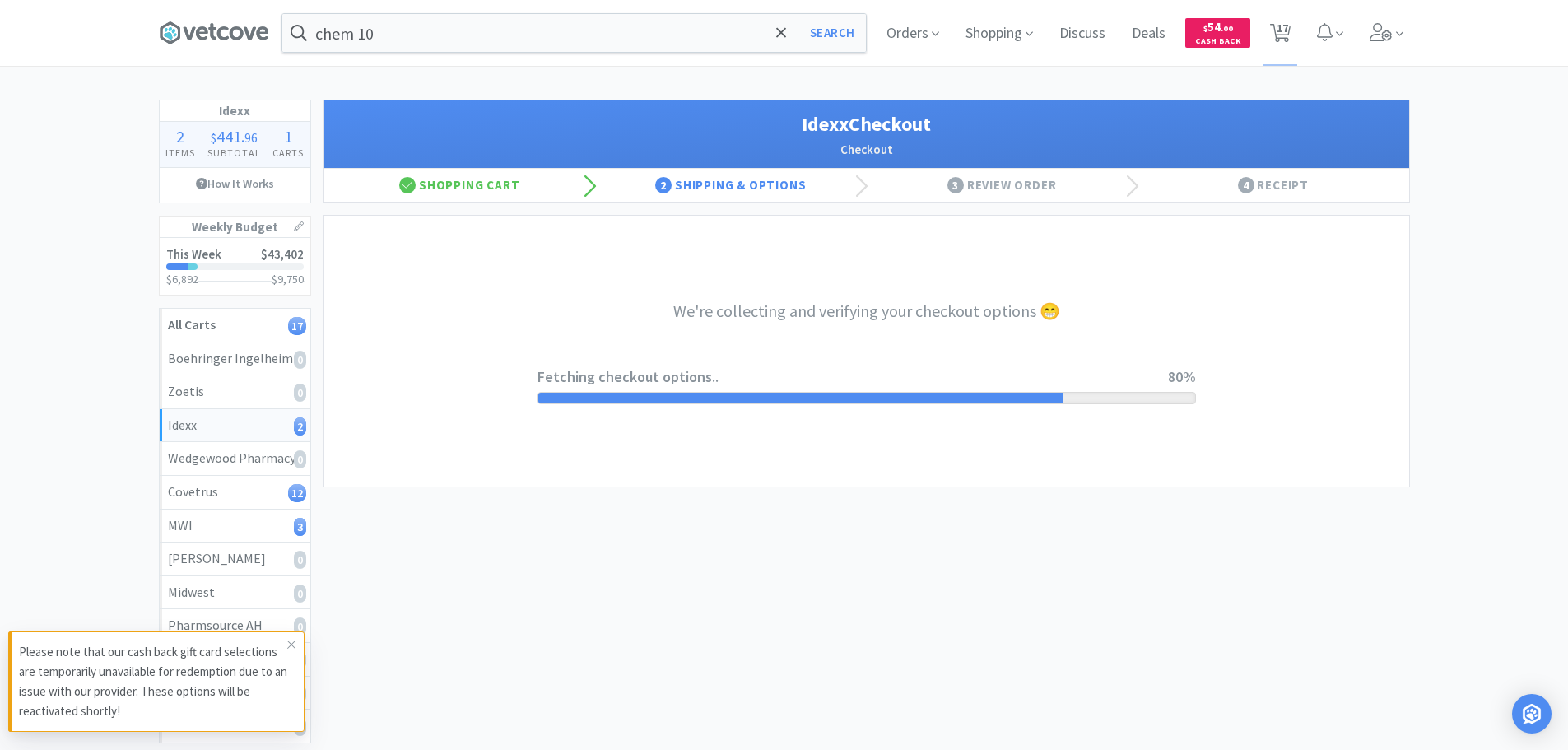
select select "904"
select select "003"
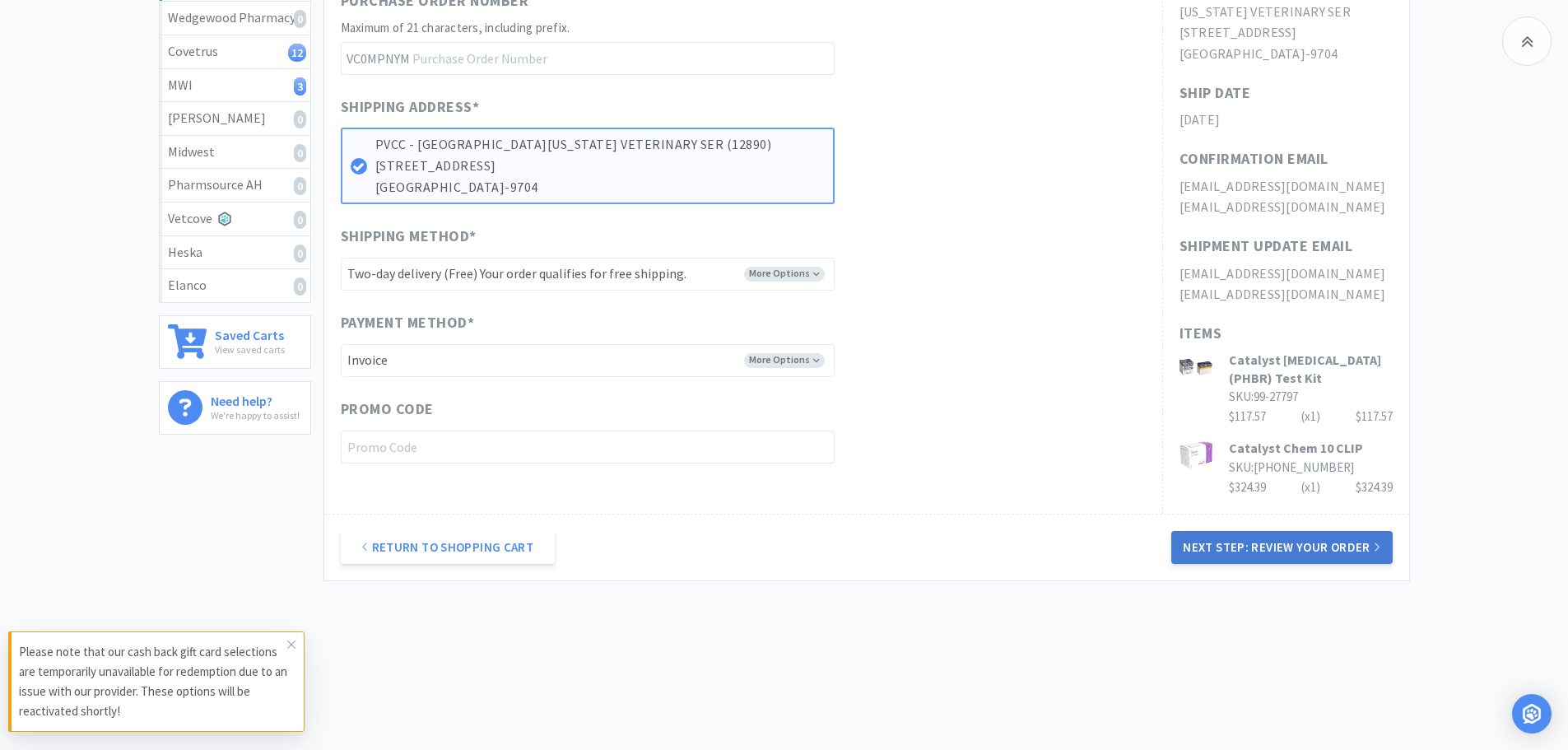
click at [1208, 553] on button "Next Step: Review Your Order" at bounding box center [1281, 546] width 220 height 33
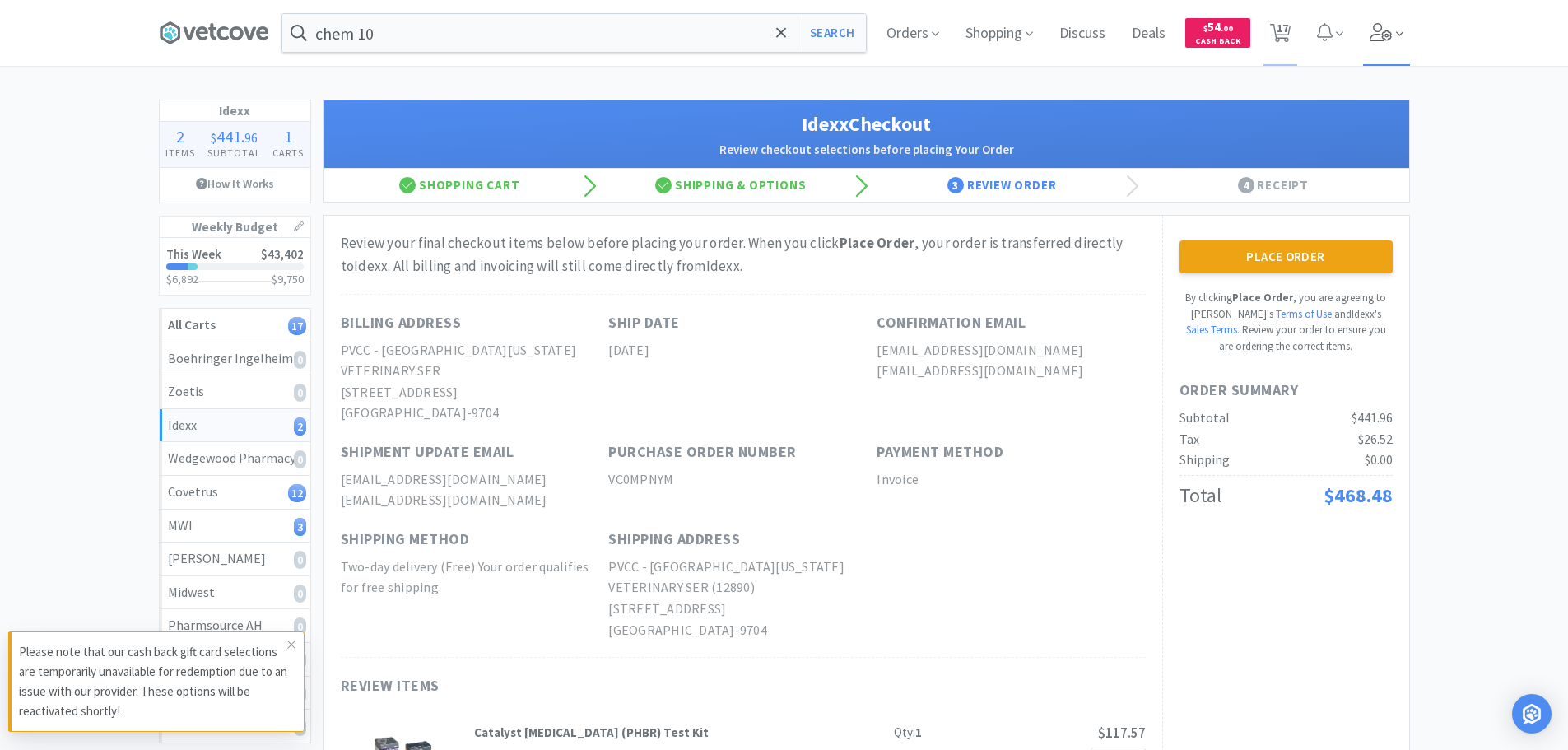
click at [1371, 35] on icon at bounding box center [1381, 32] width 23 height 18
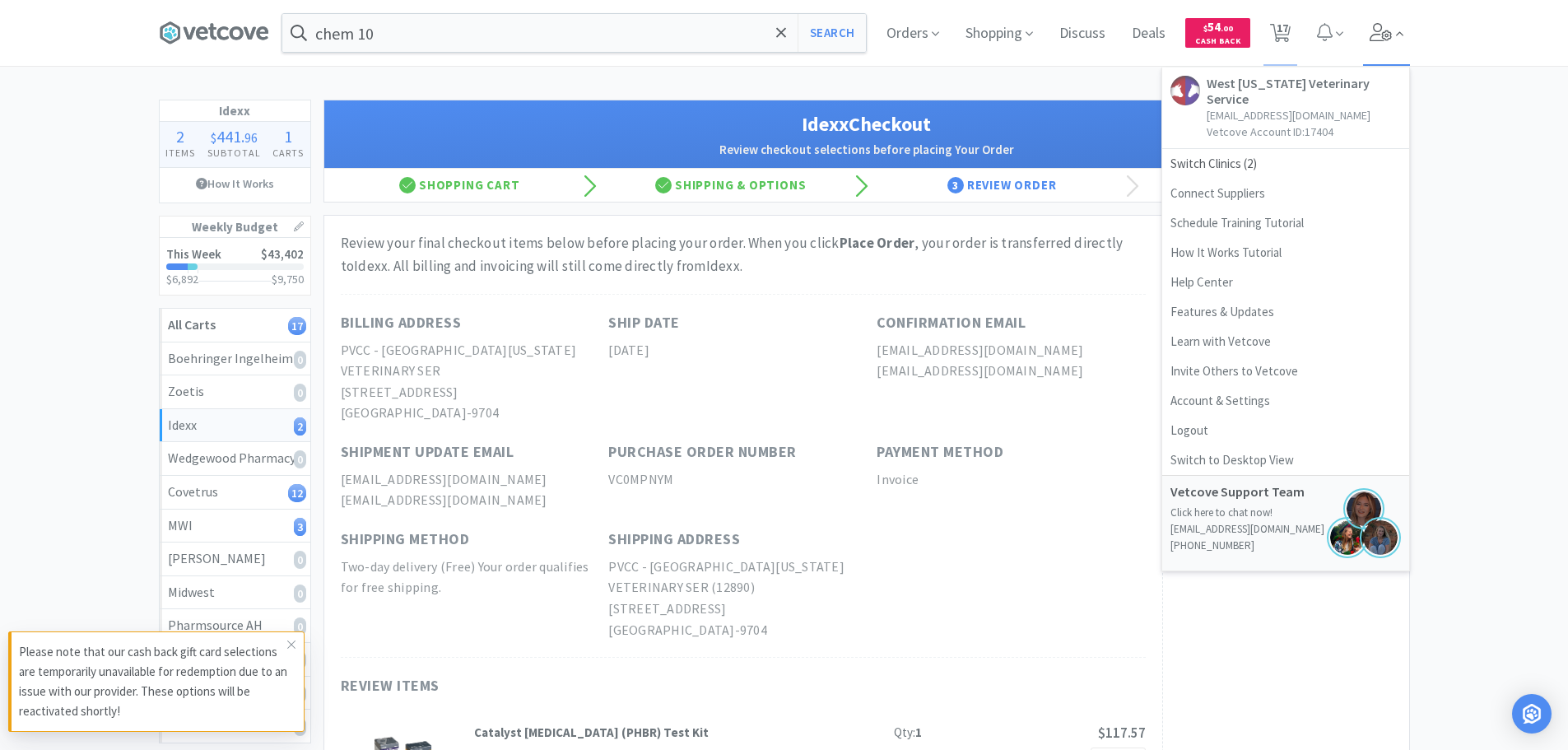
click at [1371, 35] on icon at bounding box center [1381, 32] width 23 height 18
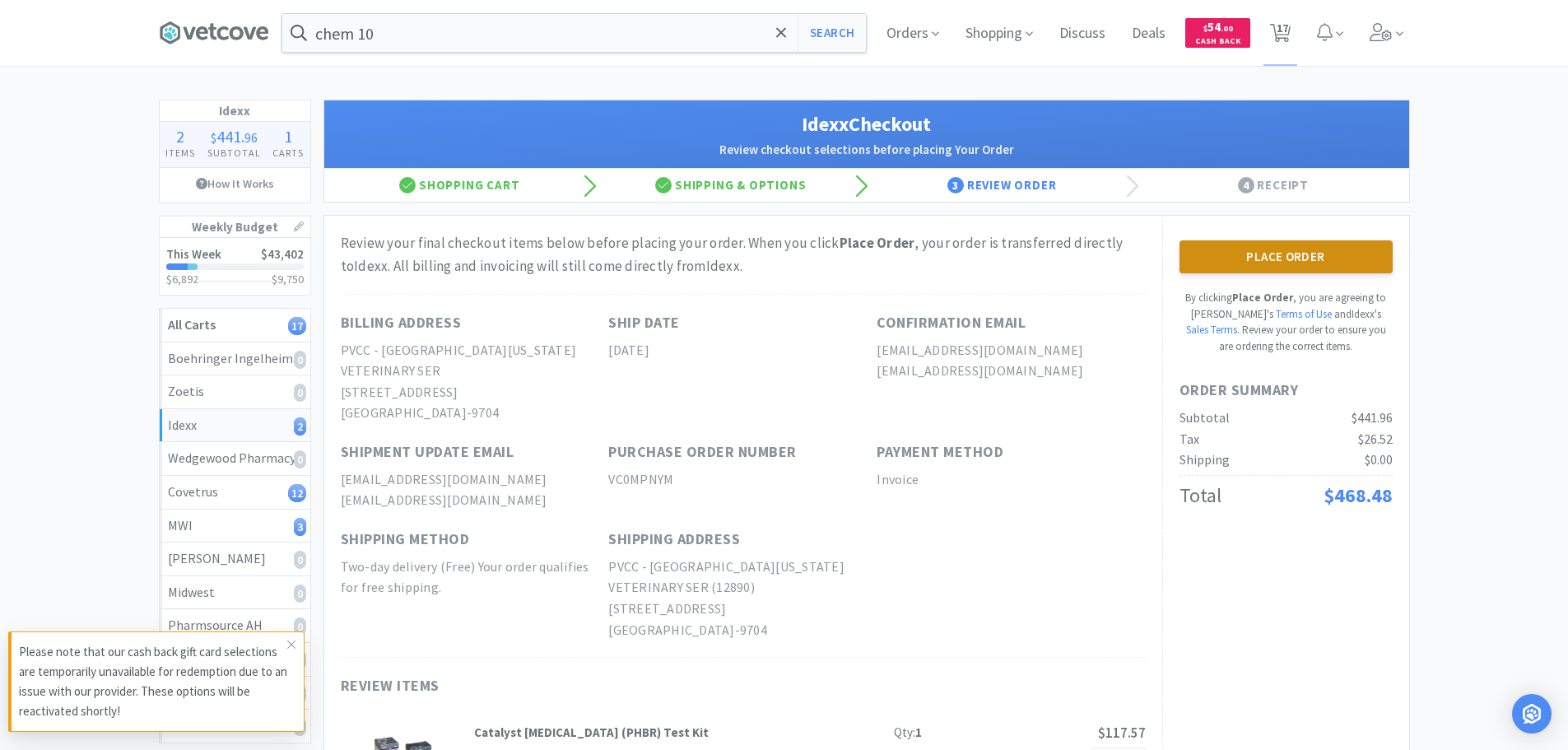
click at [1331, 251] on button "Place Order" at bounding box center [1286, 256] width 213 height 33
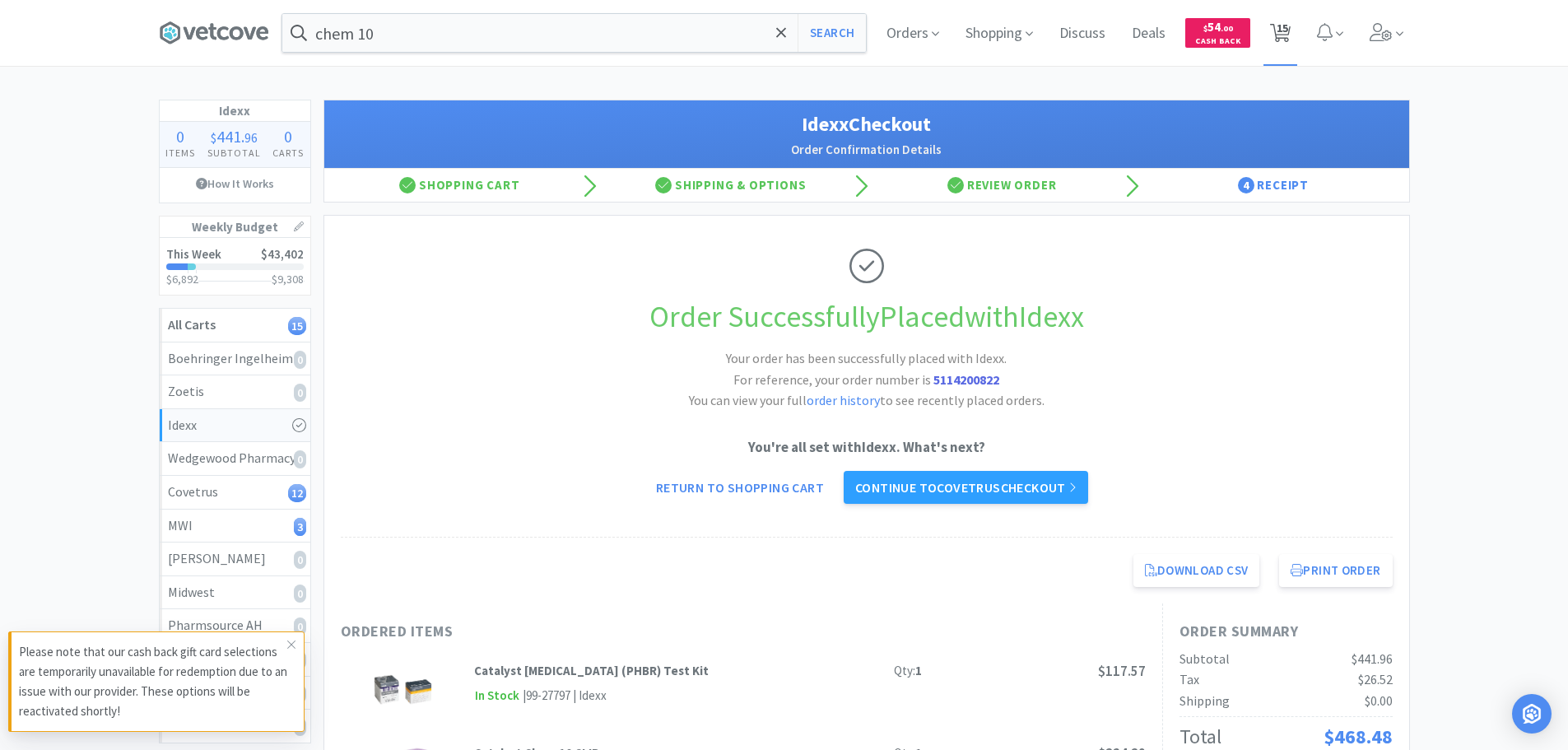
click at [1286, 28] on span "15" at bounding box center [1281, 27] width 12 height 66
select select "3"
select select "20"
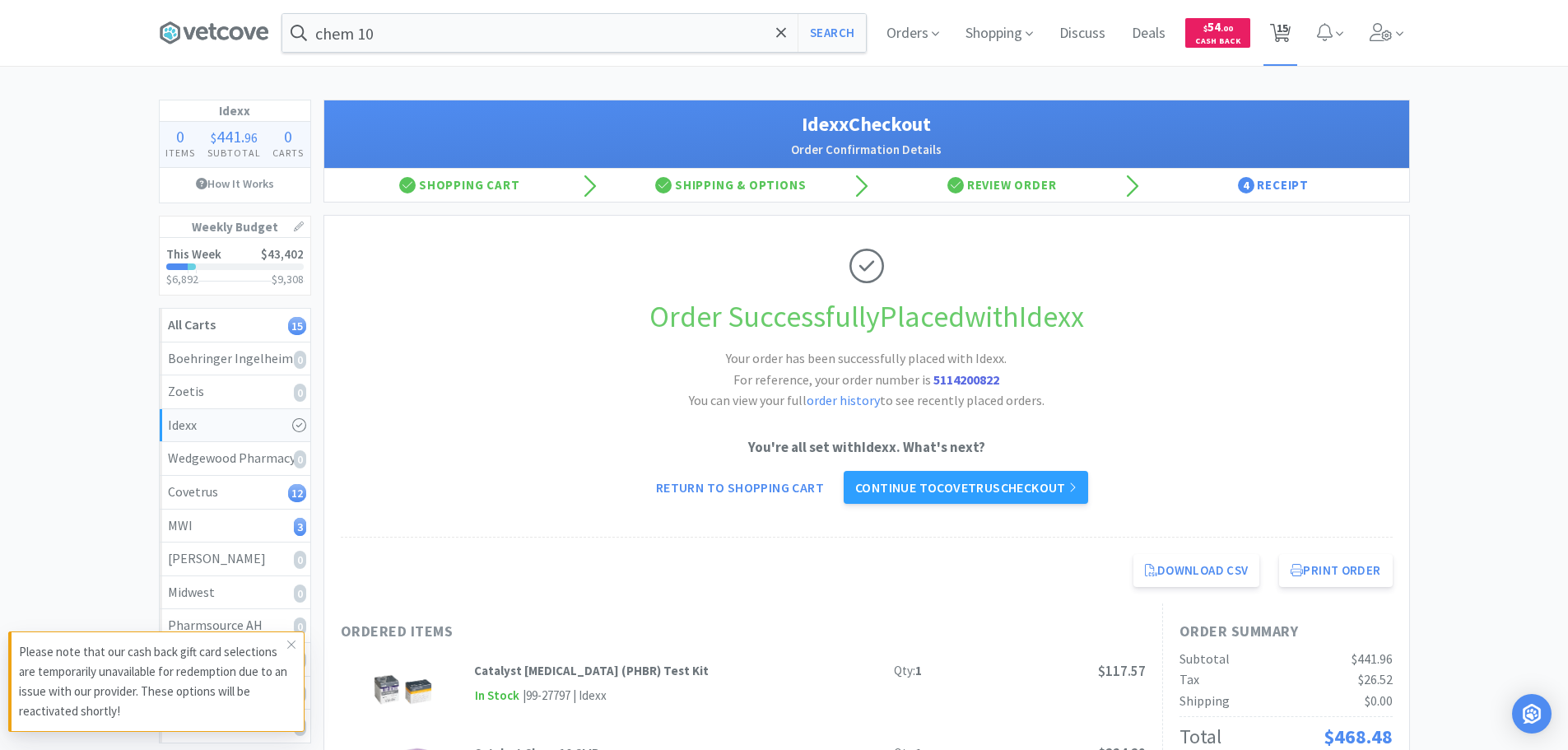
select select "10"
select select "1"
select select "4"
select select "6"
select select "2"
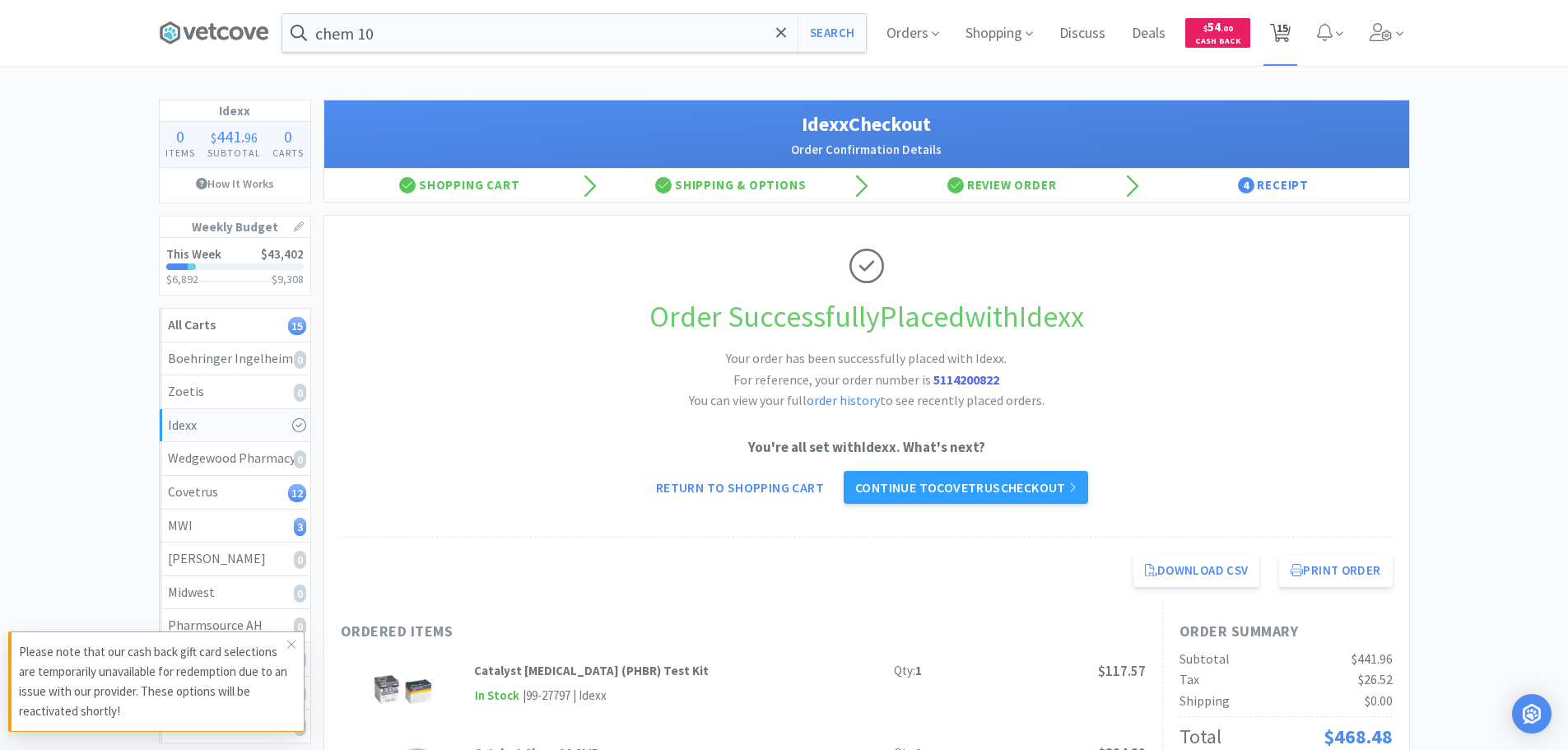
select select "2"
select select "6"
select select "3"
select select "4"
select select "1"
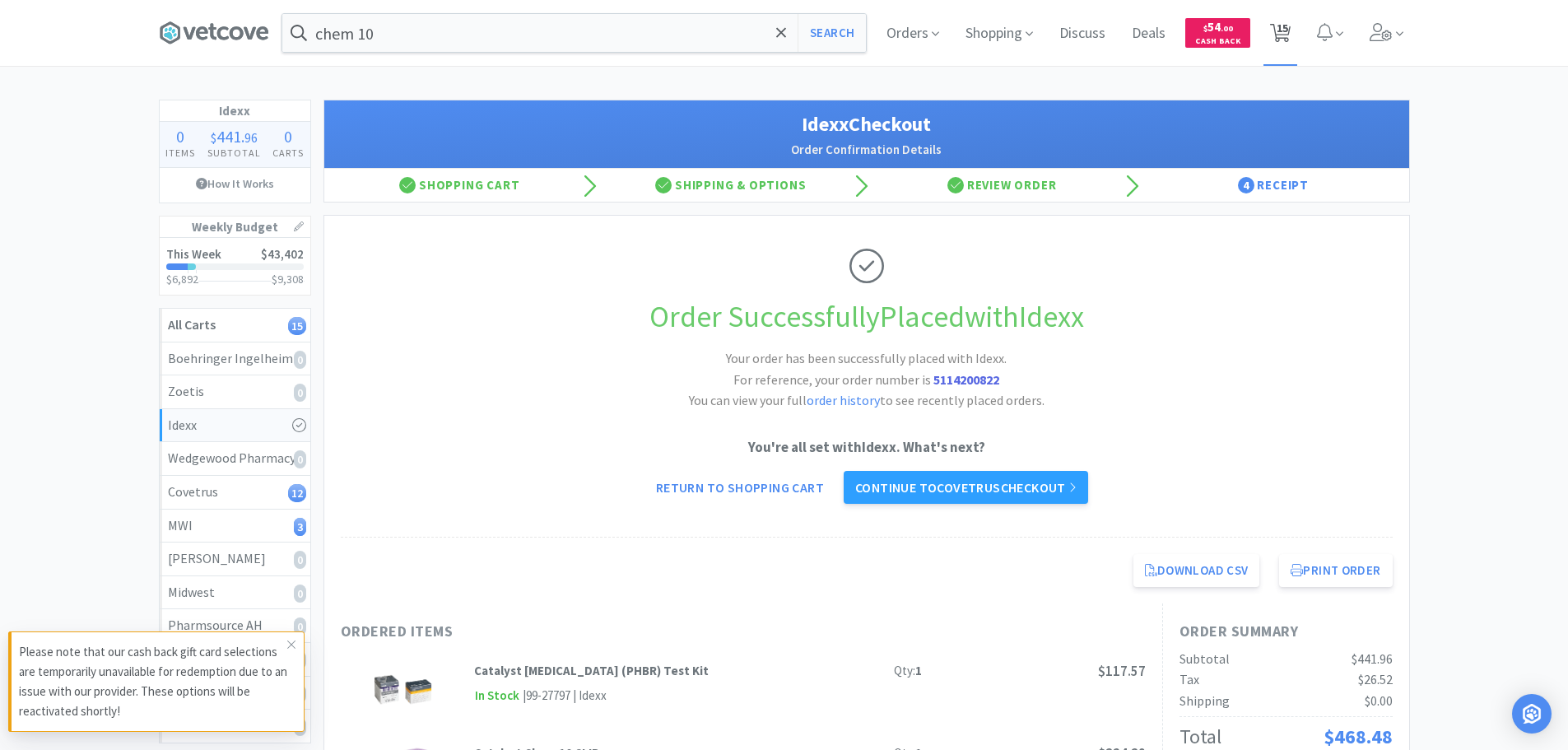
select select "6"
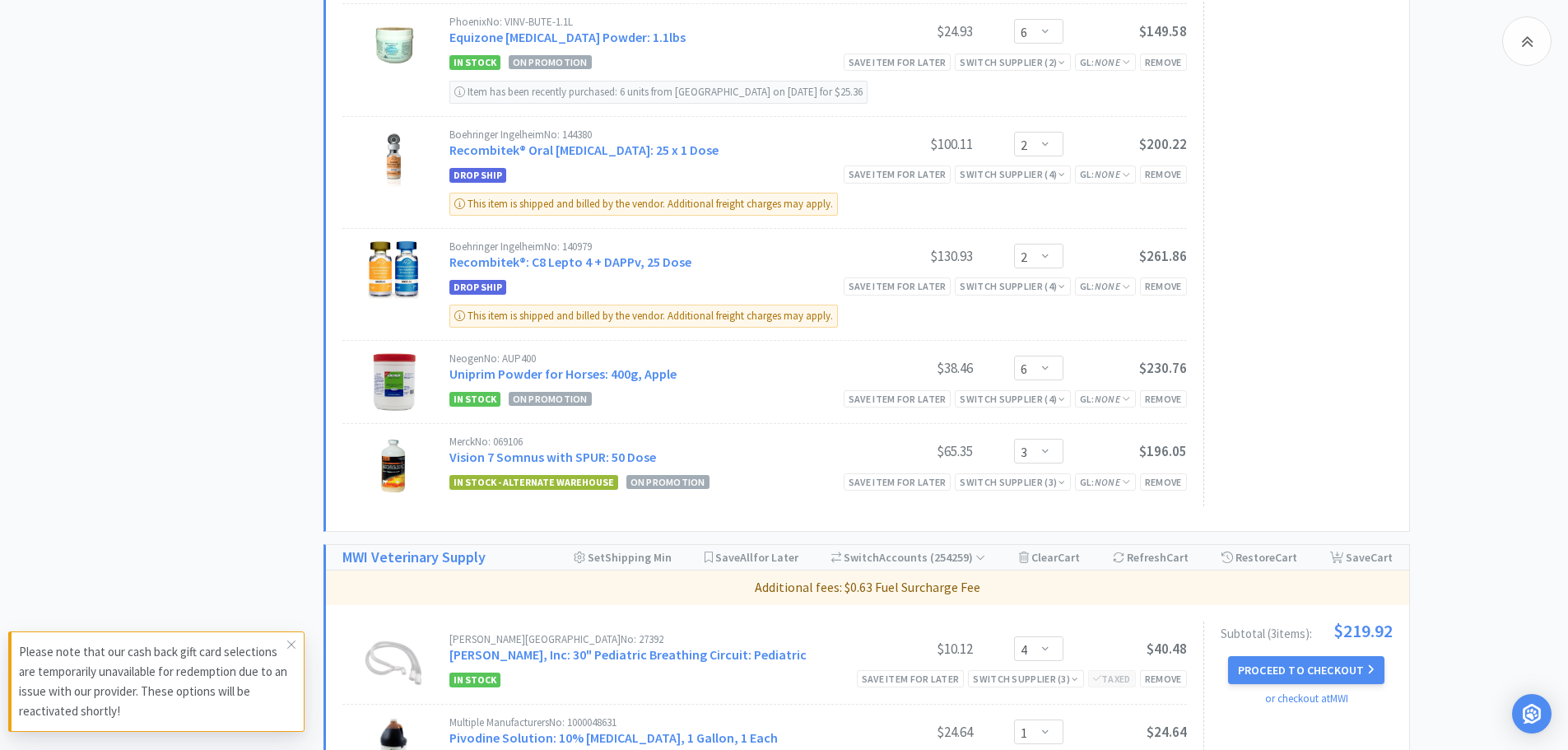
scroll to position [1264, 0]
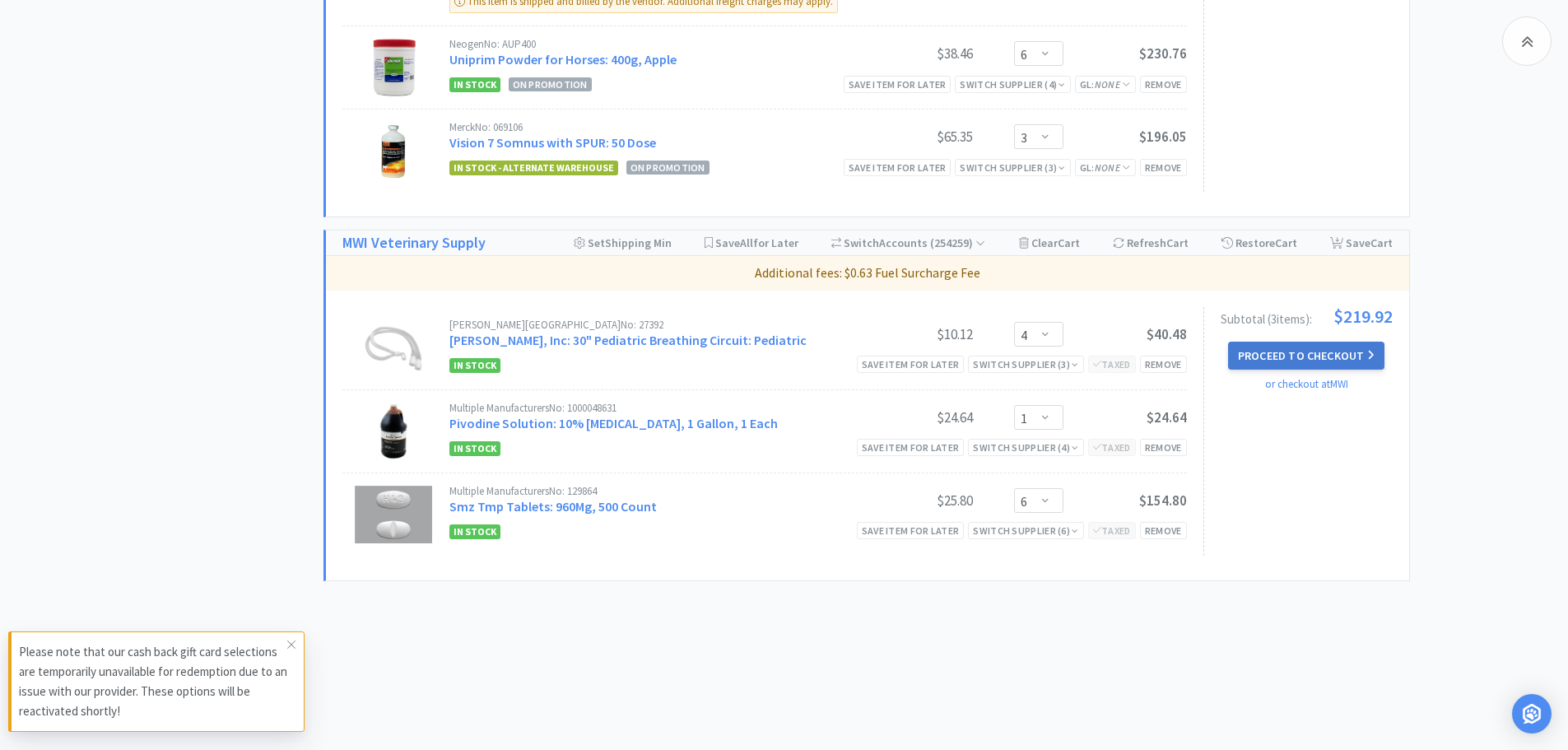
click at [1317, 357] on button "Proceed to Checkout" at bounding box center [1306, 356] width 157 height 28
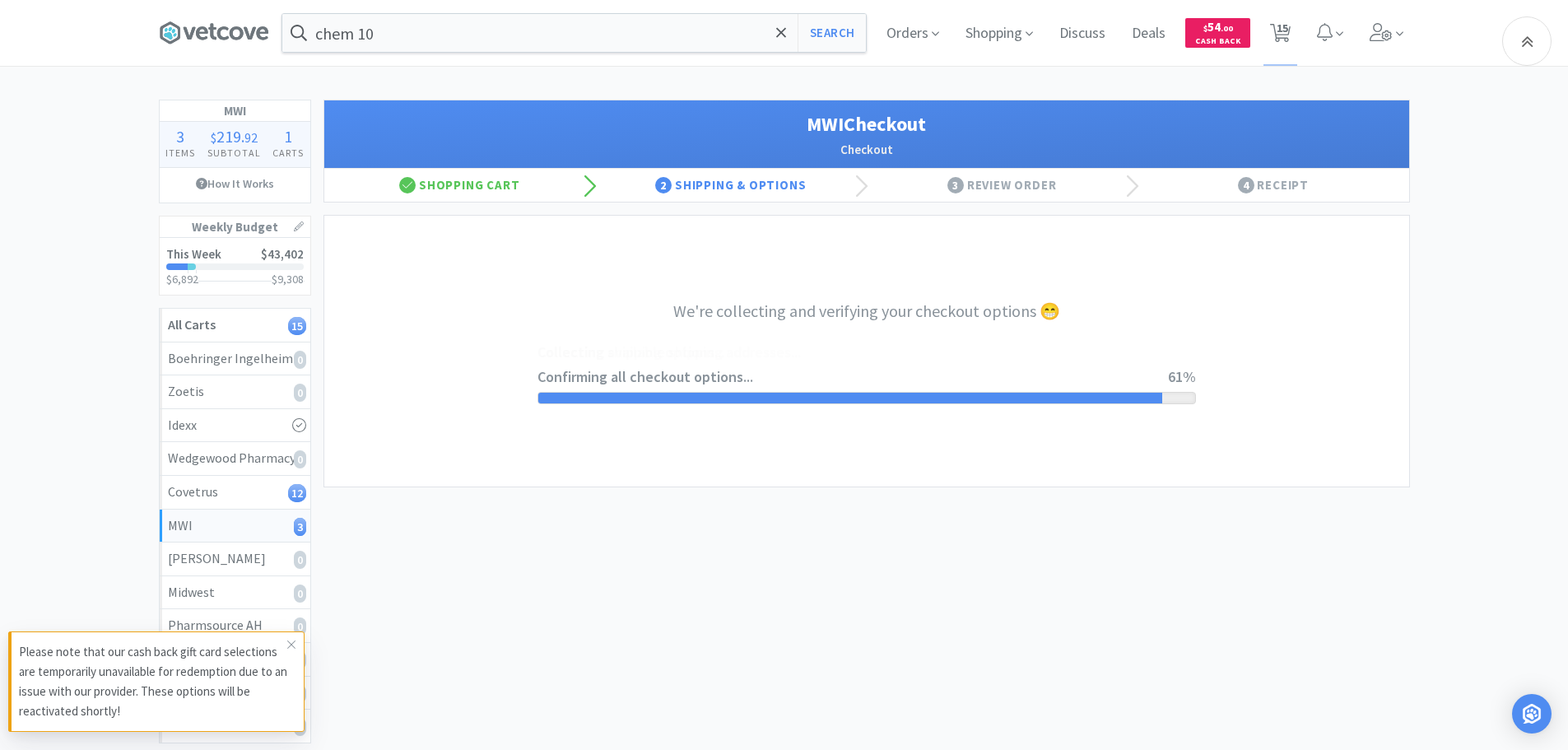
select select "STD_"
select select "FMI"
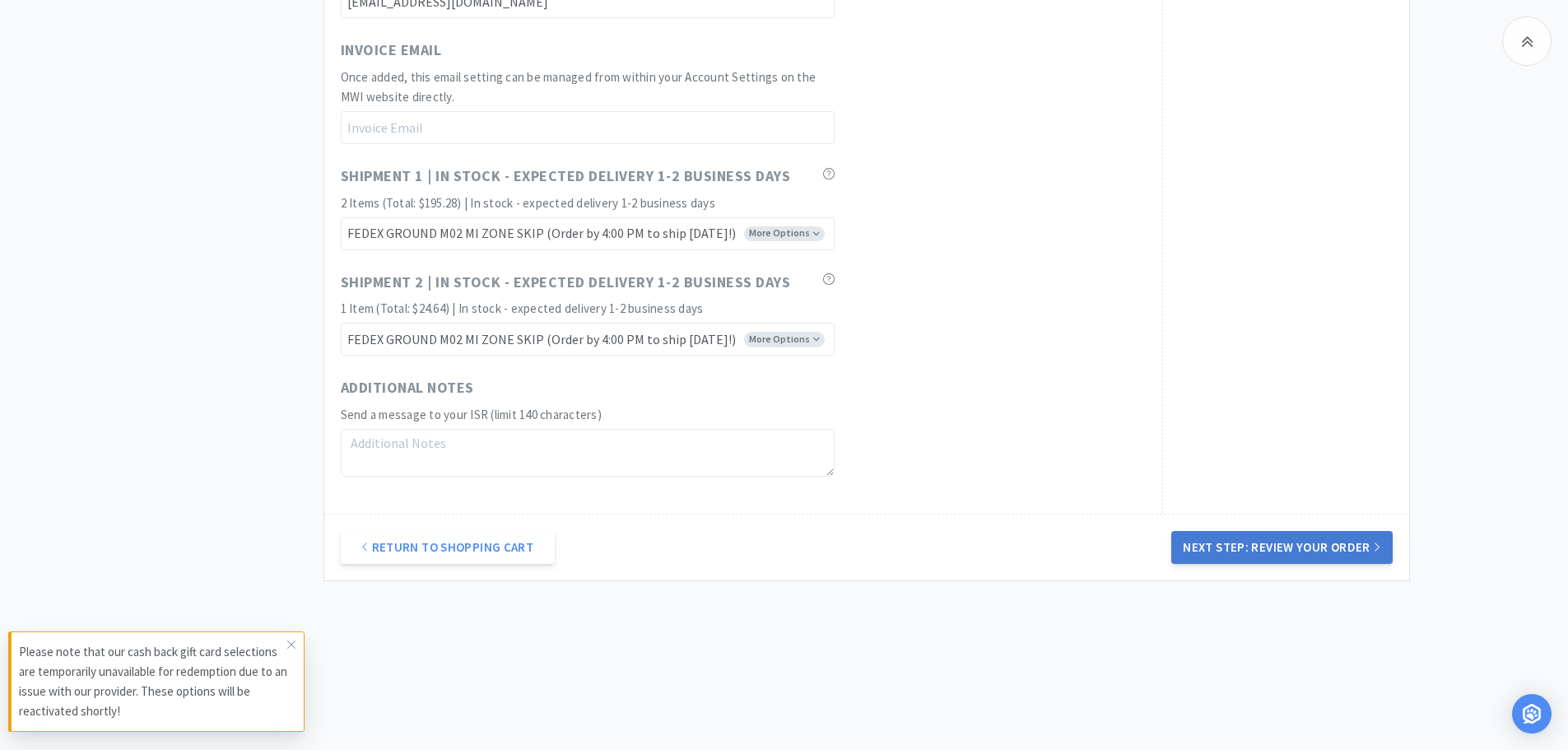
click at [1240, 536] on button "Next Step: Review Your Order" at bounding box center [1281, 546] width 220 height 33
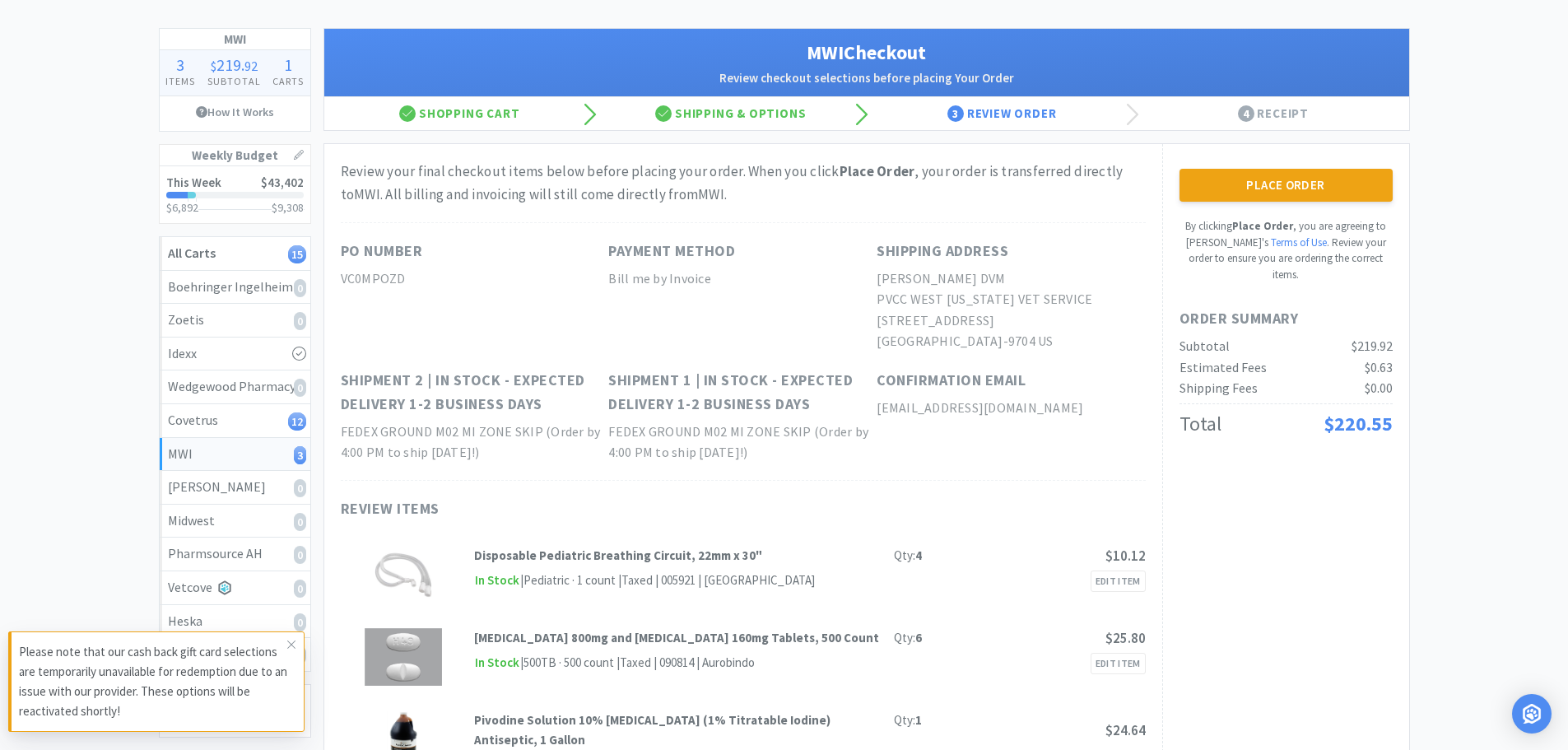
scroll to position [165, 0]
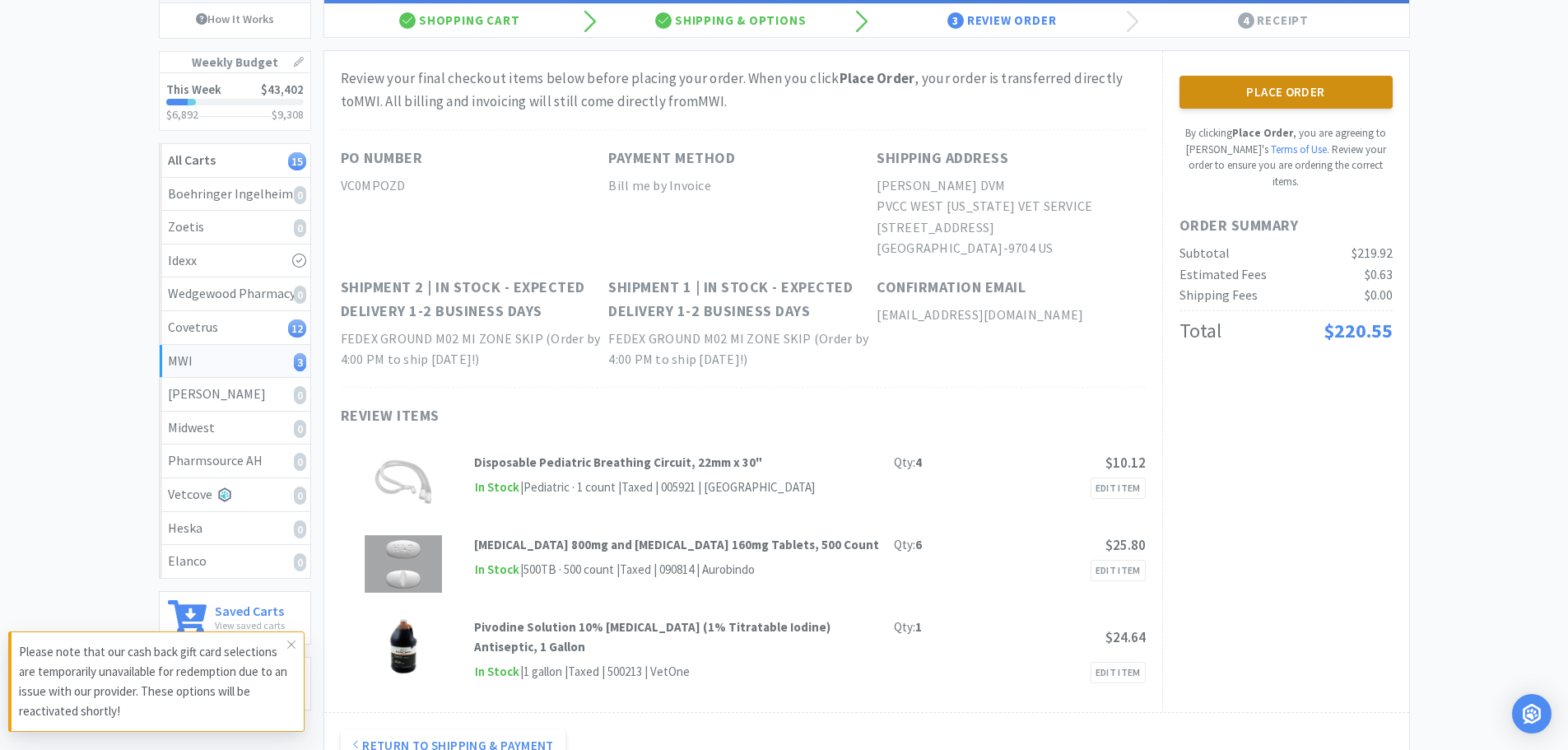
click at [1292, 84] on button "Place Order" at bounding box center [1286, 92] width 213 height 33
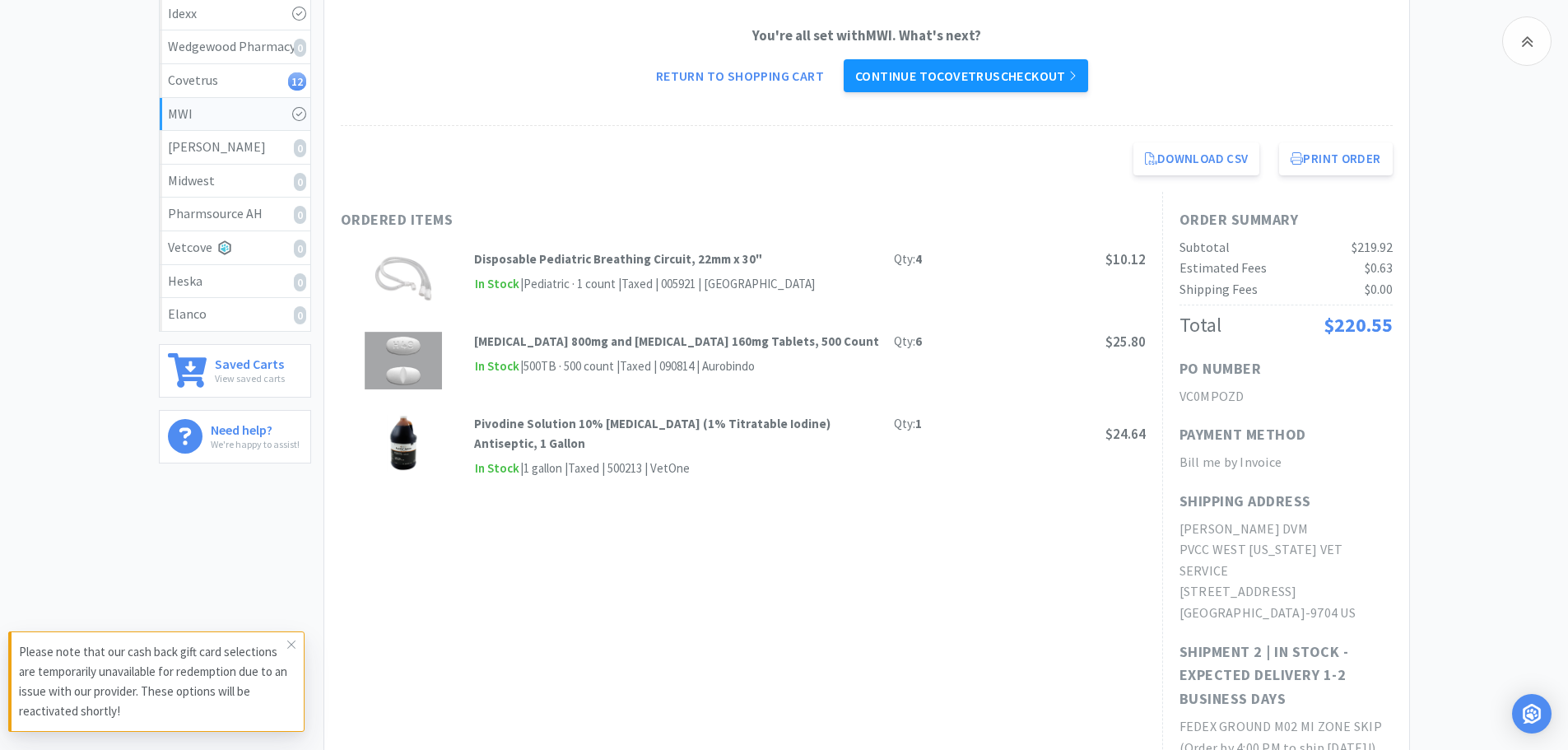
click at [1004, 71] on link "Continue to Covetrus checkout" at bounding box center [966, 75] width 244 height 33
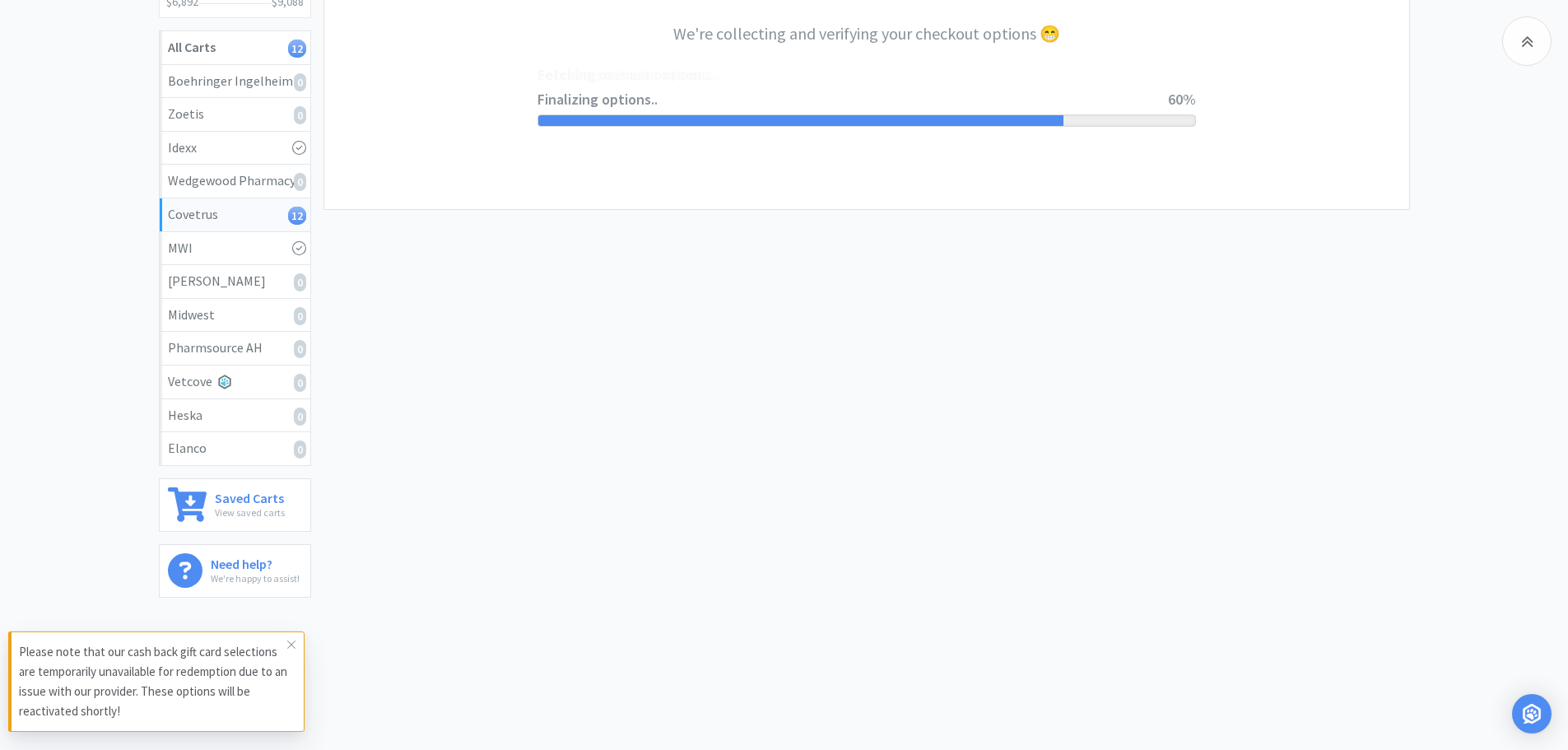
select select "ACCOUNT"
select select "cvt-standard-net"
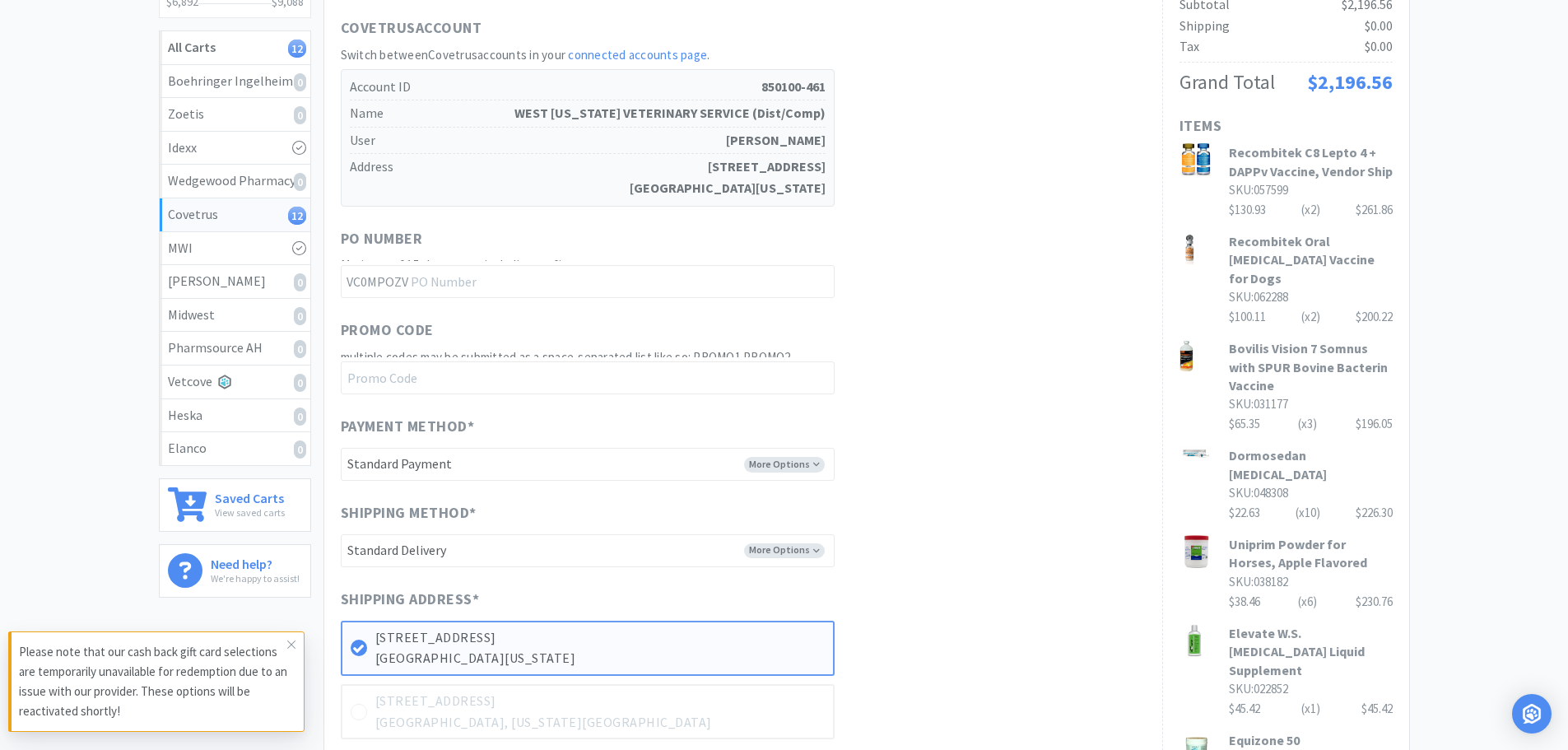
scroll to position [0, 0]
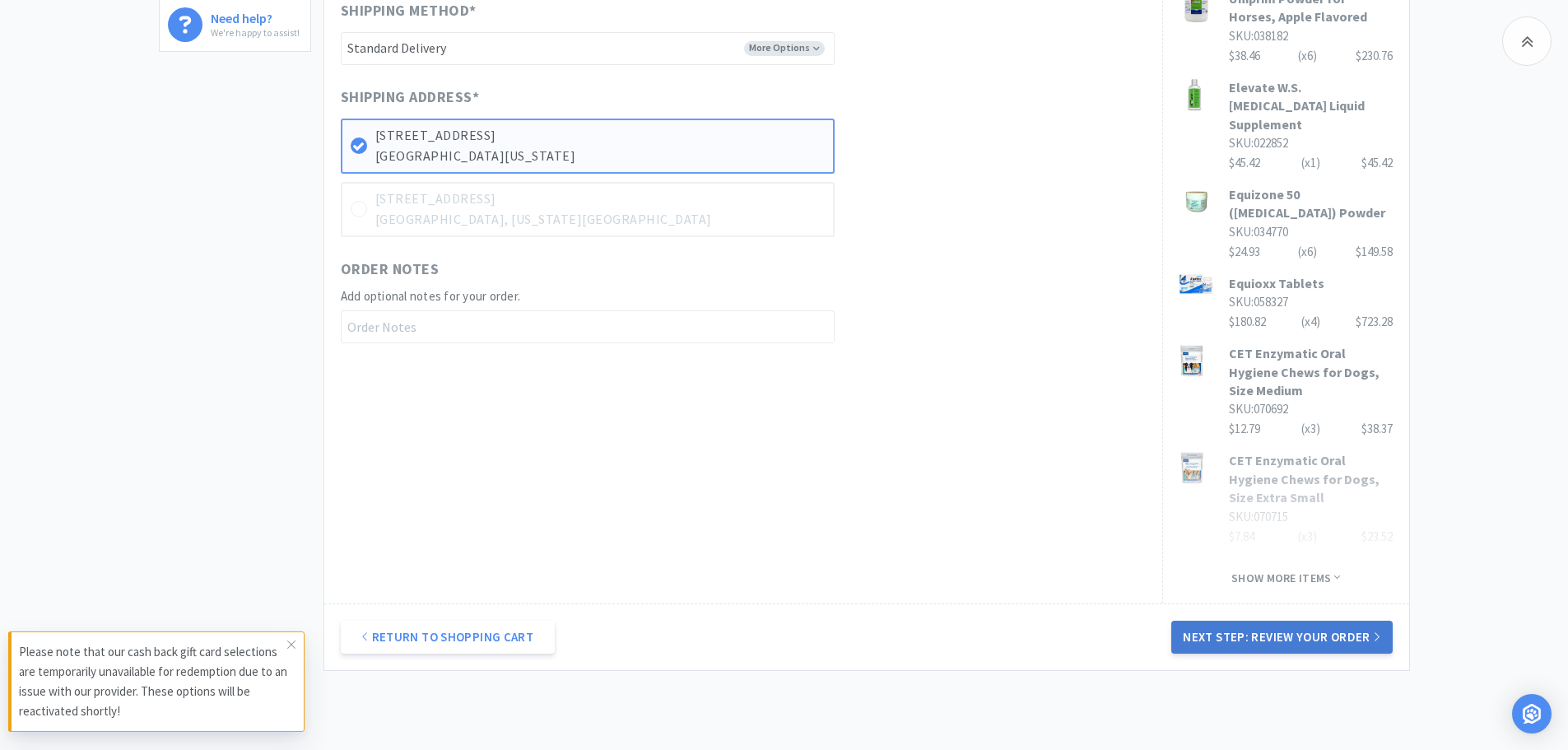
click at [1230, 621] on button "Next Step: Review Your Order" at bounding box center [1281, 637] width 220 height 33
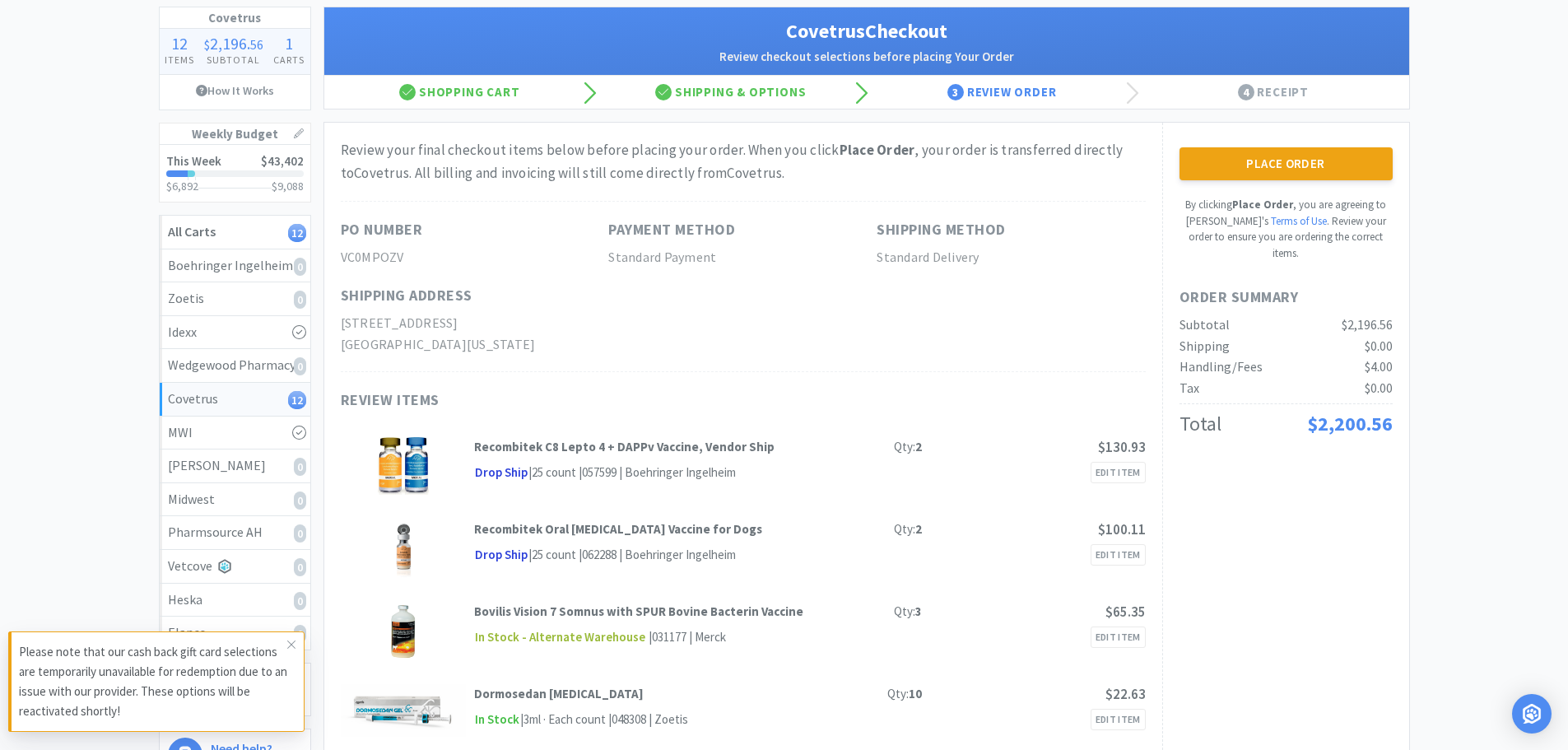
scroll to position [82, 0]
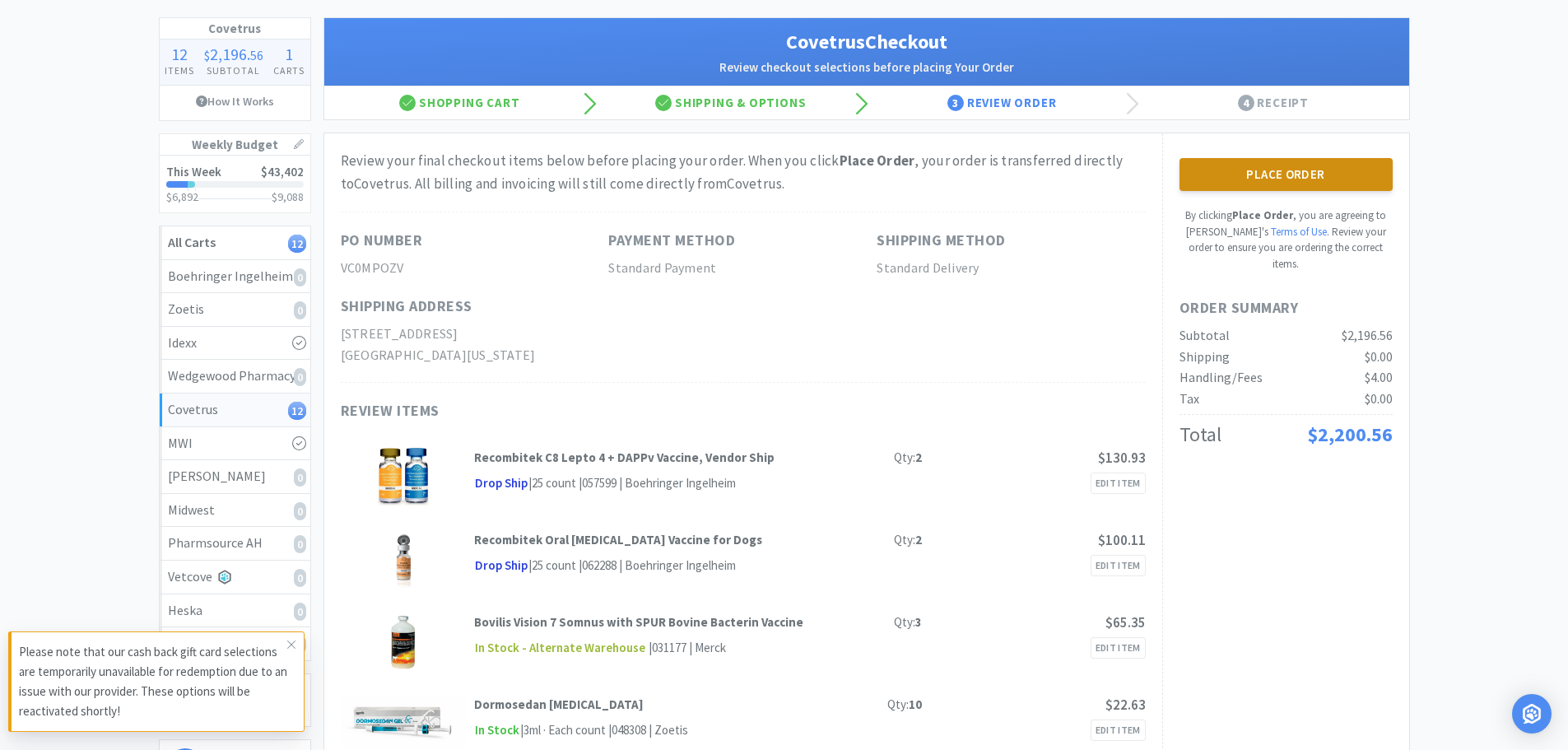
click at [1262, 174] on button "Place Order" at bounding box center [1286, 174] width 213 height 33
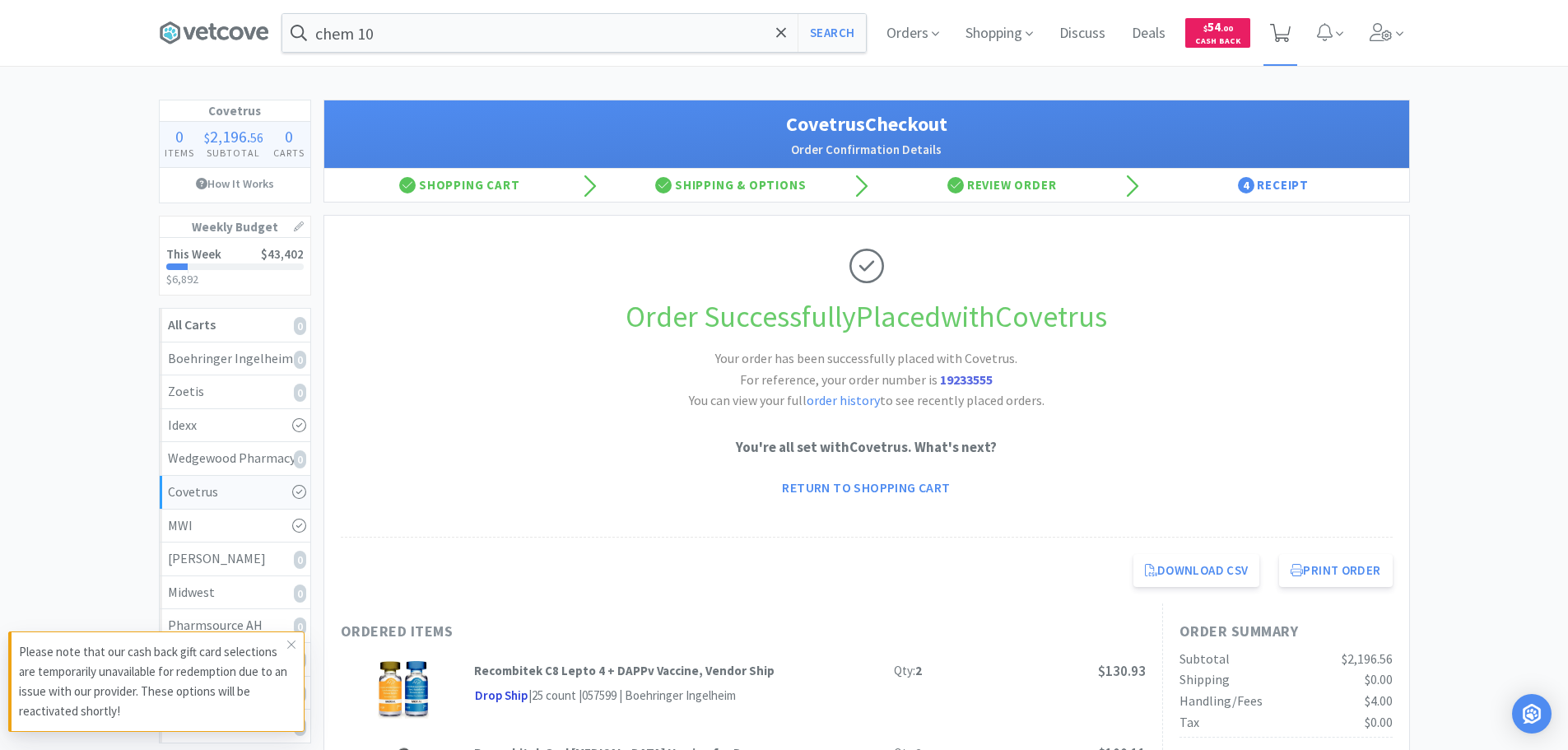
click at [1287, 28] on icon at bounding box center [1279, 33] width 20 height 18
